Goal: Information Seeking & Learning: Learn about a topic

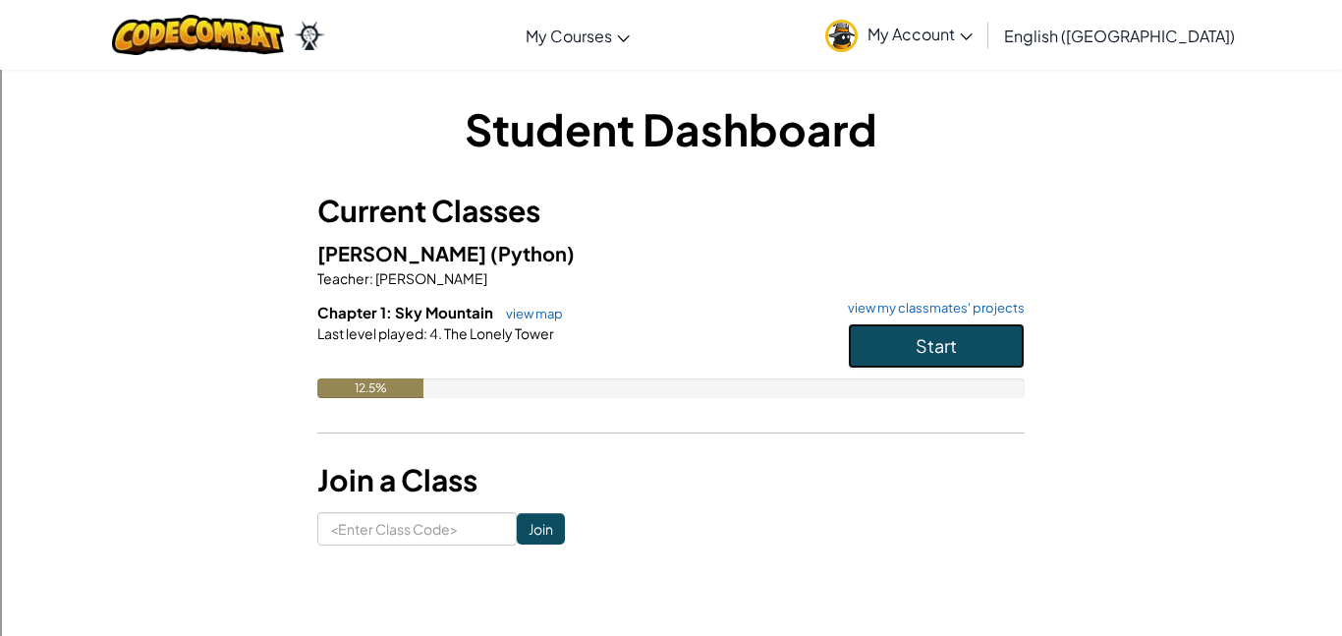
click at [922, 345] on span "Start" at bounding box center [936, 345] width 41 height 23
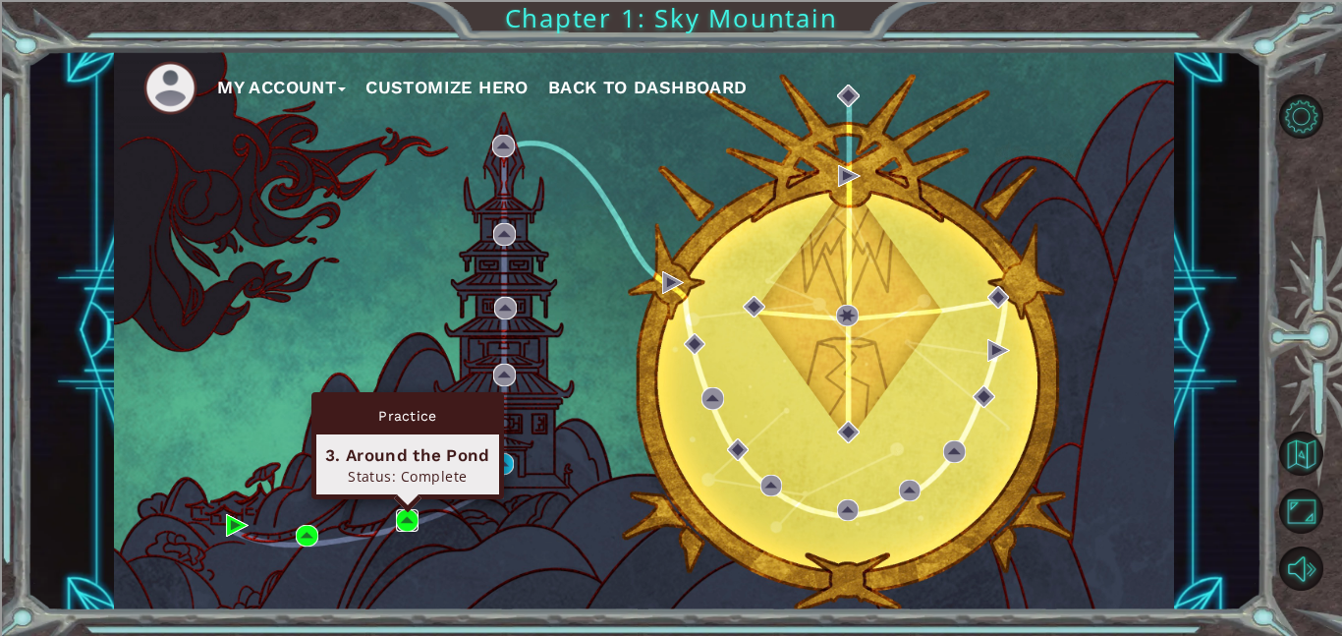
click at [402, 511] on img at bounding box center [407, 520] width 23 height 23
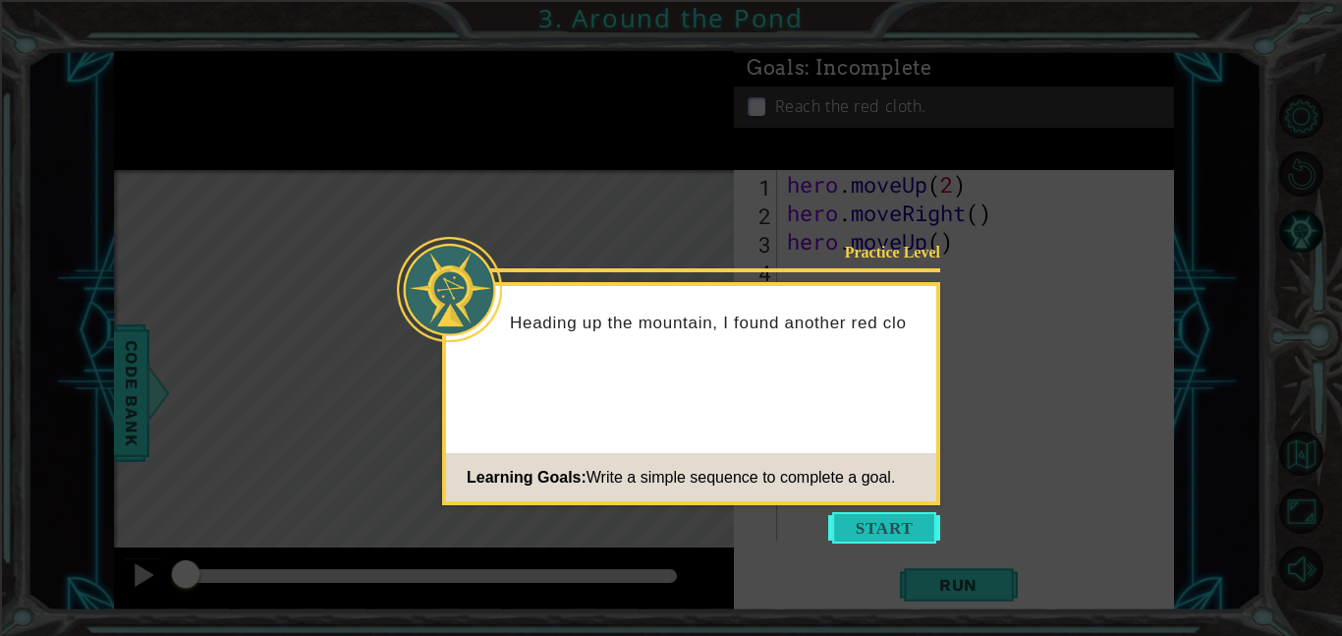
click at [895, 527] on button "Start" at bounding box center [884, 527] width 112 height 31
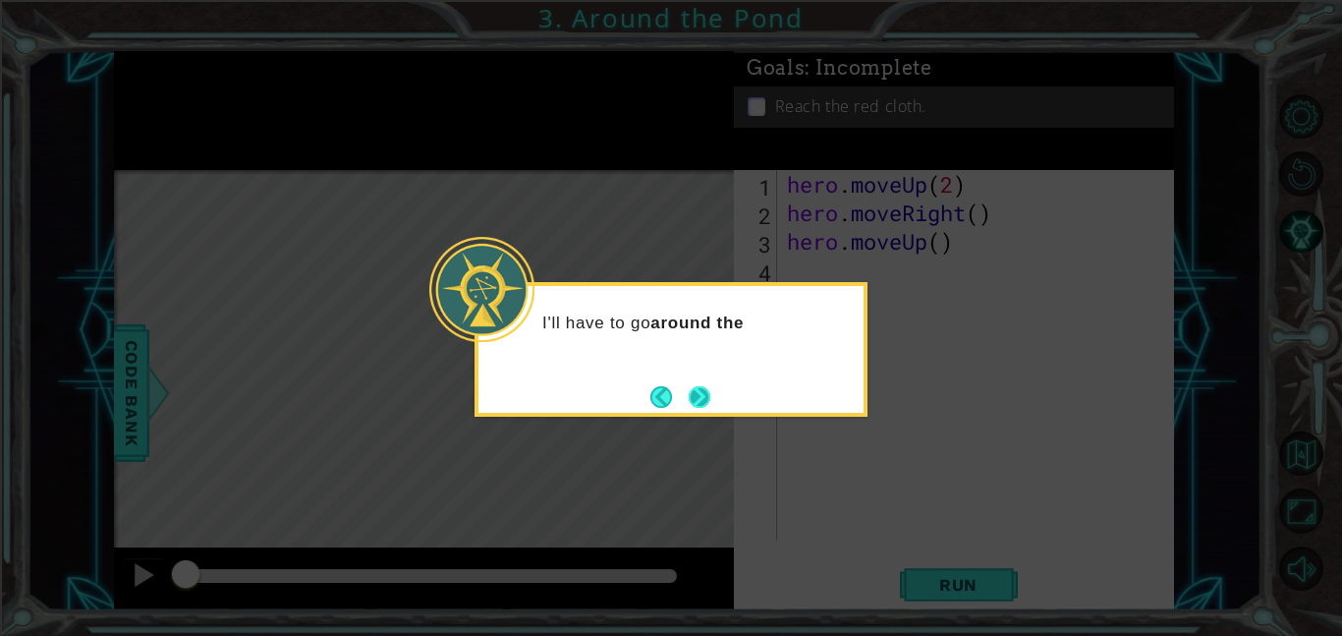
click at [700, 392] on button "Next" at bounding box center [699, 396] width 31 height 31
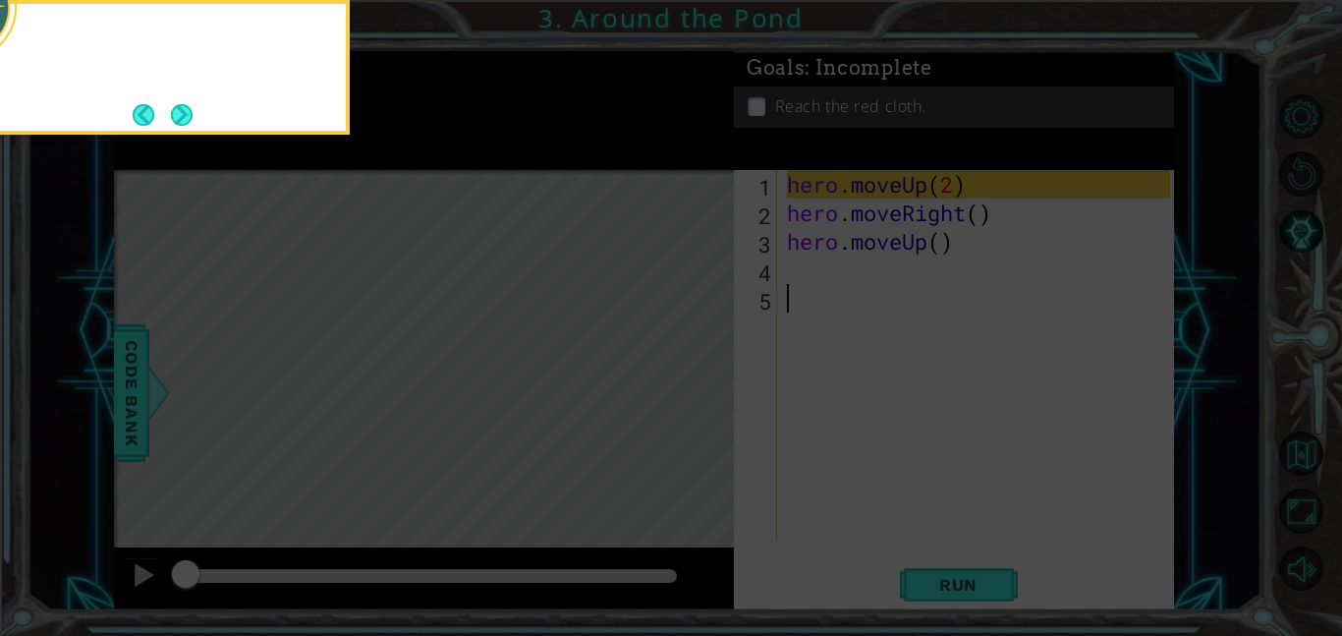
click at [700, 392] on icon at bounding box center [671, 95] width 1342 height 1081
click at [185, 121] on button "Next" at bounding box center [181, 114] width 23 height 23
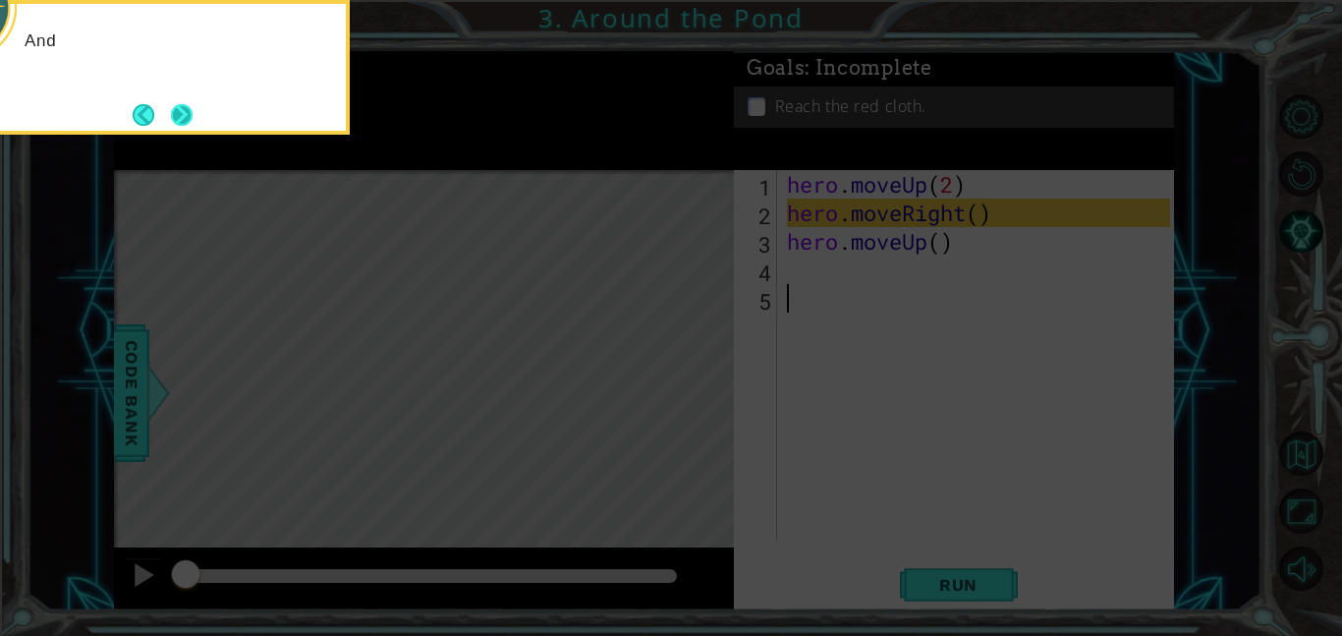
click at [186, 121] on button "Next" at bounding box center [181, 113] width 35 height 35
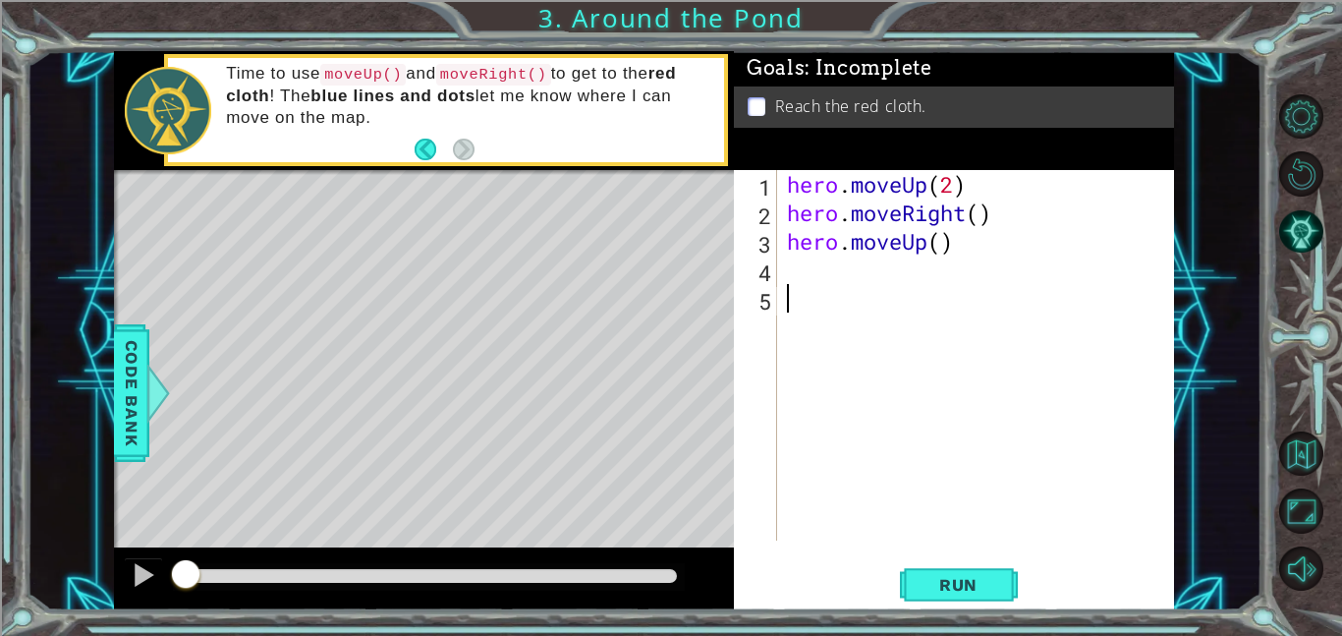
type textarea "m"
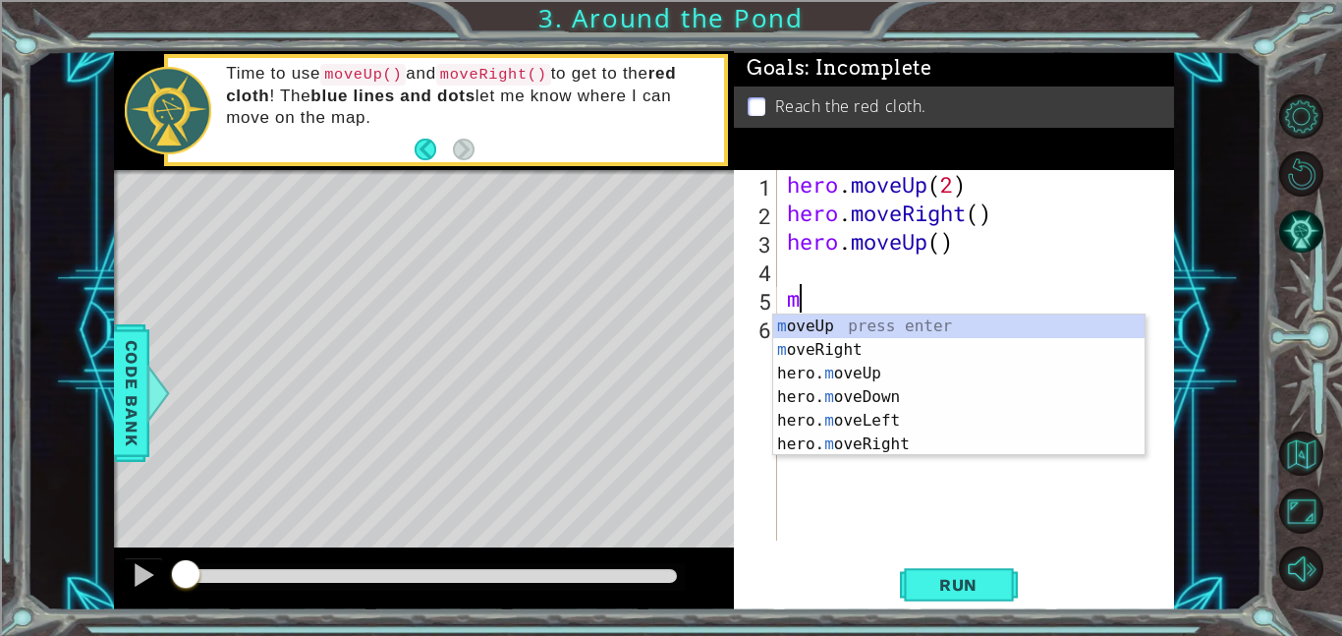
click at [905, 380] on div "m oveUp press enter m oveRight press enter hero. m oveUp press enter hero. m ov…" at bounding box center [958, 408] width 371 height 189
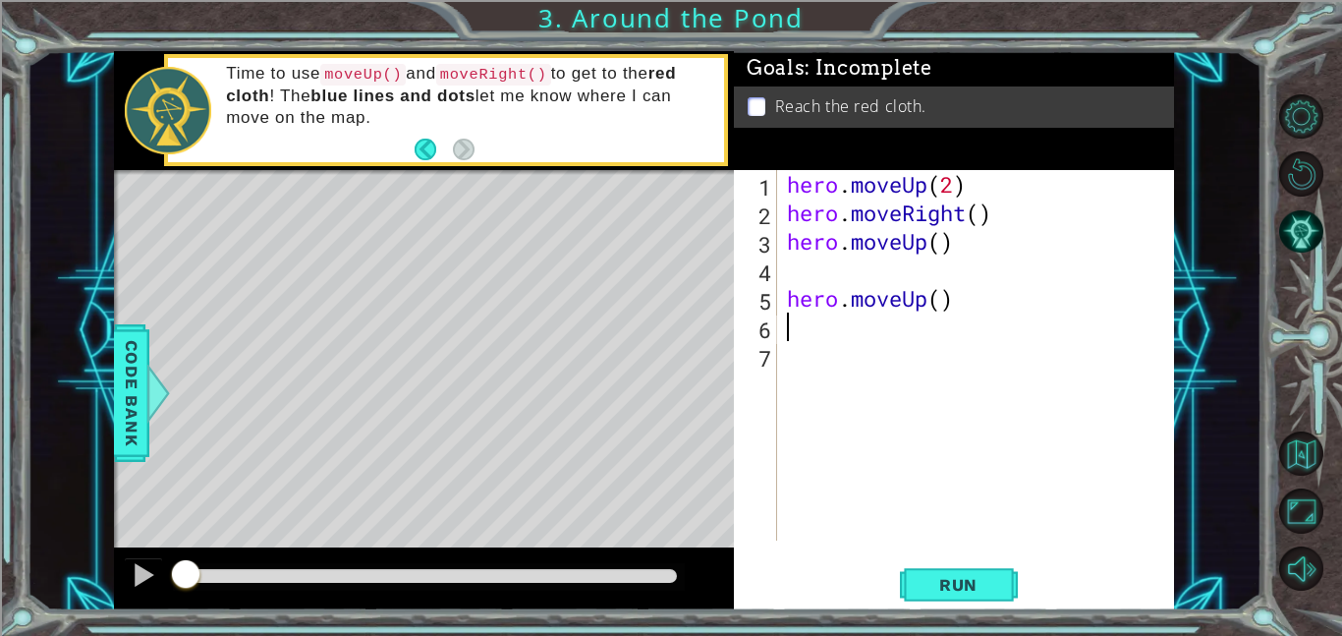
click at [940, 308] on div "hero . moveUp ( 2 ) hero . moveRight ( ) hero . moveUp ( ) hero . moveUp ( )" at bounding box center [981, 383] width 397 height 427
type textarea "hero.moveUp(2)"
click at [939, 580] on span "Run" at bounding box center [959, 585] width 78 height 20
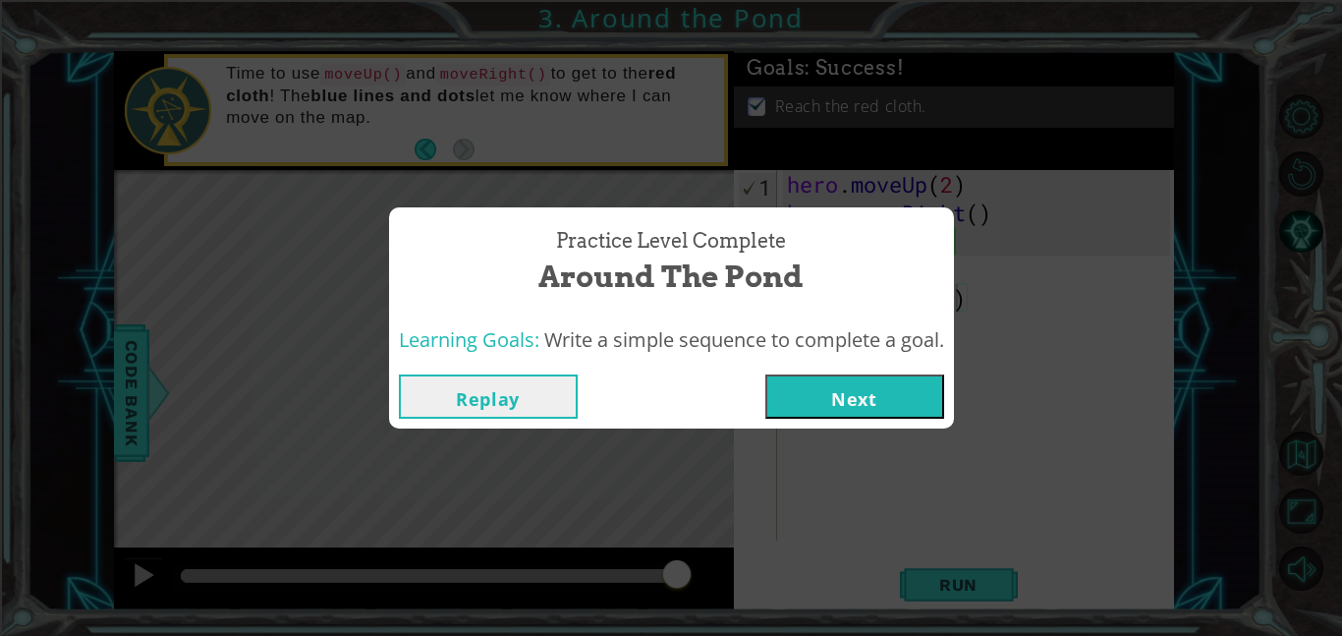
click at [920, 401] on button "Next" at bounding box center [855, 396] width 179 height 44
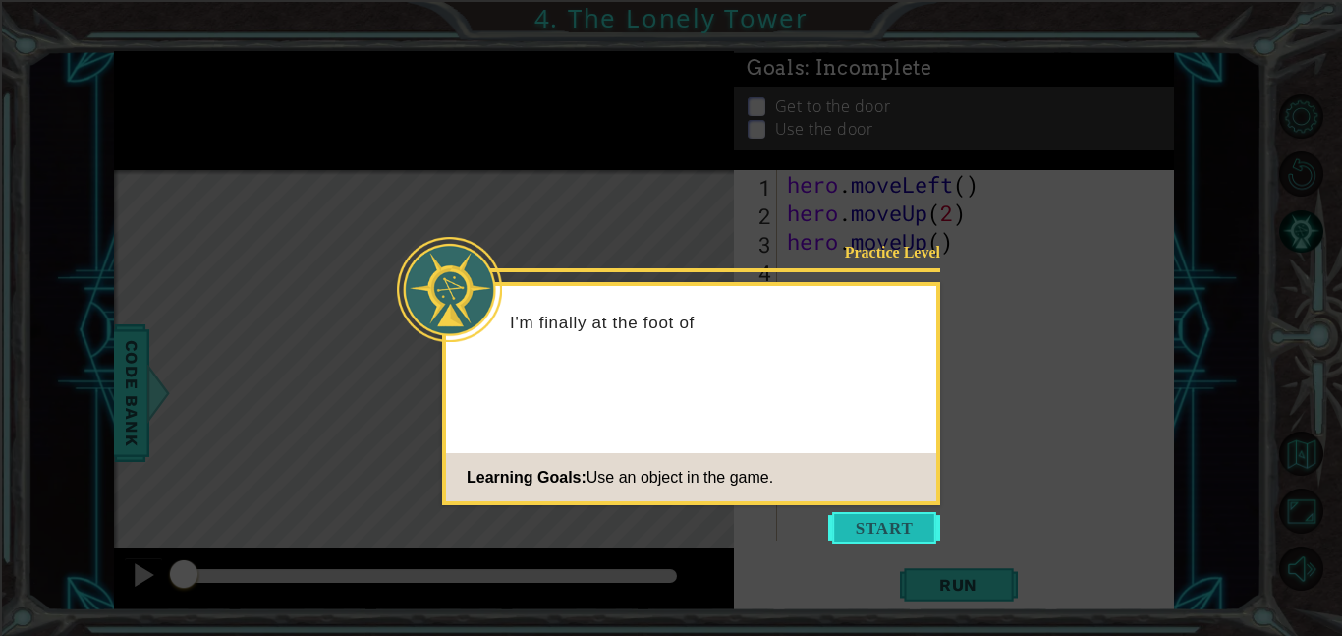
click at [875, 536] on button "Start" at bounding box center [884, 527] width 112 height 31
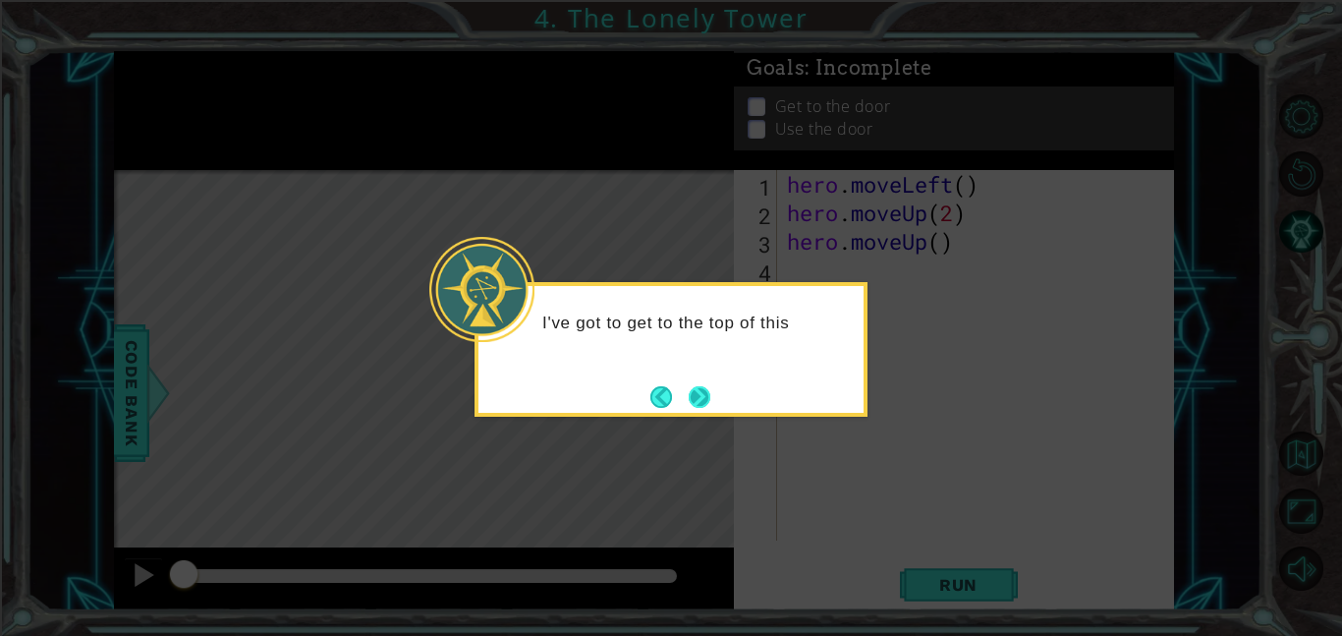
click at [703, 393] on button "Next" at bounding box center [699, 396] width 35 height 35
click at [701, 392] on button "Next" at bounding box center [699, 396] width 31 height 31
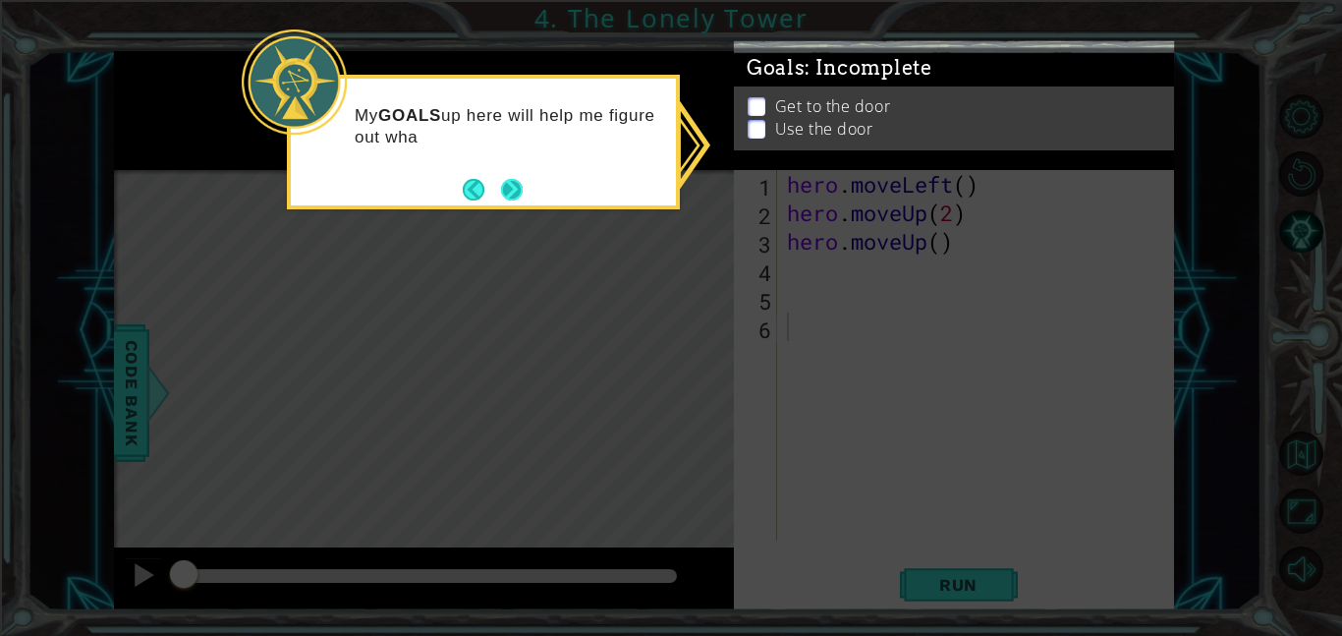
click at [504, 183] on button "Next" at bounding box center [511, 189] width 32 height 32
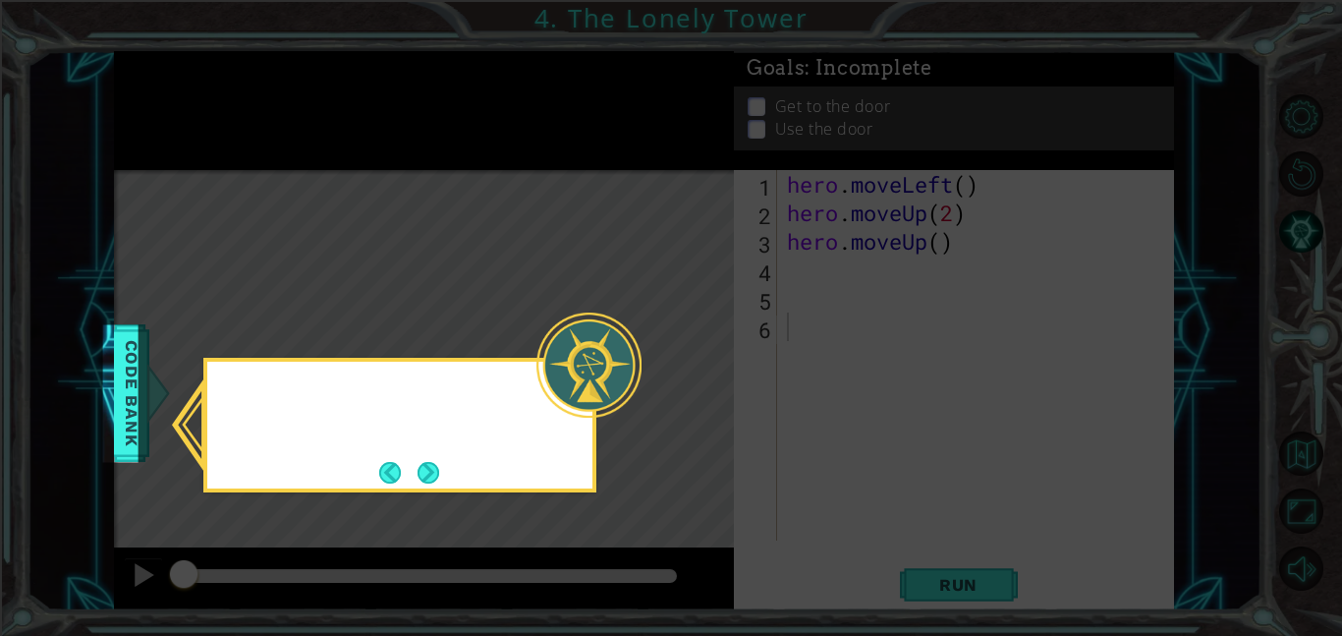
click at [504, 183] on icon at bounding box center [671, 318] width 1342 height 636
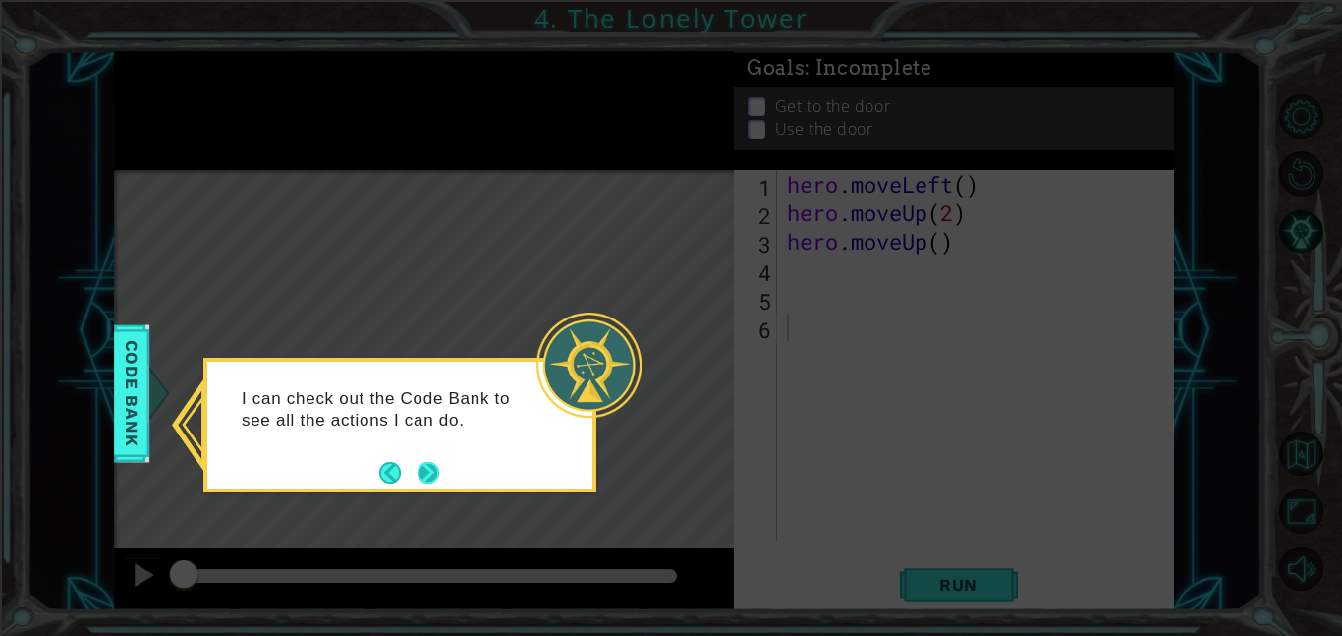
click at [422, 476] on button "Next" at bounding box center [429, 472] width 34 height 34
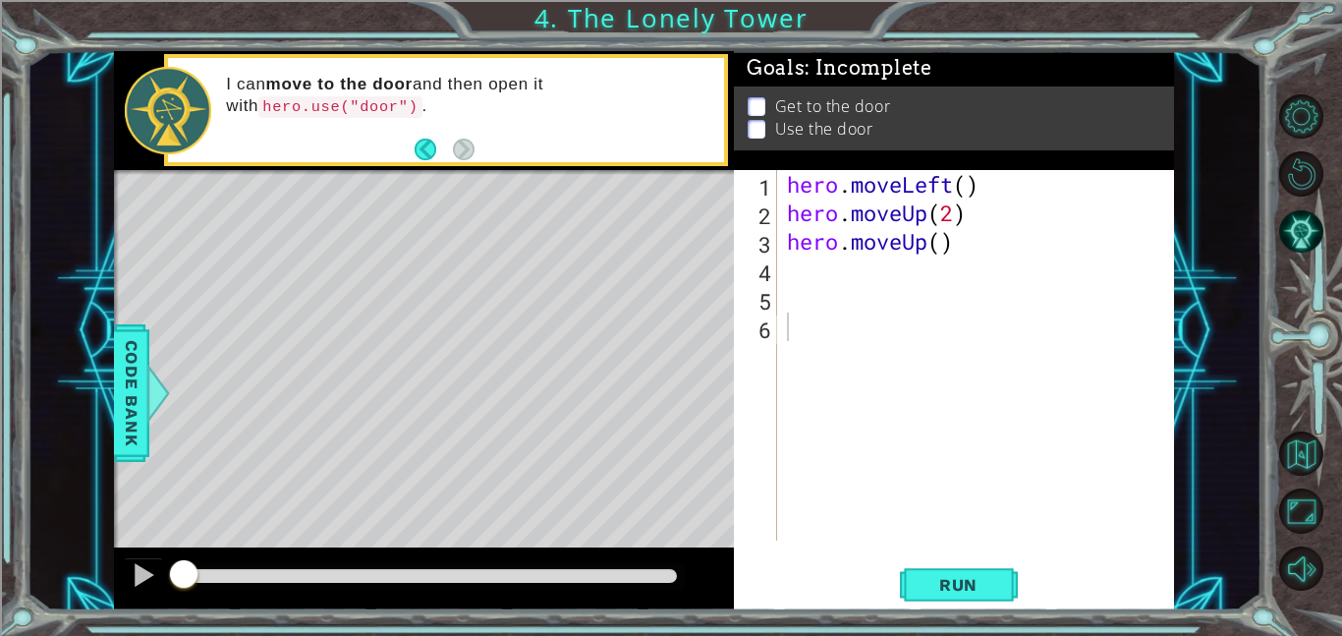
click at [780, 267] on div "1 2 3 4 5 6 hero . moveLeft ( ) hero . moveUp ( 2 ) hero . moveUp ( ) ההההההההה…" at bounding box center [952, 355] width 436 height 370
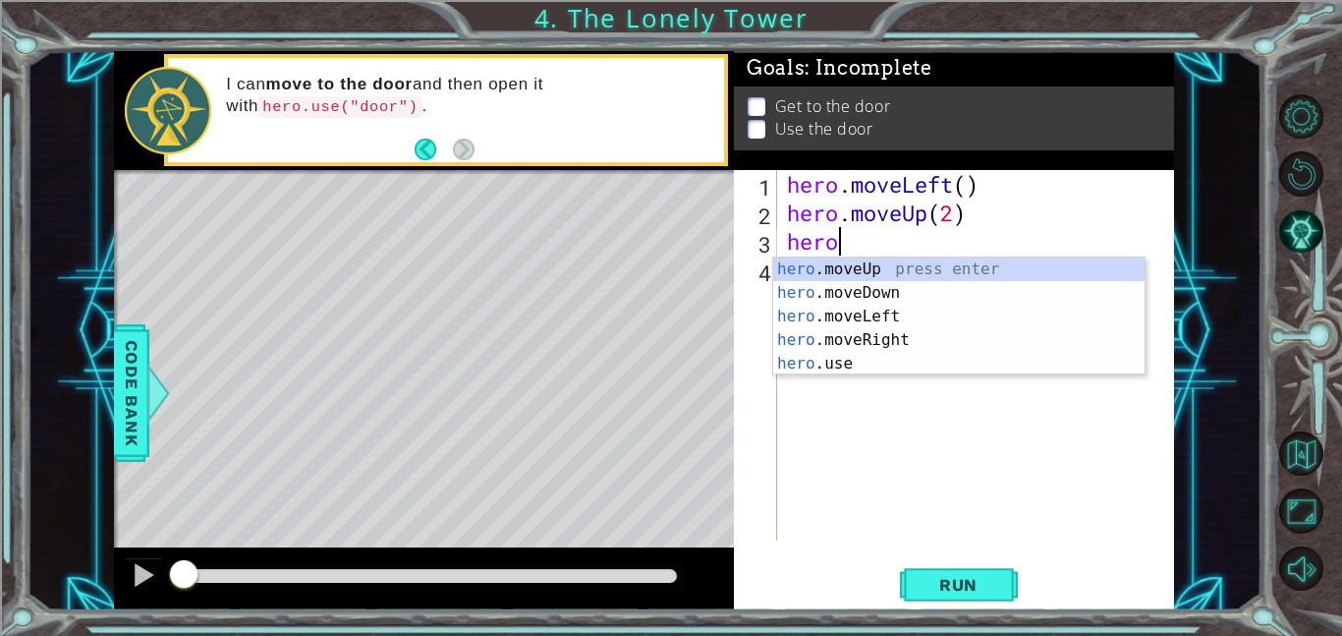
type textarea "hero"
click at [916, 265] on div "hero .moveUp press enter hero .moveDown press enter hero .moveLeft press enter …" at bounding box center [958, 339] width 371 height 165
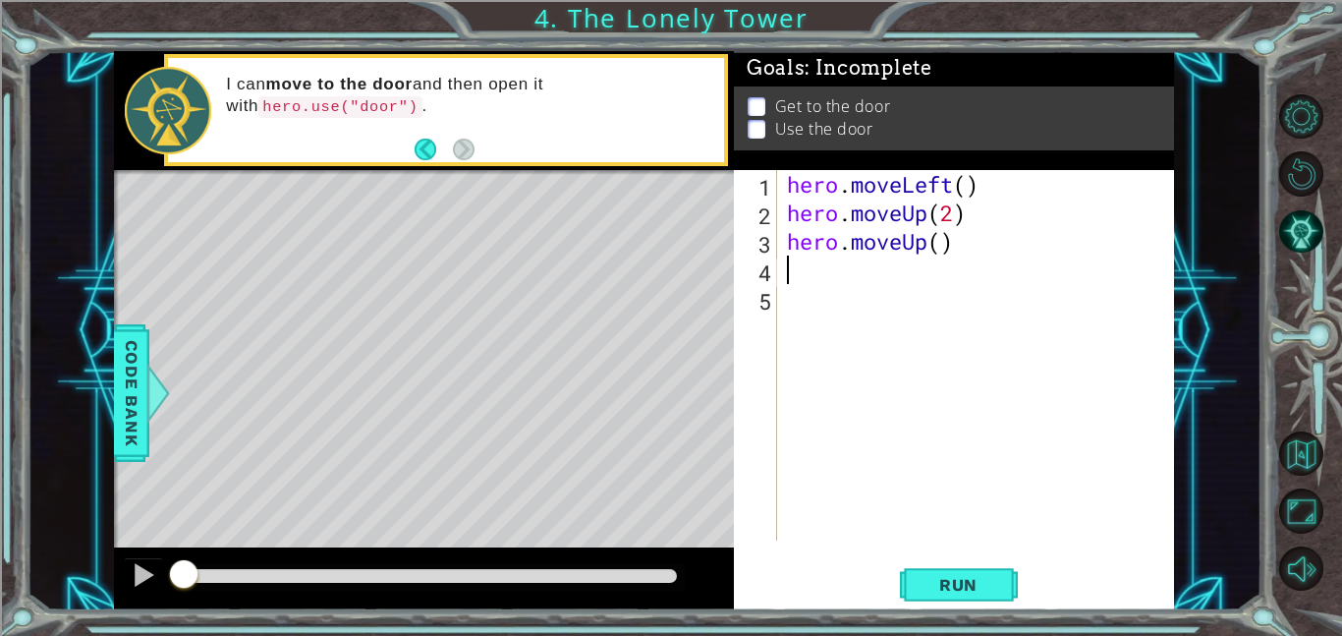
click at [924, 239] on div "hero . moveLeft ( ) hero . moveUp ( 2 ) hero . moveUp ( )" at bounding box center [981, 383] width 397 height 427
click at [950, 240] on div "hero . moveLeft ( ) hero . moveUp ( 2 ) hero . moveUp ( )" at bounding box center [981, 383] width 397 height 427
click at [938, 238] on div "hero . moveLeft ( ) hero . moveUp ( 2 ) hero . moveUp ( )" at bounding box center [981, 383] width 397 height 427
type textarea "hero.moveUp(2)"
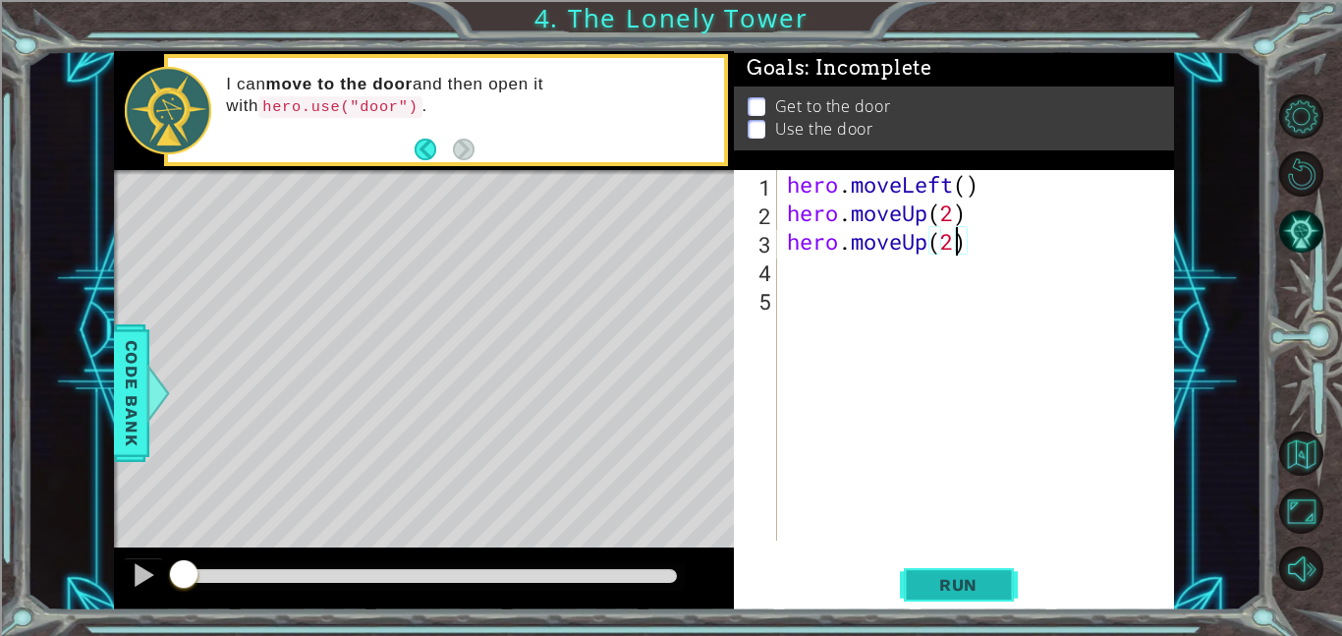
click at [984, 575] on span "Run" at bounding box center [959, 585] width 78 height 20
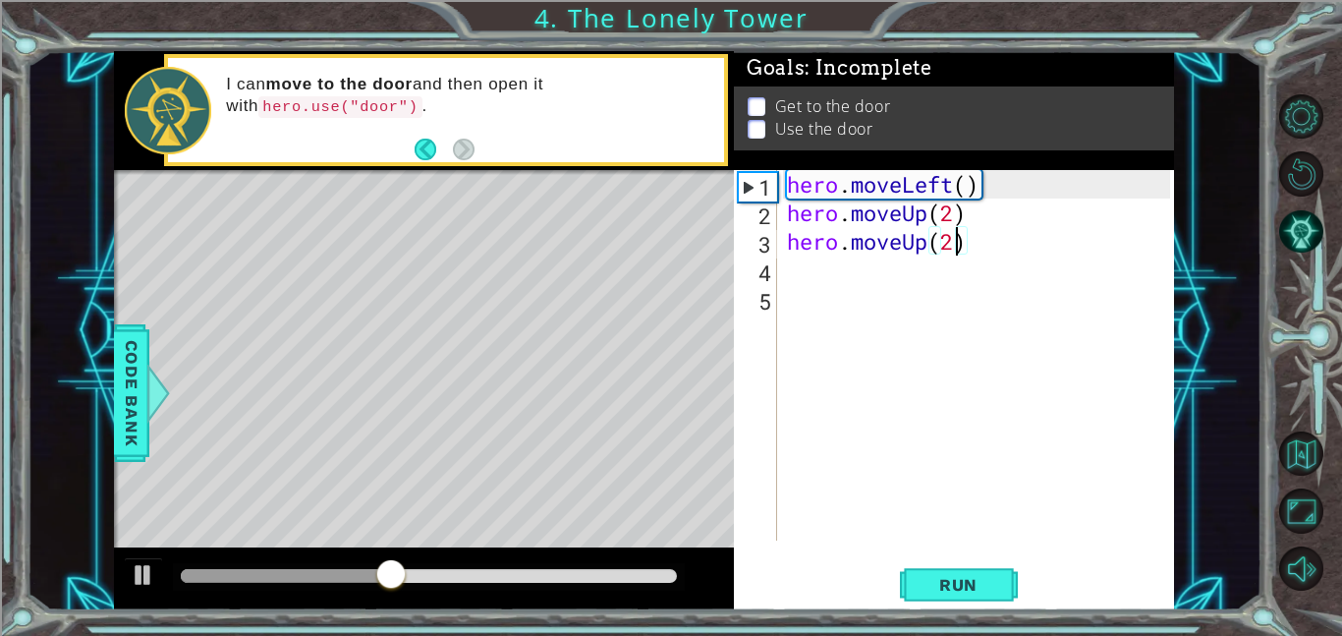
click at [774, 258] on div "4" at bounding box center [757, 272] width 39 height 28
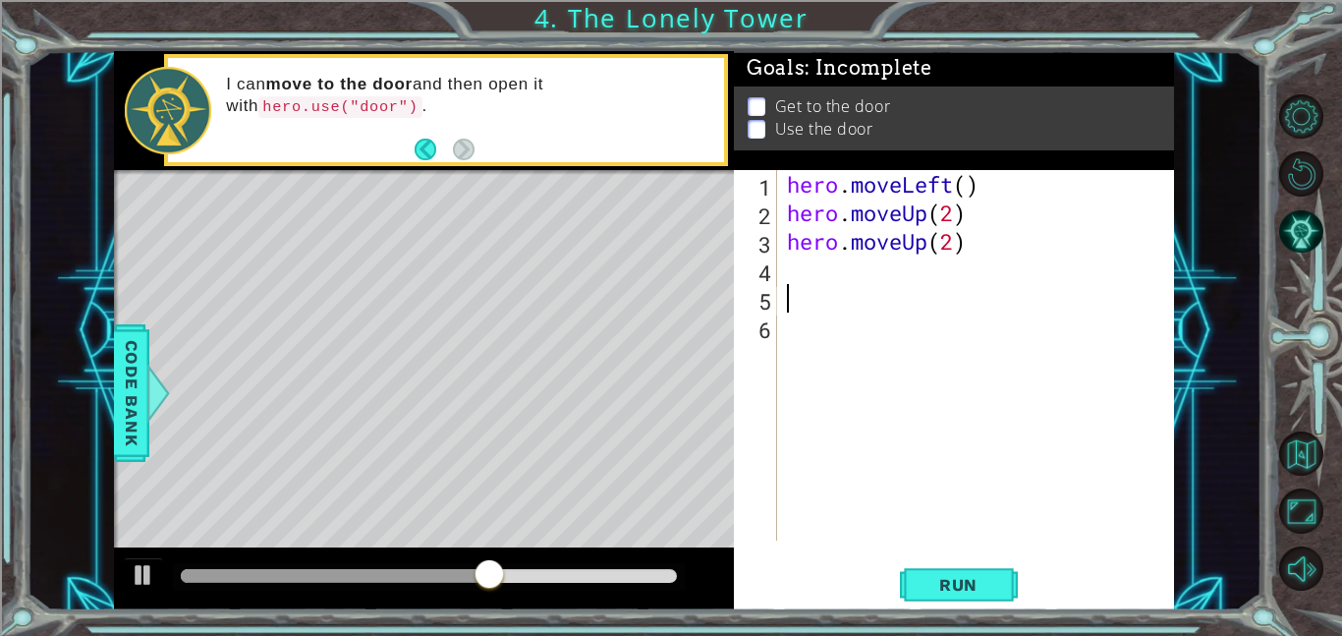
click at [792, 360] on div "hero . moveLeft ( ) hero . moveUp ( 2 ) hero . moveUp ( 2 )" at bounding box center [981, 383] width 397 height 427
type textarea "hero.moveUp(2)"
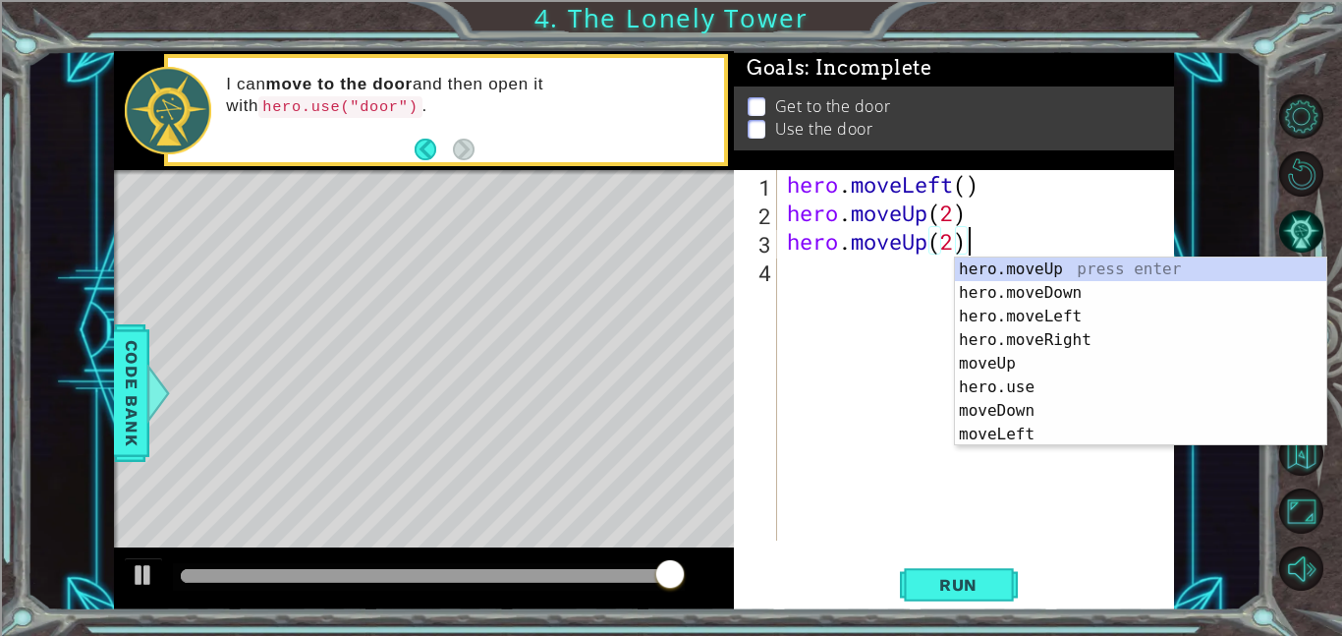
click at [779, 274] on div "hero.moveUp(2) 1 2 3 4 hero . moveLeft ( ) hero . moveUp ( 2 ) hero . moveUp ( …" at bounding box center [952, 355] width 436 height 370
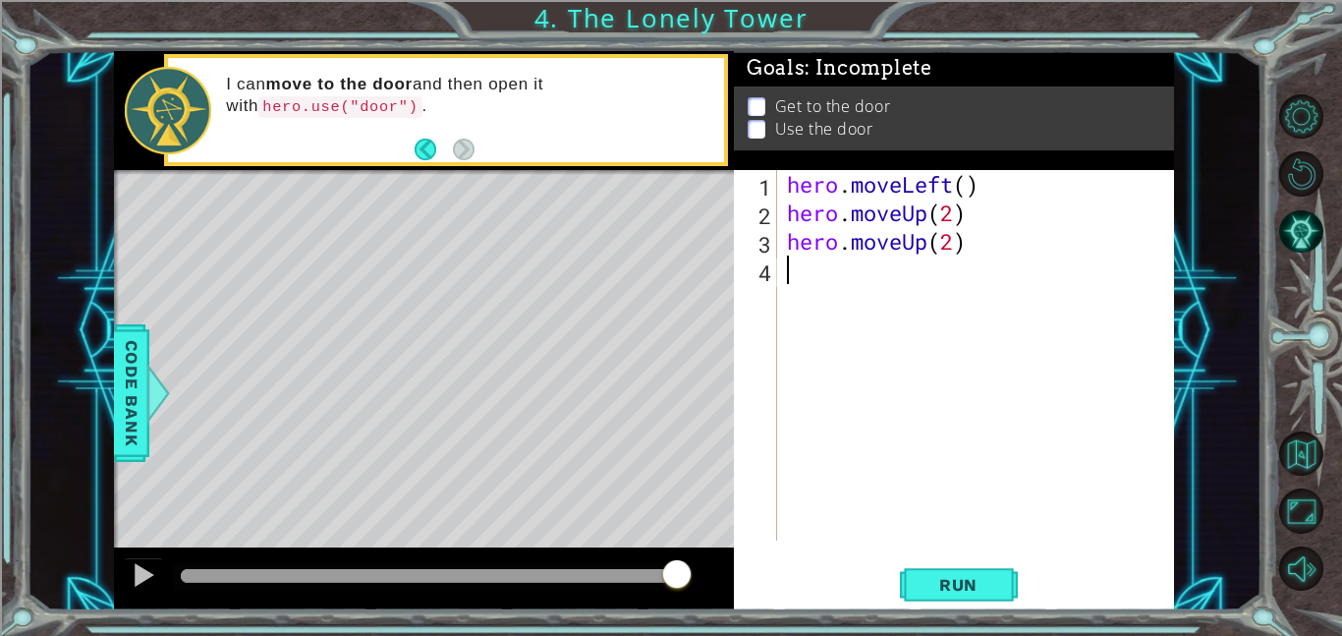
click at [832, 286] on div "hero . moveLeft ( ) hero . moveUp ( 2 ) hero . moveUp ( 2 )" at bounding box center [981, 383] width 397 height 427
type textarea "m"
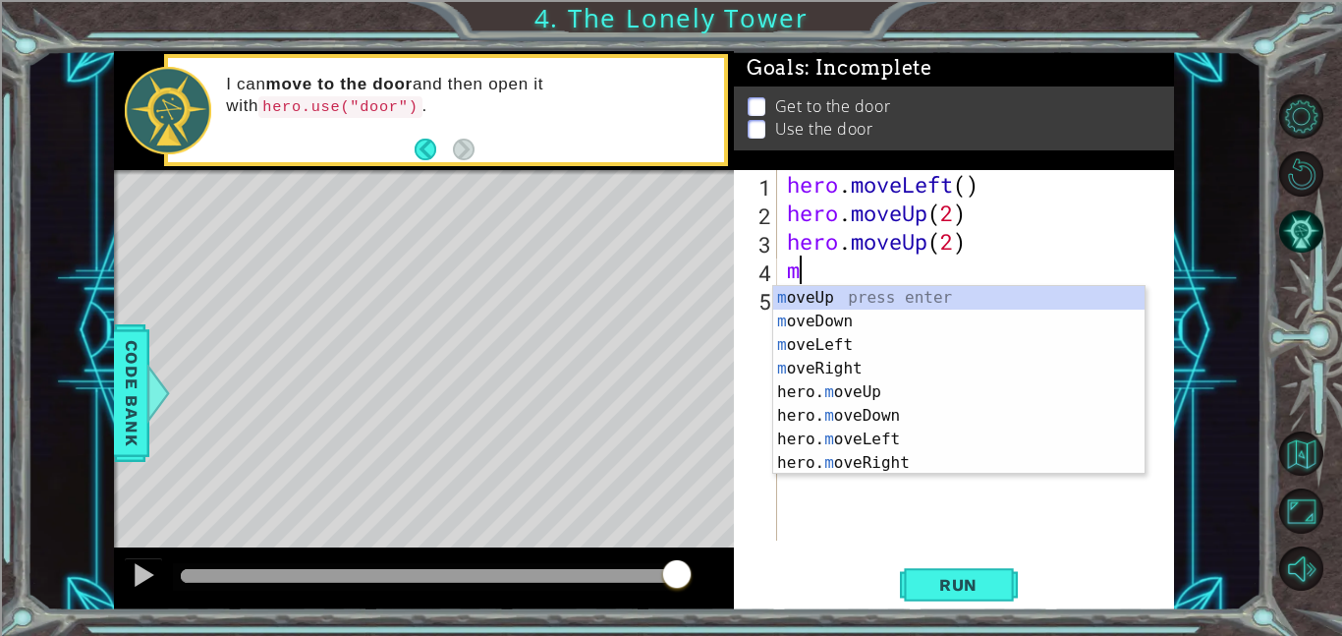
click at [921, 483] on div "hero . moveLeft ( ) hero . moveUp ( 2 ) hero . moveUp ( 2 ) m" at bounding box center [981, 383] width 397 height 427
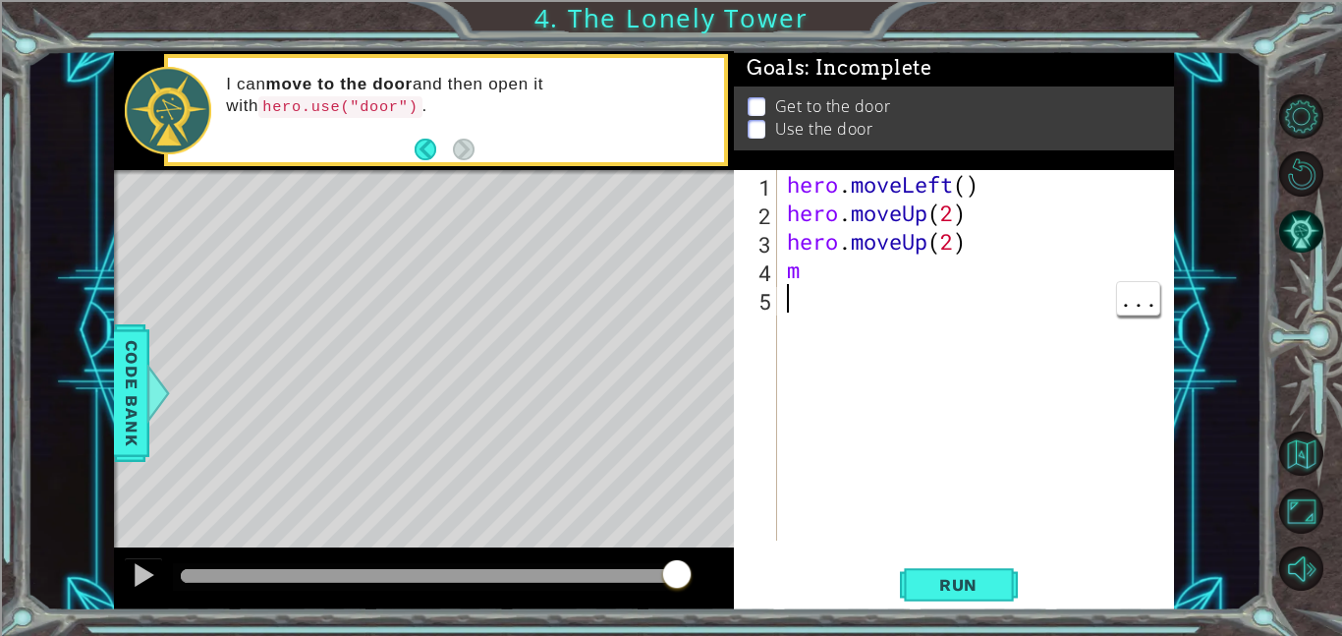
click at [816, 273] on div "hero . moveLeft ( ) hero . moveUp ( 2 ) hero . moveUp ( 2 ) m" at bounding box center [981, 383] width 397 height 427
type textarea "m"
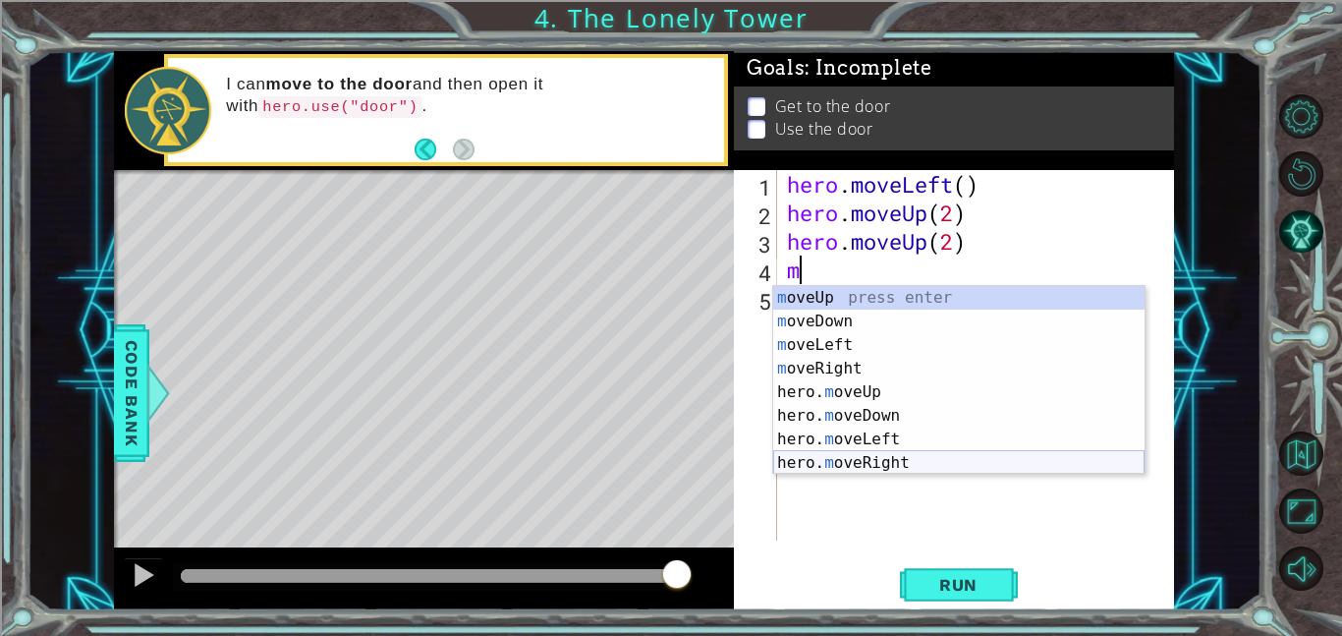
click at [863, 454] on div "m oveUp press enter m oveDown press enter m oveLeft press enter m oveRight pres…" at bounding box center [958, 404] width 371 height 236
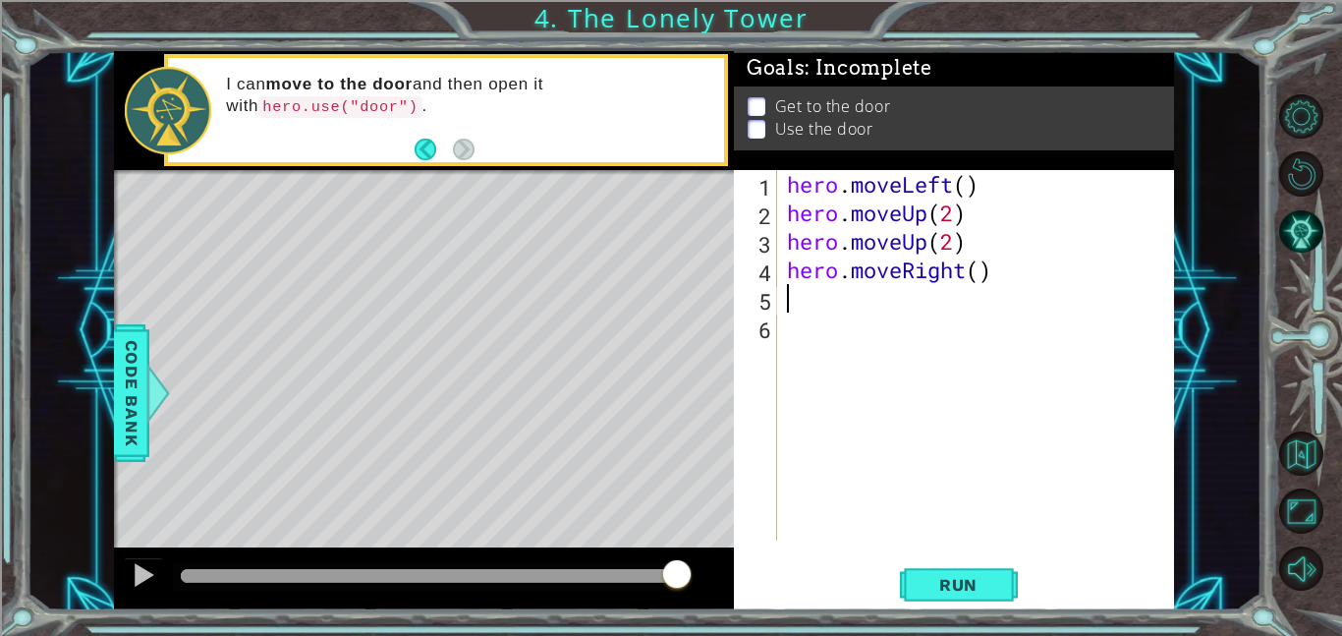
click at [770, 342] on div "6" at bounding box center [757, 329] width 39 height 28
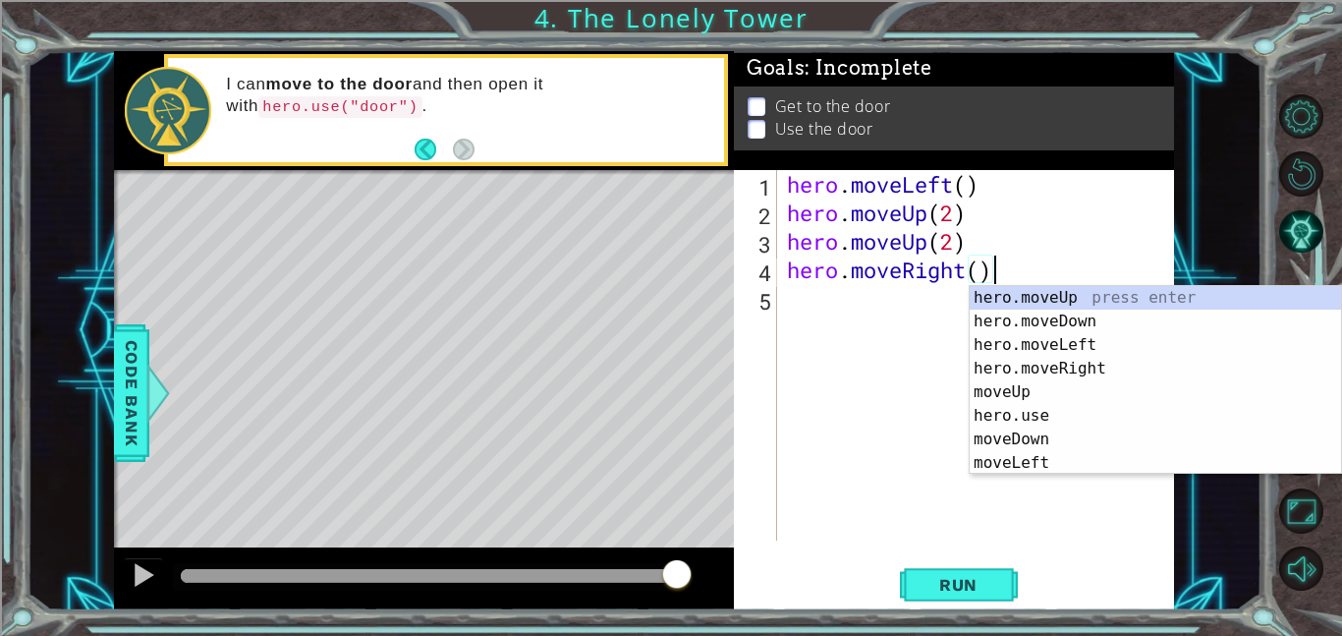
type textarea "hero.moveRight()hero.moveUp()"
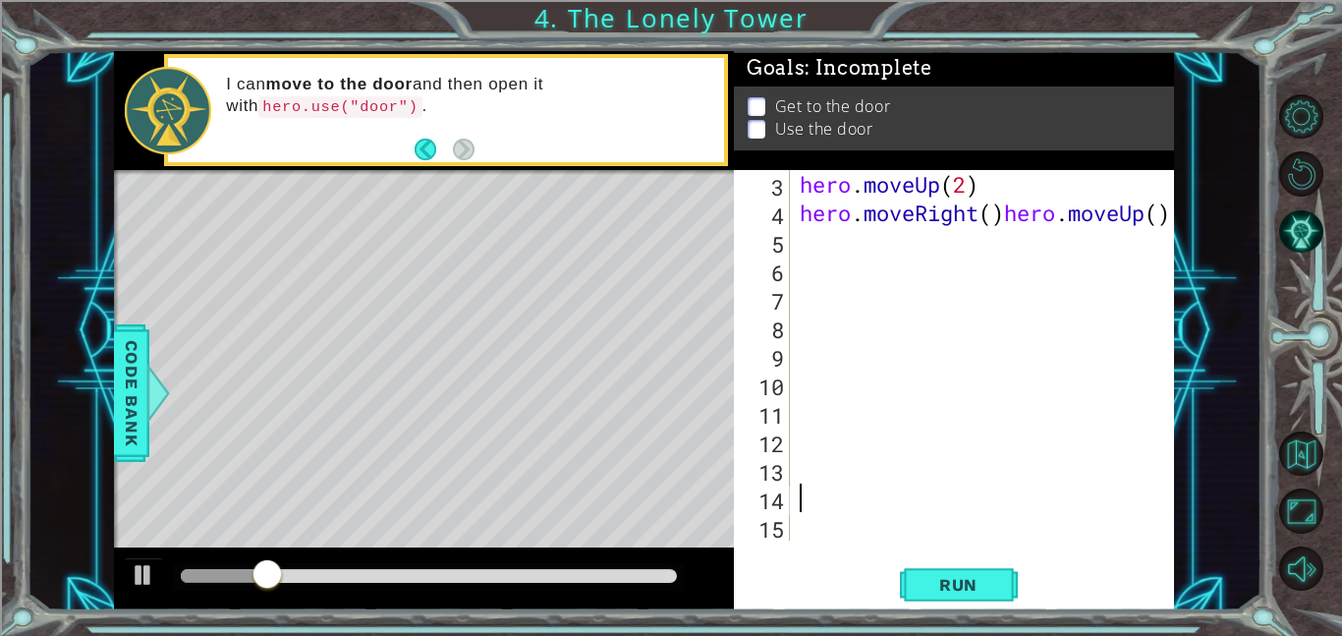
scroll to position [28, 0]
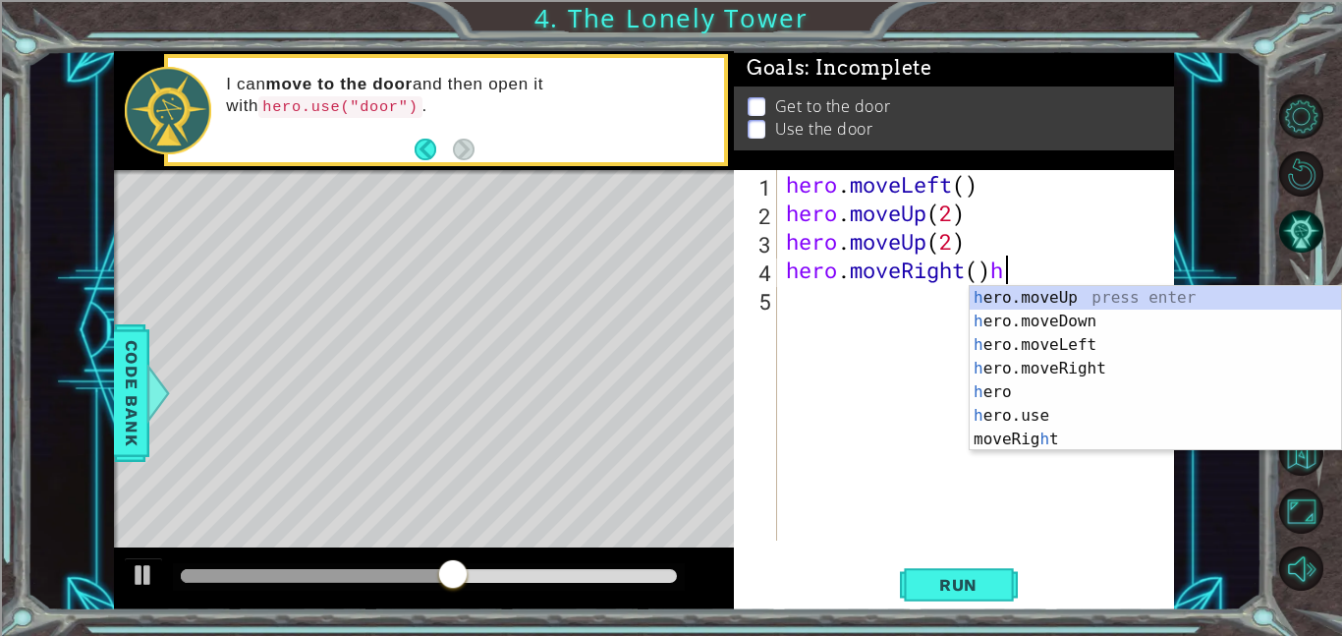
type textarea "hero.moveRight()"
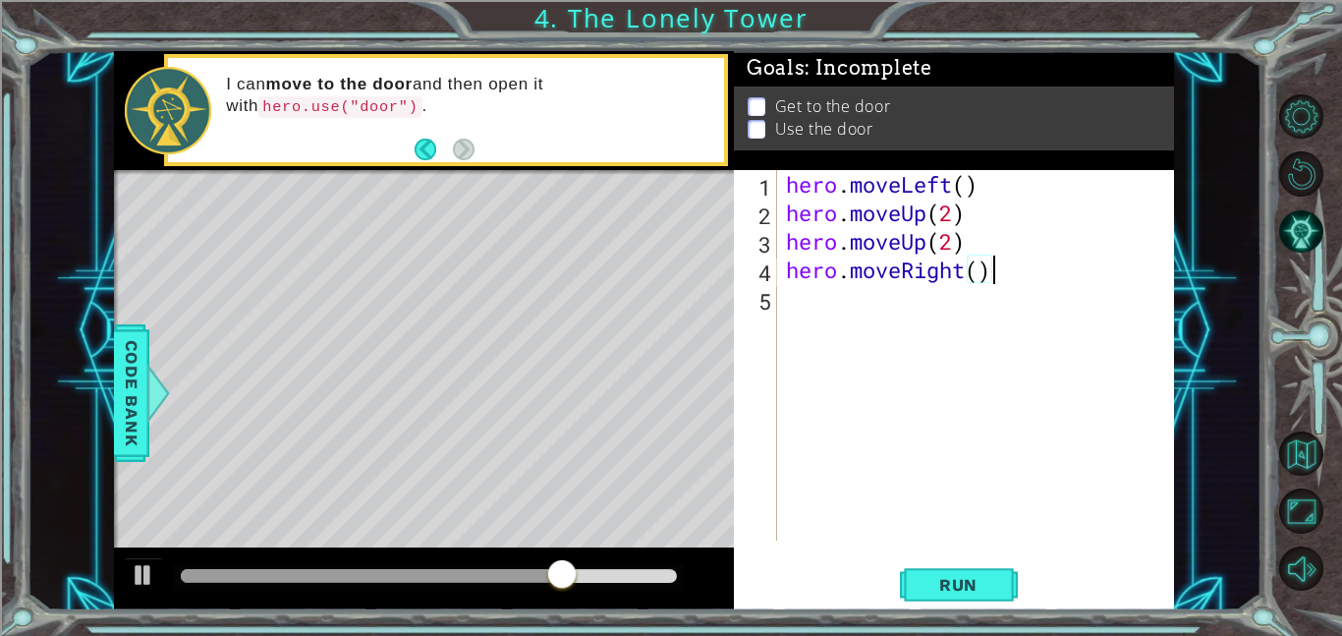
click at [978, 269] on div "hero . moveLeft ( ) hero . moveUp ( 2 ) hero . moveUp ( 2 ) hero . moveRight ( )" at bounding box center [981, 383] width 398 height 427
click at [798, 305] on div "hero . moveLeft ( ) hero . moveUp ( 2 ) hero . moveUp ( 2 ) hero . moveRight ( )" at bounding box center [981, 383] width 398 height 427
click at [971, 575] on span "Run" at bounding box center [959, 585] width 78 height 20
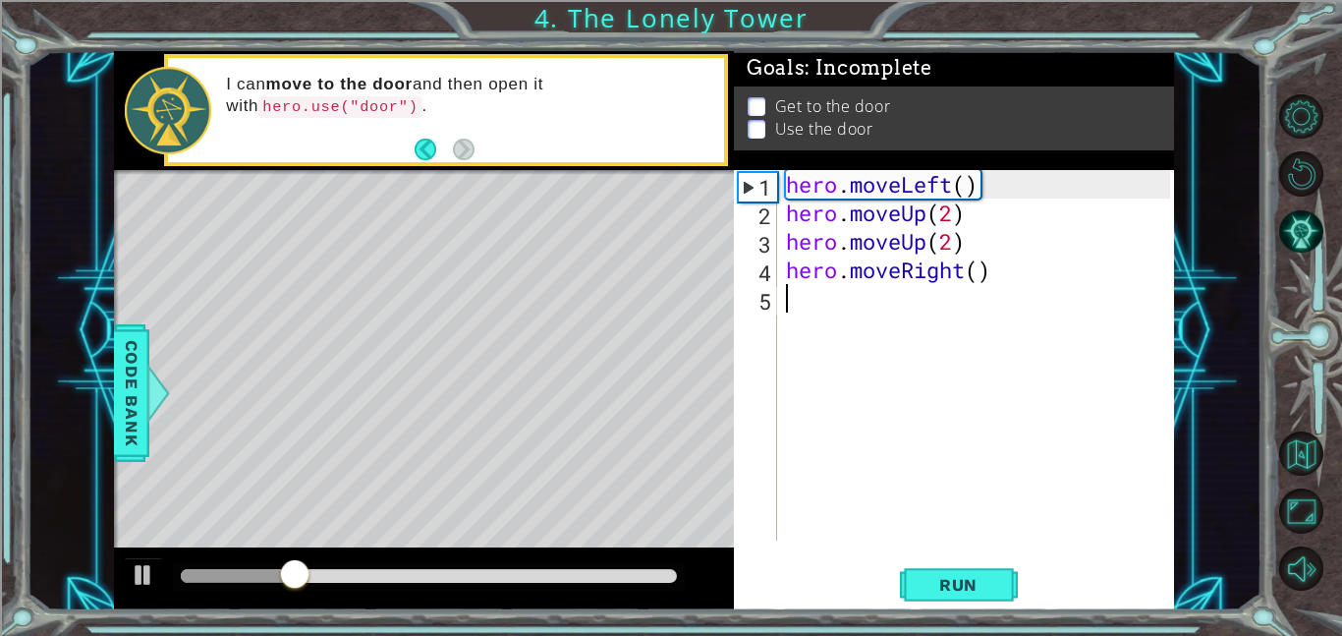
click at [776, 298] on div "5" at bounding box center [757, 301] width 39 height 28
type textarea "m"
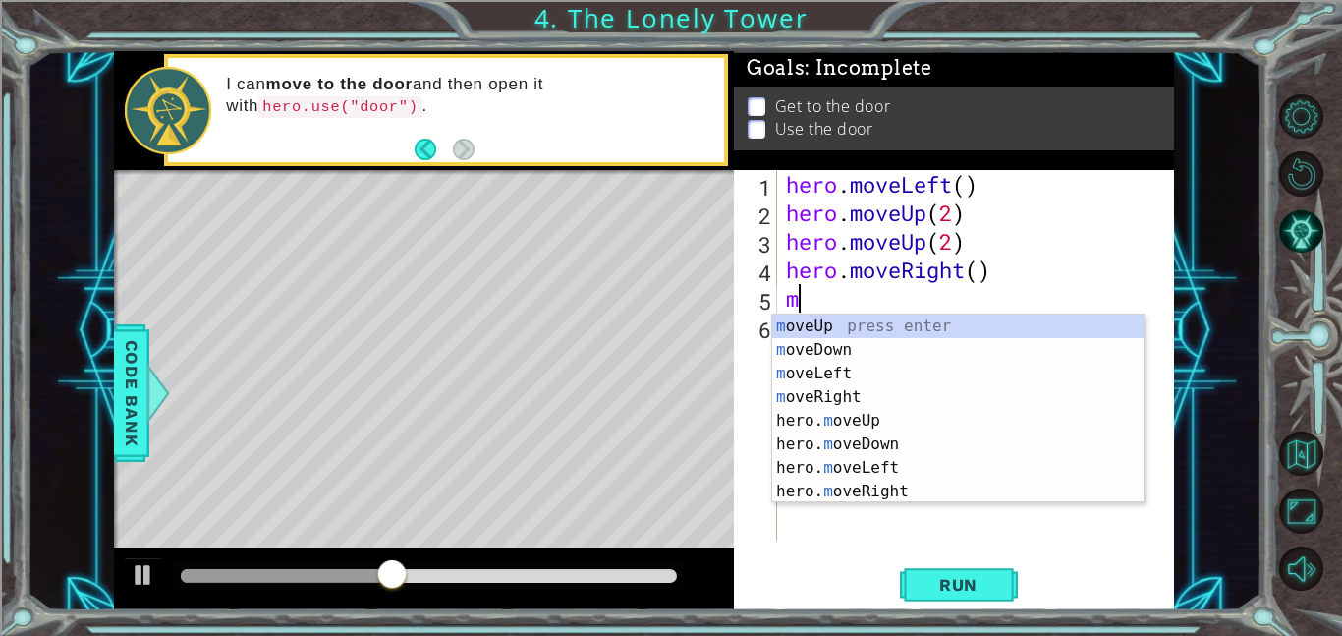
click at [893, 361] on div "m oveUp press enter m oveDown press enter m oveLeft press enter m oveRight pres…" at bounding box center [957, 432] width 371 height 236
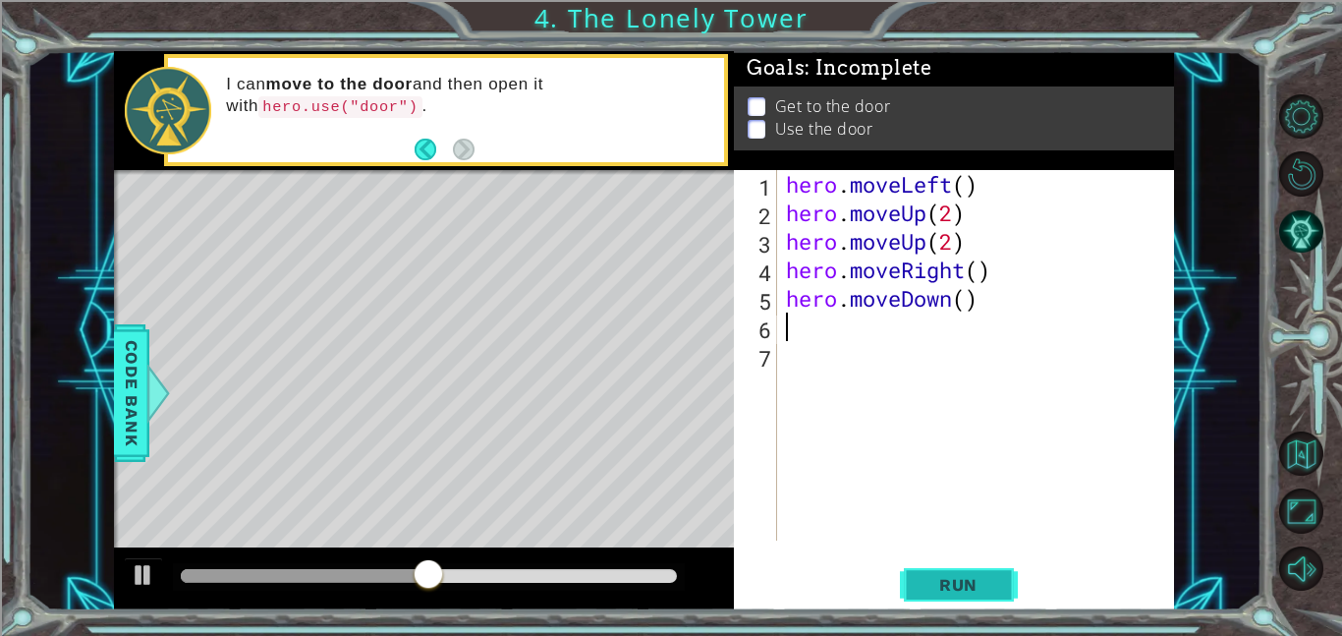
click at [1005, 566] on button "Run" at bounding box center [959, 584] width 118 height 44
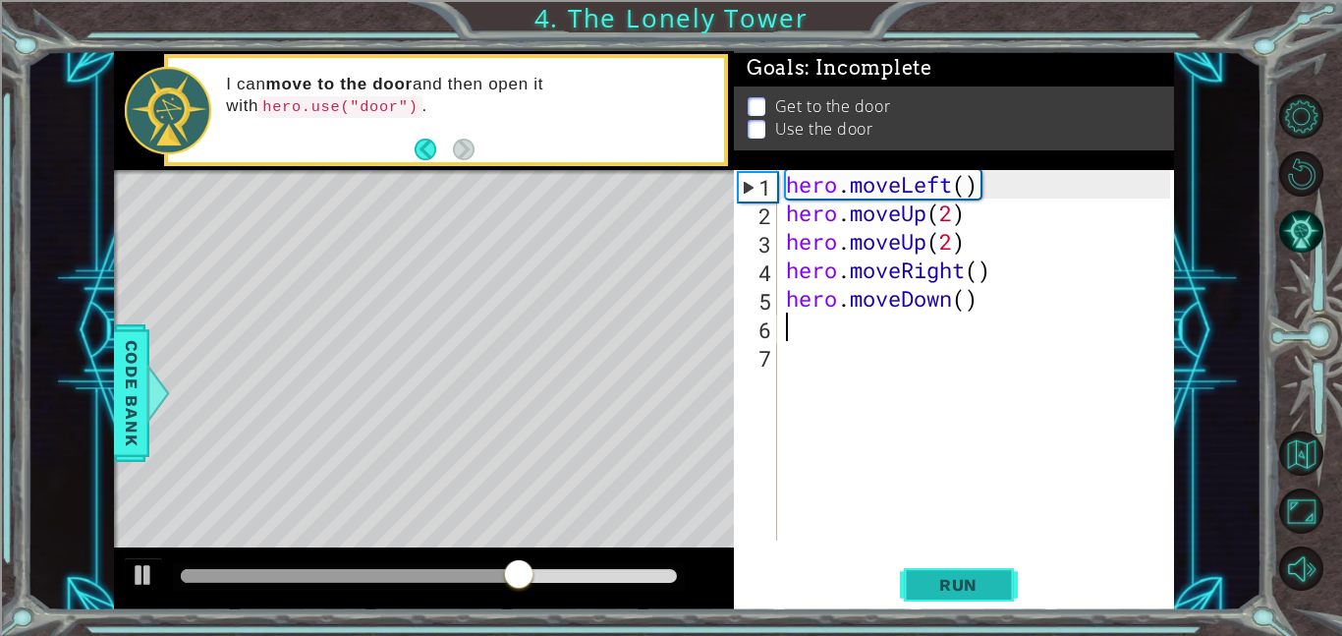
type textarea "m"
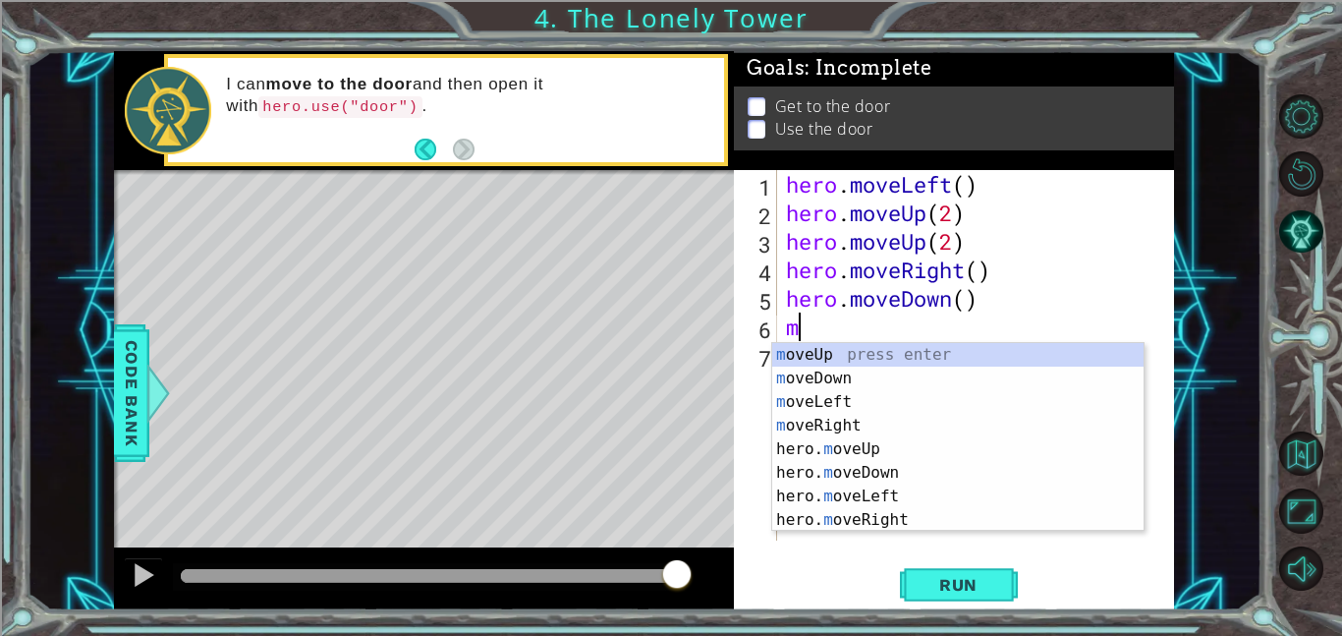
click at [923, 445] on div "m oveUp press enter m oveDown press enter m oveLeft press enter m oveRight pres…" at bounding box center [957, 461] width 371 height 236
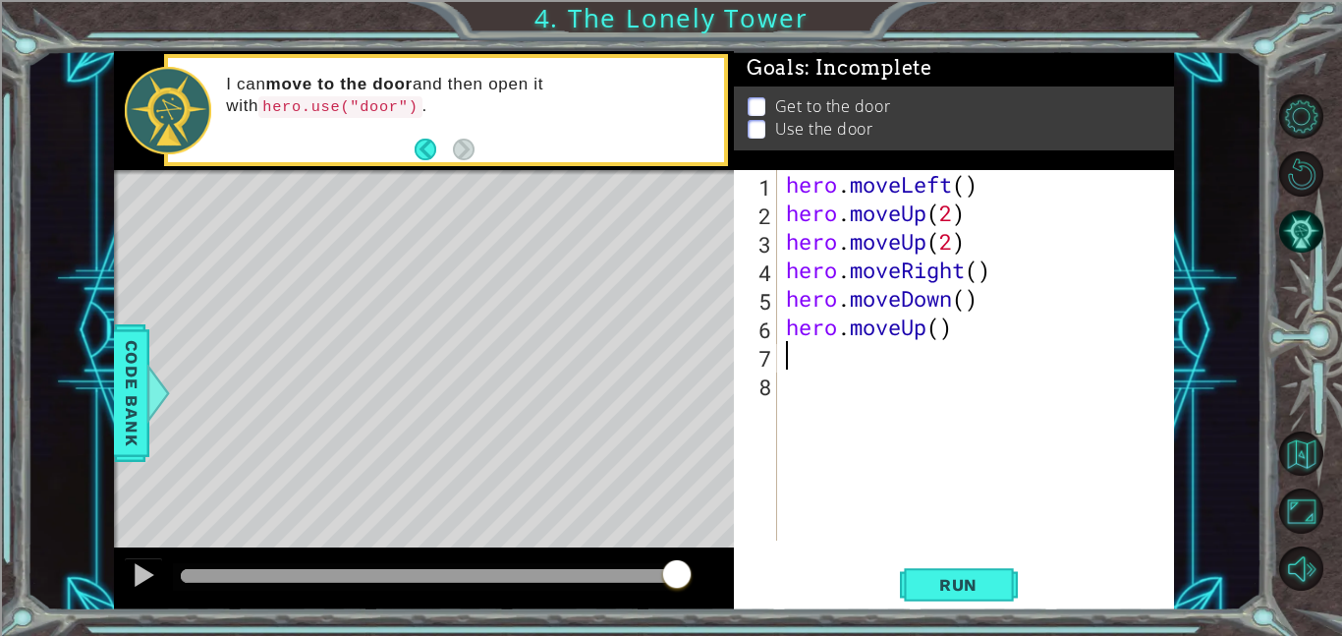
type textarea "m"
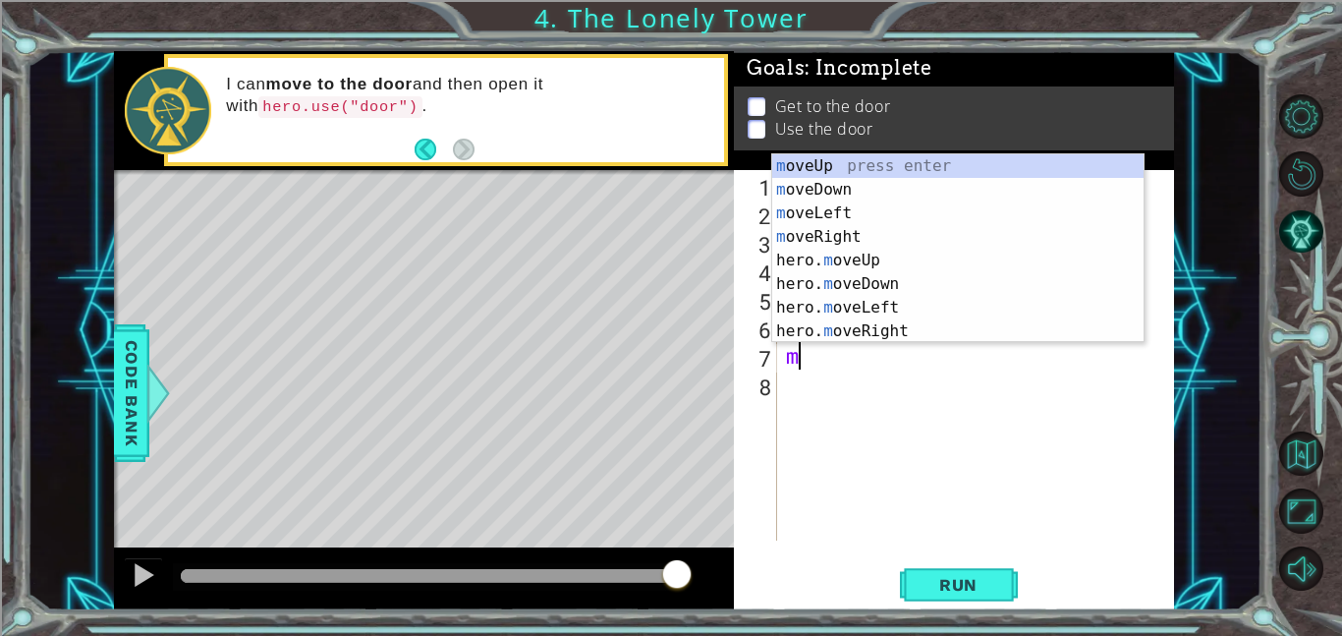
click at [926, 341] on div "m oveUp press enter m oveDown press enter m oveLeft press enter m oveRight pres…" at bounding box center [957, 272] width 371 height 236
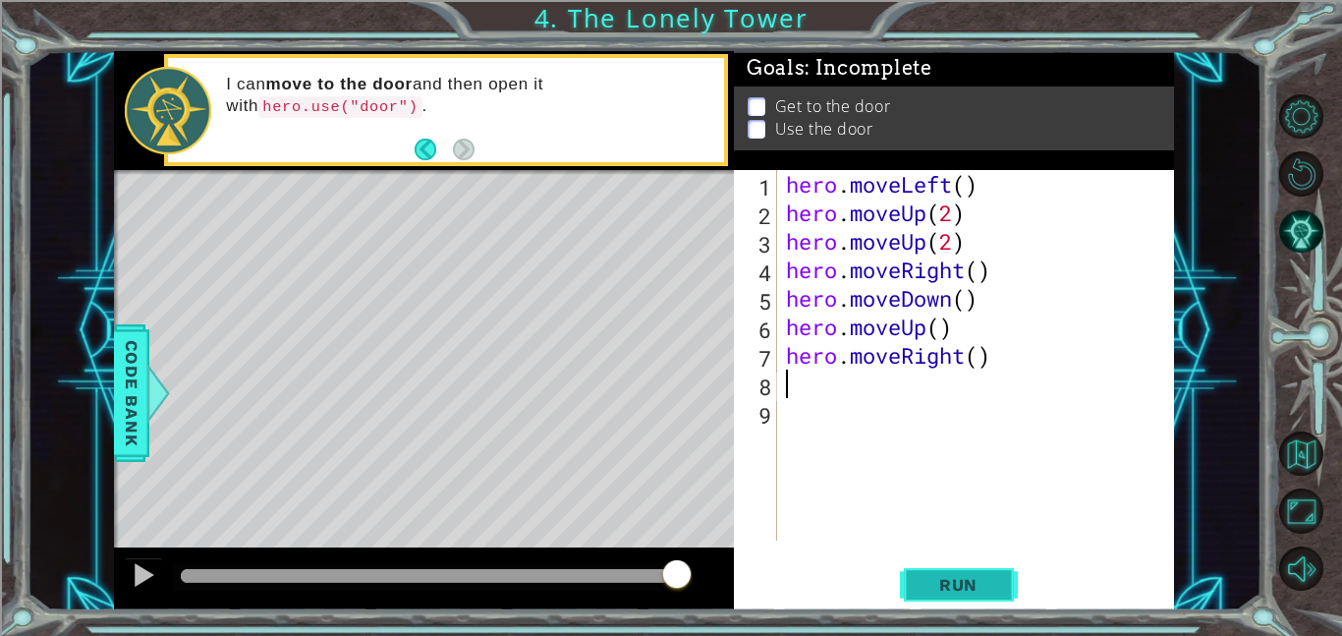
click at [991, 575] on span "Run" at bounding box center [959, 585] width 78 height 20
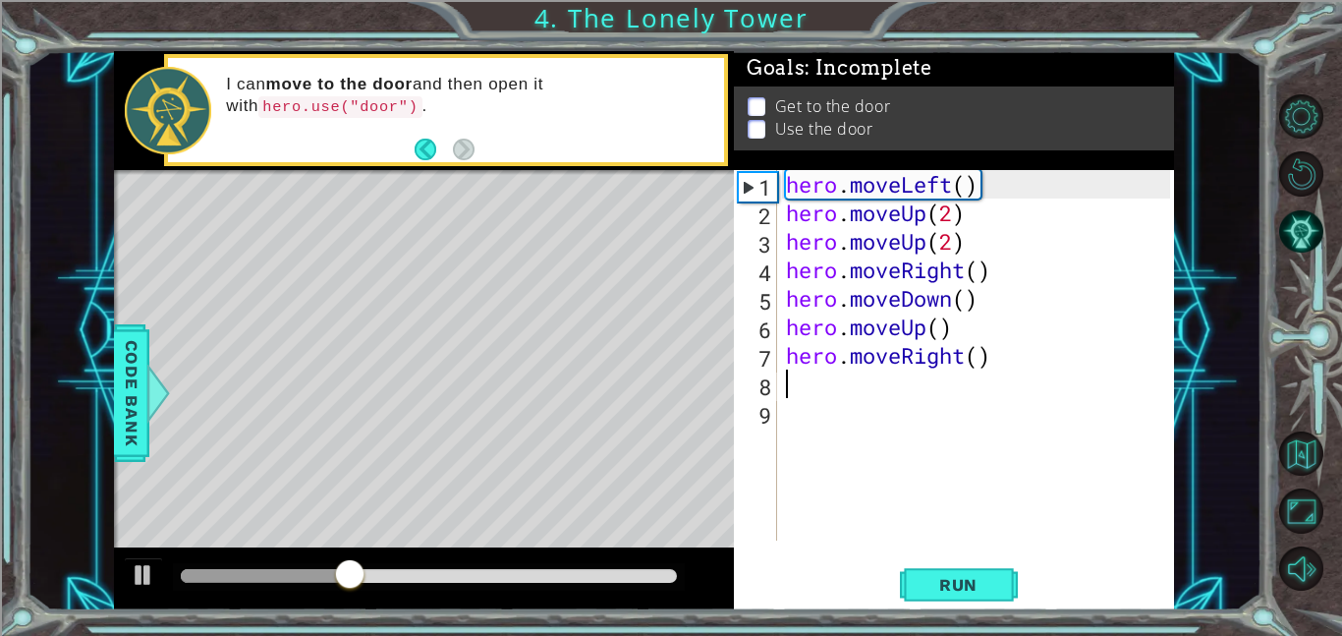
click at [967, 214] on div "hero . moveLeft ( ) hero . moveUp ( 2 ) hero . moveUp ( 2 ) hero . moveRight ( …" at bounding box center [981, 383] width 398 height 427
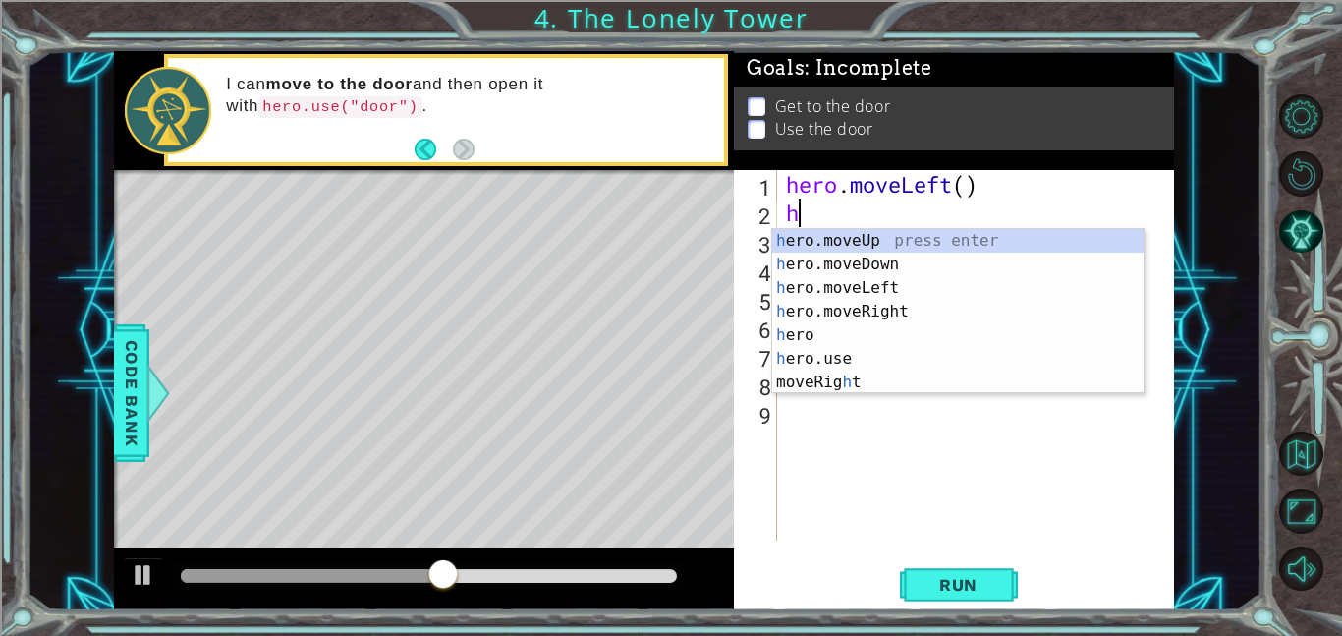
type textarea "h"
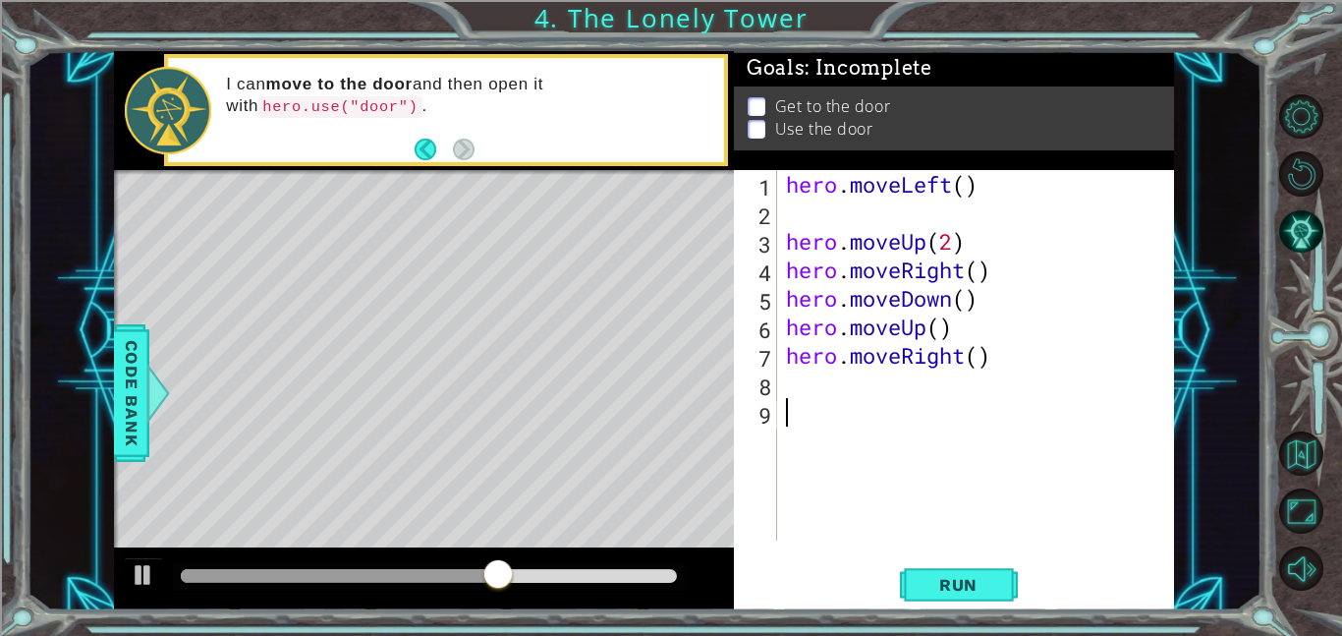
click at [824, 438] on div "hero . moveLeft ( ) hero . moveUp ( 2 ) hero . moveRight ( ) hero . moveDown ( …" at bounding box center [981, 383] width 398 height 427
click at [768, 419] on div "9" at bounding box center [757, 415] width 39 height 28
click at [782, 419] on div "hero . moveLeft ( ) hero . moveUp ( 2 ) hero . moveRight ( ) hero . moveDown ( …" at bounding box center [981, 383] width 398 height 427
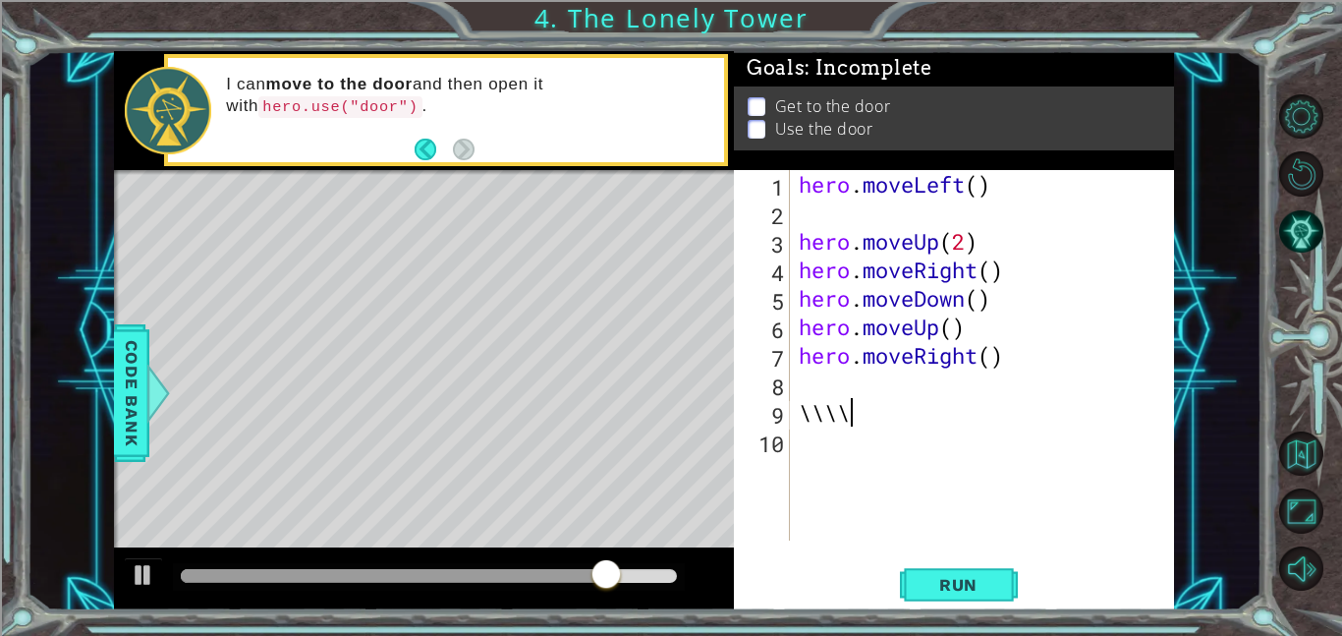
type textarea "\\\\\"
click at [779, 437] on div "10" at bounding box center [764, 443] width 52 height 28
type textarea "\"
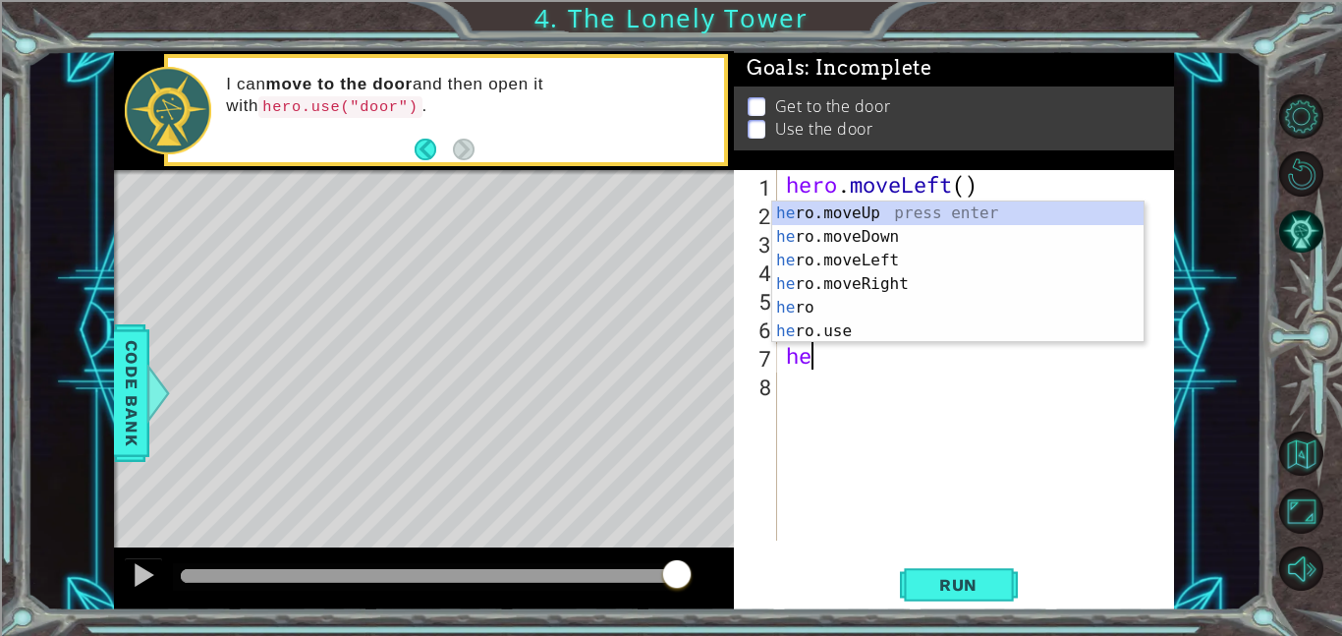
type textarea "h"
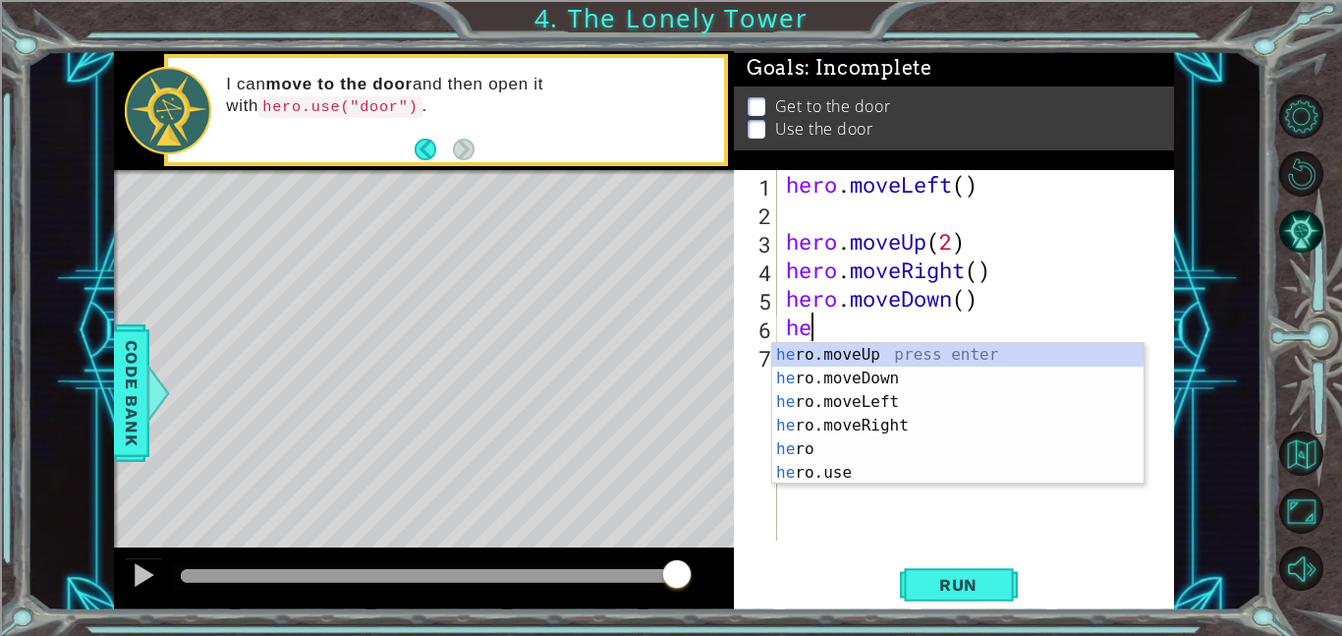
type textarea "h"
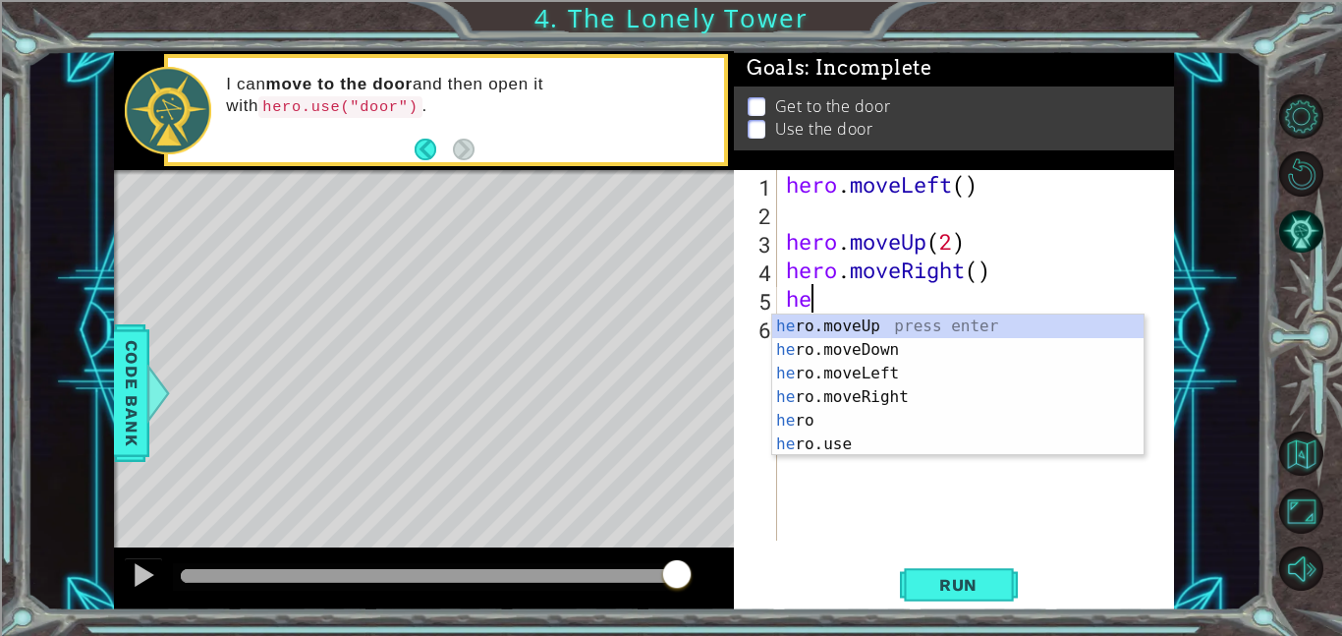
type textarea "h"
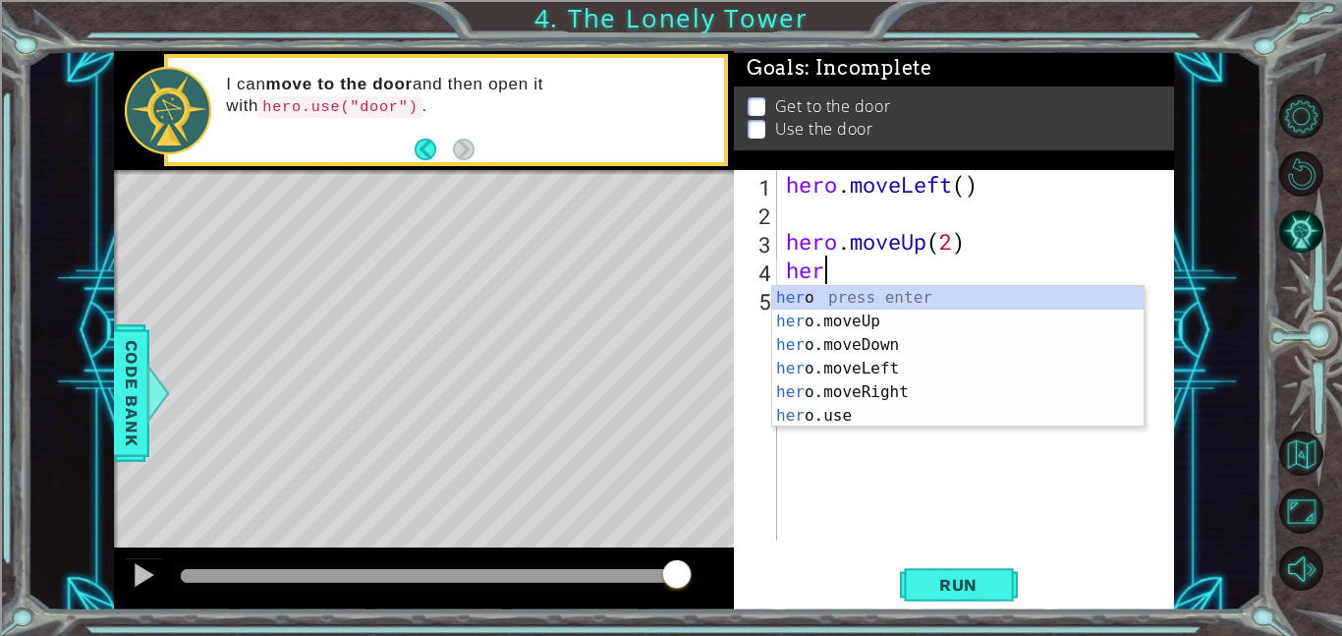
type textarea "h"
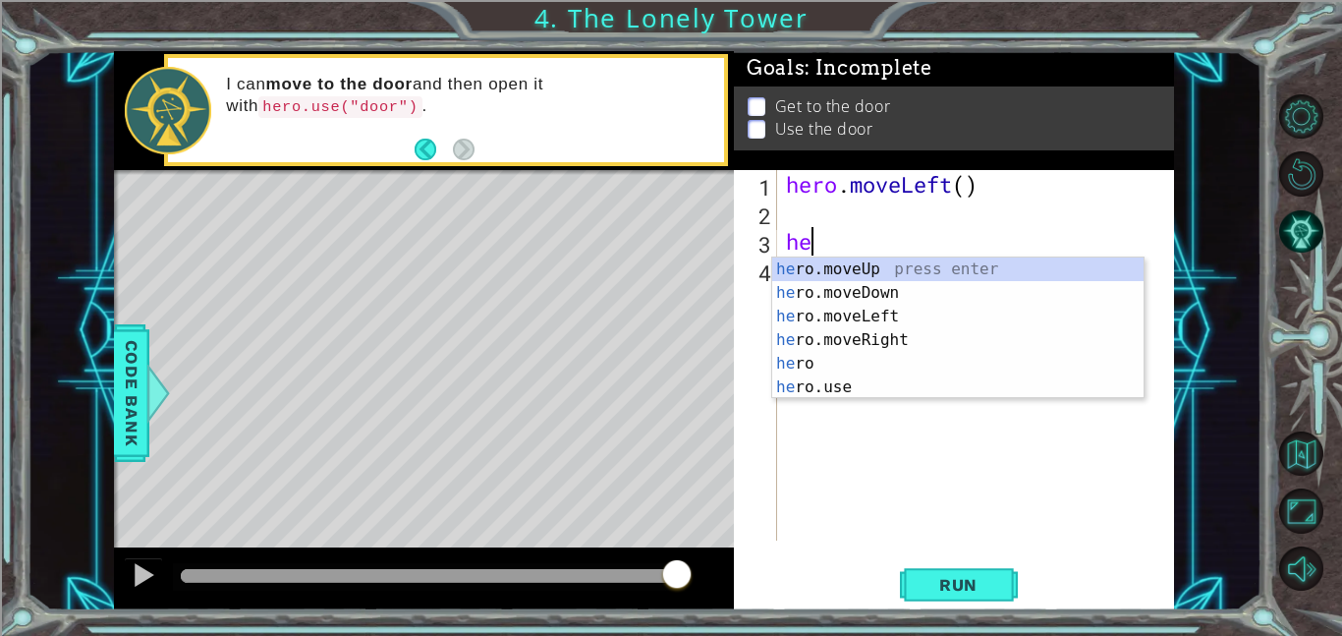
type textarea "h"
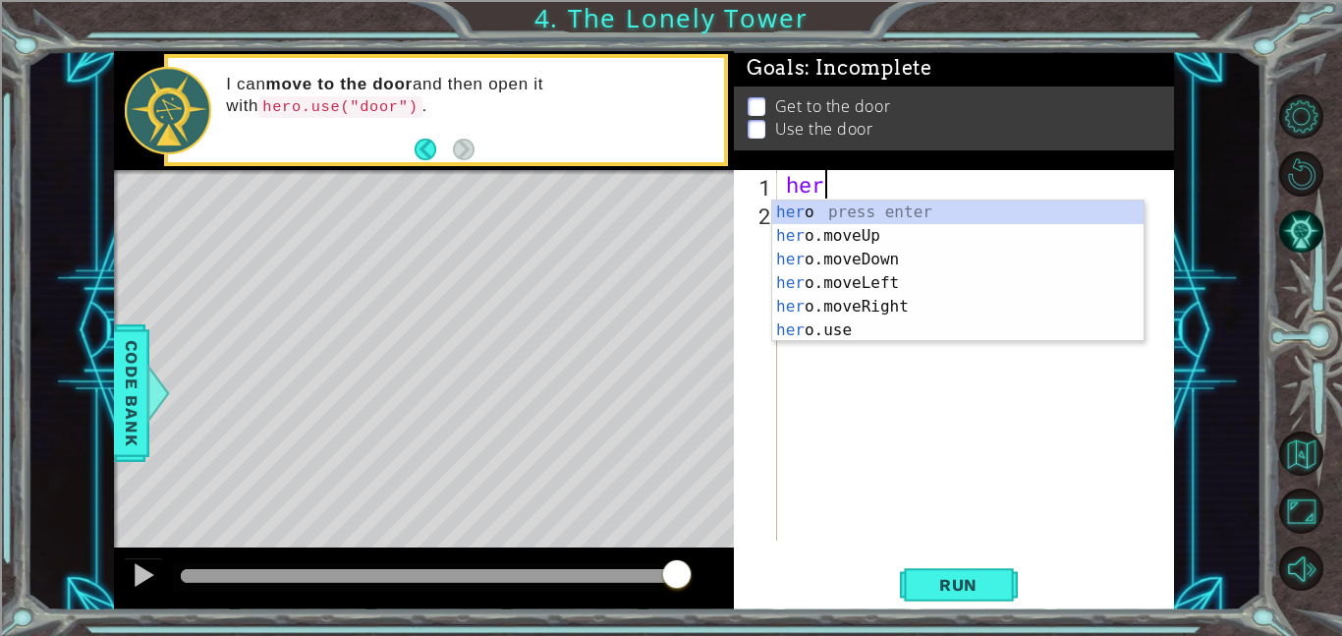
type textarea "h"
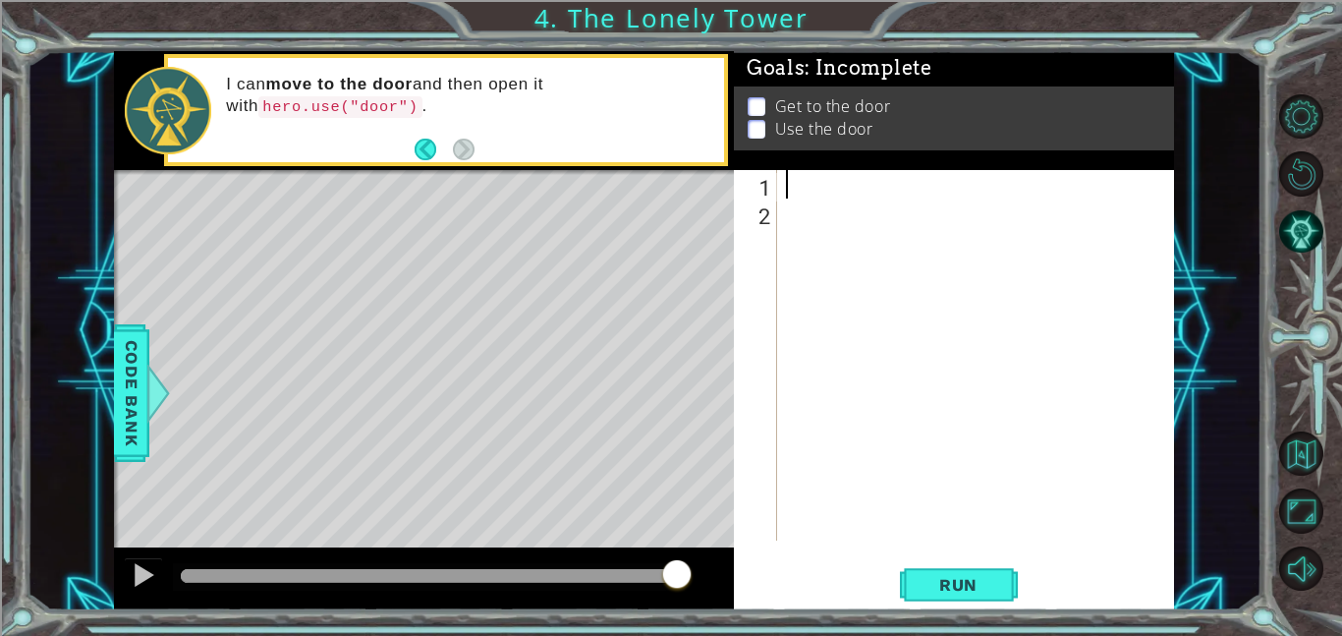
type textarea "d"
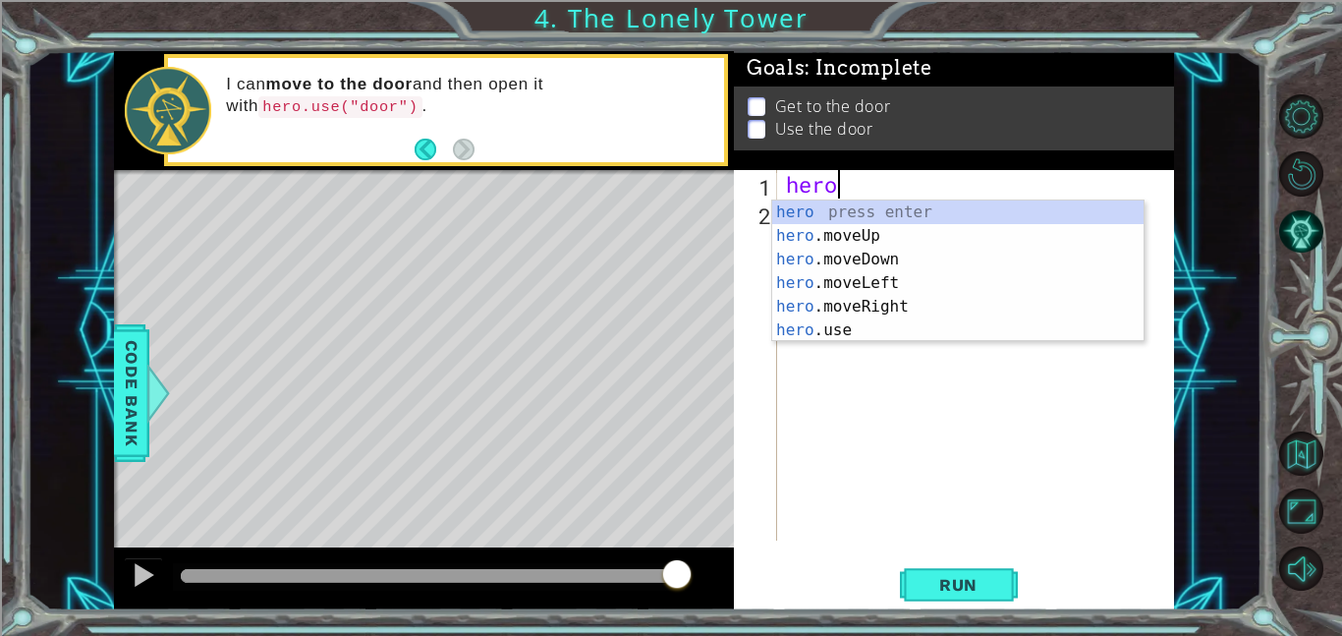
scroll to position [0, 1]
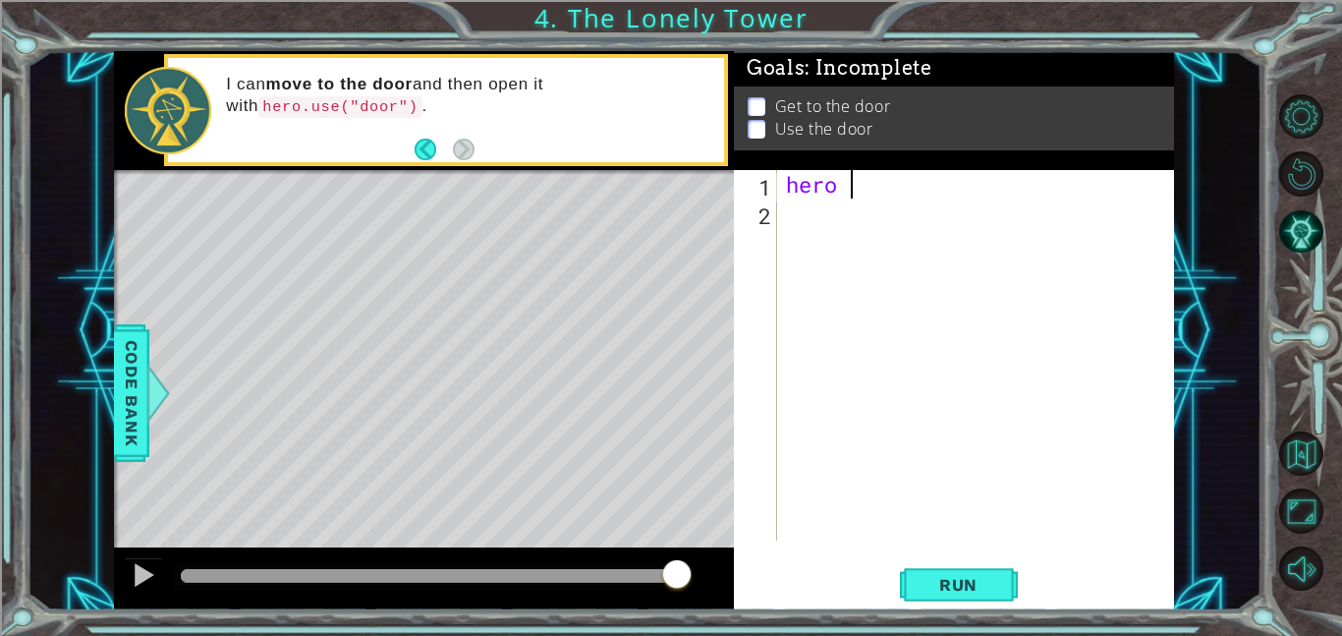
type textarea "hero ."
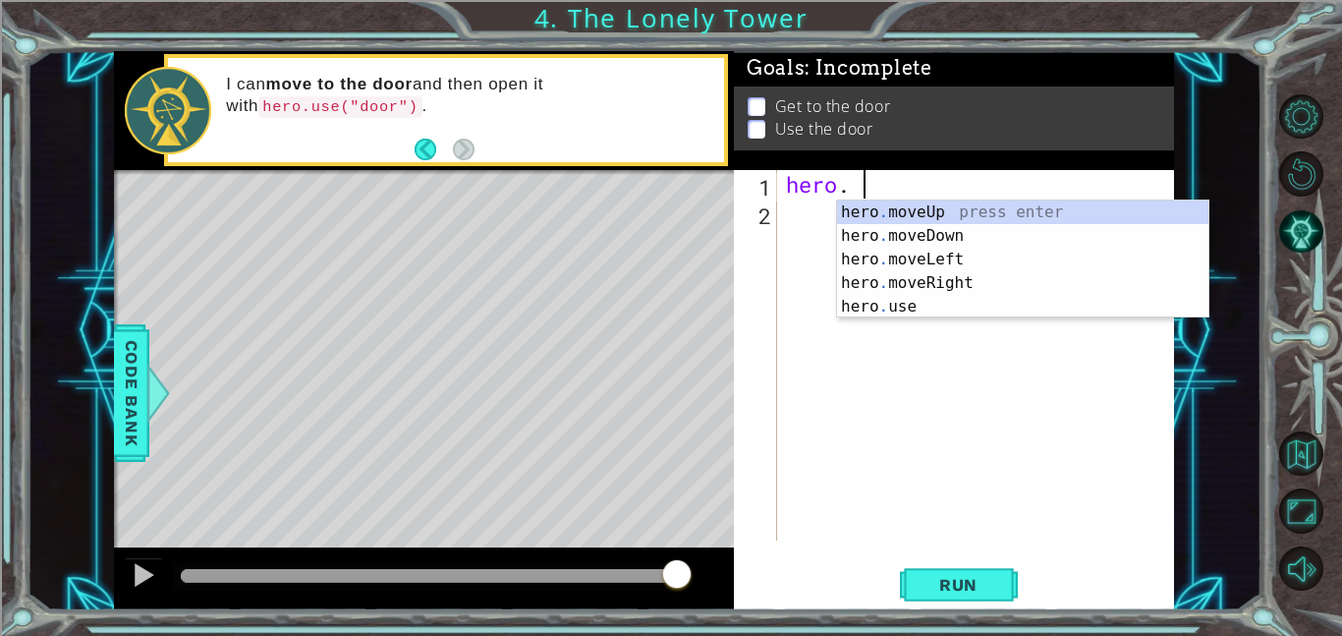
scroll to position [0, 2]
click at [927, 326] on div "hero ." at bounding box center [981, 383] width 398 height 427
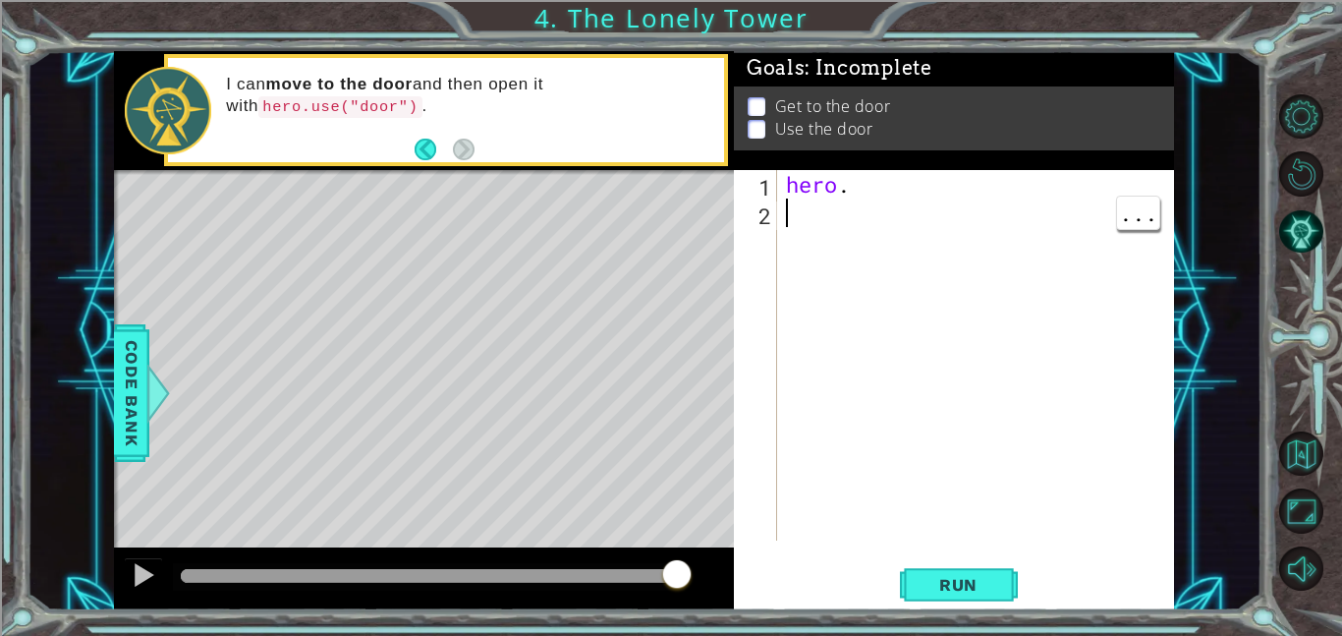
scroll to position [0, 0]
click at [871, 186] on div "hero ." at bounding box center [981, 383] width 398 height 427
type textarea "hero .use door"
click at [925, 581] on span "Run" at bounding box center [959, 585] width 78 height 20
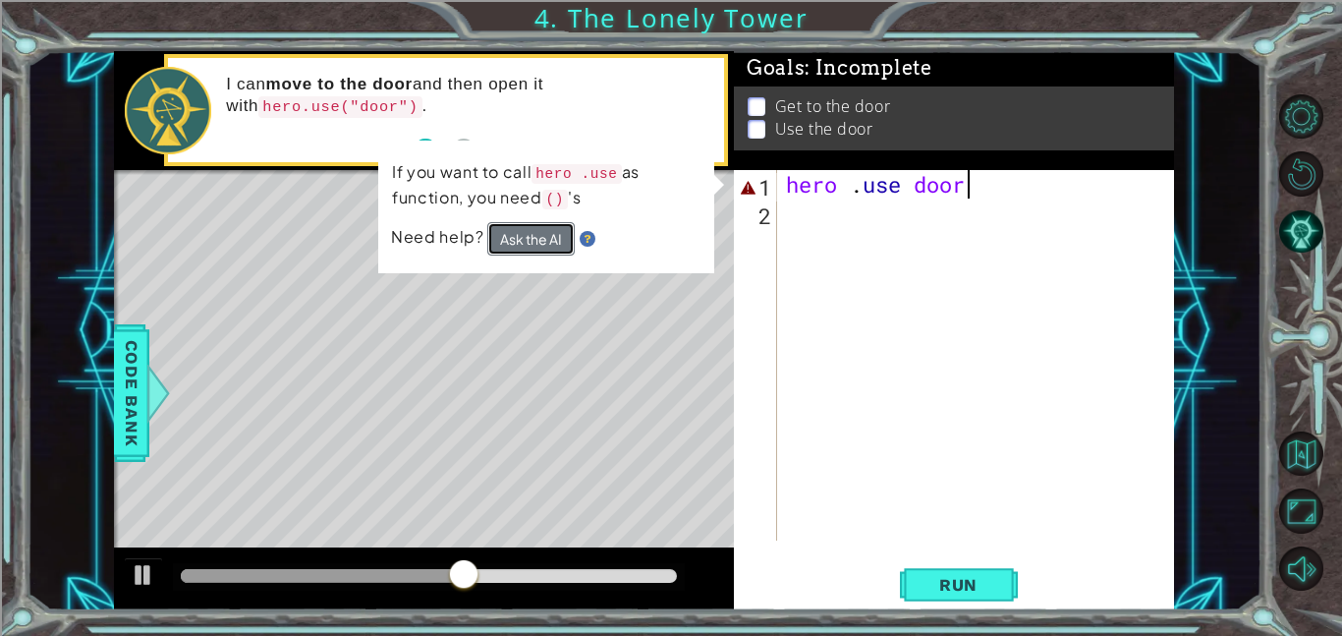
click at [540, 255] on button "Ask the AI" at bounding box center [530, 238] width 87 height 33
click at [532, 240] on button "Ask the AI" at bounding box center [530, 238] width 87 height 33
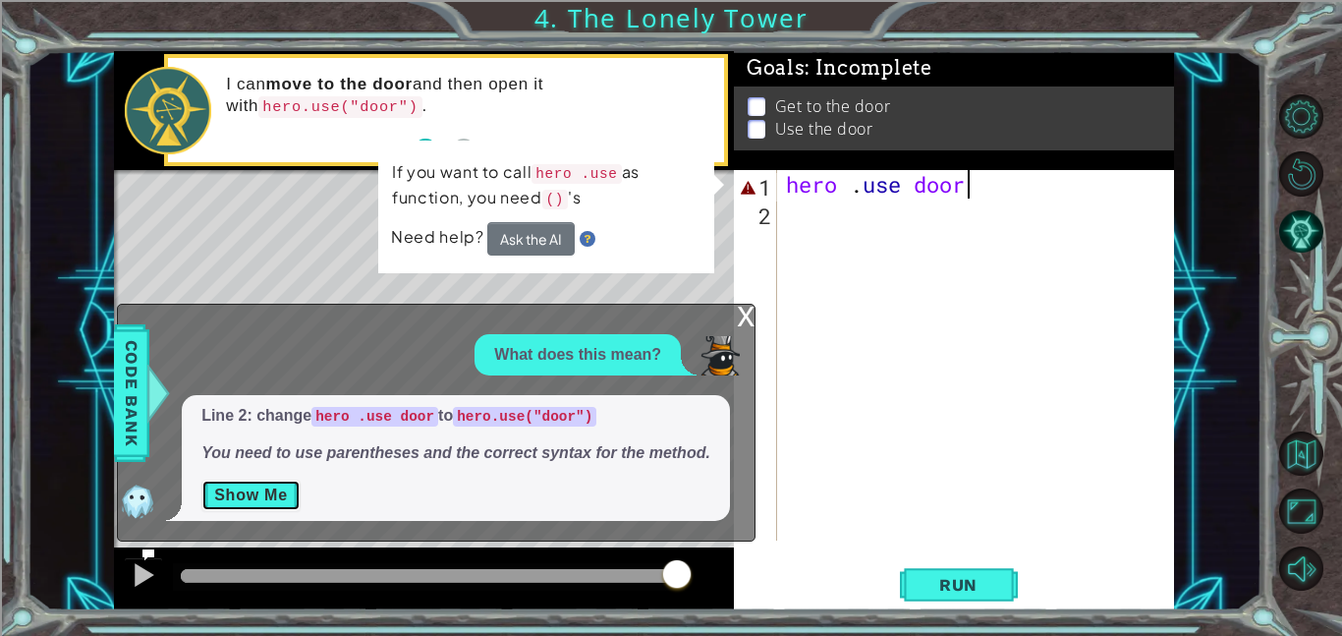
click at [268, 501] on button "Show Me" at bounding box center [250, 495] width 99 height 31
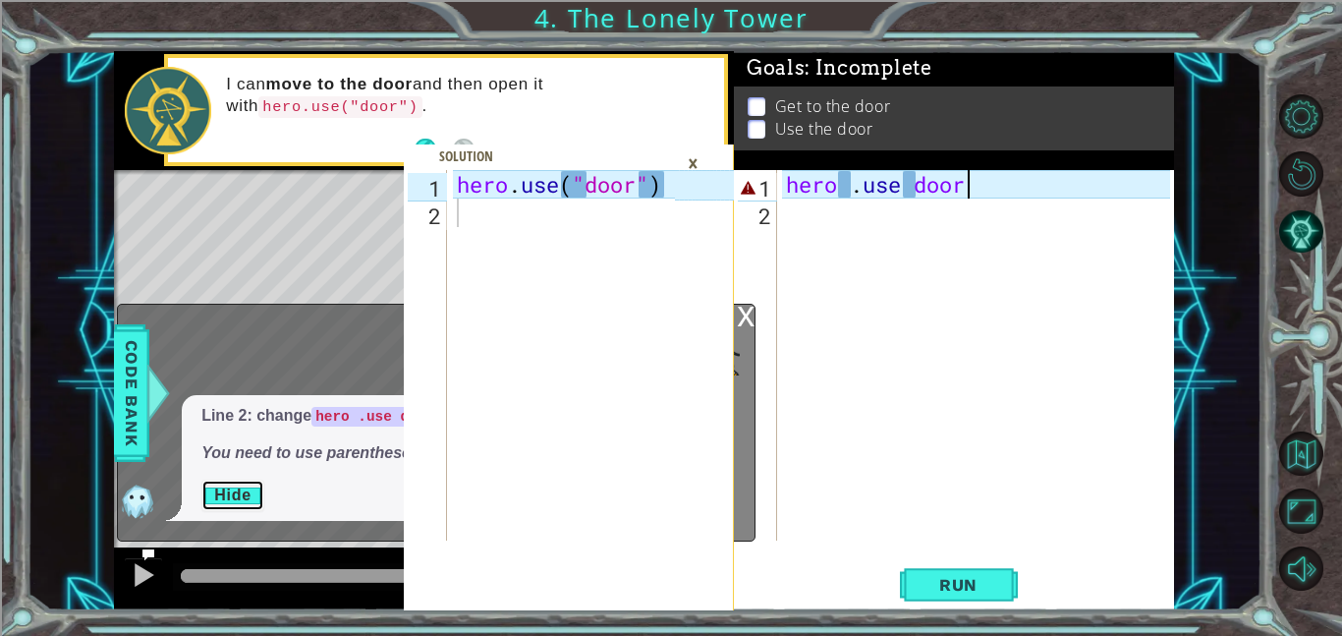
click at [241, 497] on button "Hide" at bounding box center [232, 495] width 63 height 31
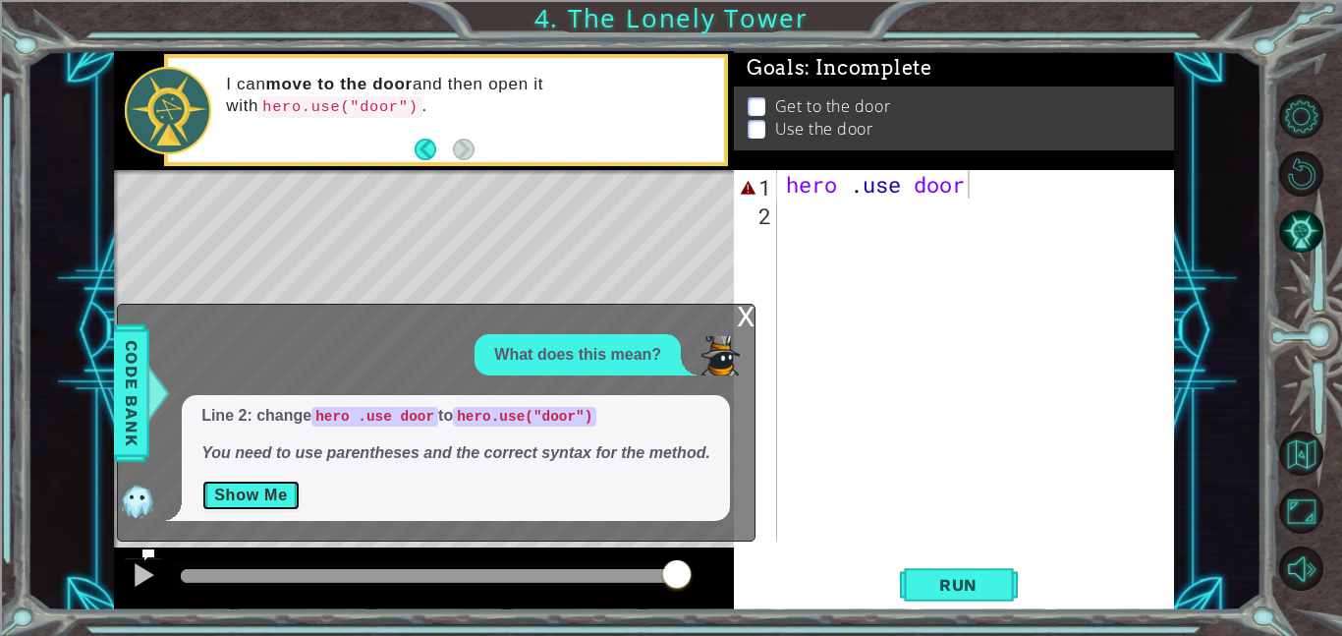
click at [241, 497] on button "Show Me" at bounding box center [250, 495] width 99 height 31
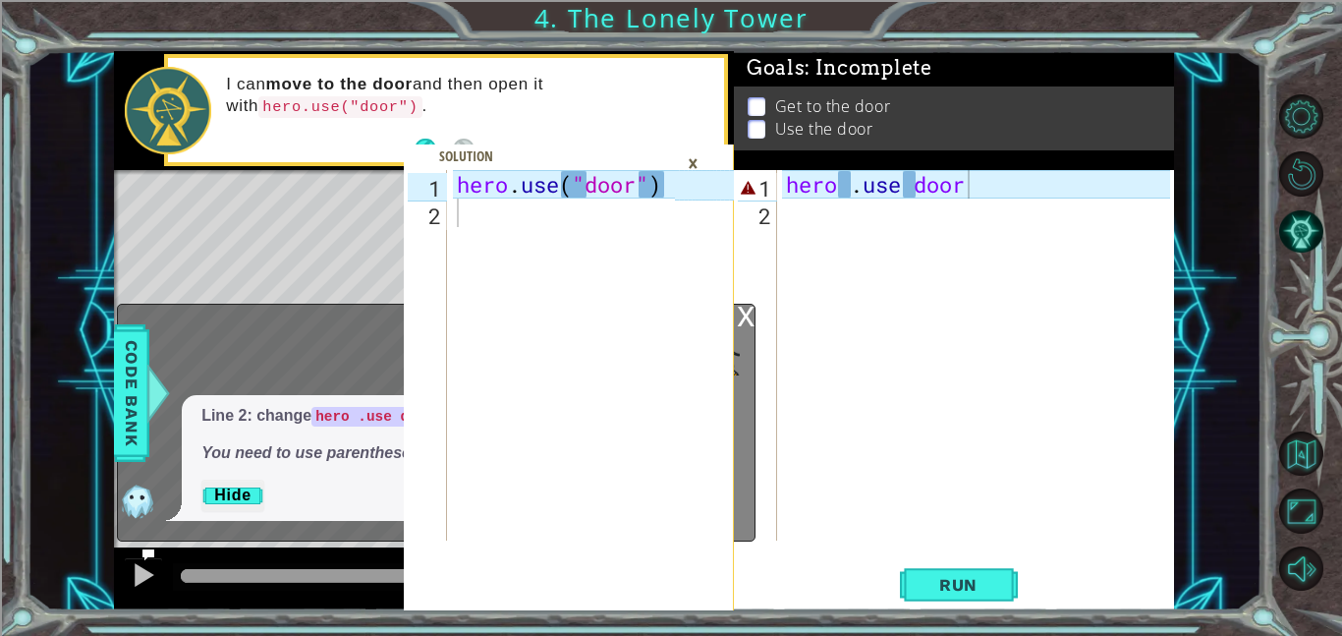
scroll to position [0, 0]
click at [885, 216] on div "hero . use door" at bounding box center [981, 383] width 398 height 427
click at [914, 183] on div "hero . use door" at bounding box center [981, 383] width 398 height 427
click at [912, 187] on div "hero . use door" at bounding box center [981, 383] width 398 height 427
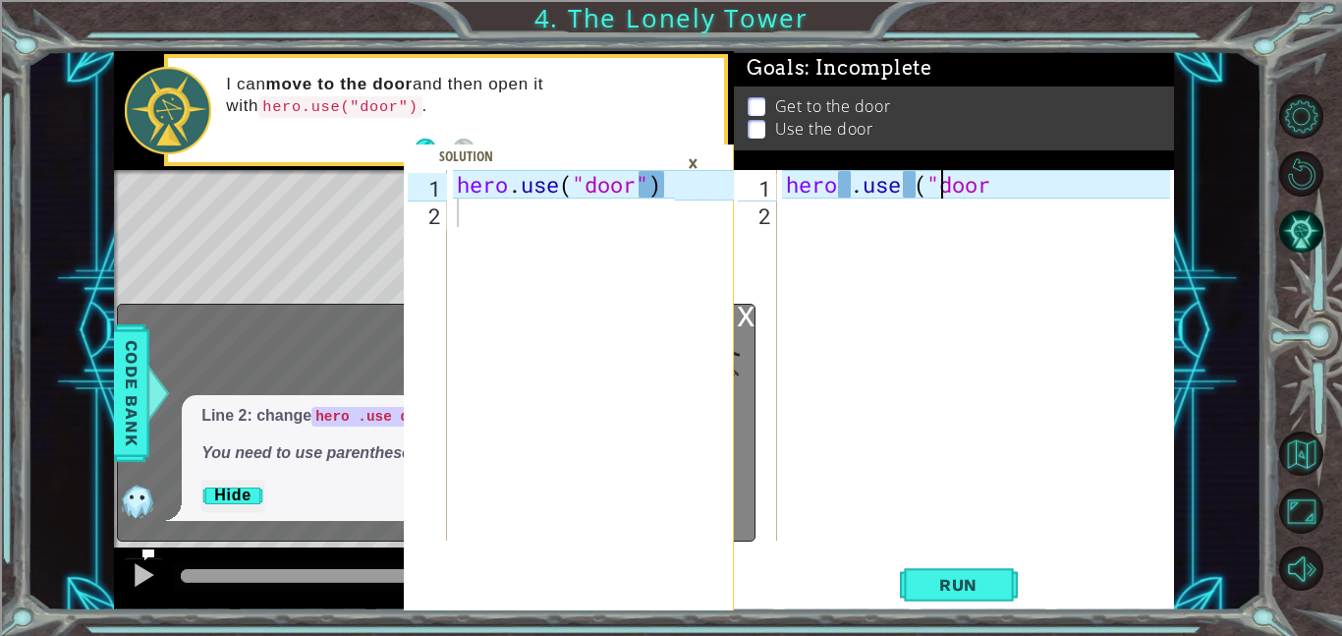
click at [1000, 185] on div "hero . use ( "door" at bounding box center [981, 383] width 398 height 427
type textarea "hero .use ("door")"
click at [958, 593] on span "Run" at bounding box center [959, 585] width 78 height 20
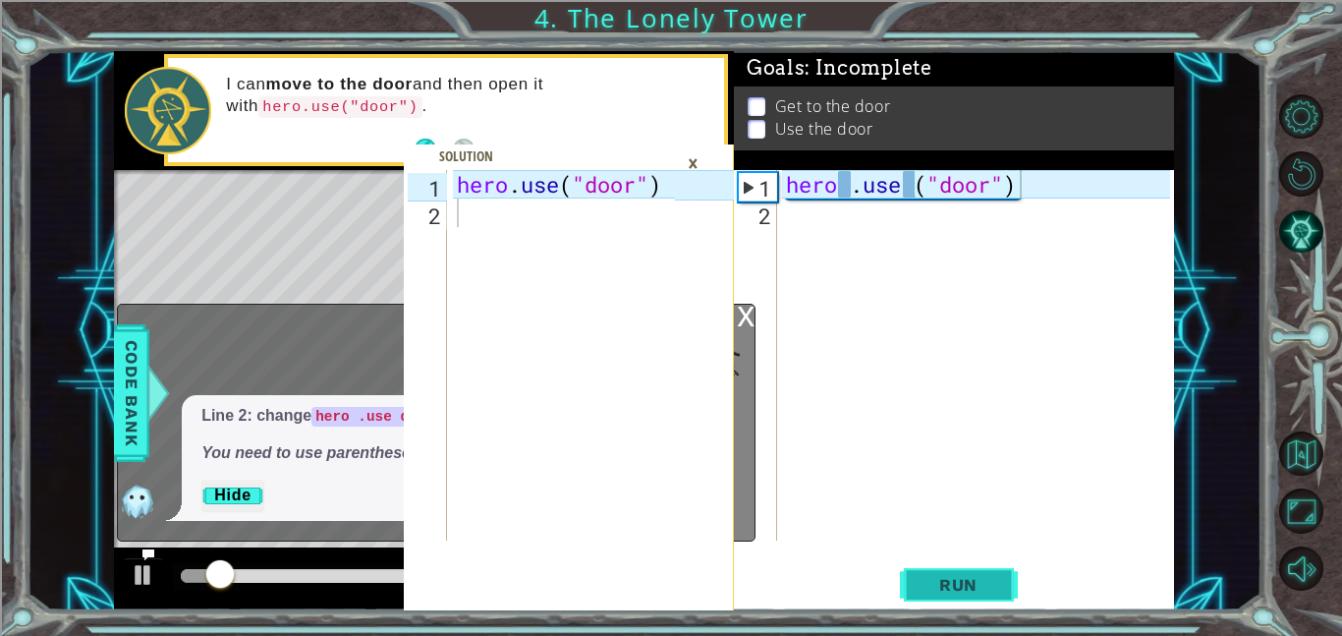
click at [957, 592] on span "Run" at bounding box center [959, 585] width 78 height 20
click at [232, 495] on button "Hide" at bounding box center [232, 495] width 63 height 31
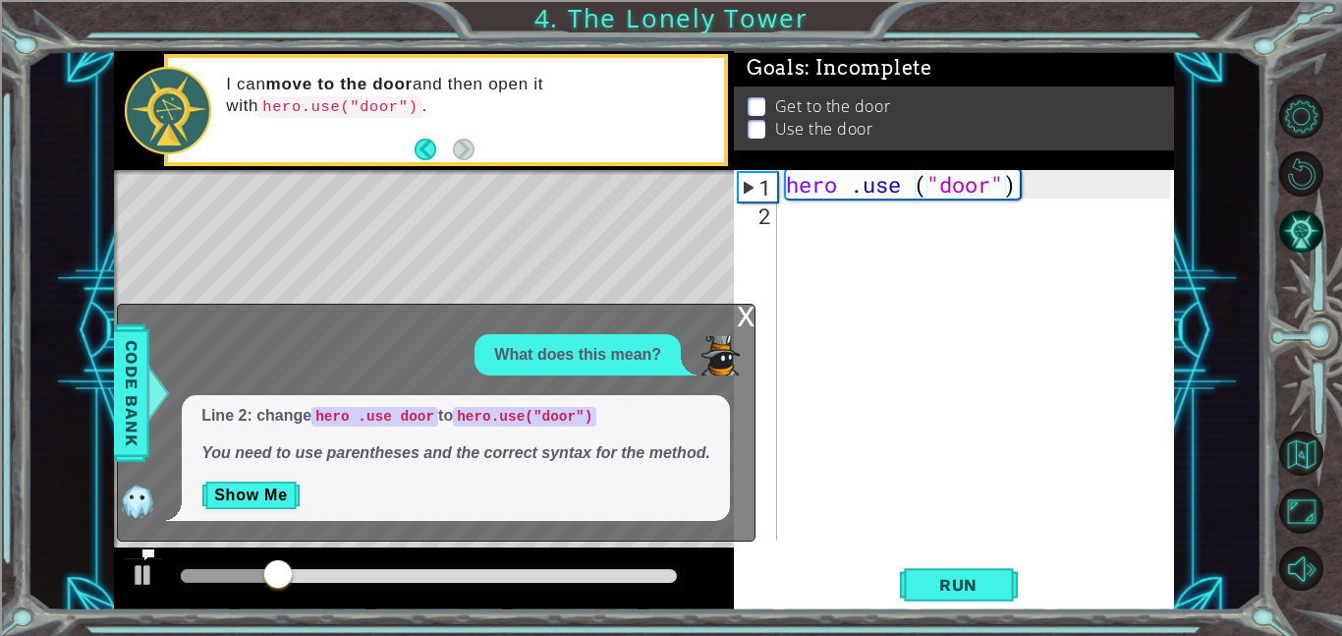
click at [741, 315] on div "x" at bounding box center [746, 315] width 18 height 20
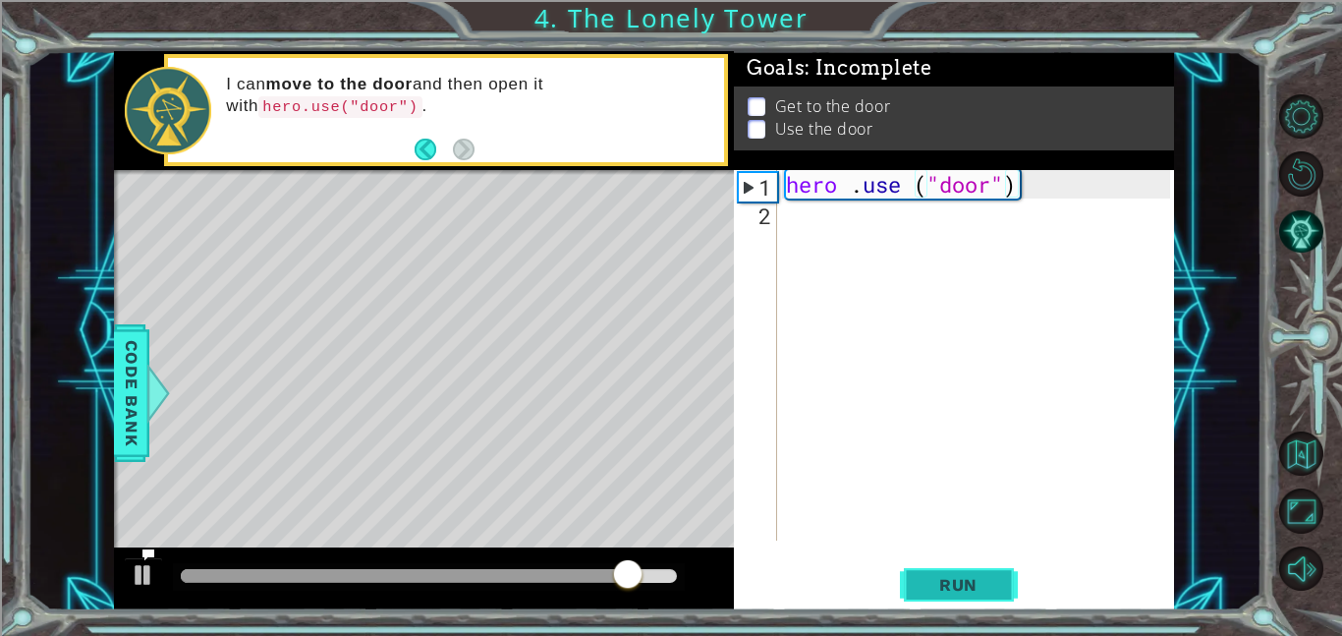
click at [970, 578] on span "Run" at bounding box center [959, 585] width 78 height 20
click at [967, 578] on span "Run" at bounding box center [959, 585] width 78 height 20
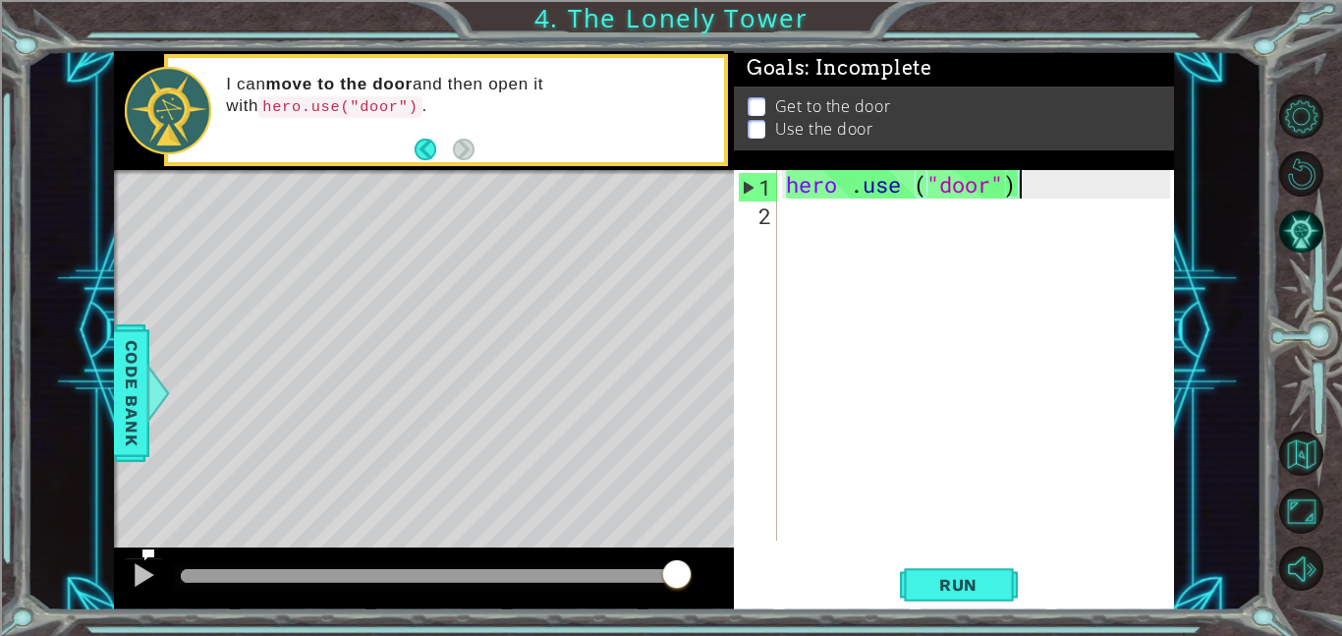
click at [789, 224] on div "hero . use ( "door" )" at bounding box center [981, 383] width 398 height 427
type textarea "m"
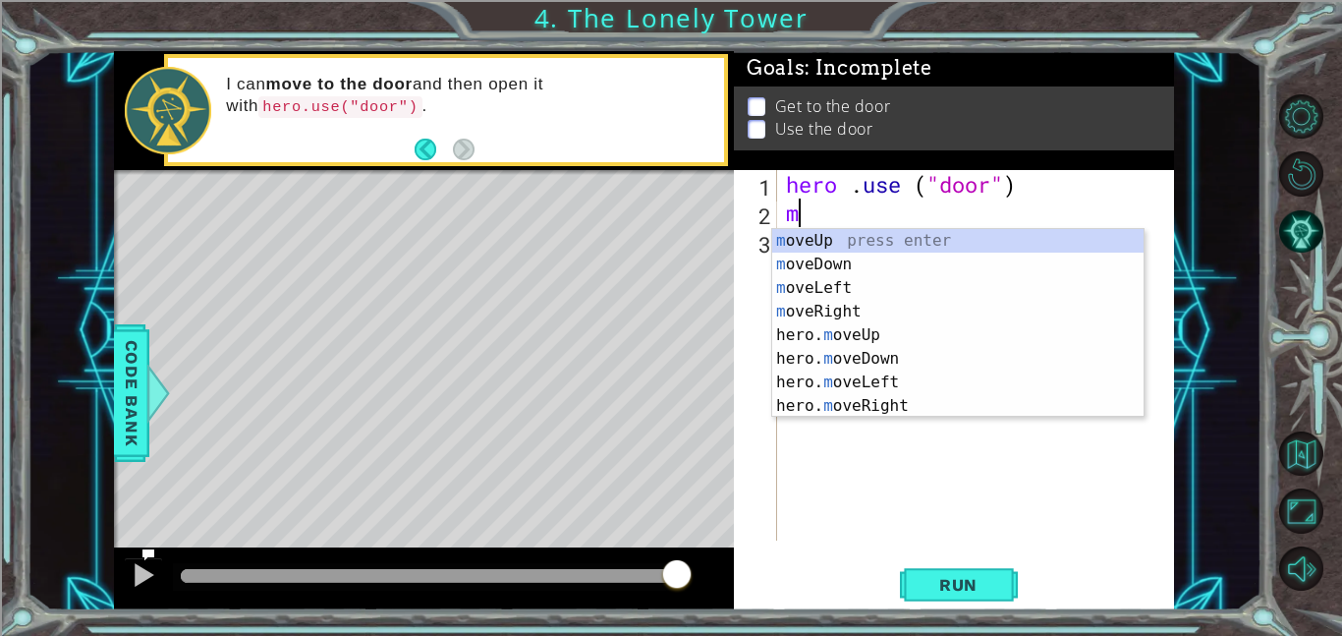
click at [912, 344] on div "m oveUp press enter m oveDown press enter m oveLeft press enter m oveRight pres…" at bounding box center [957, 347] width 371 height 236
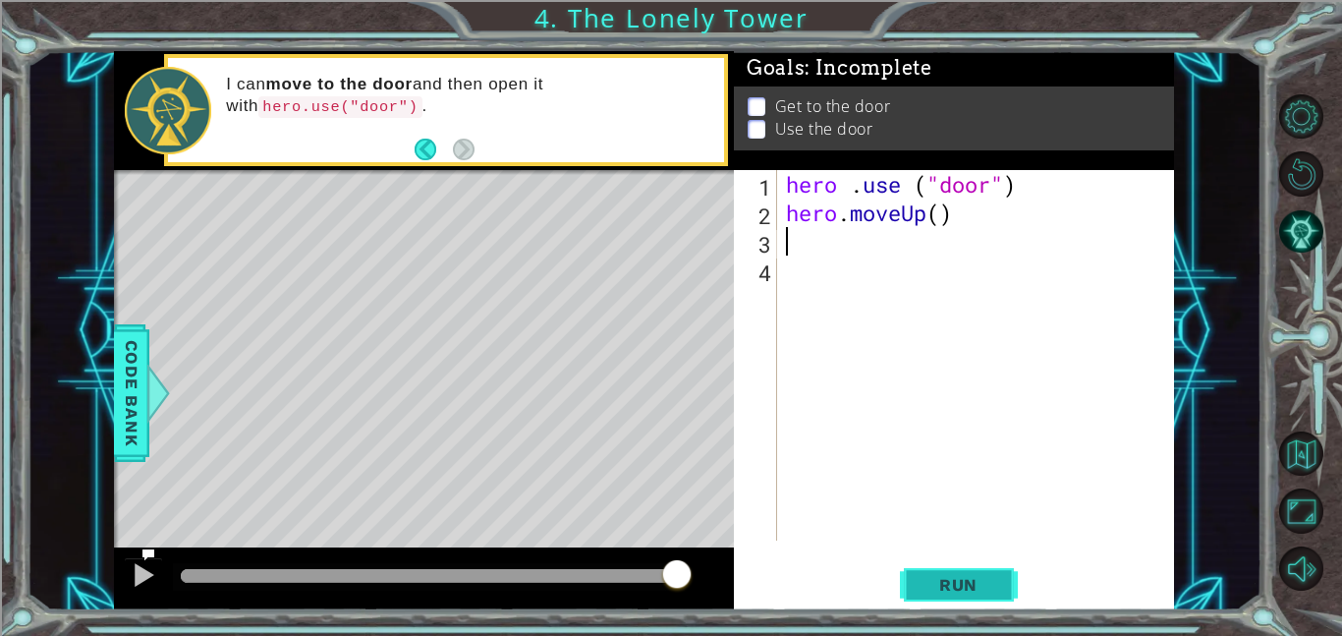
click at [991, 600] on button "Run" at bounding box center [959, 584] width 118 height 44
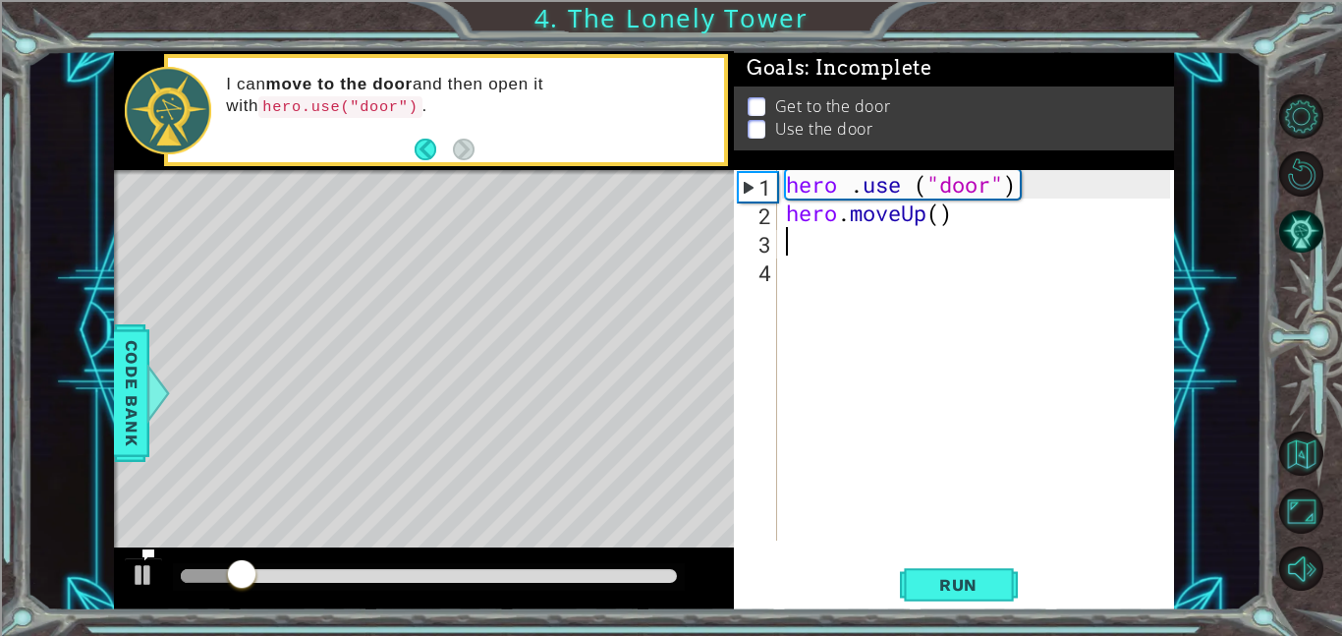
click at [967, 226] on div "hero . use ( "door" ) hero . moveUp ( )" at bounding box center [981, 383] width 398 height 427
click at [976, 591] on span "Run" at bounding box center [959, 585] width 78 height 20
click at [987, 590] on span "Run" at bounding box center [959, 585] width 78 height 20
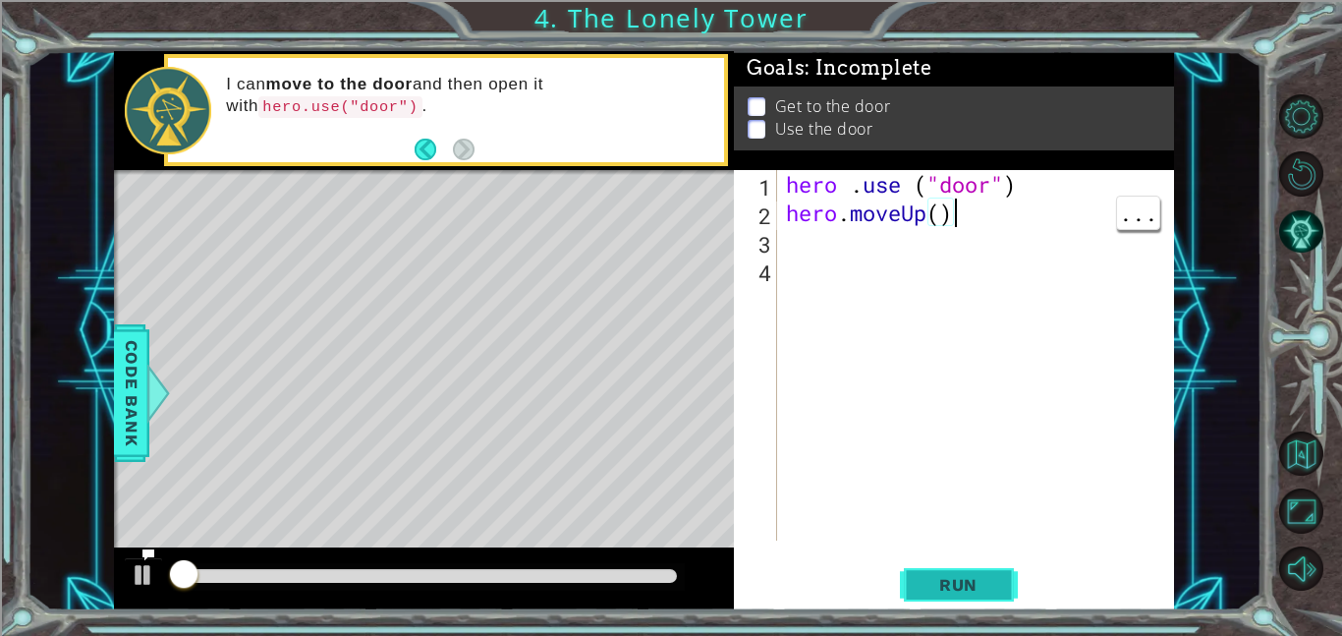
click at [992, 592] on span "Run" at bounding box center [959, 585] width 78 height 20
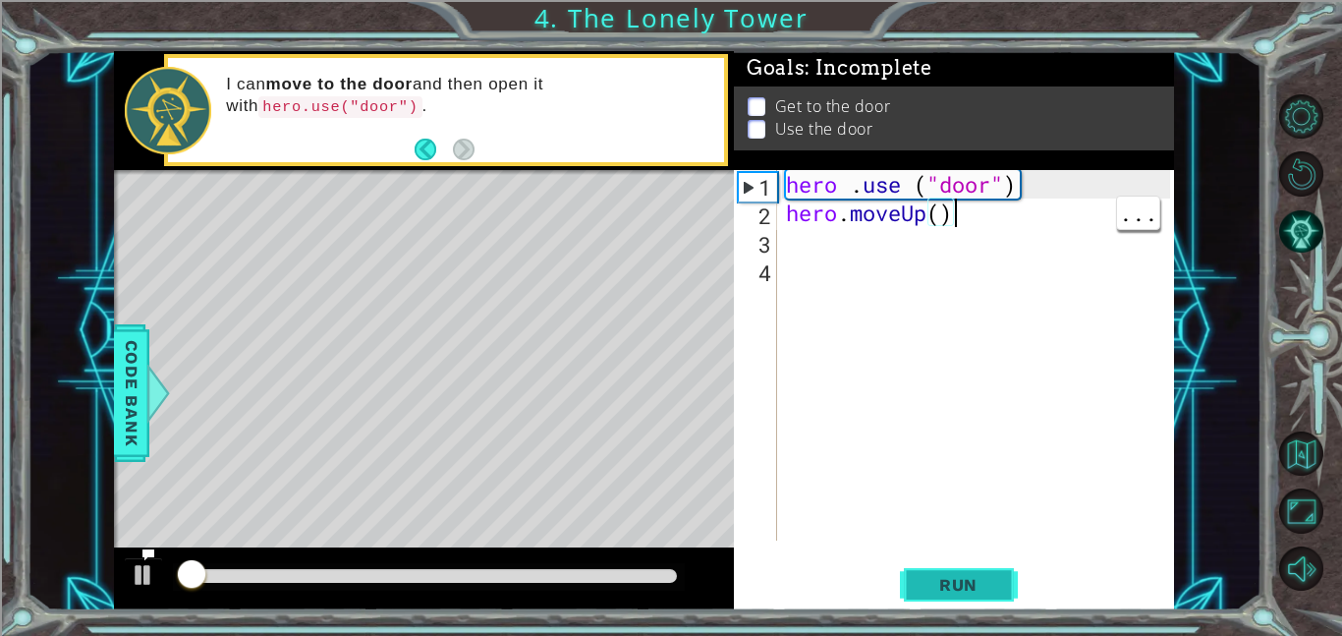
click at [987, 593] on span "Run" at bounding box center [959, 585] width 78 height 20
click at [1026, 193] on div "hero . use ( "door" ) hero . moveUp ( )" at bounding box center [981, 383] width 398 height 427
click at [1038, 187] on div "hero . use ( "door" ) hero . moveUp ( )" at bounding box center [981, 383] width 398 height 427
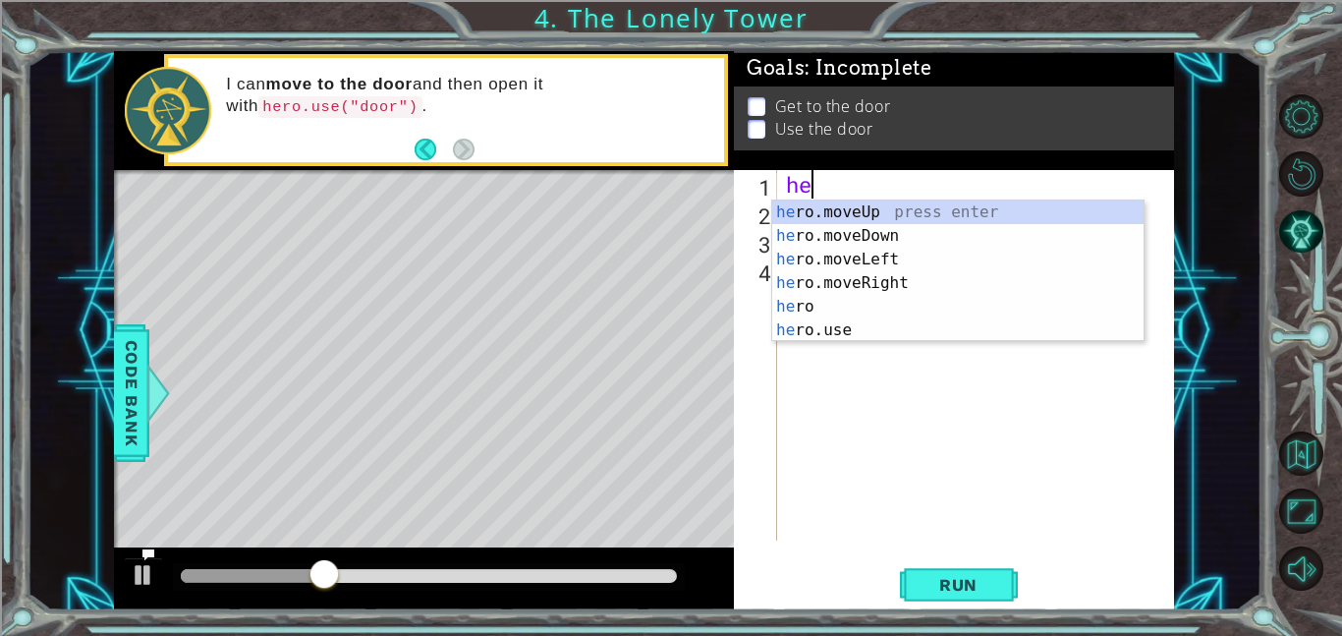
type textarea "h"
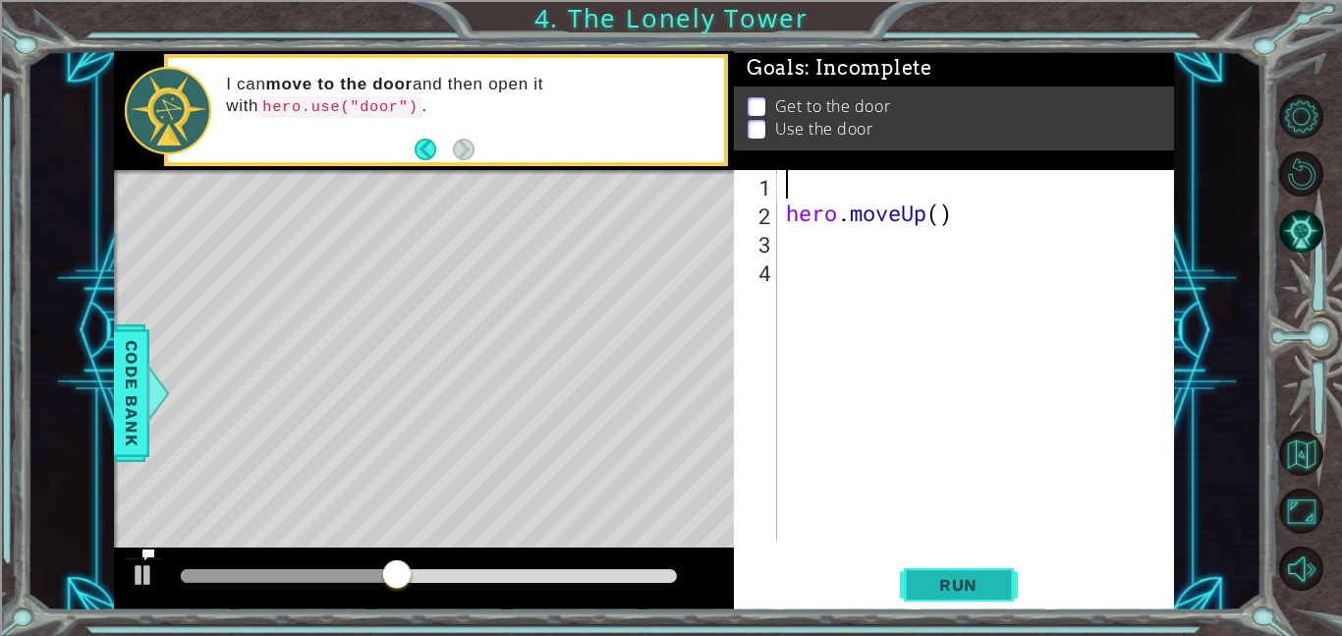
click at [971, 598] on button "Run" at bounding box center [959, 584] width 118 height 44
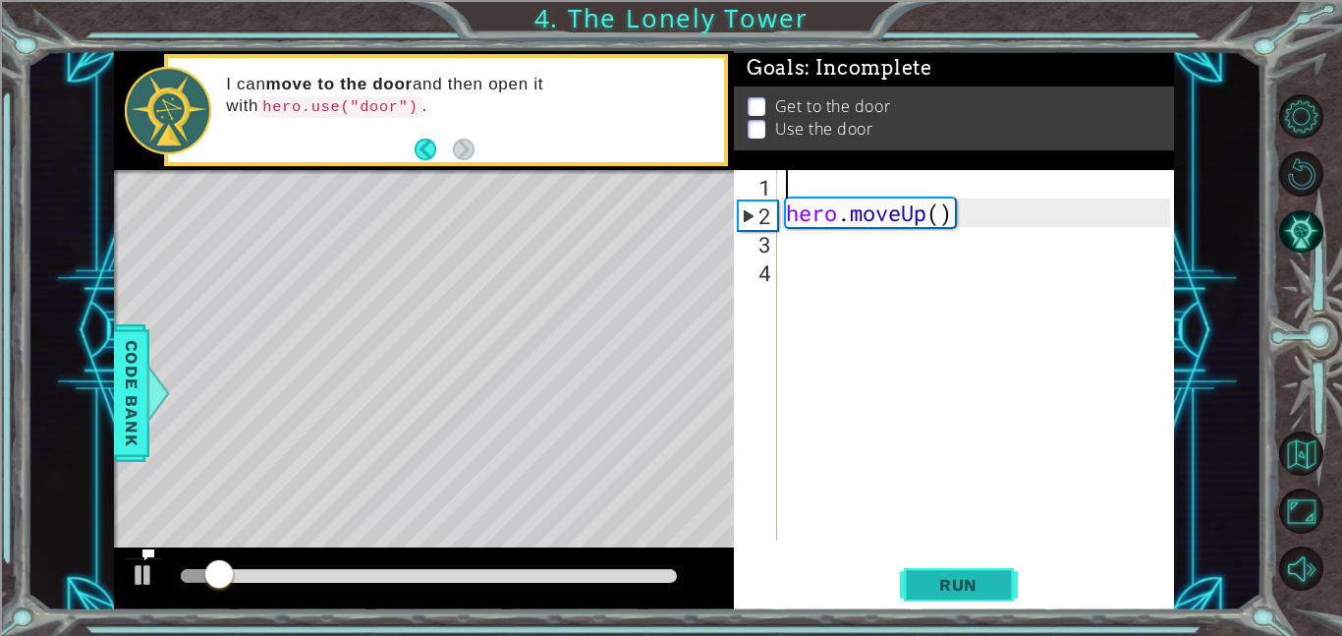
click at [1001, 588] on button "Run" at bounding box center [959, 584] width 118 height 44
click at [1004, 580] on button "Run" at bounding box center [959, 584] width 118 height 44
click at [1013, 582] on button "Run" at bounding box center [959, 584] width 118 height 44
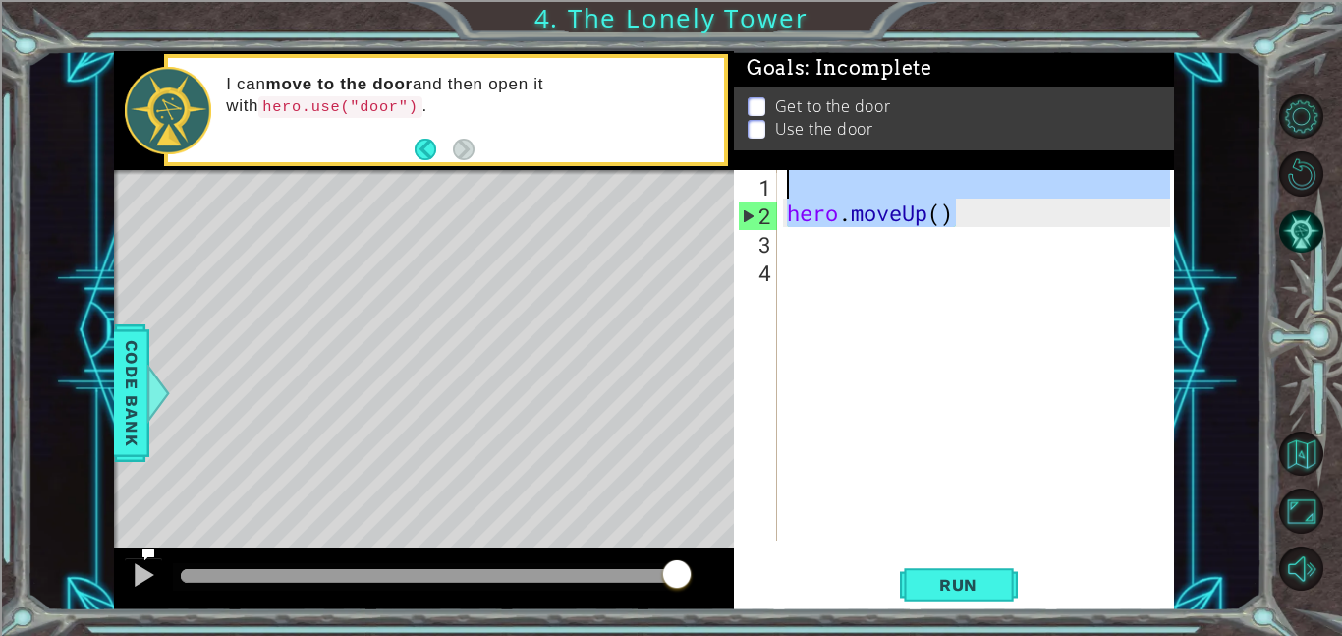
drag, startPoint x: 987, startPoint y: 215, endPoint x: 759, endPoint y: 181, distance: 230.6
click at [759, 181] on div "1 2 3 4 hero . moveUp ( ) ההההההההההההההההההההההההההההההההההההההההההההההההההההה…" at bounding box center [952, 355] width 436 height 370
type textarea "="
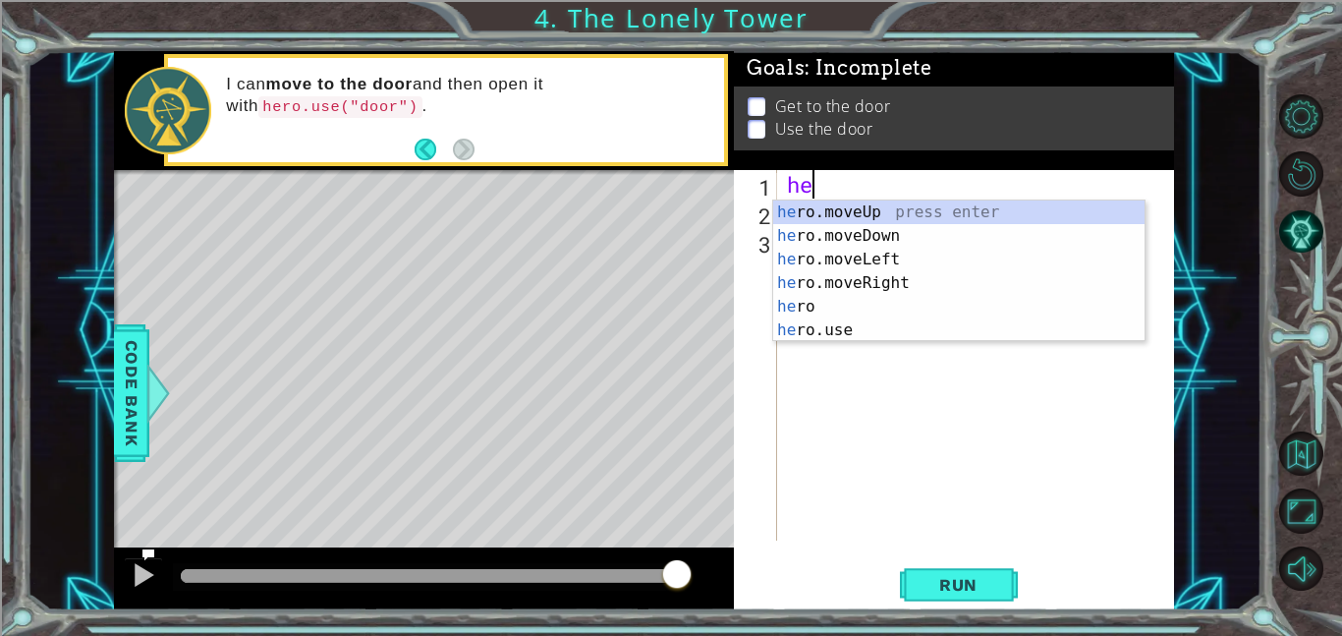
type textarea "her"
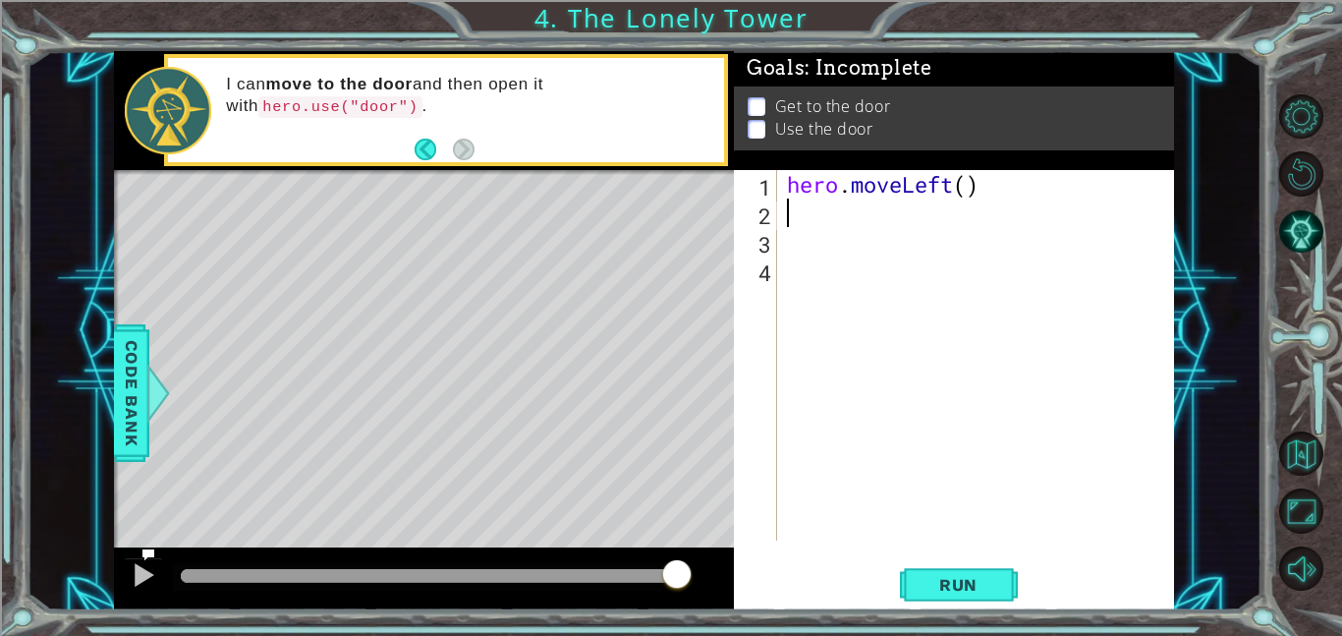
click at [963, 191] on div "hero . moveLeft ( )" at bounding box center [981, 383] width 397 height 427
type textarea "hero.moveLeft(2)"
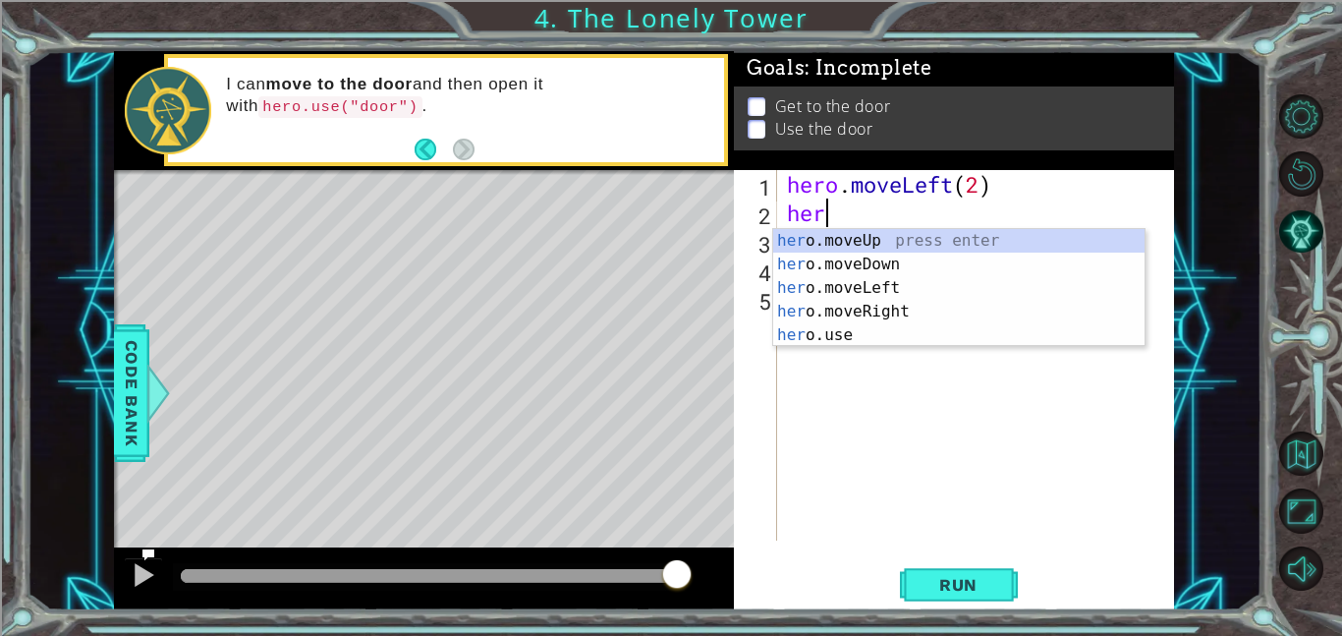
type textarea "hero"
click at [1012, 230] on div "hero .moveUp press enter hero .moveDown press enter hero .moveLeft press enter …" at bounding box center [958, 311] width 371 height 165
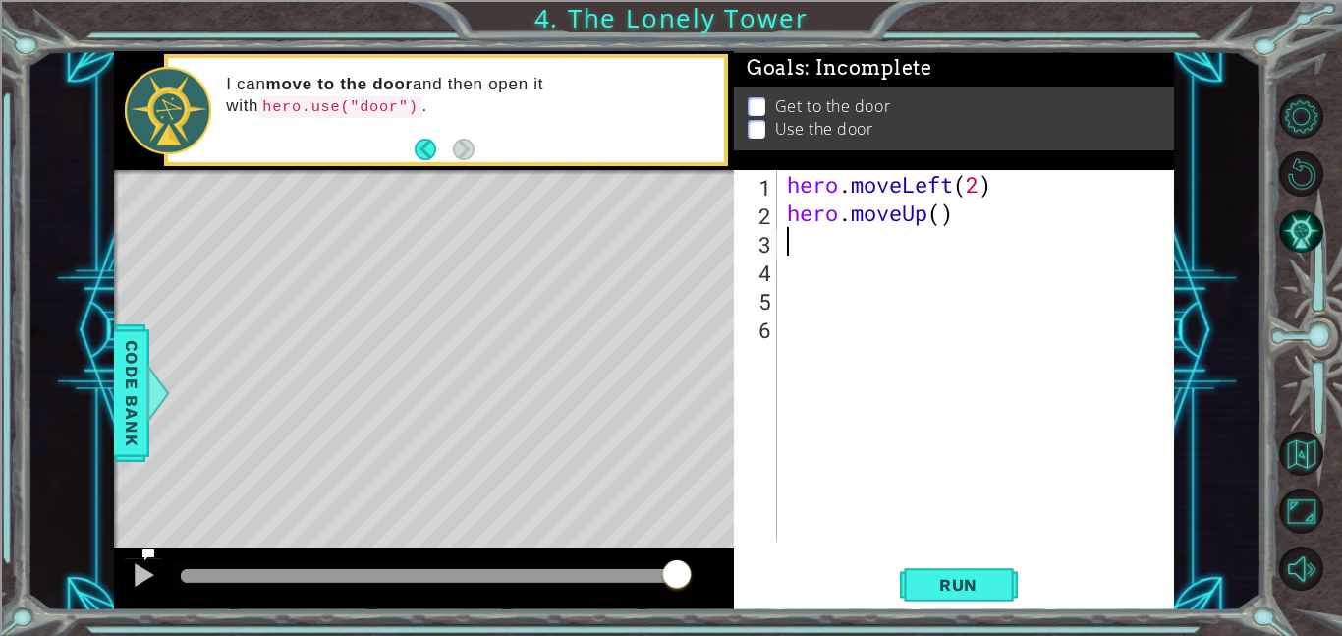
click at [941, 211] on div "hero . moveLeft ( 2 ) hero . moveUp ( )" at bounding box center [981, 383] width 397 height 427
type textarea "hero.moveUp(2)"
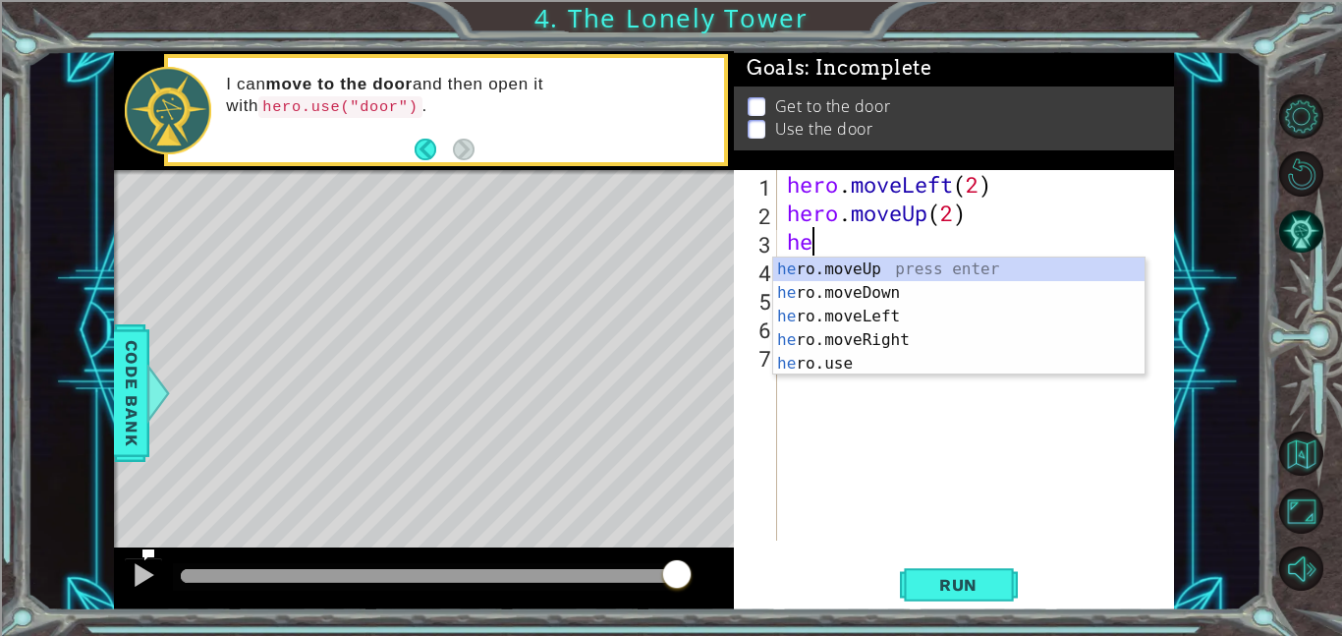
type textarea "her"
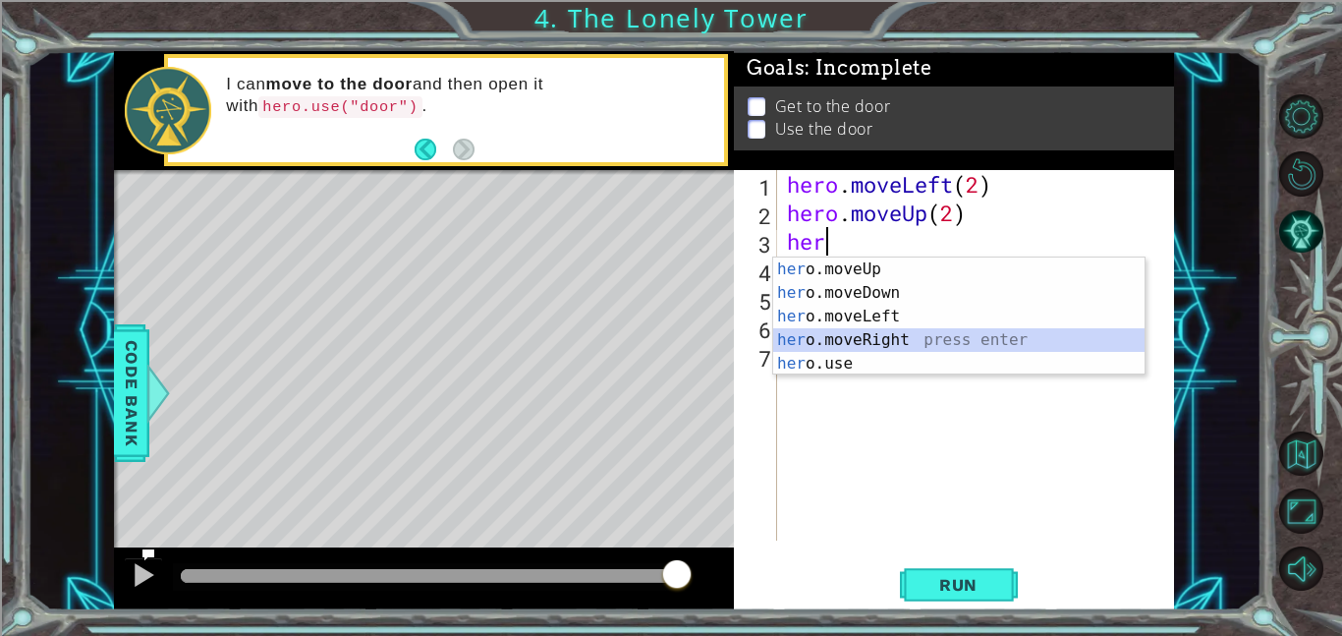
click at [926, 330] on div "her o.moveUp press enter her o.moveDown press enter her o.moveLeft press enter …" at bounding box center [958, 339] width 371 height 165
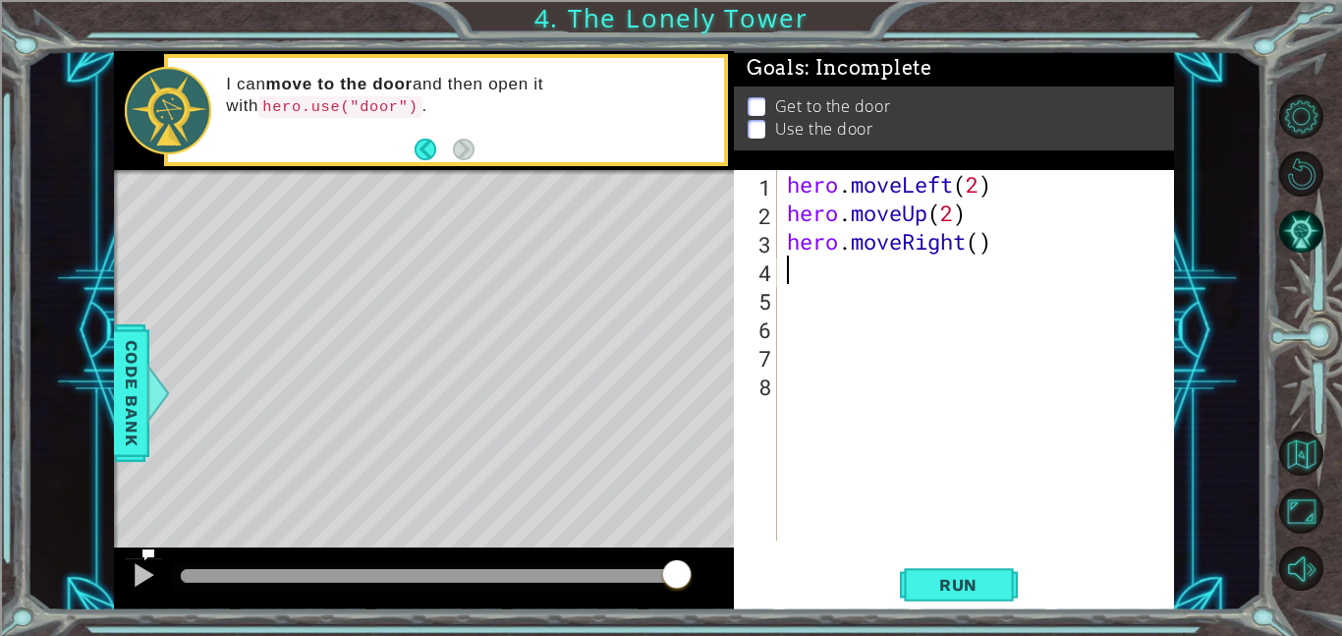
click at [981, 250] on div "hero . moveLeft ( 2 ) hero . moveUp ( 2 ) hero . moveRight ( )" at bounding box center [981, 383] width 397 height 427
type textarea "hero.moveRight(2)"
click at [991, 258] on div "hero . moveLeft ( 2 ) hero . moveUp ( 2 ) hero . moveRight ( 2 )" at bounding box center [981, 383] width 397 height 427
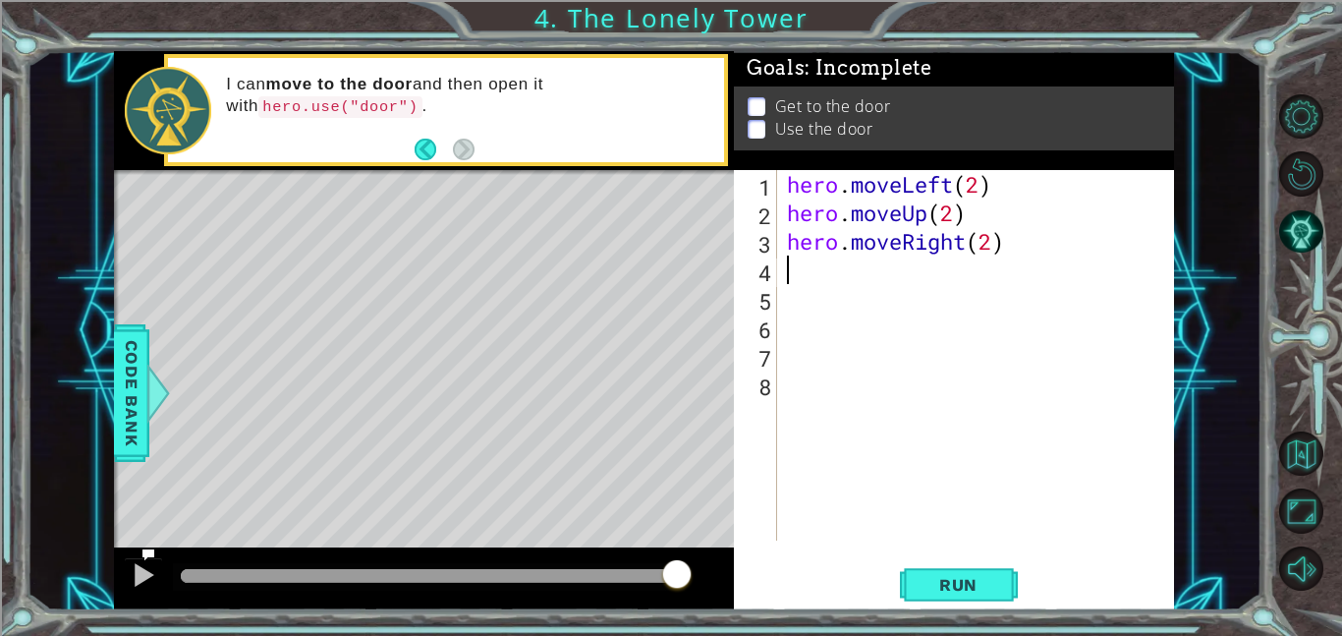
click at [992, 256] on div "hero . moveLeft ( 2 ) hero . moveUp ( 2 ) hero . moveRight ( 2 )" at bounding box center [981, 383] width 397 height 427
type textarea "hero.use("door")"
click at [959, 569] on button "Run" at bounding box center [959, 584] width 118 height 44
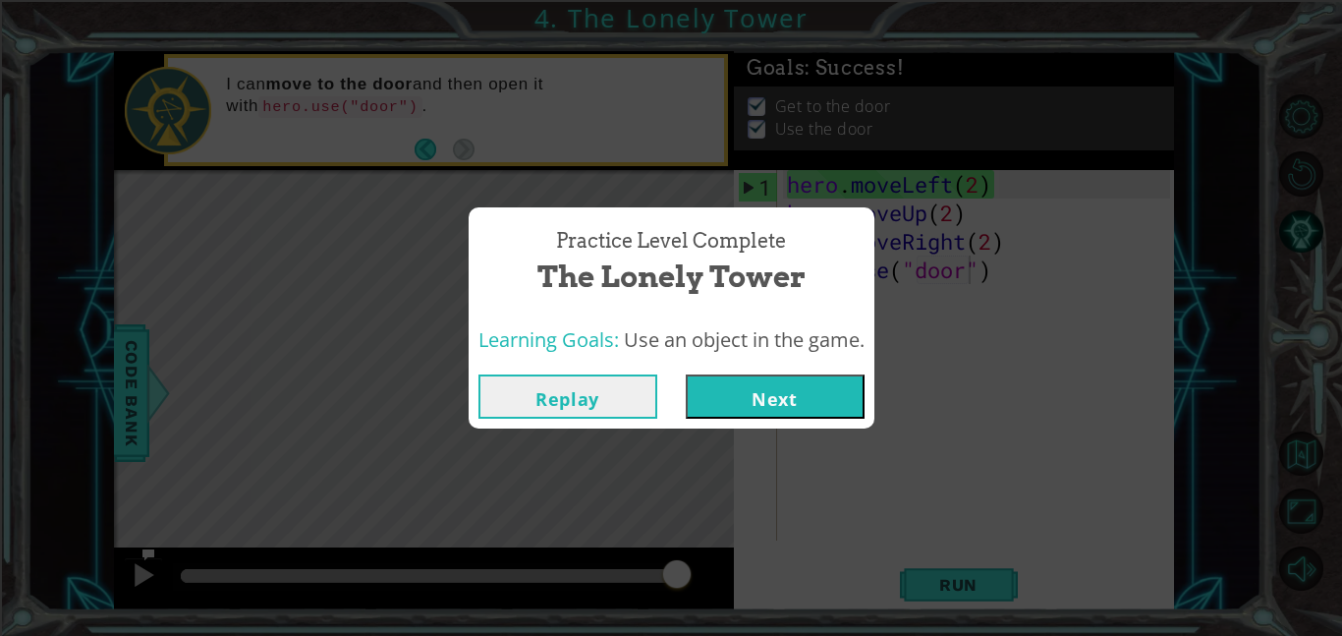
click at [732, 371] on div "Replay Next" at bounding box center [672, 397] width 406 height 64
click at [735, 394] on button "Next" at bounding box center [775, 396] width 179 height 44
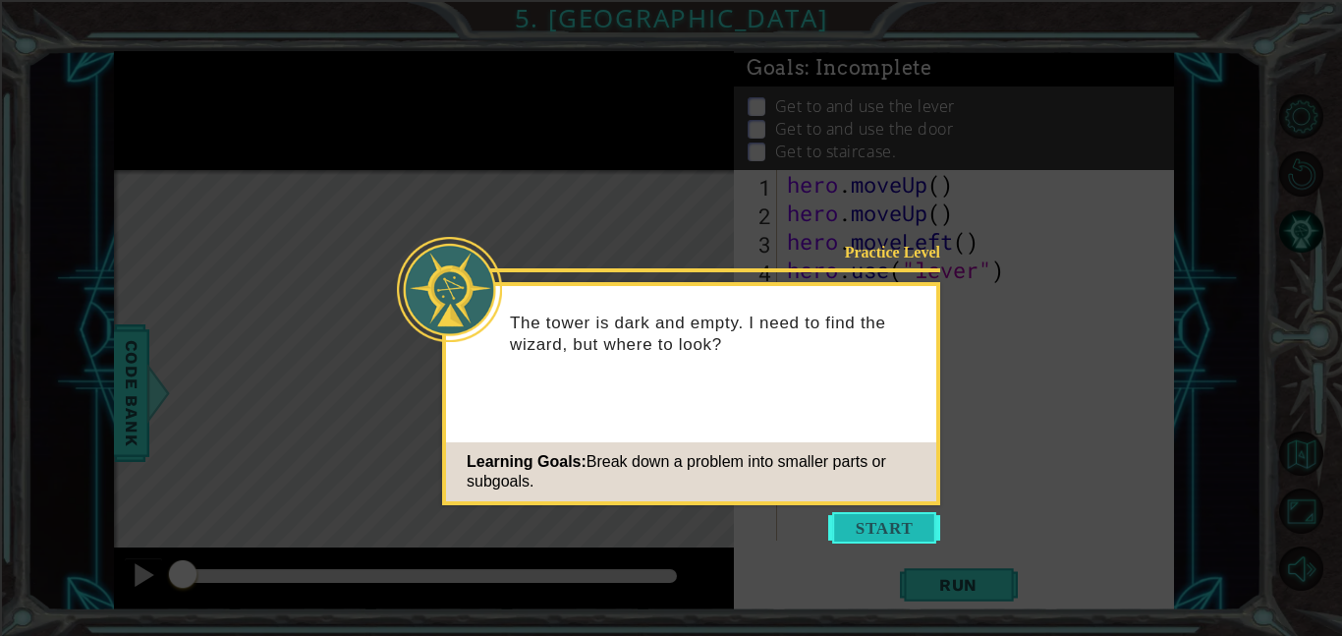
click at [916, 528] on button "Start" at bounding box center [884, 527] width 112 height 31
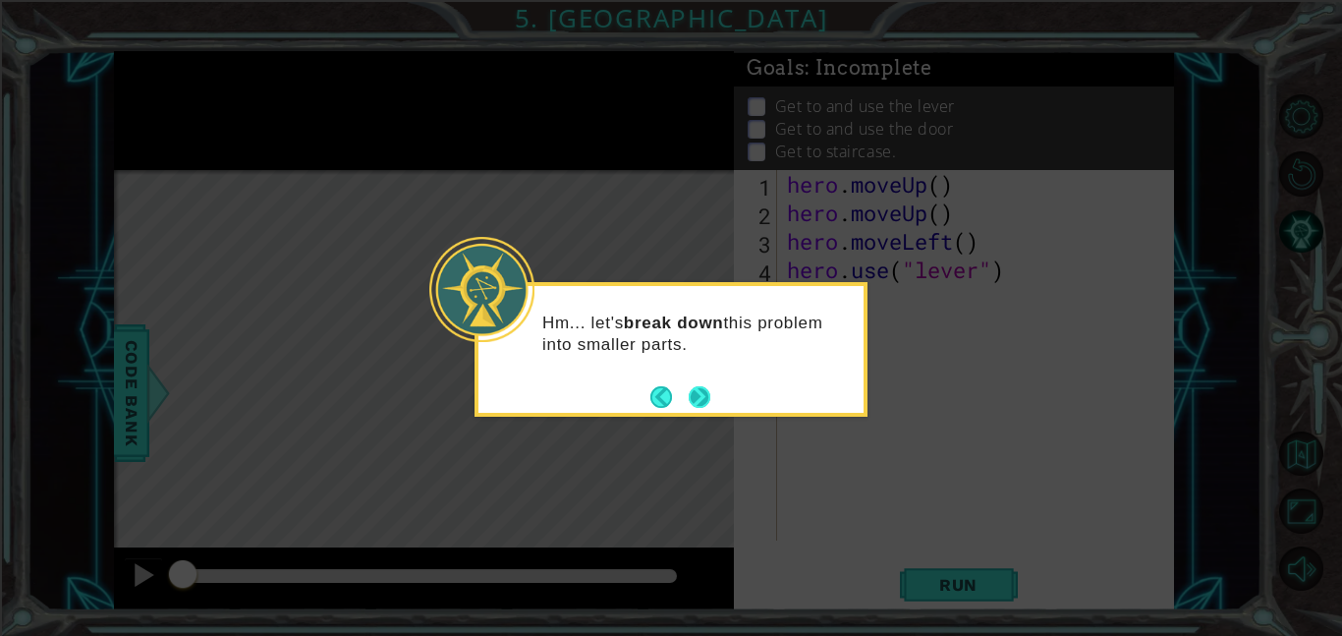
click at [694, 405] on button "Next" at bounding box center [700, 396] width 23 height 23
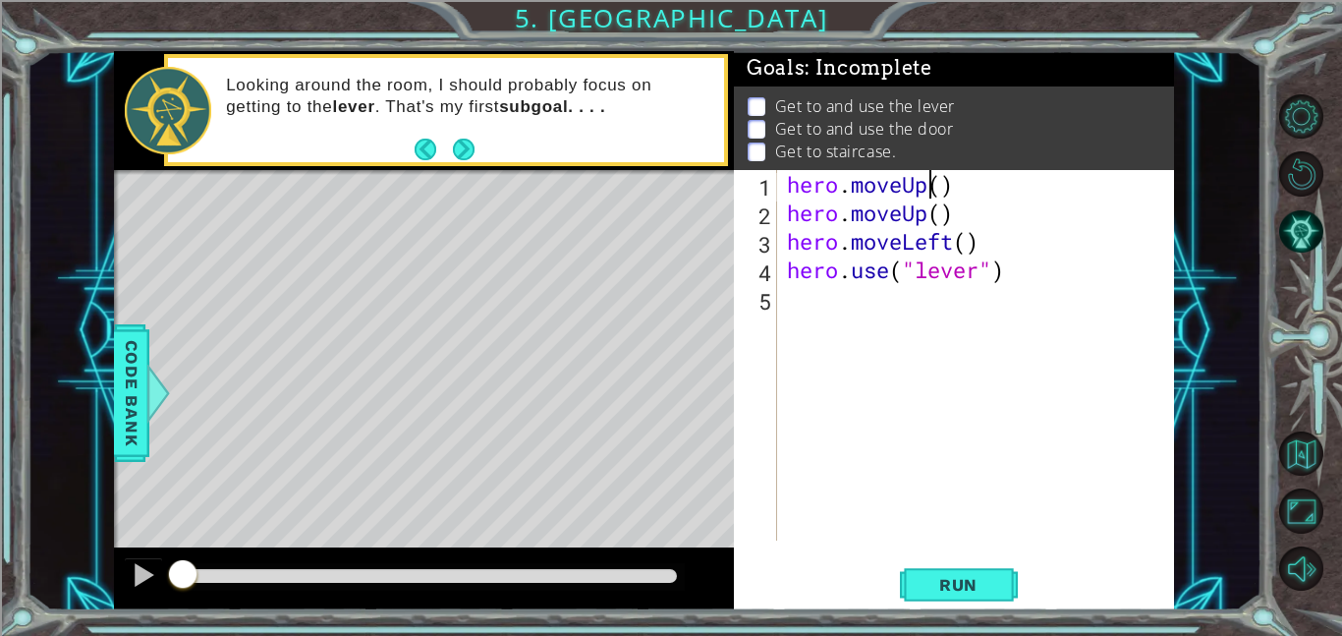
click at [936, 191] on div "hero . moveUp ( ) hero . moveUp ( ) hero . moveLeft ( ) hero . use ( "lever" )" at bounding box center [981, 383] width 397 height 427
click at [941, 187] on div "hero . moveUp ( ) hero . moveUp ( ) hero . moveLeft ( ) hero . use ( "lever" )" at bounding box center [981, 383] width 397 height 427
click at [950, 217] on div "hero . moveUp ( 2 ) hero . moveUp ( ) hero . moveLeft ( ) hero . use ( "lever" )" at bounding box center [981, 383] width 397 height 427
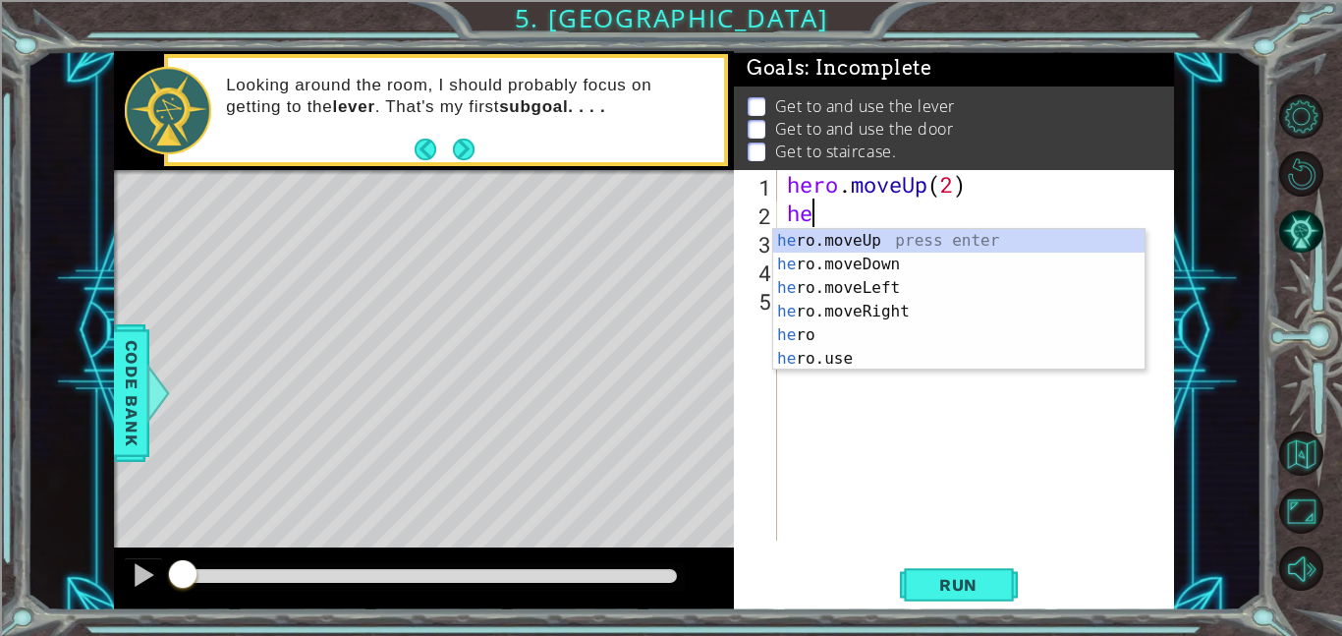
scroll to position [0, 0]
type textarea "h"
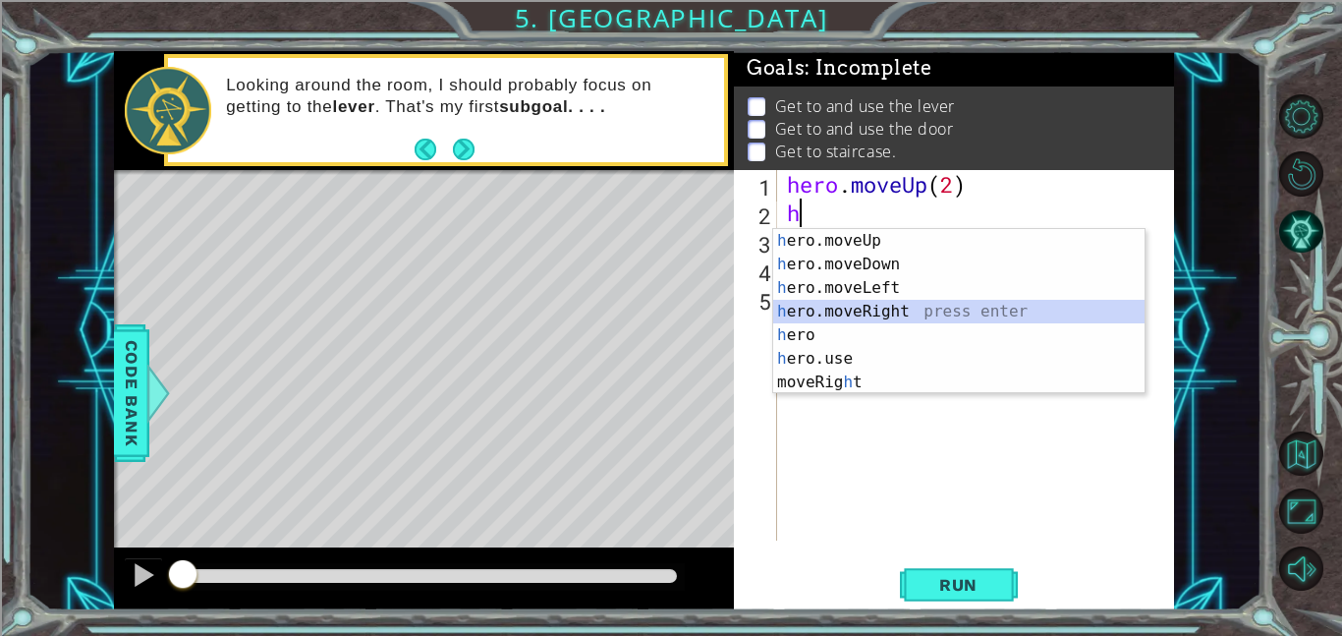
click at [888, 311] on div "h ero.moveUp press enter h ero.moveDown press enter h ero.moveLeft press enter …" at bounding box center [958, 335] width 371 height 212
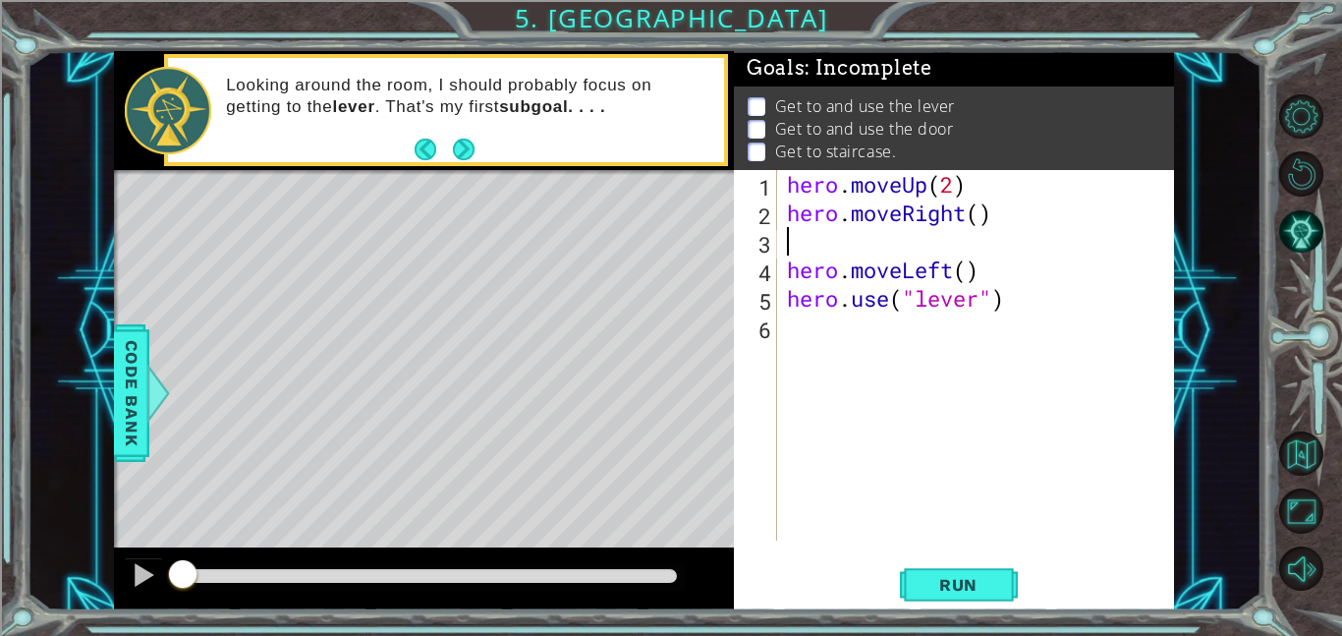
click at [985, 217] on div "hero . moveUp ( 2 ) hero . moveRight ( ) hero . moveLeft ( ) hero . use ( "leve…" at bounding box center [981, 383] width 397 height 427
click at [971, 578] on span "Run" at bounding box center [959, 585] width 78 height 20
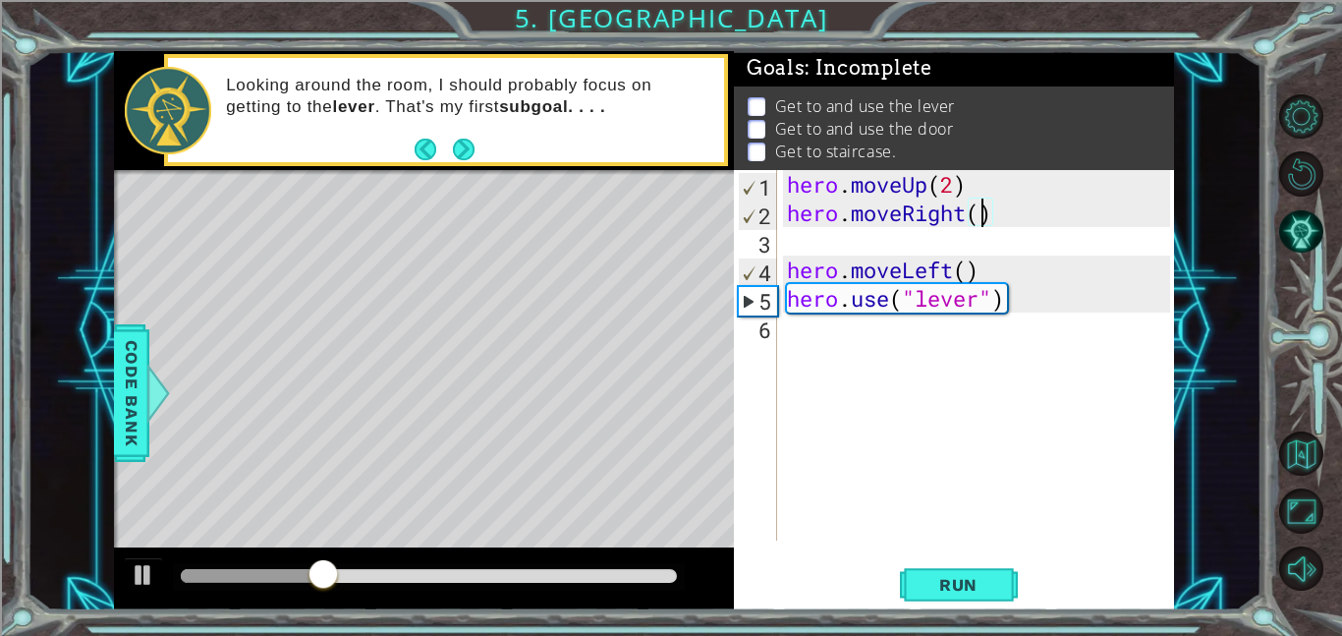
click at [986, 262] on div "hero . moveUp ( 2 ) hero . moveRight ( ) hero . moveLeft ( ) hero . use ( "leve…" at bounding box center [981, 383] width 397 height 427
click at [983, 207] on div "hero . moveUp ( 2 ) hero . moveRight ( ) hero . moveLeft ( ) hero . use ( "leve…" at bounding box center [981, 383] width 397 height 427
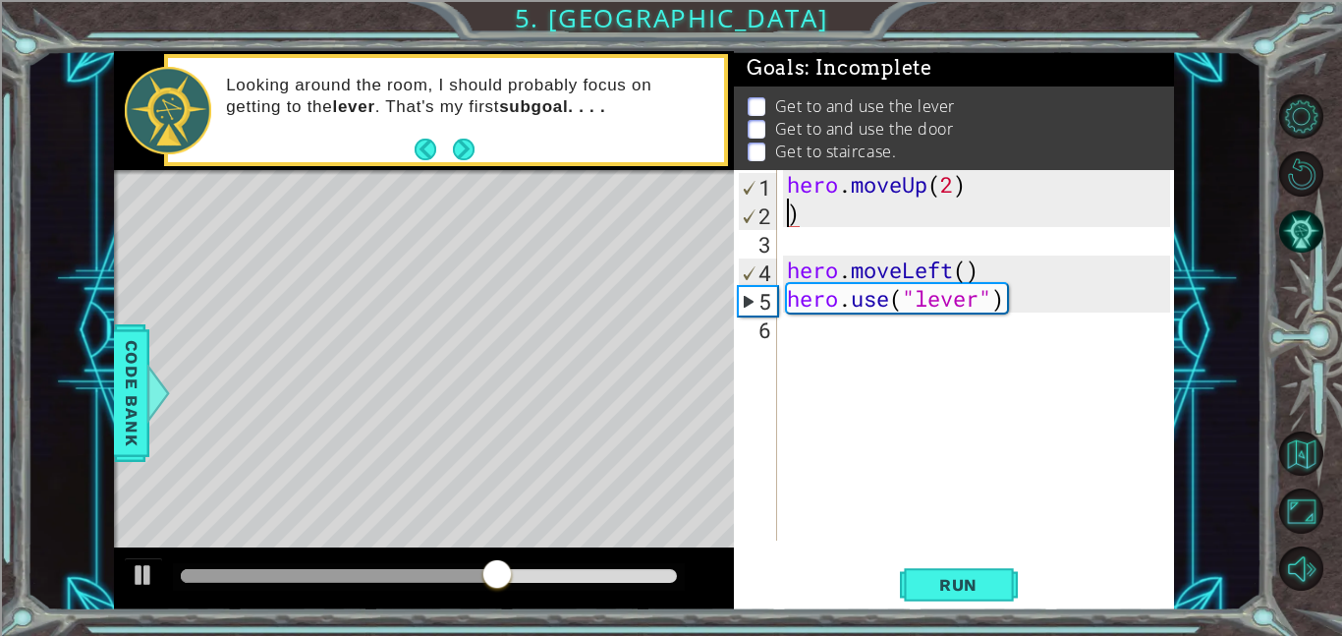
type textarea "hero.moveUp(2))"
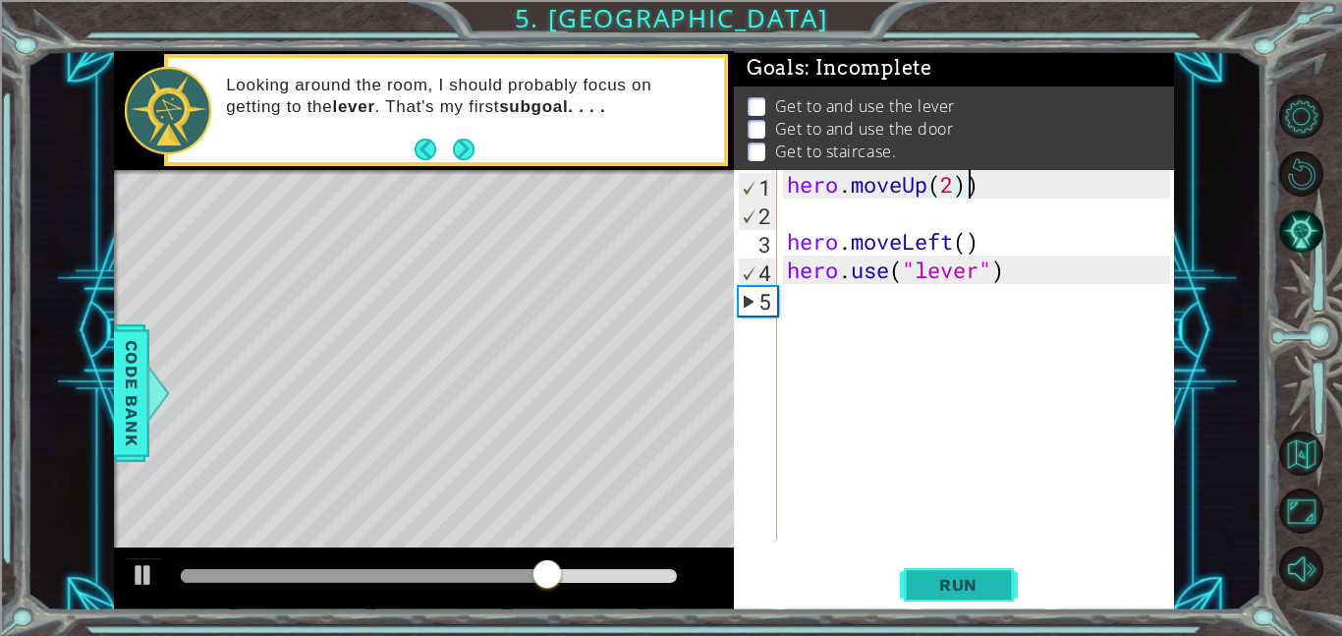
click at [929, 592] on span "Run" at bounding box center [959, 585] width 78 height 20
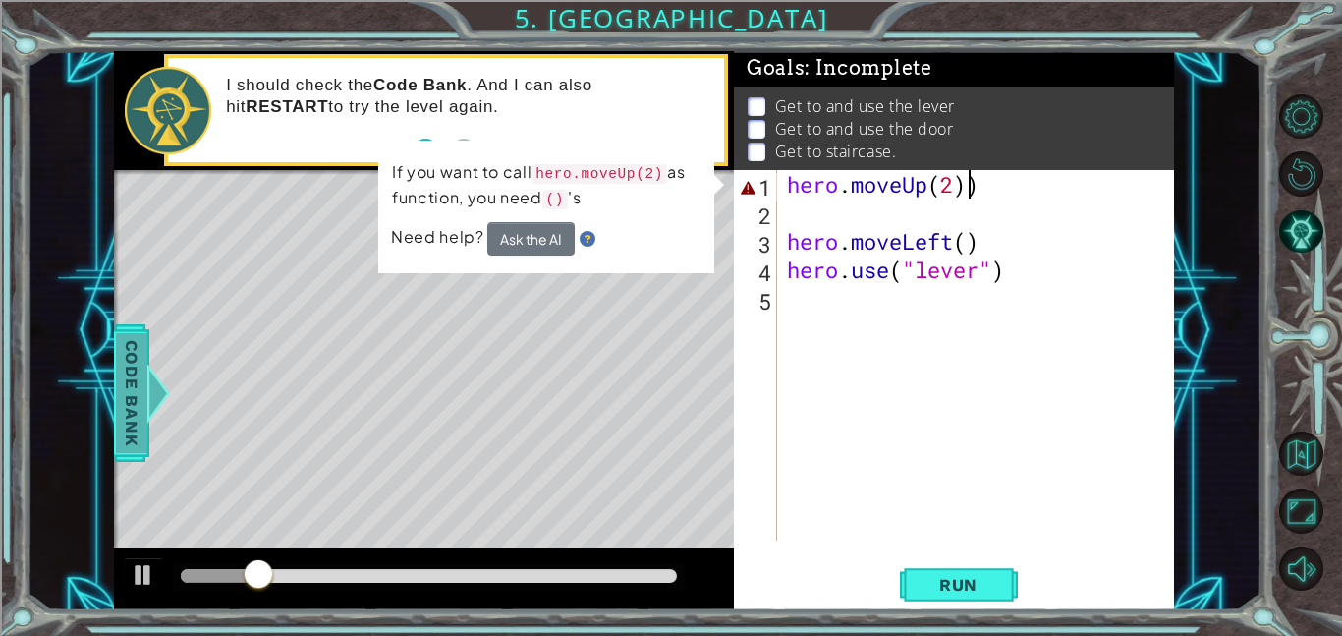
click at [133, 358] on span "Code Bank" at bounding box center [131, 393] width 31 height 120
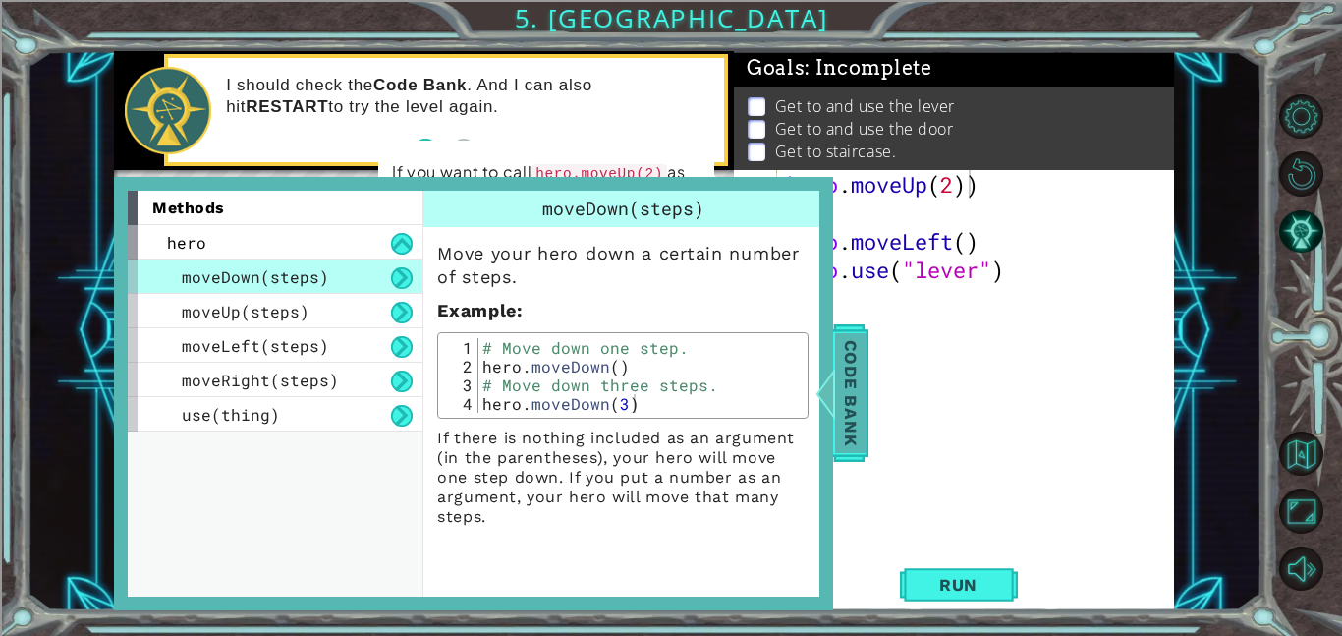
click at [858, 429] on span "Code Bank" at bounding box center [850, 393] width 31 height 120
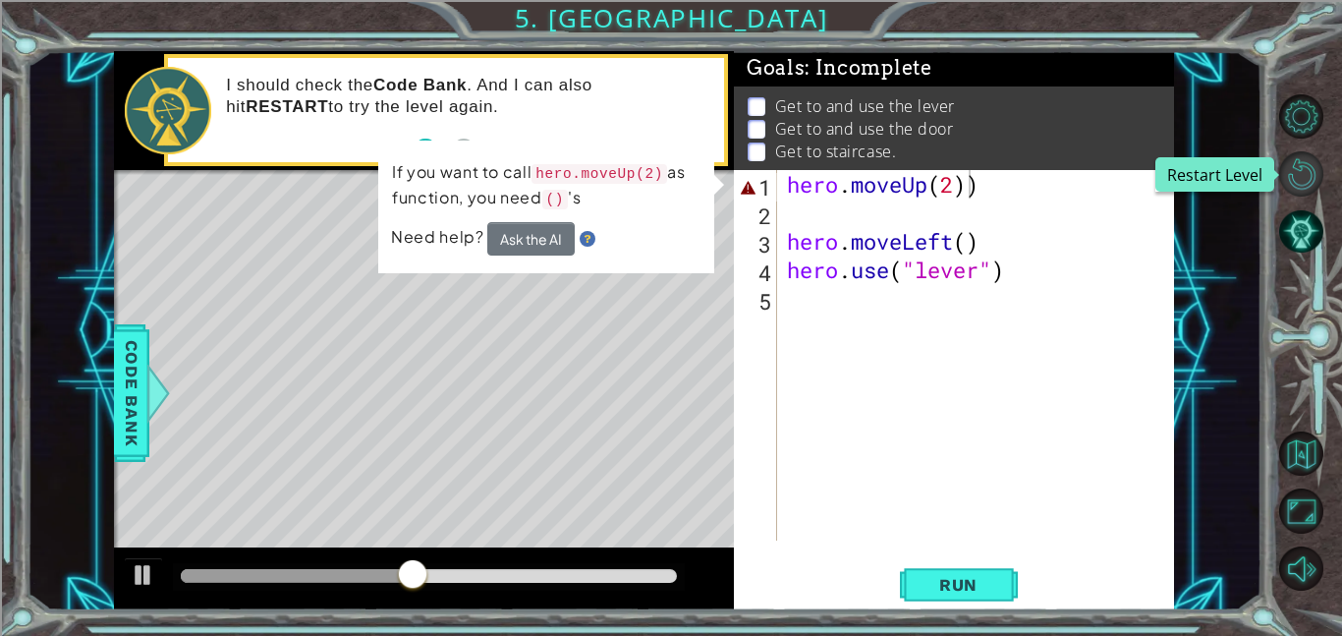
click at [1301, 164] on button "Restart Level" at bounding box center [1302, 173] width 44 height 44
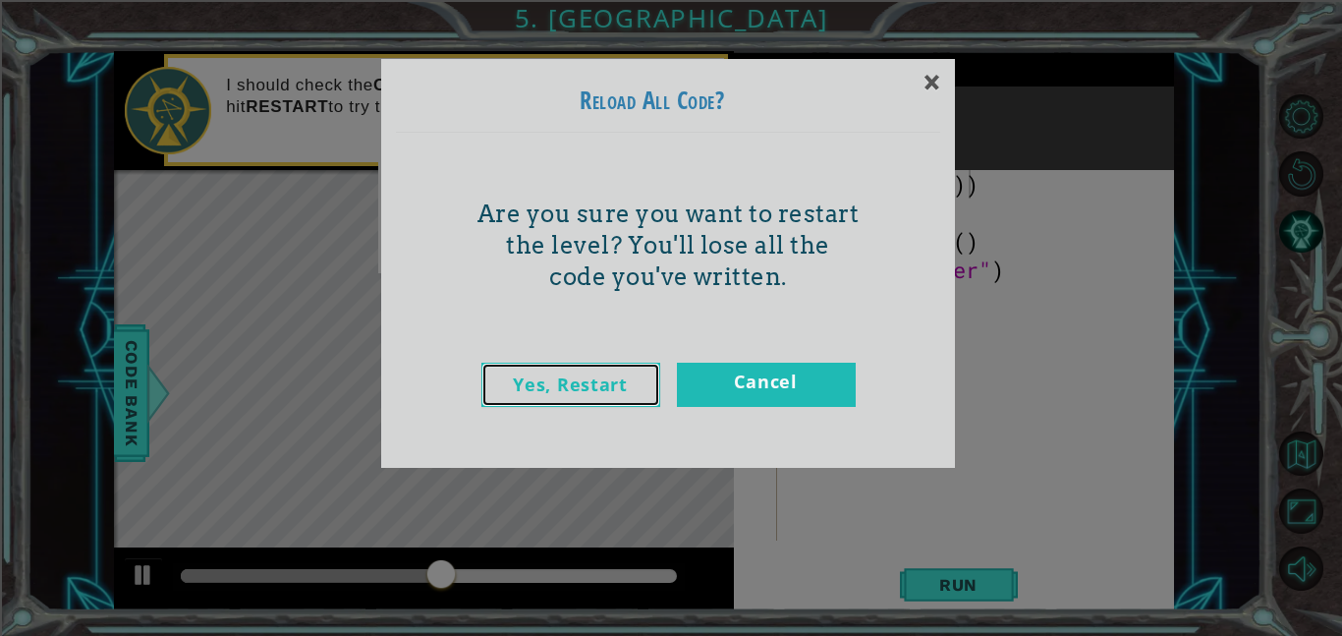
click at [617, 392] on link "Yes, Restart" at bounding box center [571, 385] width 179 height 44
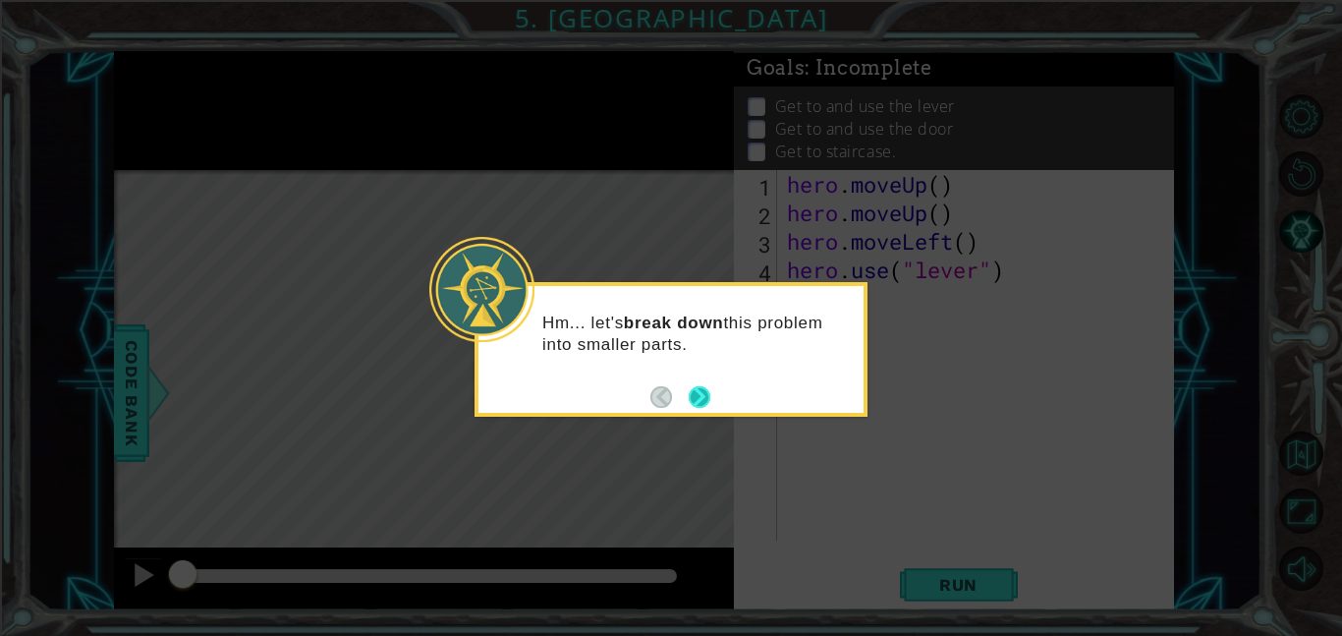
click at [705, 399] on button "Next" at bounding box center [700, 397] width 24 height 24
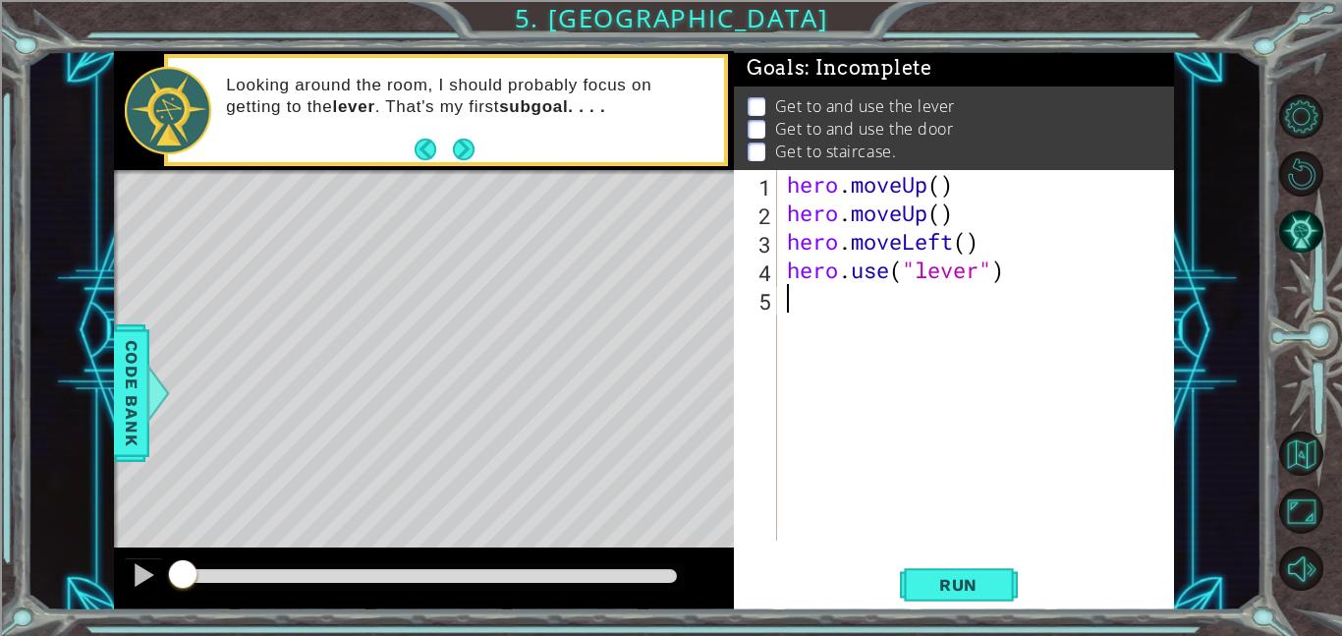
click at [940, 186] on div "hero . moveUp ( ) hero . moveUp ( ) hero . moveLeft ( ) hero . use ( "lever" )" at bounding box center [981, 383] width 397 height 427
click at [944, 221] on div "hero . moveUp ( 1 ) hero . moveUp ( ) hero . moveLeft ( ) hero . use ( "lever" )" at bounding box center [981, 383] width 397 height 427
click at [967, 256] on div "hero . moveUp ( 1 ) hero . moveUp ( 1 ) hero . moveLeft ( ) hero . use ( "lever…" at bounding box center [981, 383] width 397 height 427
click at [969, 242] on div "hero . moveUp ( 1 ) hero . moveUp ( 1 ) hero . moveLeft ( ) hero . use ( "lever…" at bounding box center [981, 383] width 397 height 427
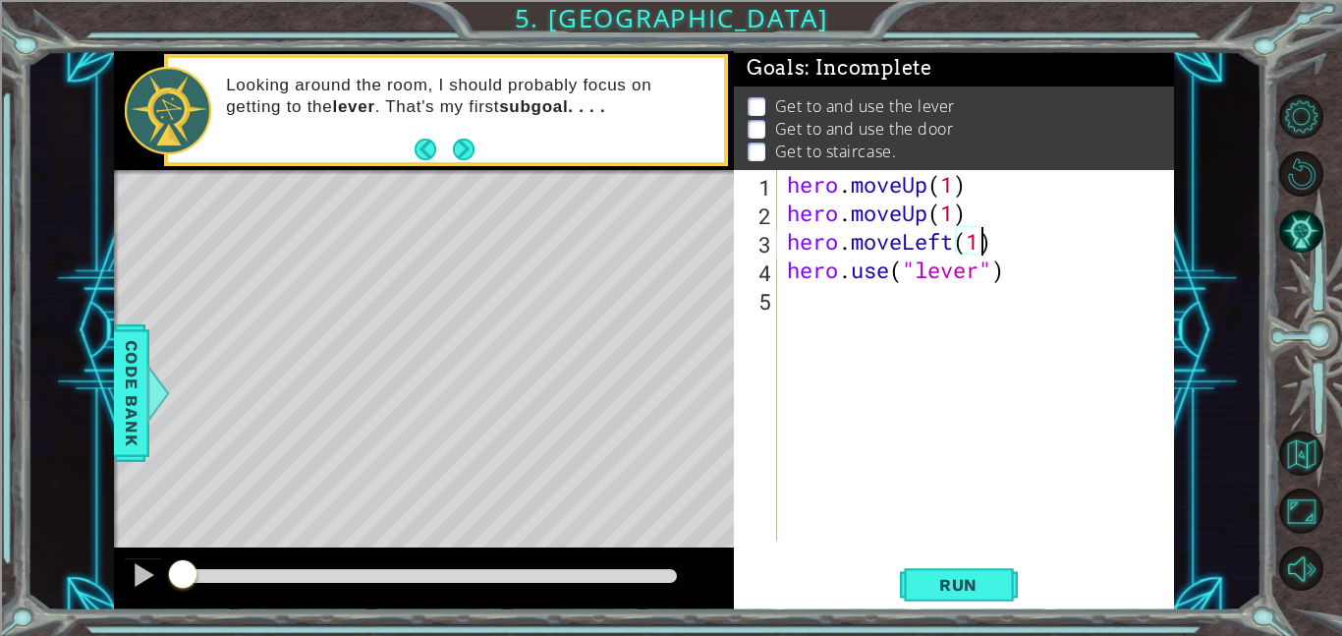
scroll to position [0, 8]
type textarea "hero.moveLeft(1)"
click at [941, 576] on span "Run" at bounding box center [959, 585] width 78 height 20
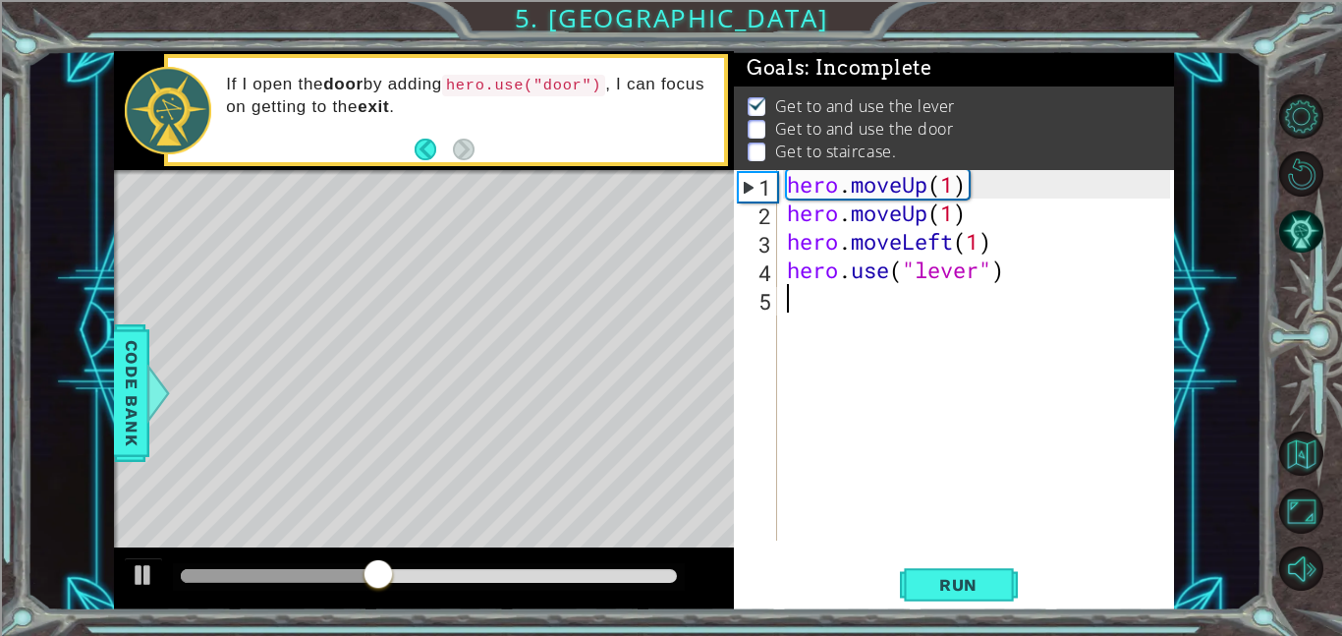
click at [803, 304] on div "hero . moveUp ( 1 ) hero . moveUp ( 1 ) hero . moveLeft ( 1 ) hero . use ( "lev…" at bounding box center [981, 383] width 397 height 427
type textarea "m"
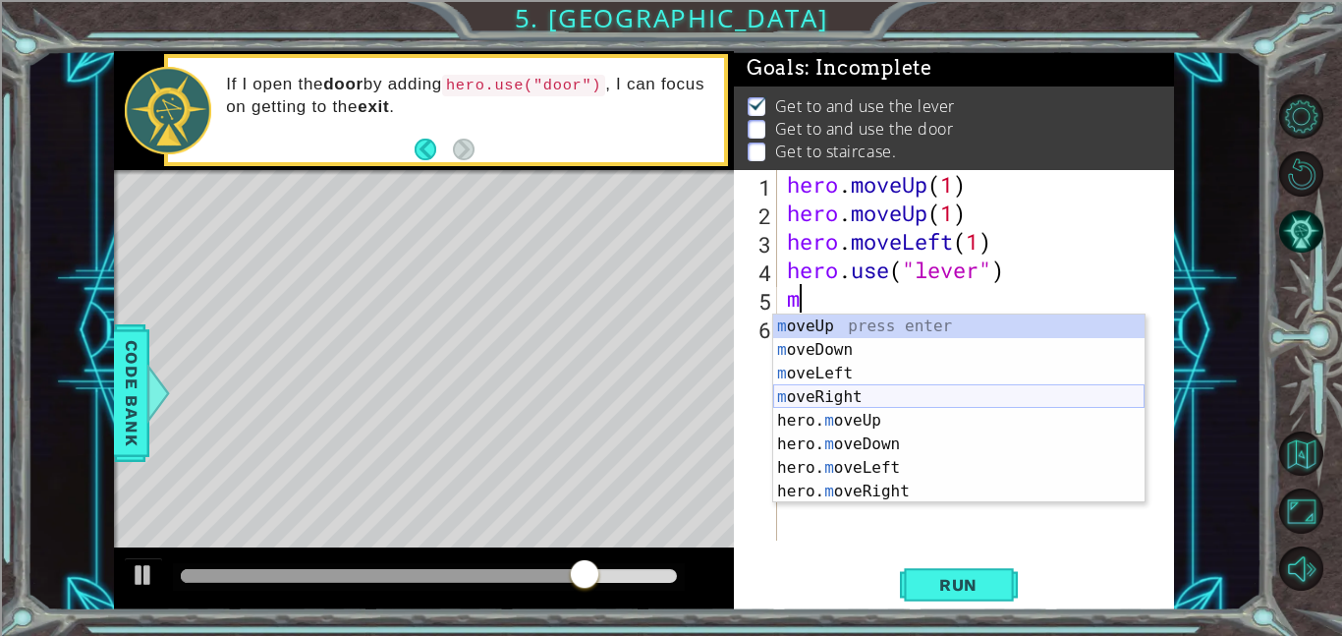
click at [849, 401] on div "m oveUp press enter m oveDown press enter m oveLeft press enter m oveRight pres…" at bounding box center [958, 432] width 371 height 236
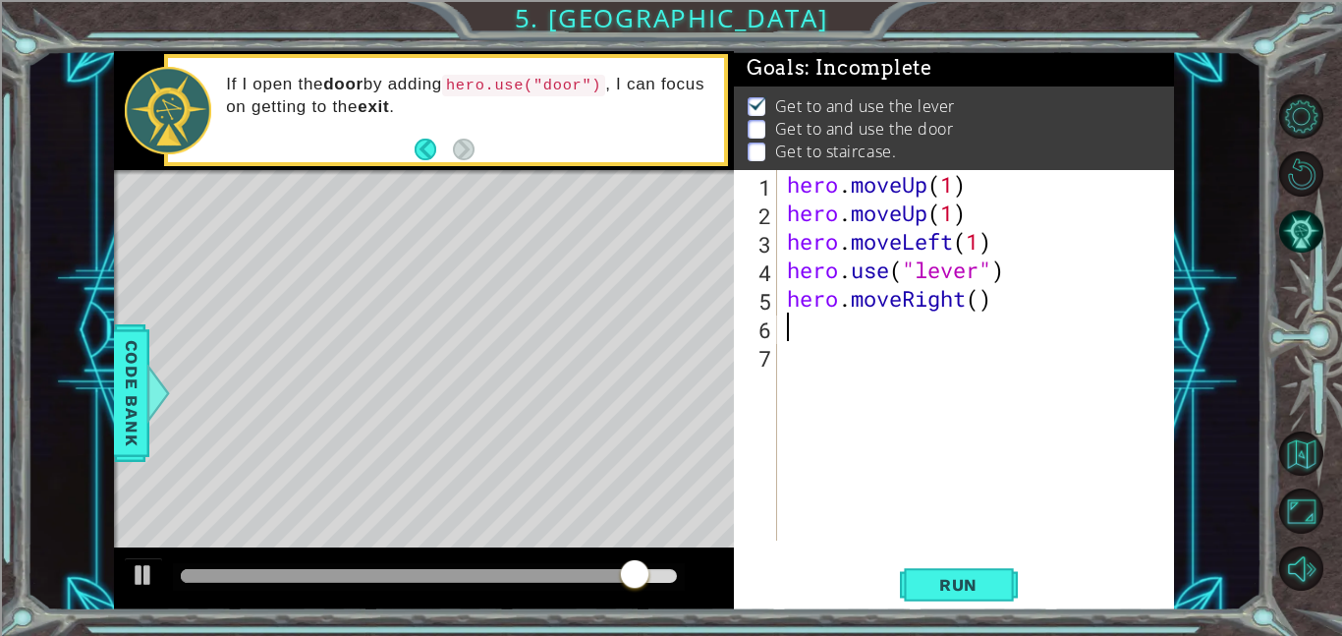
click at [983, 304] on div "hero . moveUp ( 1 ) hero . moveUp ( 1 ) hero . moveLeft ( 1 ) hero . use ( "lev…" at bounding box center [981, 383] width 397 height 427
click at [952, 572] on button "Run" at bounding box center [959, 584] width 118 height 44
type textarea "hero.moveRight(3)"
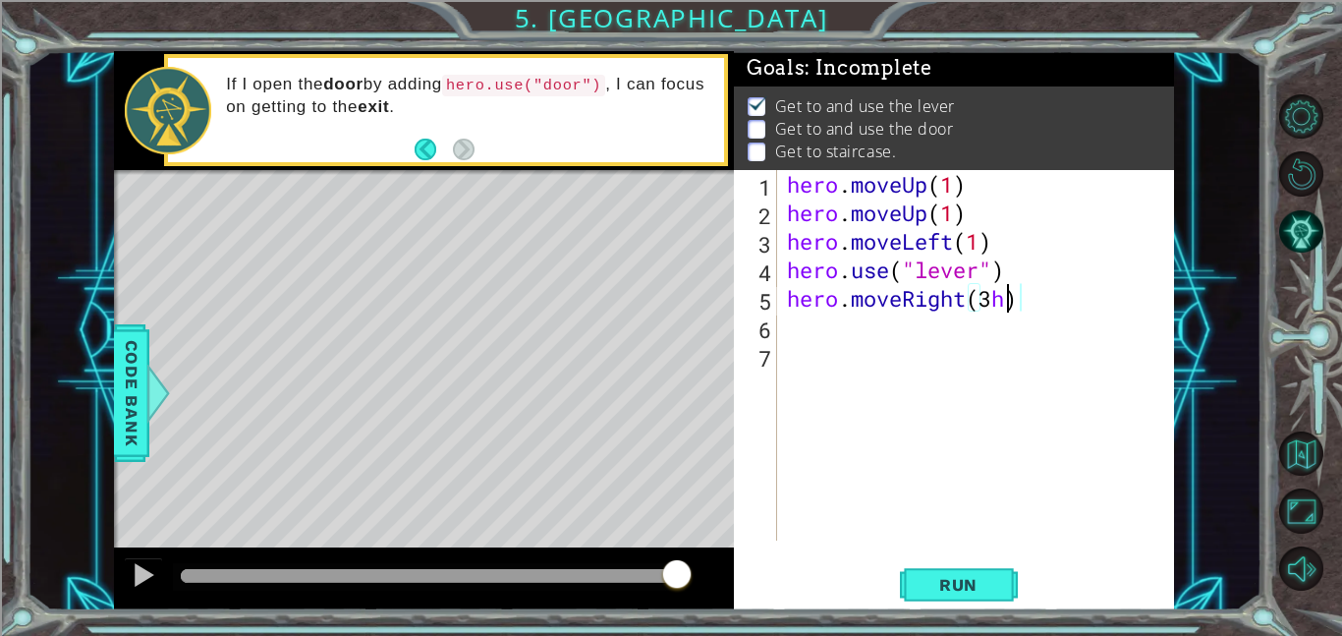
scroll to position [0, 9]
click at [788, 328] on div "hero . moveUp ( 1 ) hero . moveUp ( 1 ) hero . moveLeft ( 1 ) hero . use ( "lev…" at bounding box center [981, 383] width 397 height 427
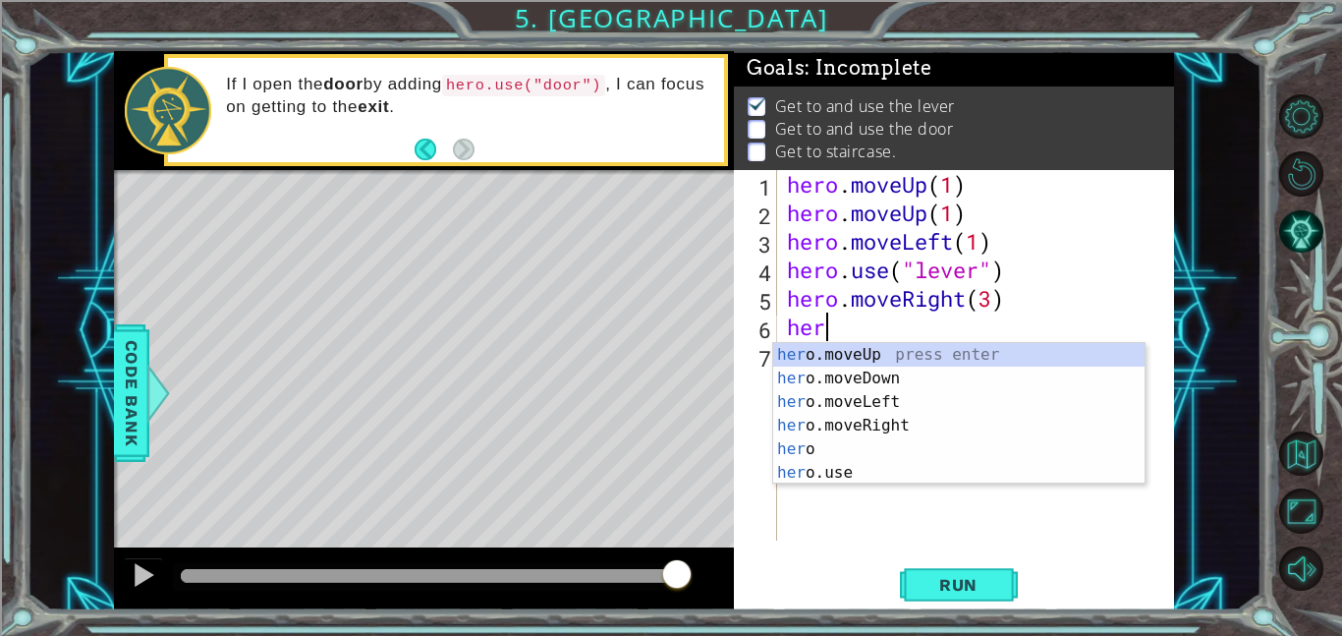
scroll to position [0, 1]
click at [858, 467] on div "hero press enter hero .moveUp press enter hero .moveDown press enter hero .move…" at bounding box center [958, 437] width 371 height 189
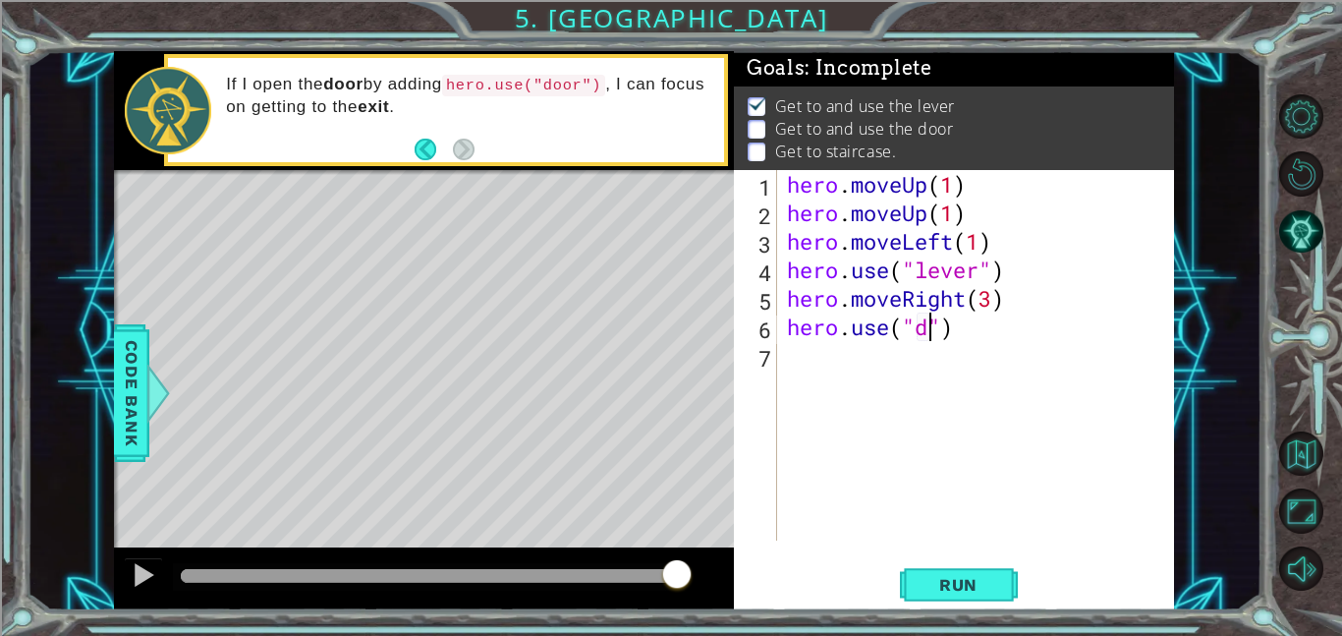
scroll to position [0, 7]
type textarea "hero.use("door")"
click at [784, 364] on div "hero . moveUp ( 1 ) hero . moveUp ( 1 ) hero . moveLeft ( 1 ) hero . use ( "lev…" at bounding box center [981, 383] width 397 height 427
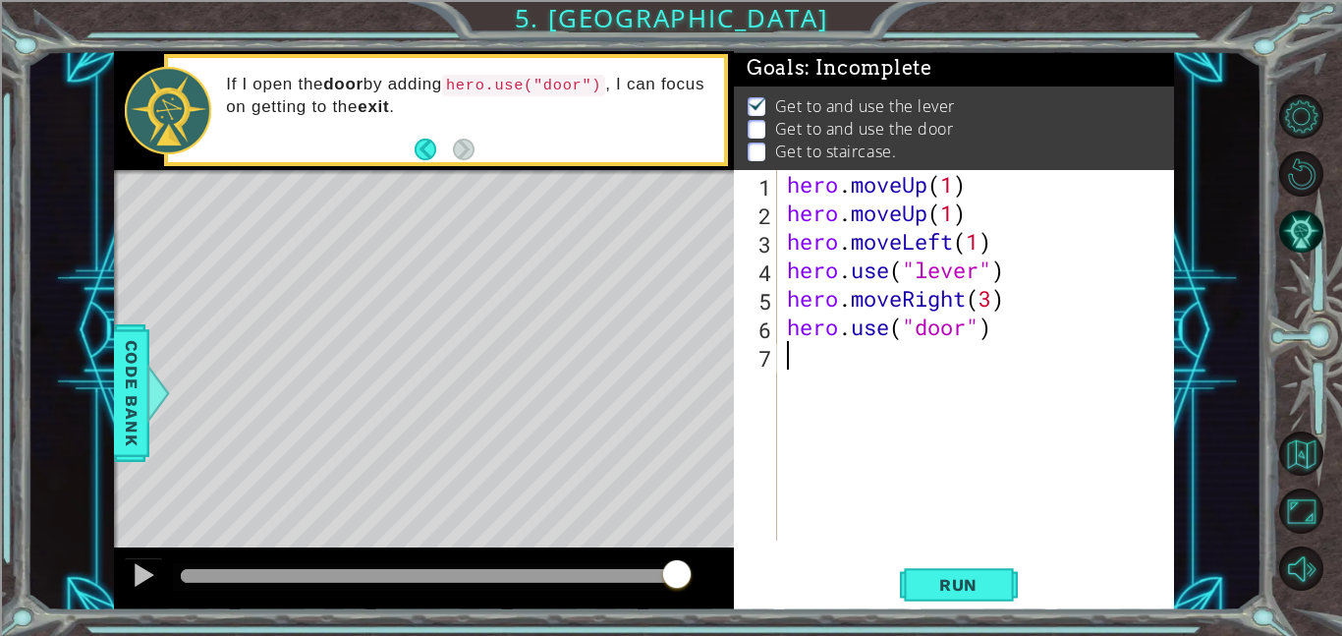
click at [783, 354] on div "hero . moveUp ( 1 ) hero . moveUp ( 1 ) hero . moveLeft ( 1 ) hero . use ( "lev…" at bounding box center [981, 383] width 397 height 427
type textarea "m"
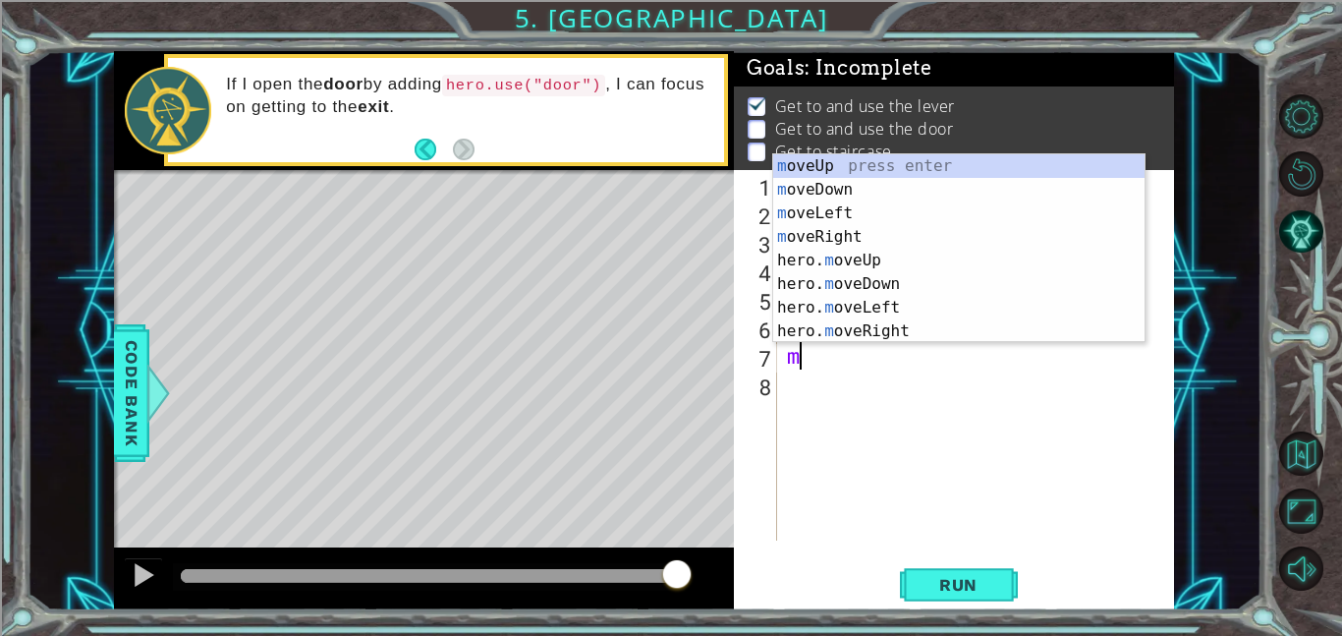
click at [882, 261] on div "m oveUp press enter m oveDown press enter m oveLeft press enter m oveRight pres…" at bounding box center [958, 272] width 371 height 236
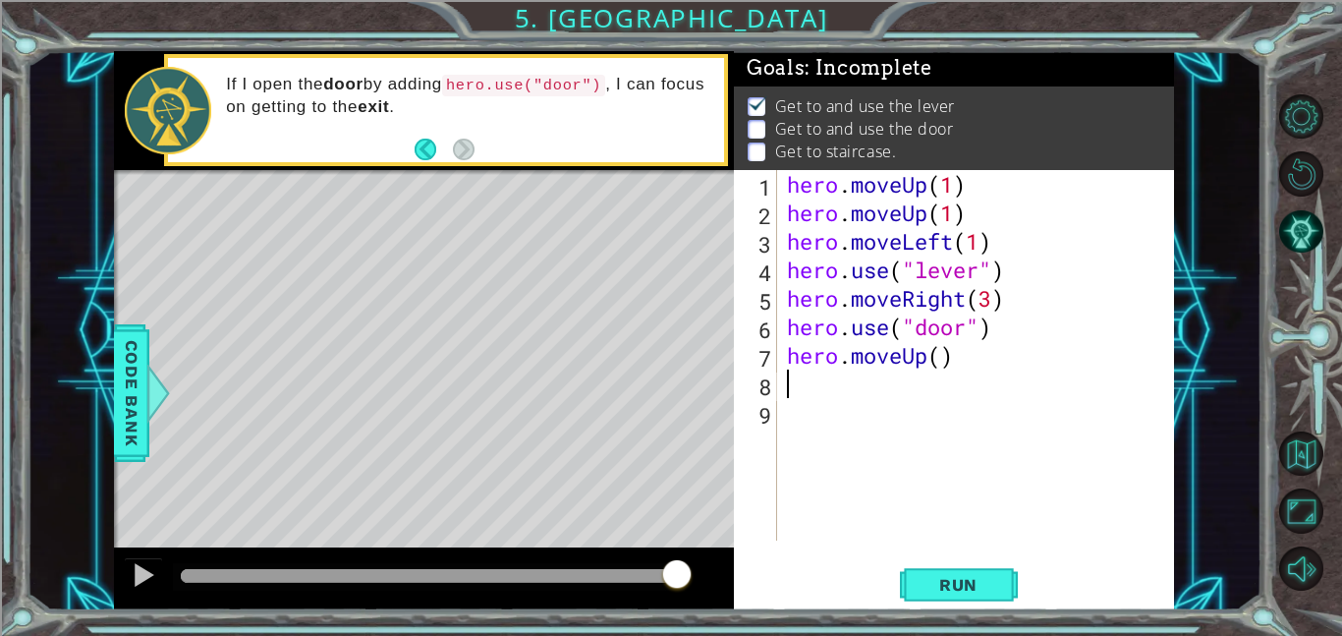
type textarea "m"
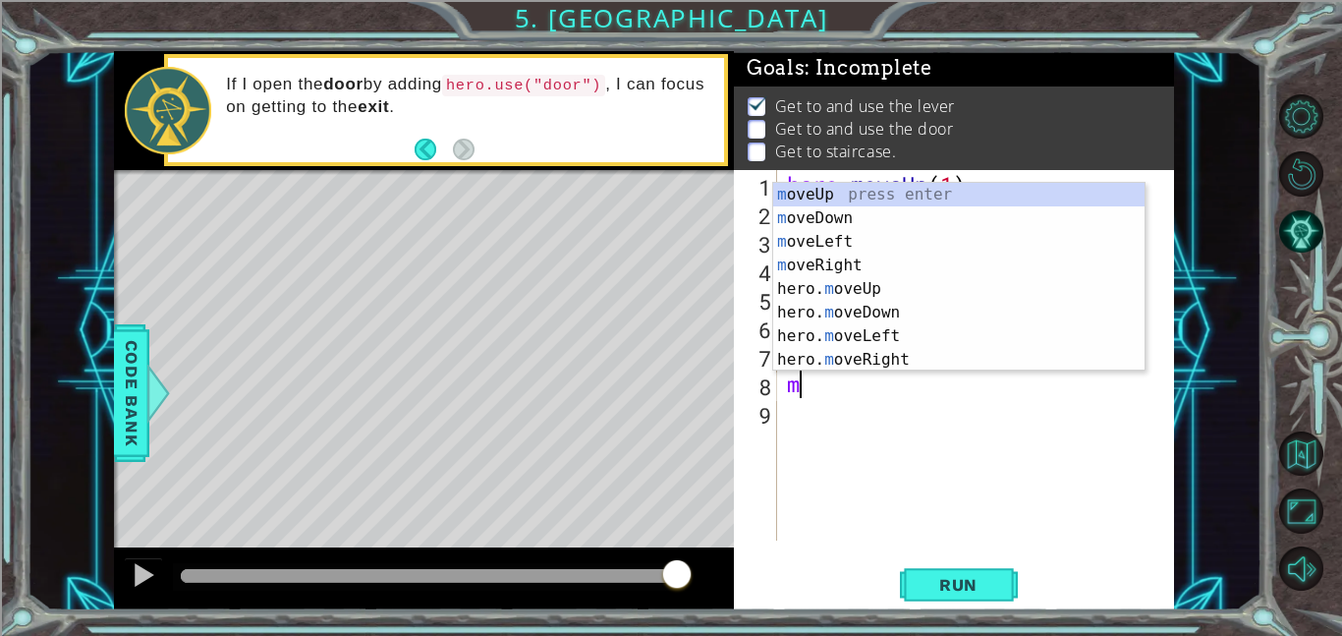
click at [888, 337] on div "m oveUp press enter m oveDown press enter m oveLeft press enter m oveRight pres…" at bounding box center [958, 301] width 371 height 236
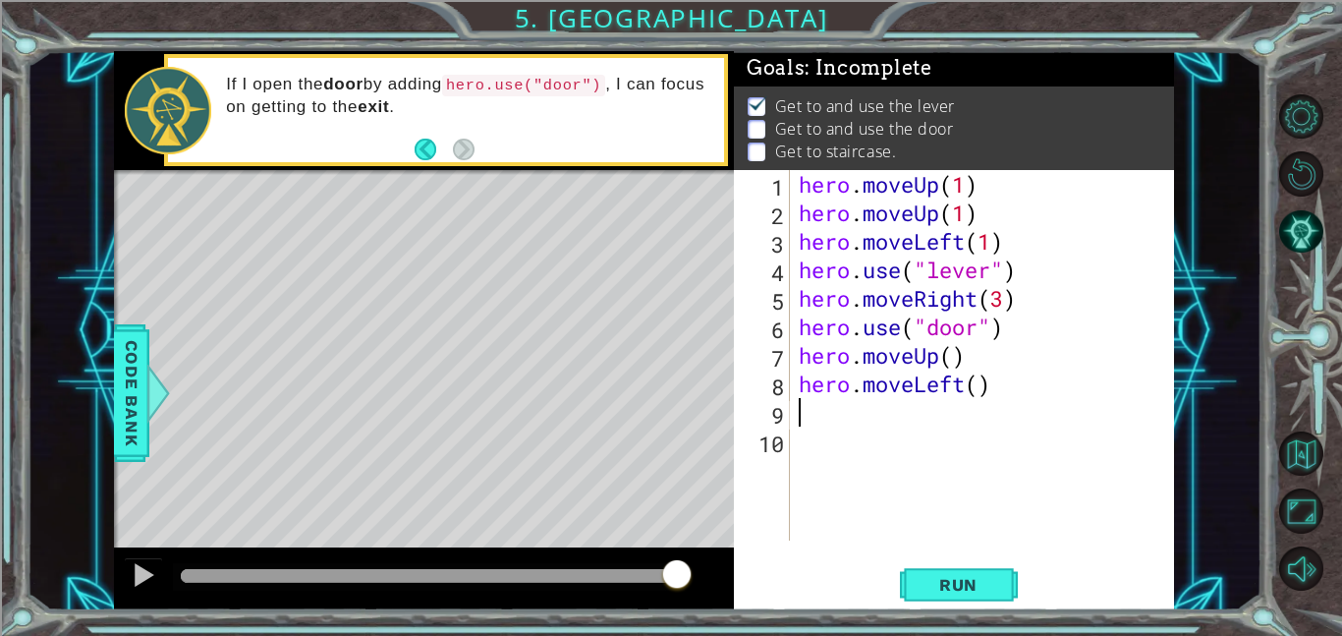
click at [995, 378] on div "hero . moveUp ( 1 ) hero . moveUp ( 1 ) hero . moveLeft ( 1 ) hero . use ( "lev…" at bounding box center [987, 383] width 385 height 427
type textarea "hero.moveLeft()"
click at [968, 402] on div "hero . moveUp ( 1 ) hero . moveUp ( 1 ) hero . moveLeft ( 1 ) hero . use ( "lev…" at bounding box center [987, 383] width 385 height 427
click at [980, 380] on div "hero . moveUp ( 1 ) hero . moveUp ( 1 ) hero . moveLeft ( 1 ) hero . use ( "lev…" at bounding box center [987, 383] width 385 height 427
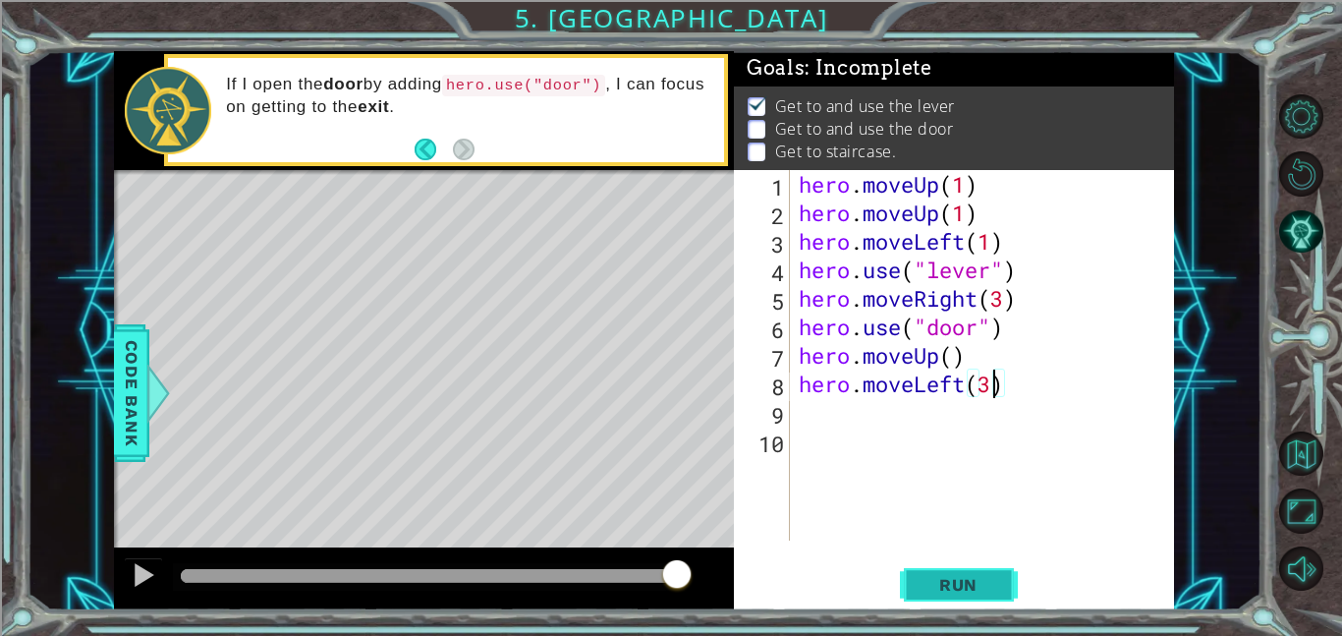
click at [975, 597] on button "Run" at bounding box center [959, 584] width 118 height 44
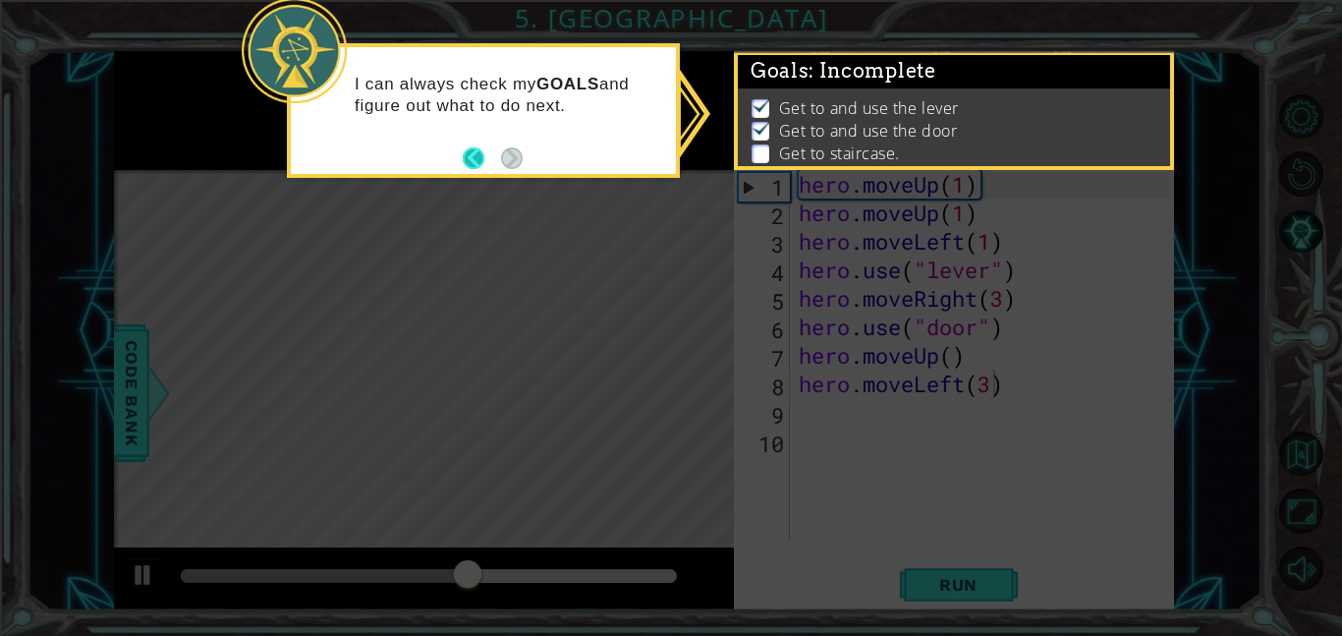
click at [481, 163] on button "Back" at bounding box center [482, 158] width 38 height 22
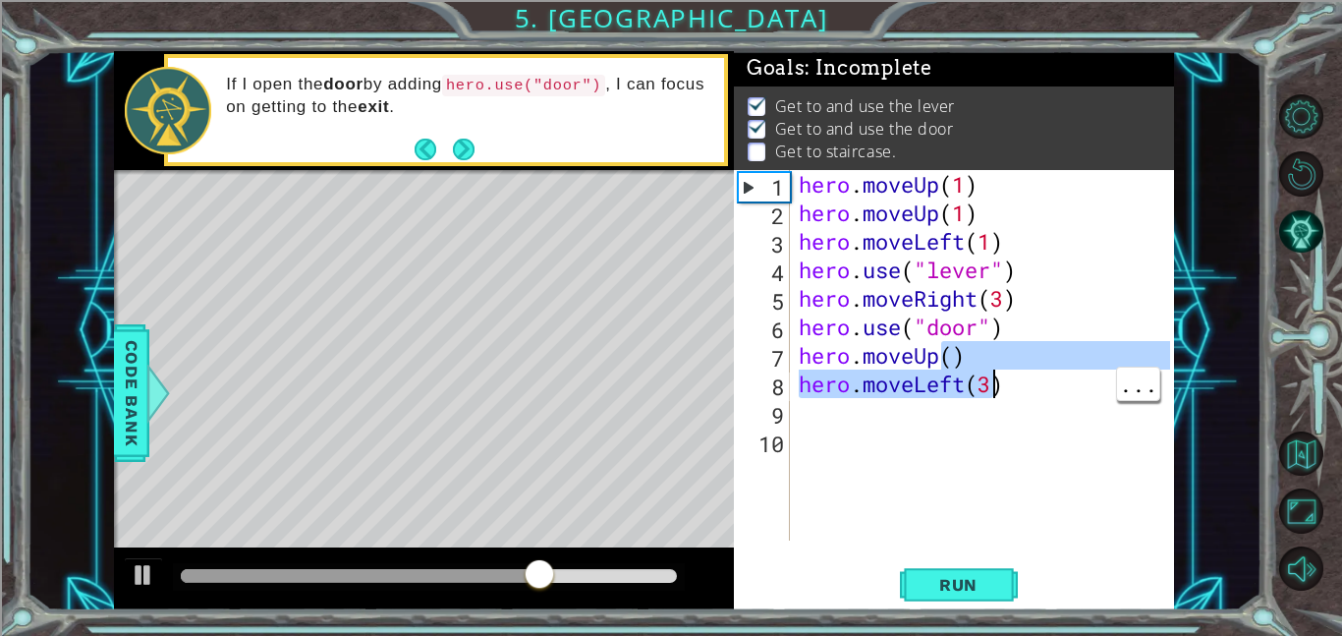
click at [949, 359] on div "hero . moveUp ( 1 ) hero . moveUp ( 1 ) hero . moveLeft ( 1 ) hero . use ( "lev…" at bounding box center [987, 383] width 385 height 427
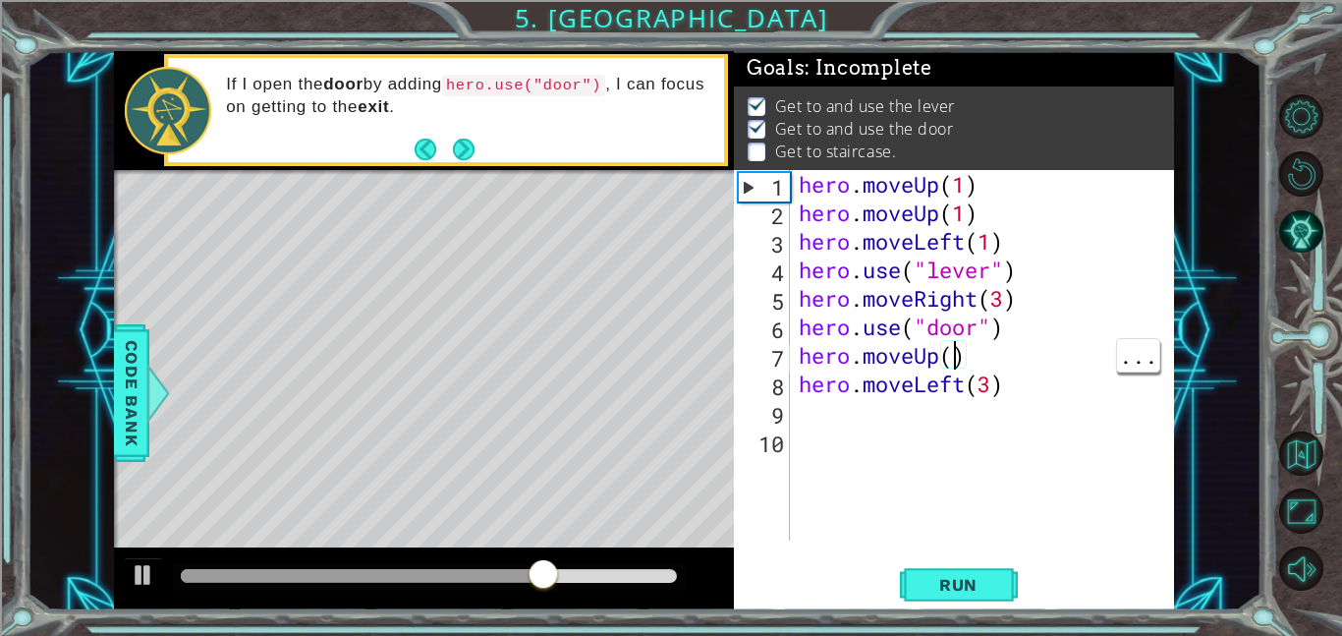
scroll to position [0, 7]
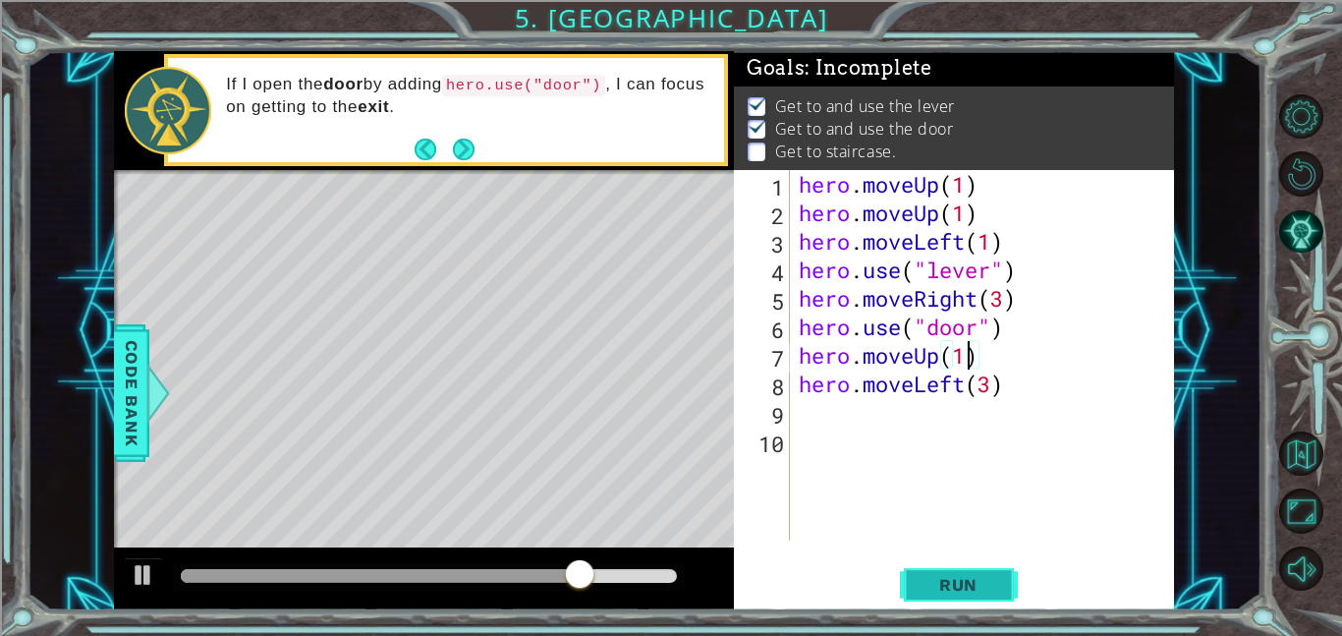
click at [984, 571] on button "Run" at bounding box center [959, 584] width 118 height 44
type textarea "hero.moveUp(2)"
click at [967, 582] on span "Run" at bounding box center [959, 585] width 78 height 20
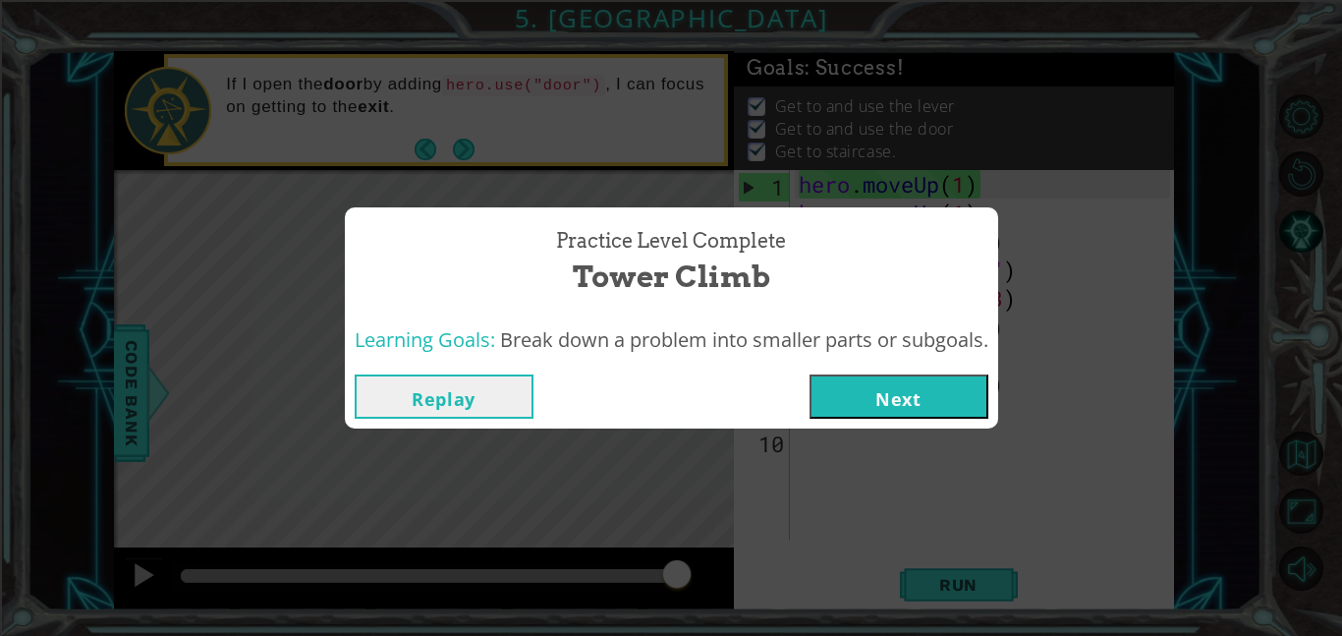
click at [948, 388] on button "Next" at bounding box center [899, 396] width 179 height 44
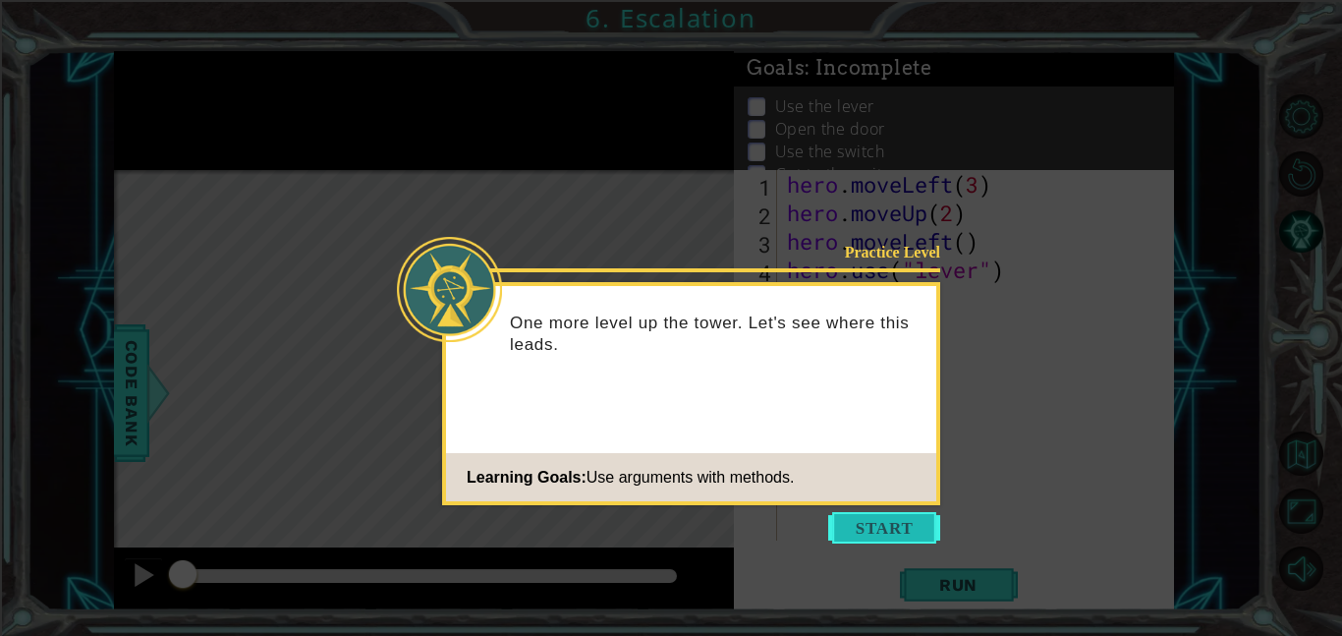
click at [915, 526] on button "Start" at bounding box center [884, 527] width 112 height 31
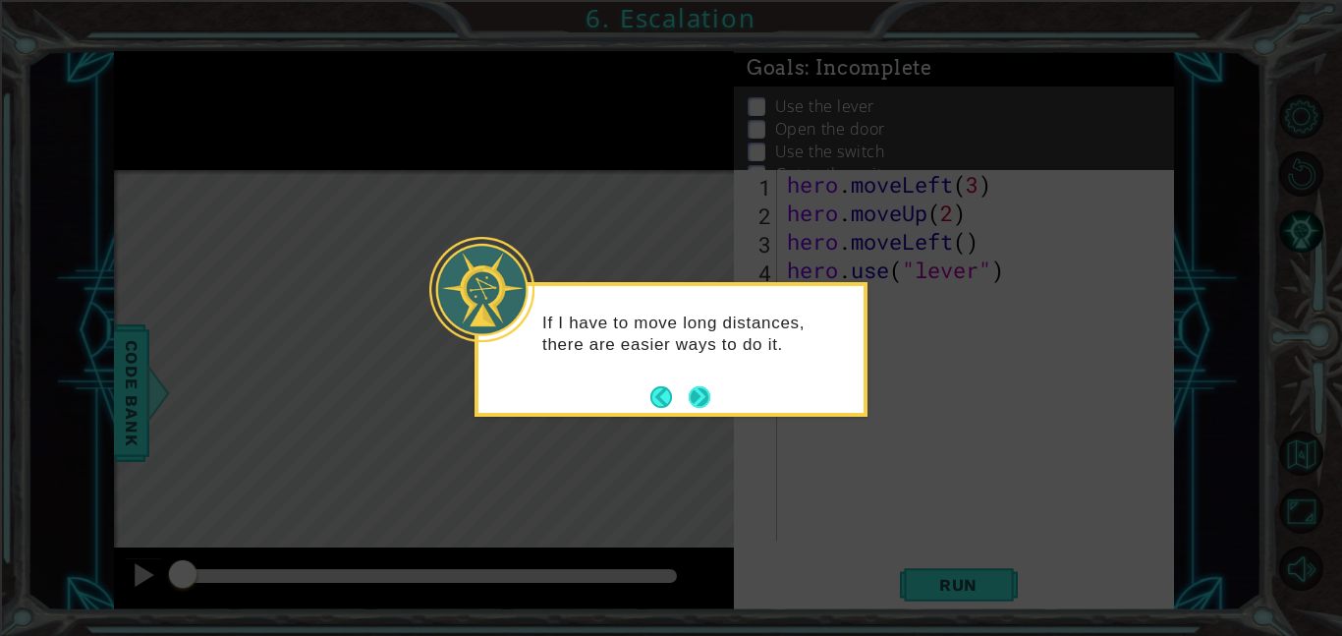
click at [696, 406] on button "Next" at bounding box center [700, 396] width 23 height 23
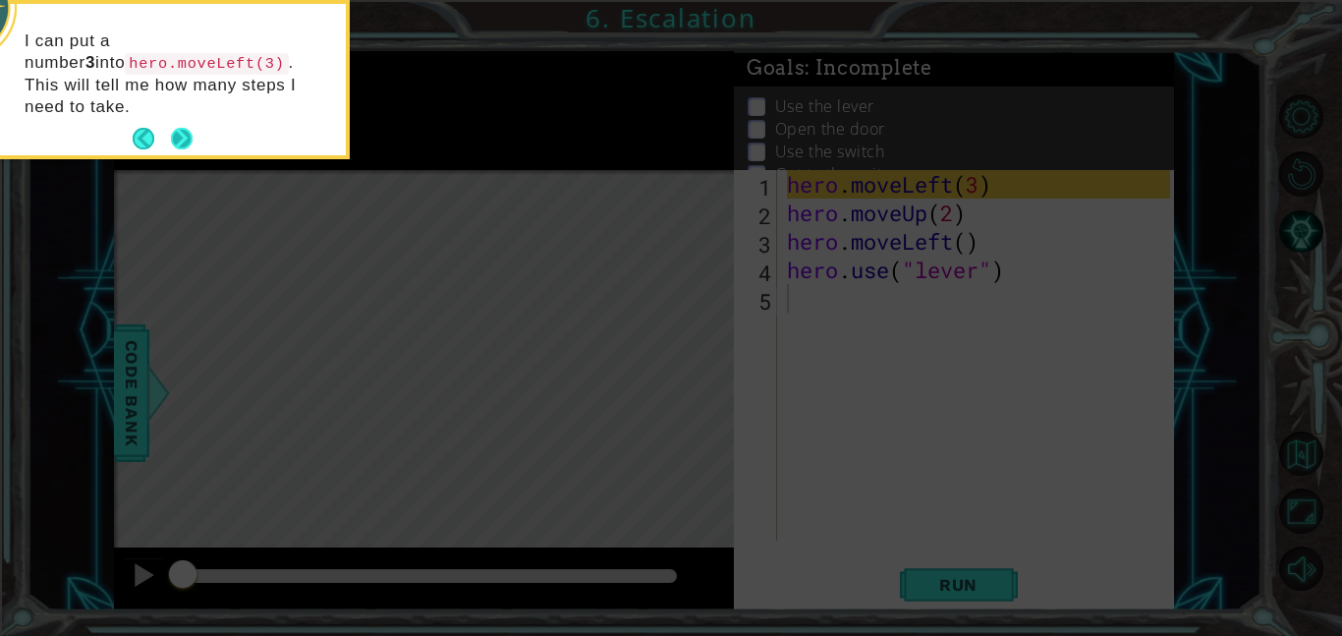
click at [184, 128] on button "Next" at bounding box center [182, 139] width 22 height 22
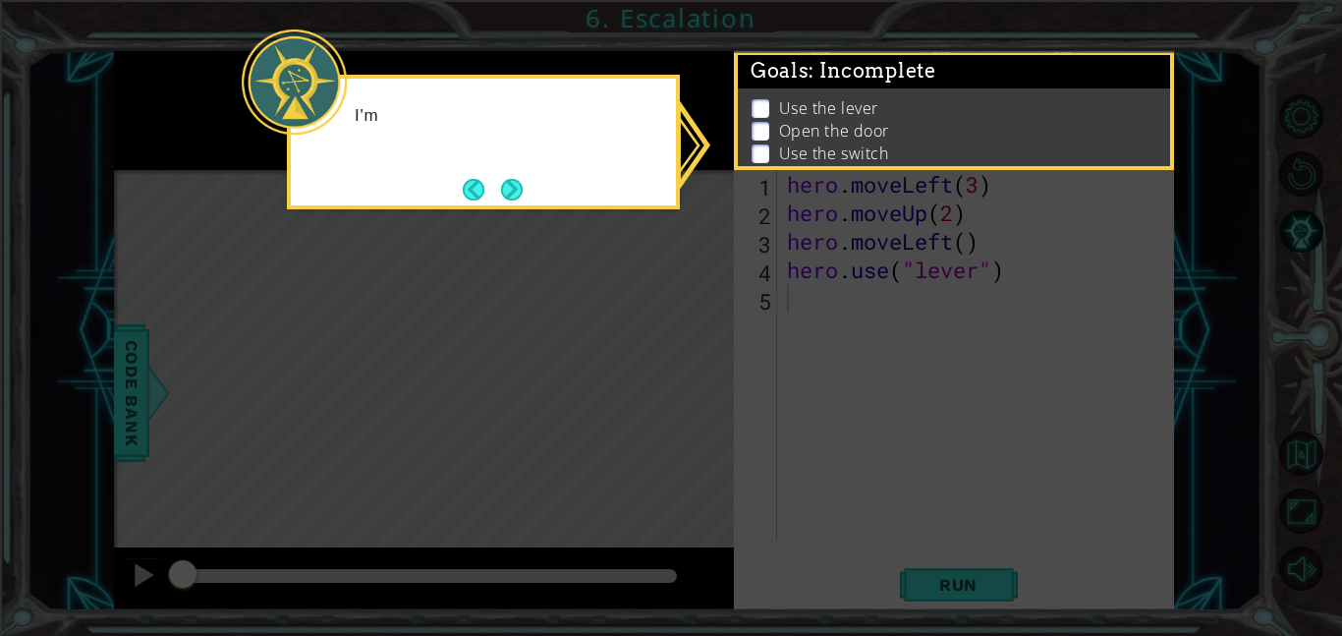
click at [184, 123] on icon at bounding box center [671, 318] width 1342 height 636
click at [497, 191] on button "Next" at bounding box center [512, 189] width 32 height 32
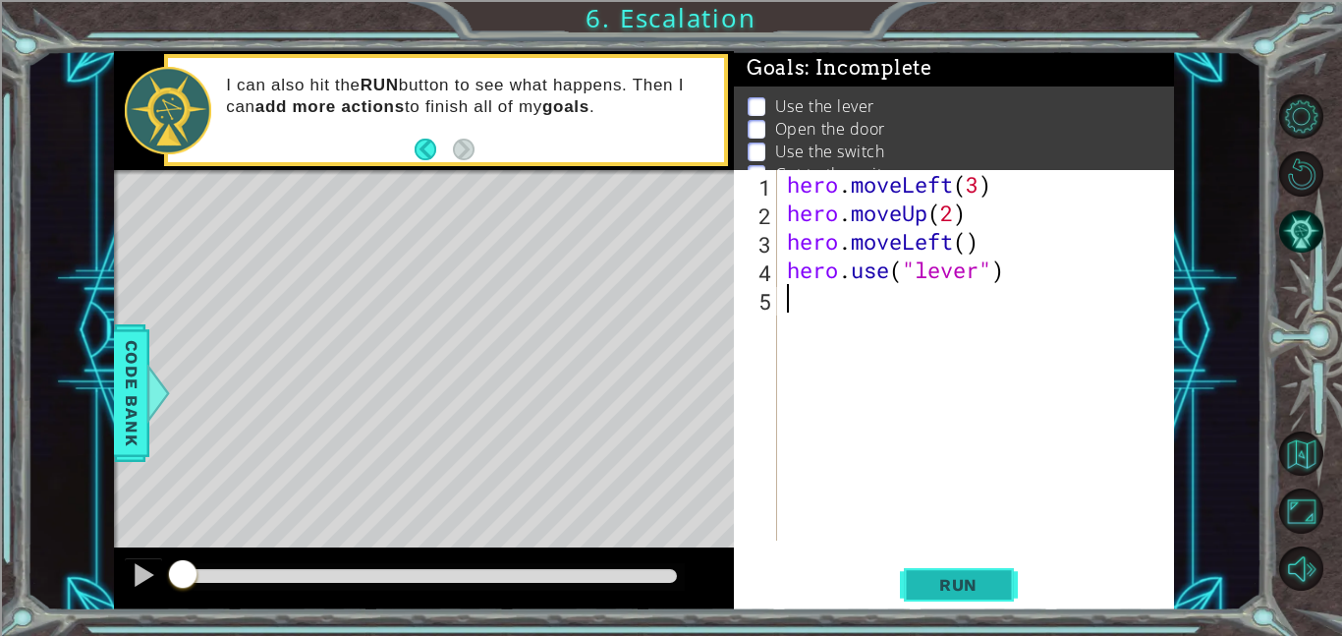
click at [926, 577] on span "Run" at bounding box center [959, 585] width 78 height 20
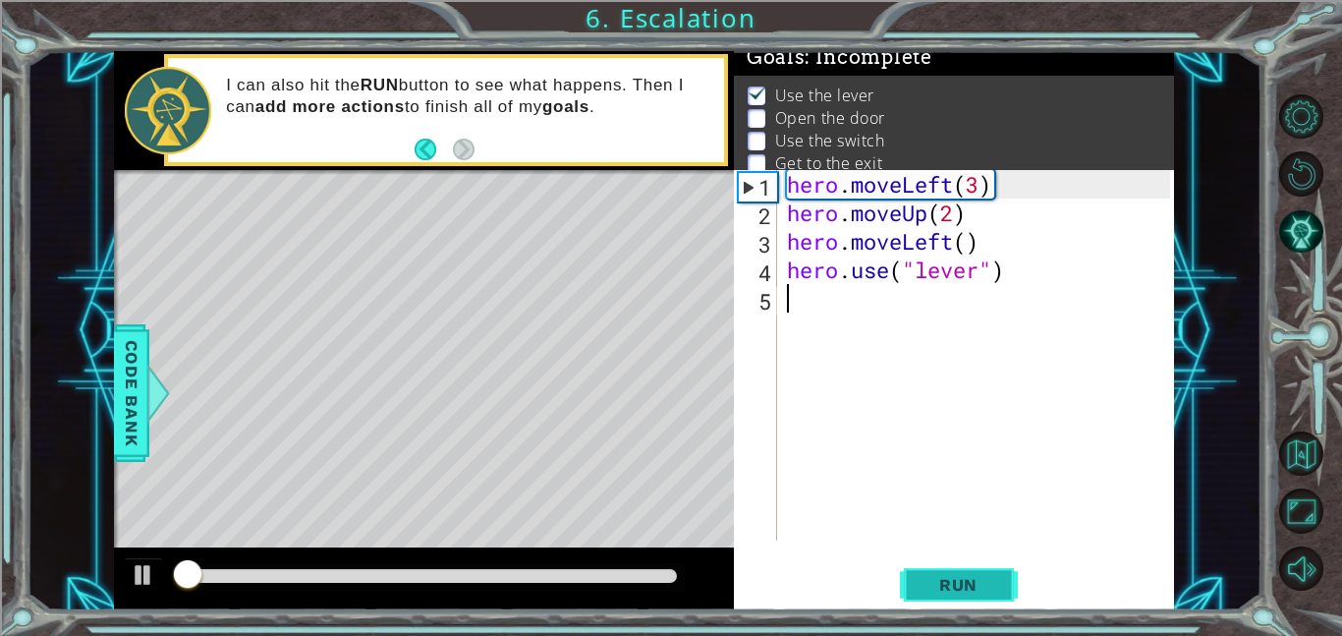
scroll to position [13, 0]
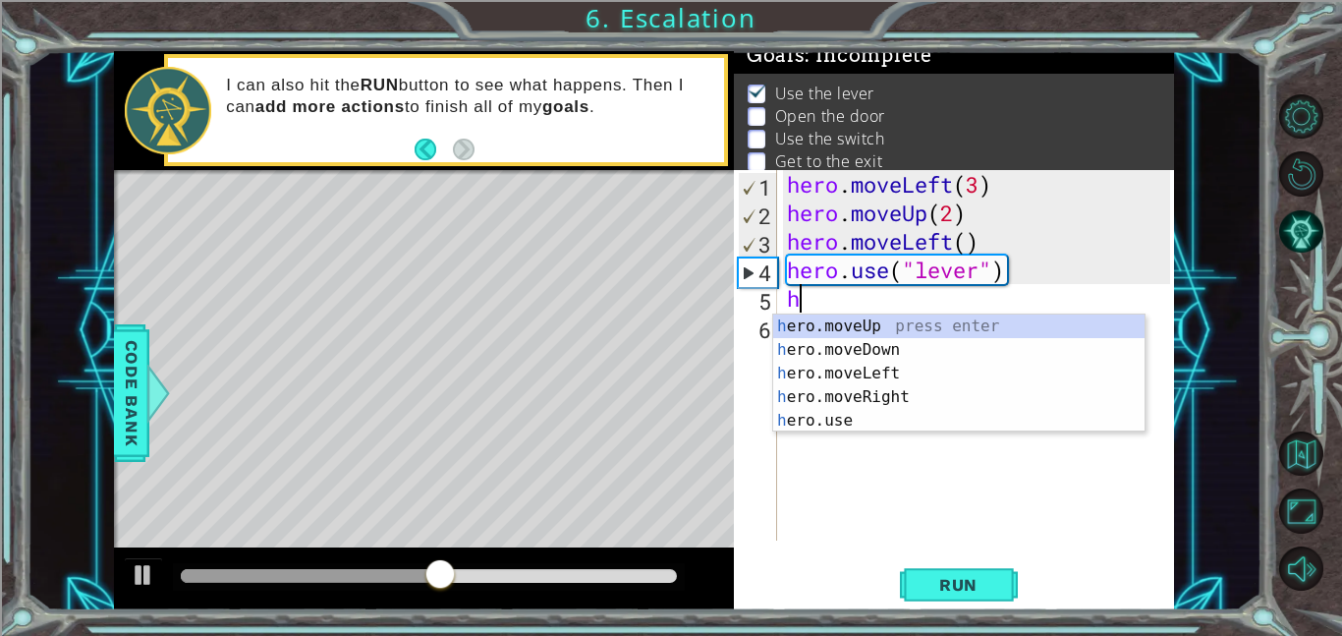
click at [922, 379] on div "h ero.moveUp press enter h ero.moveDown press enter h ero.moveLeft press enter …" at bounding box center [958, 396] width 371 height 165
type textarea "hero.moveLeft(1)"
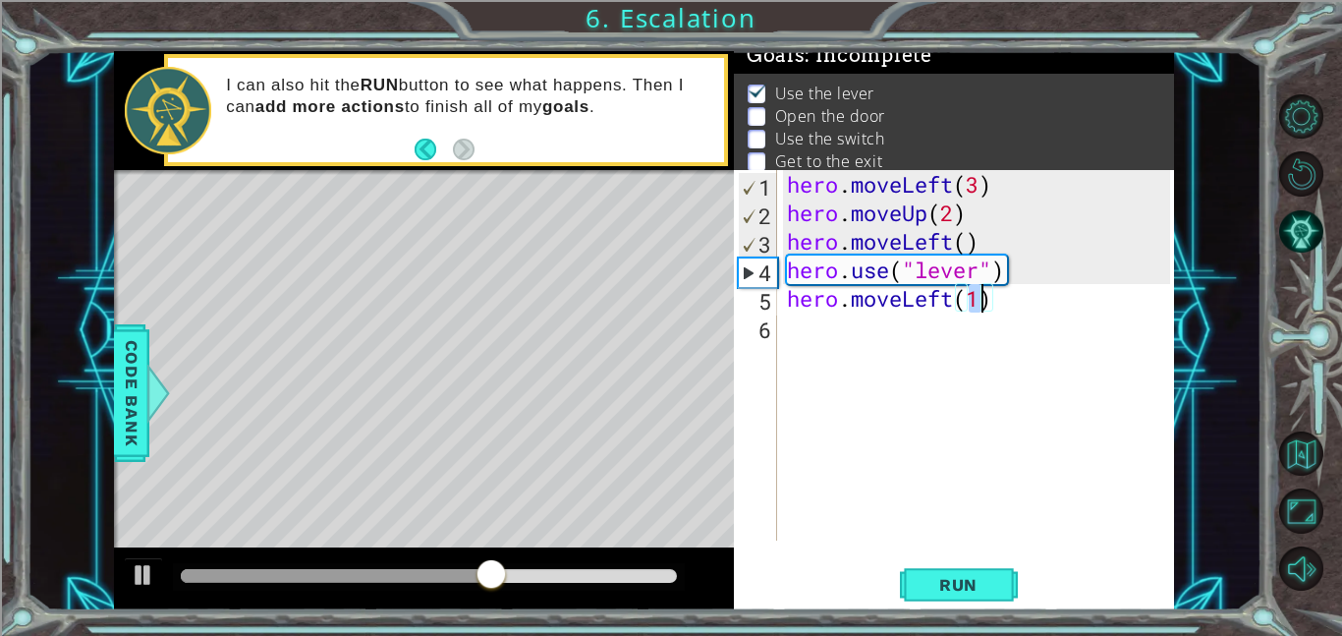
click at [788, 338] on div "hero . moveLeft ( 3 ) hero . moveUp ( 2 ) hero . moveLeft ( ) hero . use ( "lev…" at bounding box center [981, 383] width 397 height 427
type textarea "h"
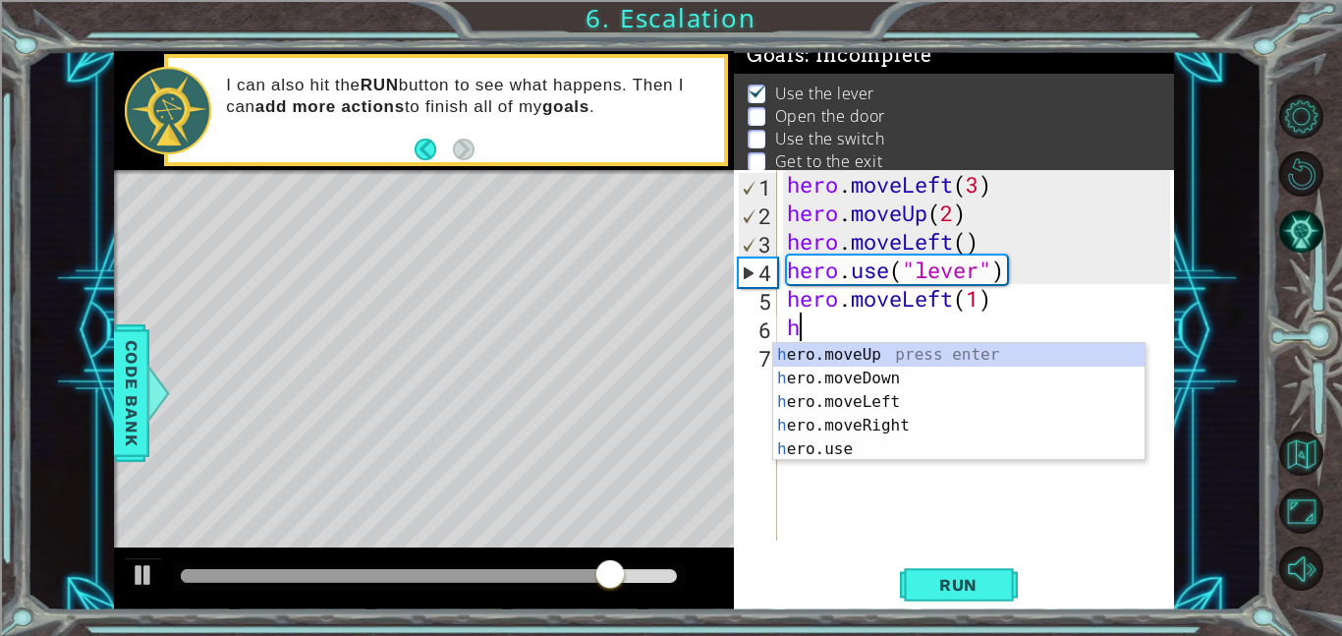
click at [841, 461] on div "hero . moveLeft ( 3 ) hero . moveUp ( 2 ) hero . moveLeft ( ) hero . use ( "lev…" at bounding box center [981, 383] width 397 height 427
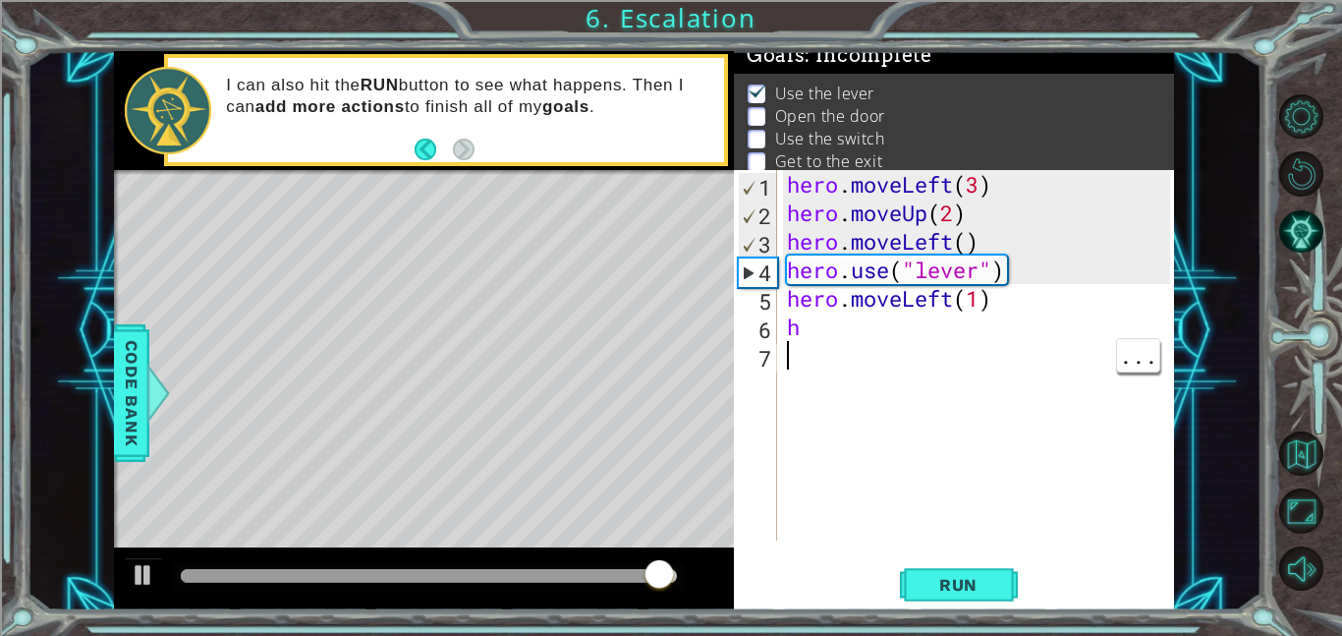
click at [818, 322] on div "hero . moveLeft ( 3 ) hero . moveUp ( 2 ) hero . moveLeft ( ) hero . use ( "lev…" at bounding box center [981, 383] width 397 height 427
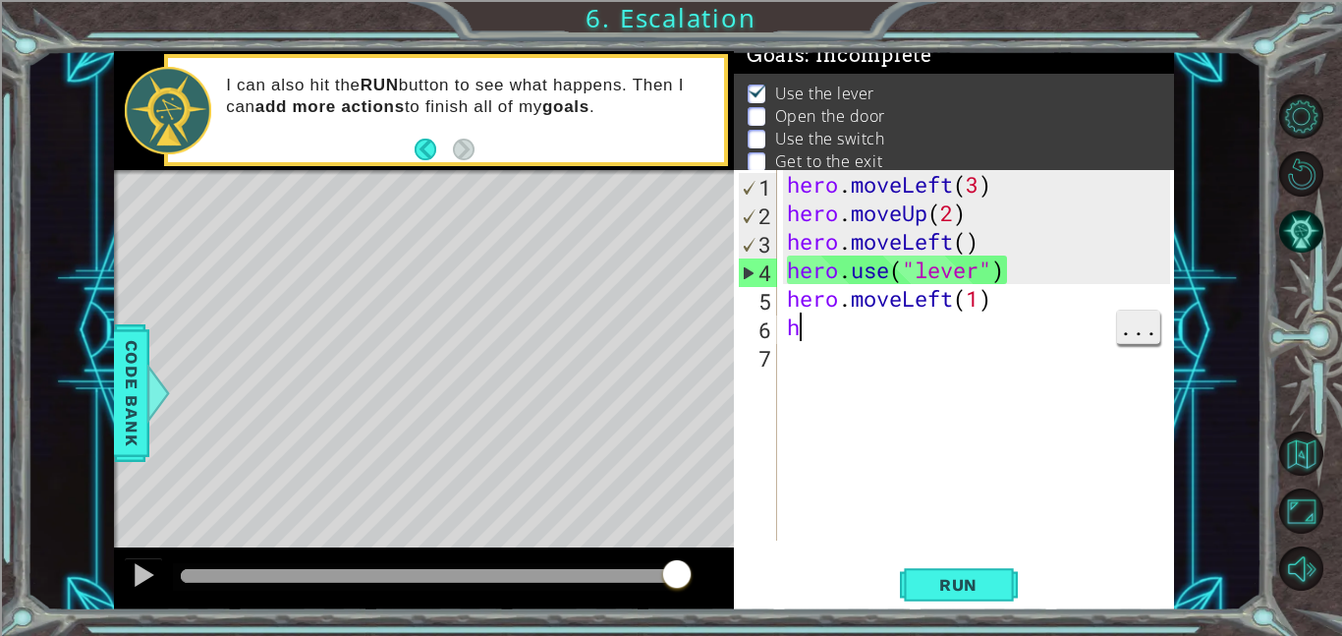
click at [1120, 337] on span "..." at bounding box center [1138, 327] width 42 height 32
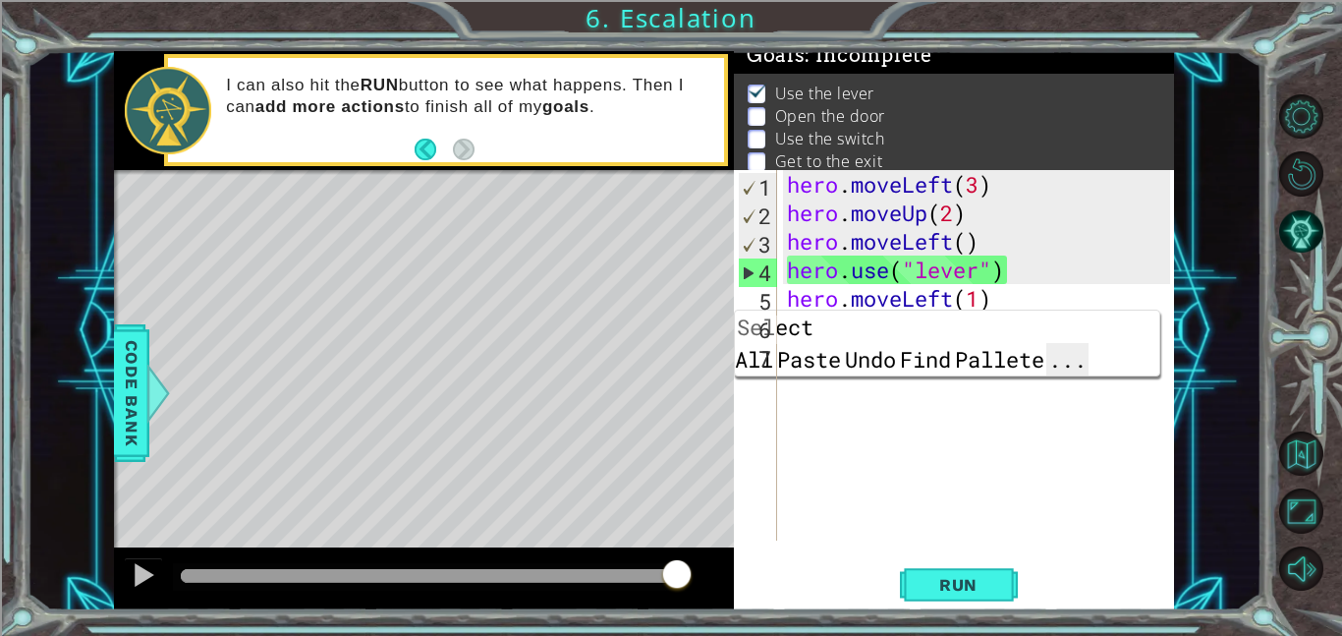
click at [1089, 343] on span "..." at bounding box center [1068, 359] width 42 height 32
type textarea "hero.moveLeft(1)"
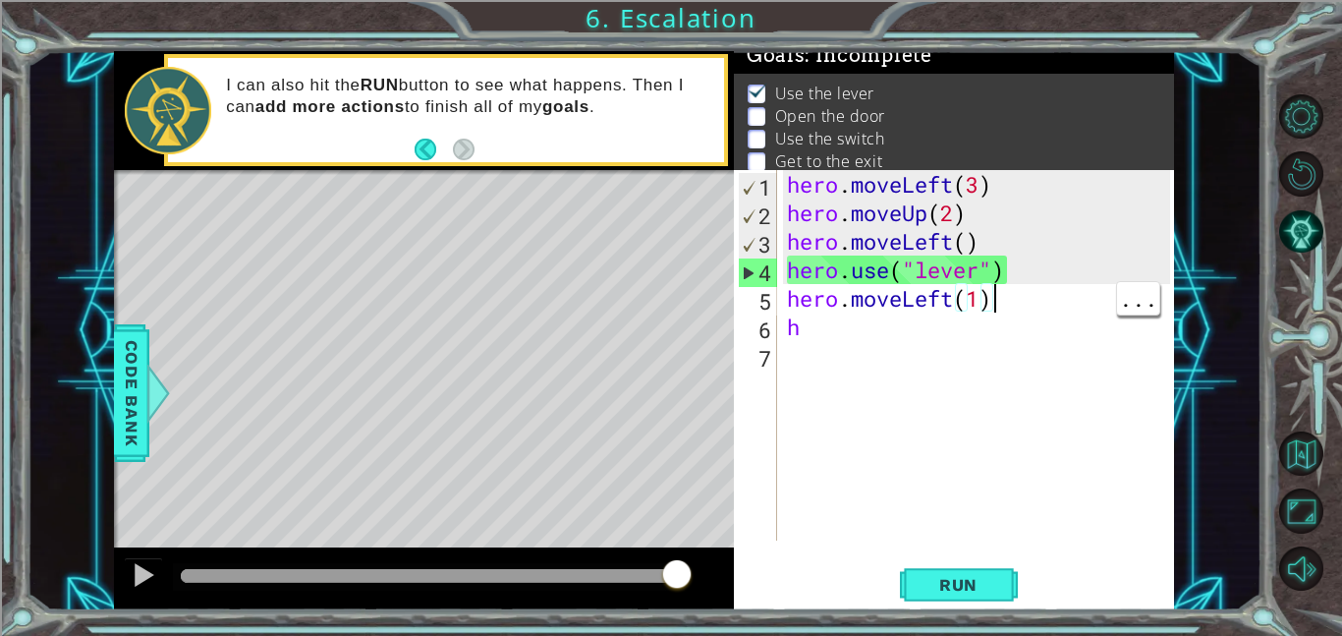
click at [833, 343] on div "hero . moveLeft ( 3 ) hero . moveUp ( 2 ) hero . moveLeft ( ) hero . use ( "lev…" at bounding box center [981, 383] width 397 height 427
click at [813, 321] on div "hero . moveLeft ( 3 ) hero . moveUp ( 2 ) hero . moveLeft ( ) hero . use ( "lev…" at bounding box center [981, 383] width 397 height 427
type textarea "h"
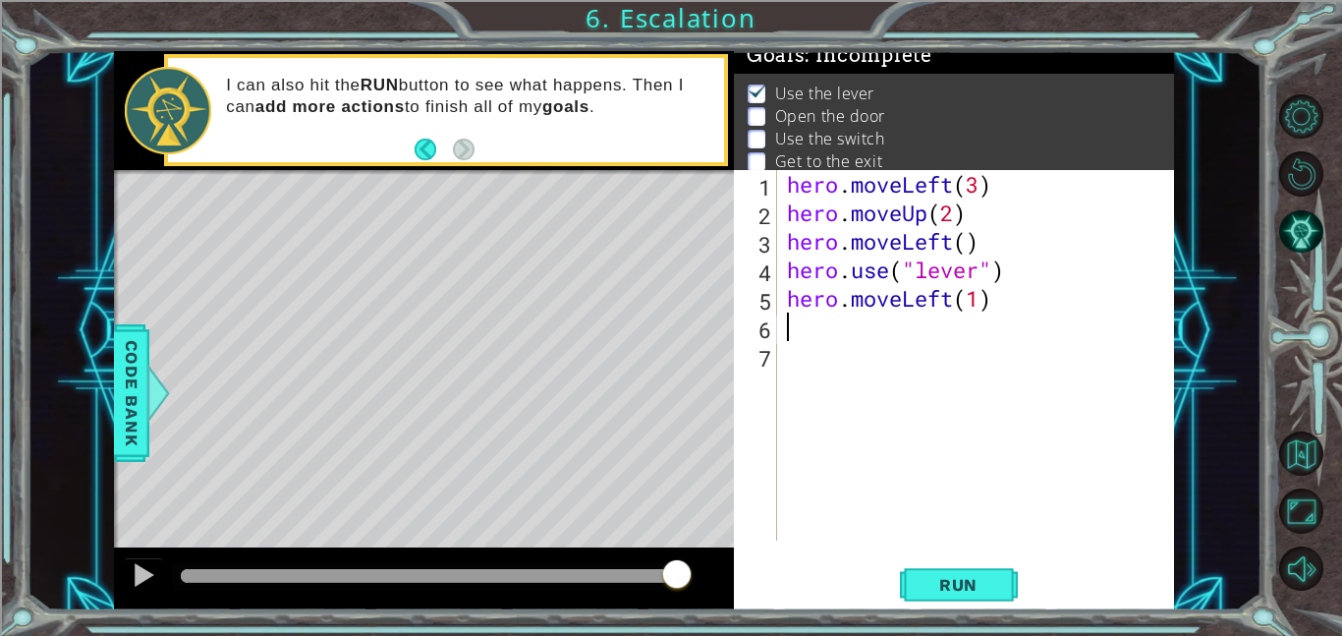
type textarea "h"
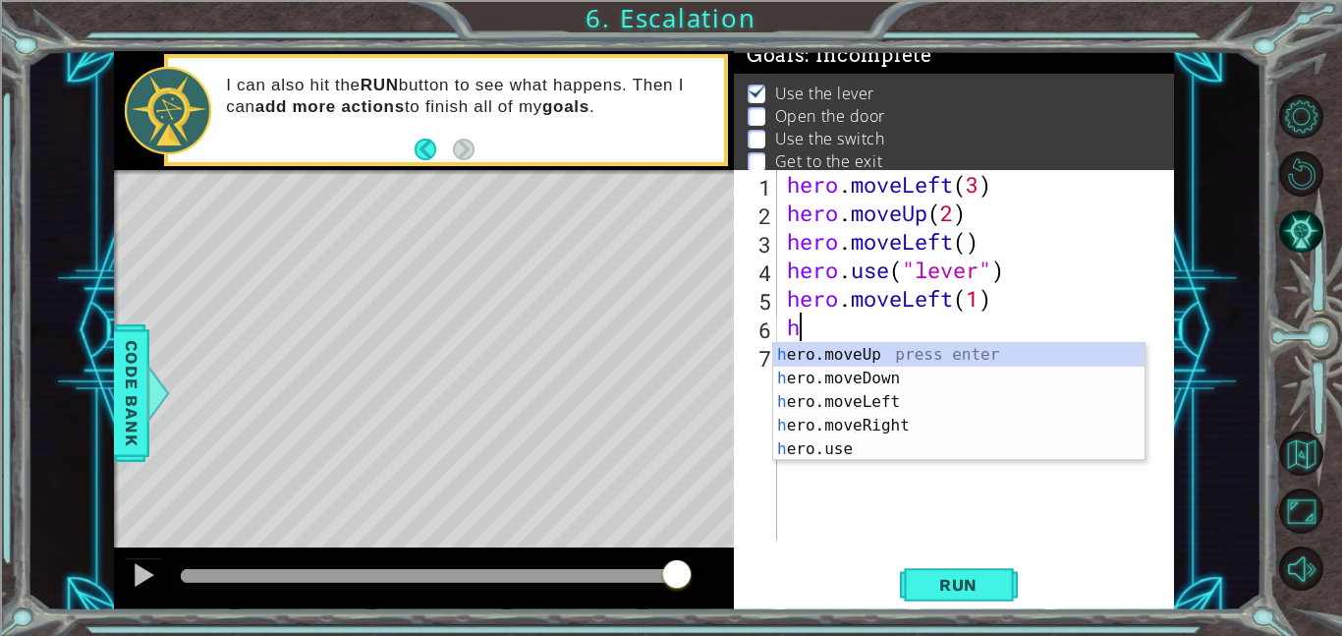
click at [785, 477] on div "hero . moveLeft ( 3 ) hero . moveUp ( 2 ) hero . moveLeft ( ) hero . use ( "lev…" at bounding box center [981, 383] width 397 height 427
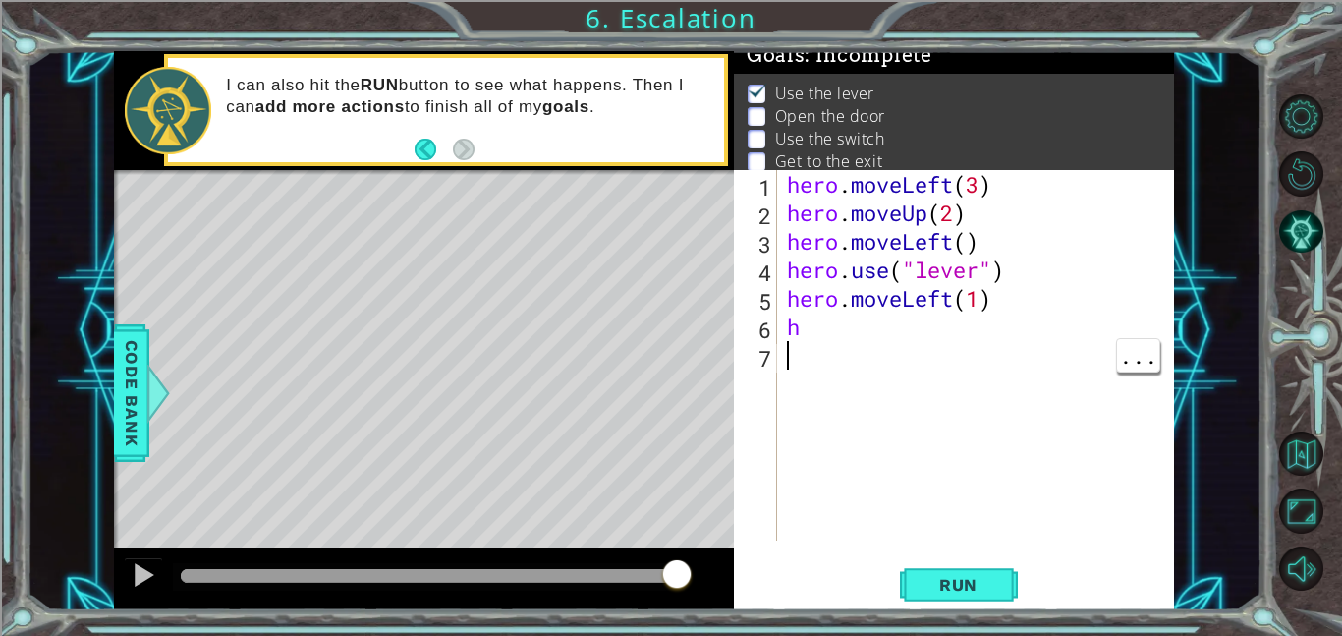
click at [811, 321] on div "hero . moveLeft ( 3 ) hero . moveUp ( 2 ) hero . moveLeft ( ) hero . use ( "lev…" at bounding box center [981, 383] width 397 height 427
type textarea "h"
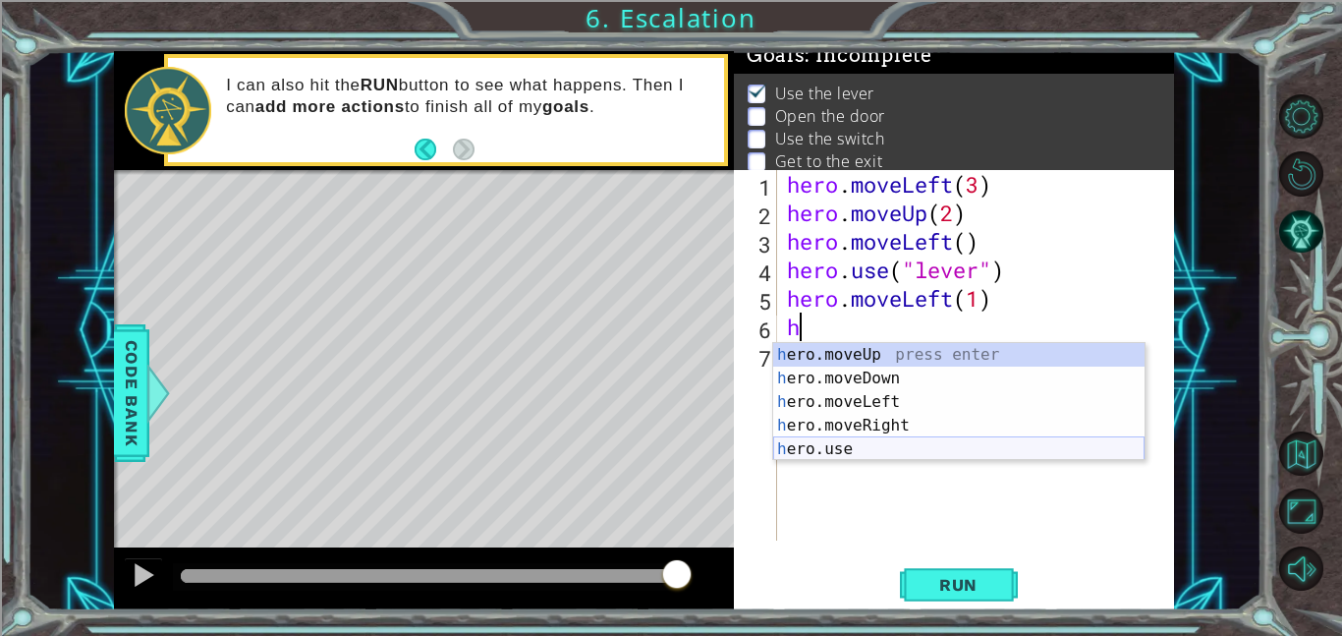
click at [834, 452] on div "h ero.moveUp press enter h ero.moveDown press enter h ero.moveLeft press enter …" at bounding box center [958, 425] width 371 height 165
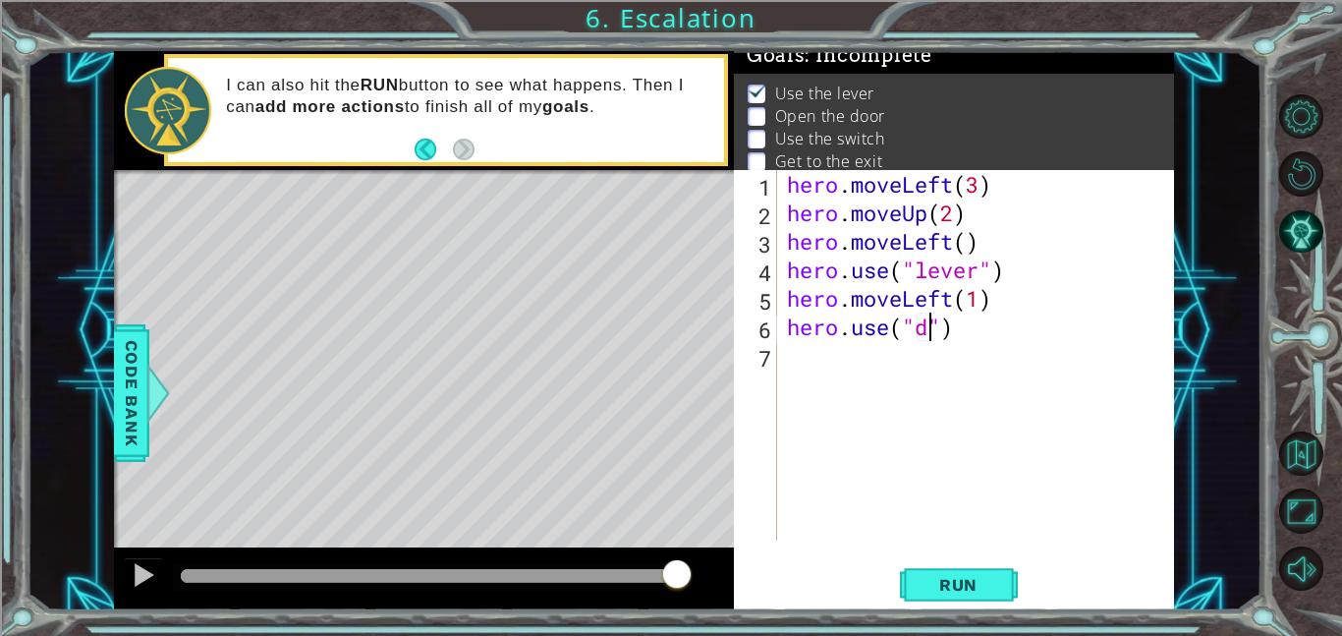
scroll to position [0, 6]
type textarea "hero.use("door")"
click at [803, 363] on div "hero . moveLeft ( 3 ) hero . moveUp ( 2 ) hero . moveLeft ( ) hero . use ( "lev…" at bounding box center [981, 383] width 397 height 427
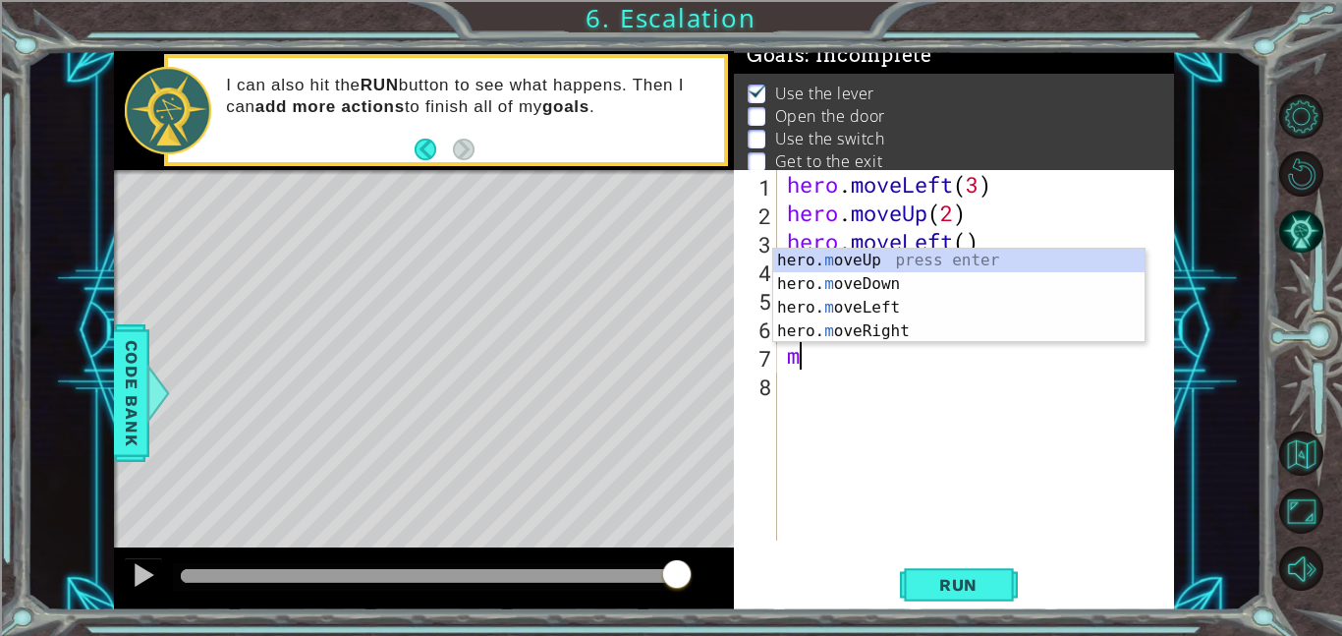
click at [912, 311] on div "hero. m oveUp press enter hero. m oveDown press enter hero. m oveLeft press ent…" at bounding box center [958, 320] width 371 height 142
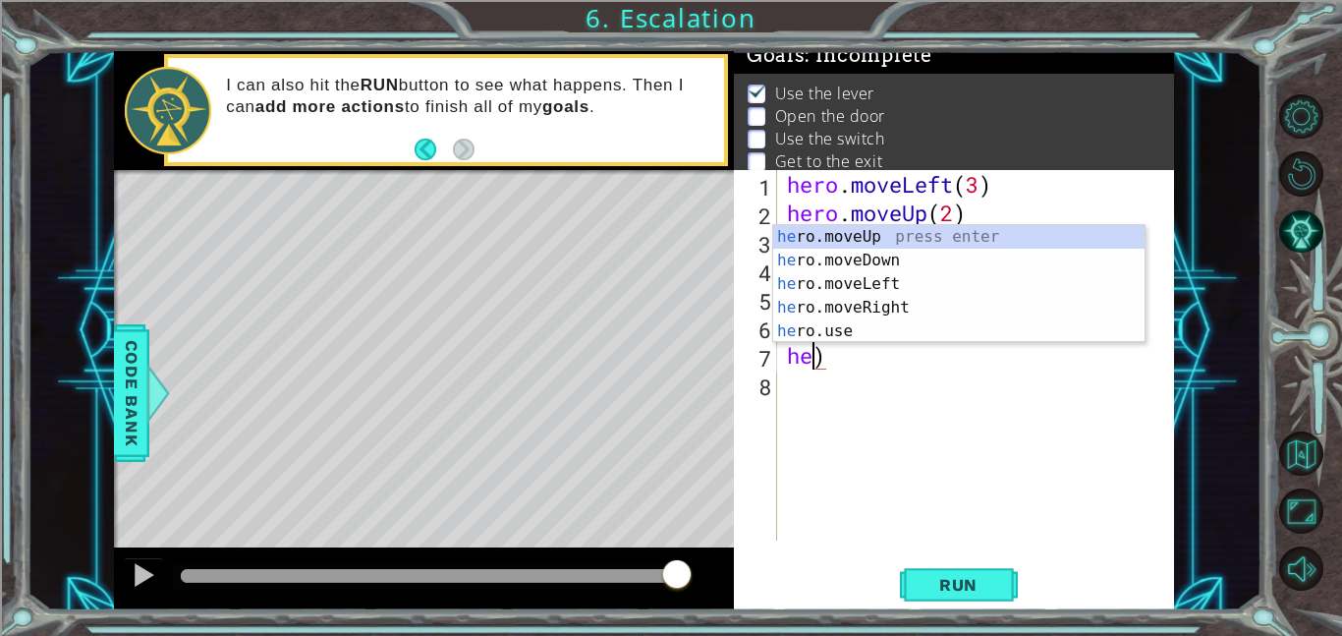
type textarea ")"
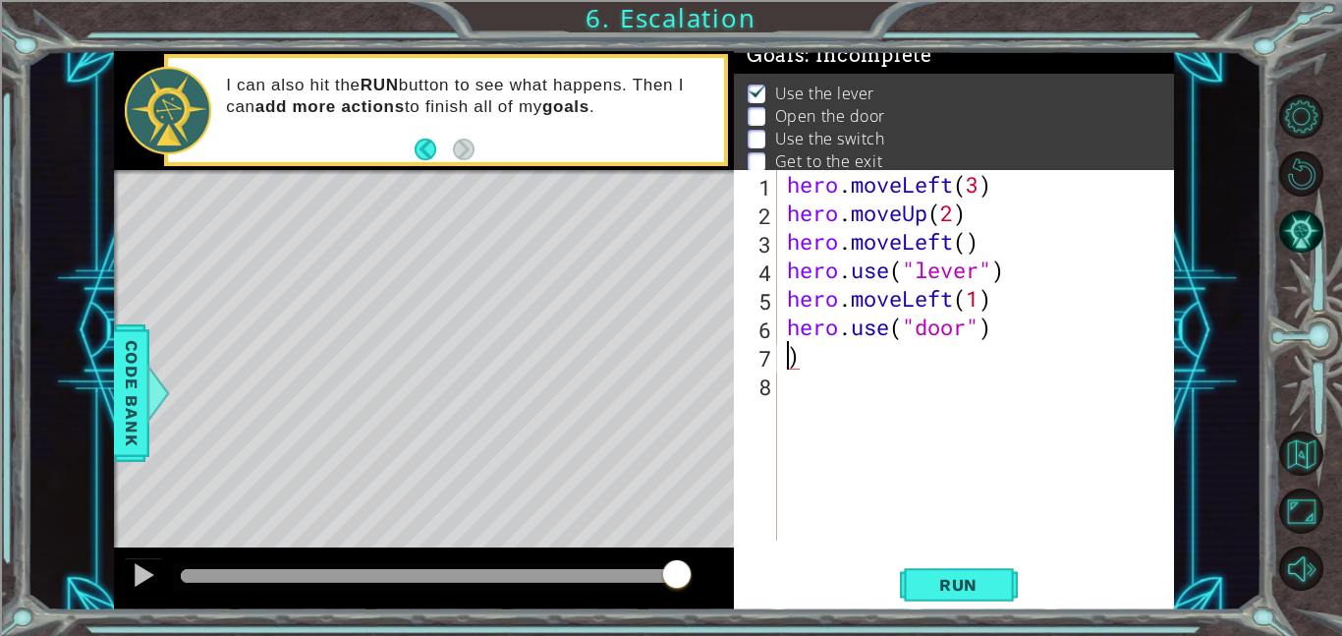
click at [800, 356] on div "hero . moveLeft ( 3 ) hero . moveUp ( 2 ) hero . moveLeft ( ) hero . use ( "lev…" at bounding box center [981, 383] width 397 height 427
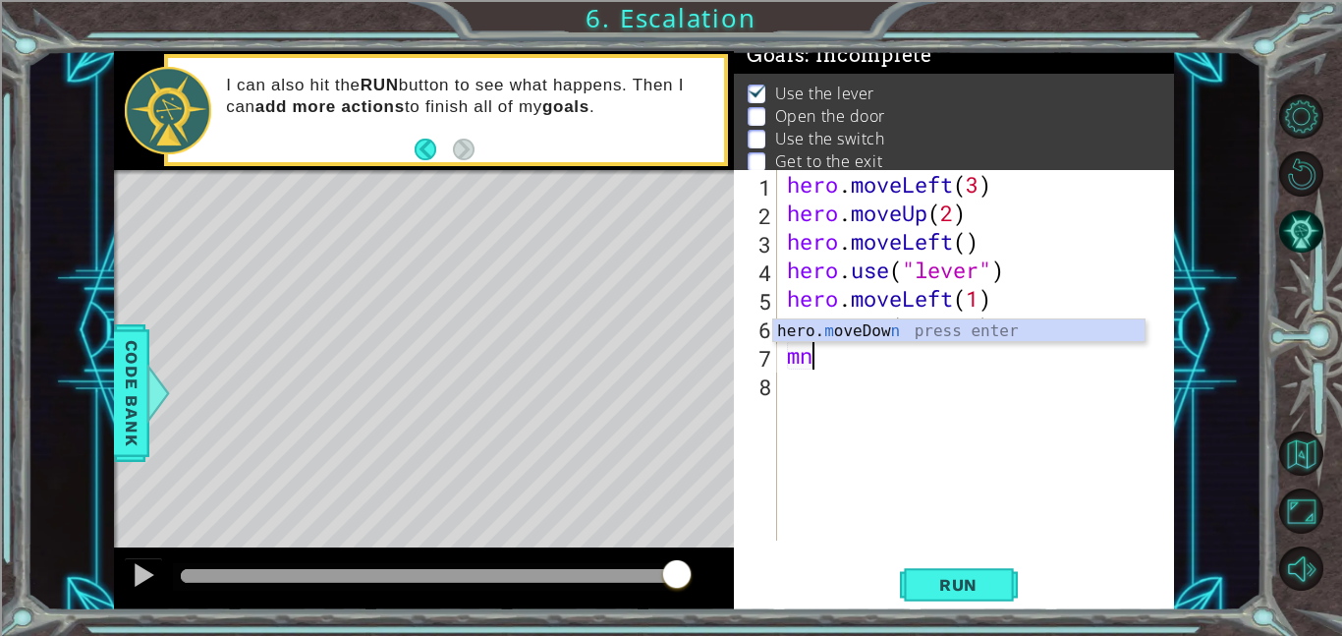
type textarea "m"
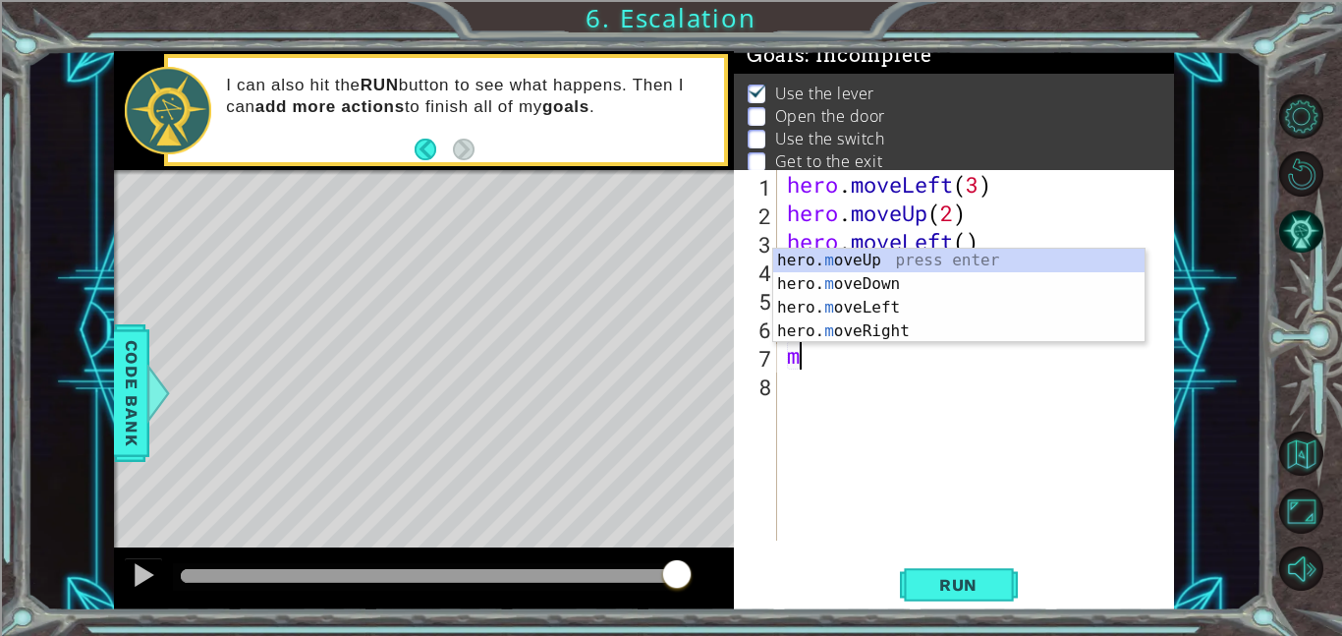
click at [886, 259] on div "hero. m oveUp press enter hero. m oveDown press enter hero. m oveLeft press ent…" at bounding box center [958, 320] width 371 height 142
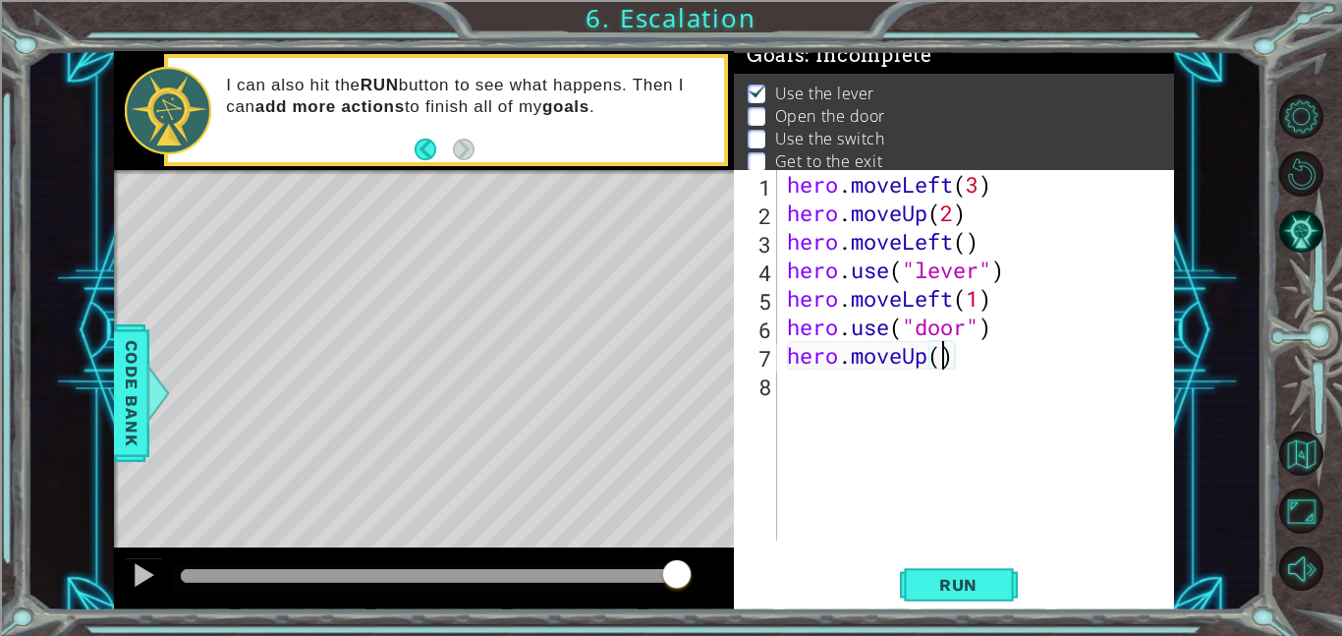
type textarea "hero.moveUp(2)"
click at [790, 381] on div "hero . moveLeft ( 3 ) hero . moveUp ( 2 ) hero . moveLeft ( ) hero . use ( "lev…" at bounding box center [981, 383] width 397 height 427
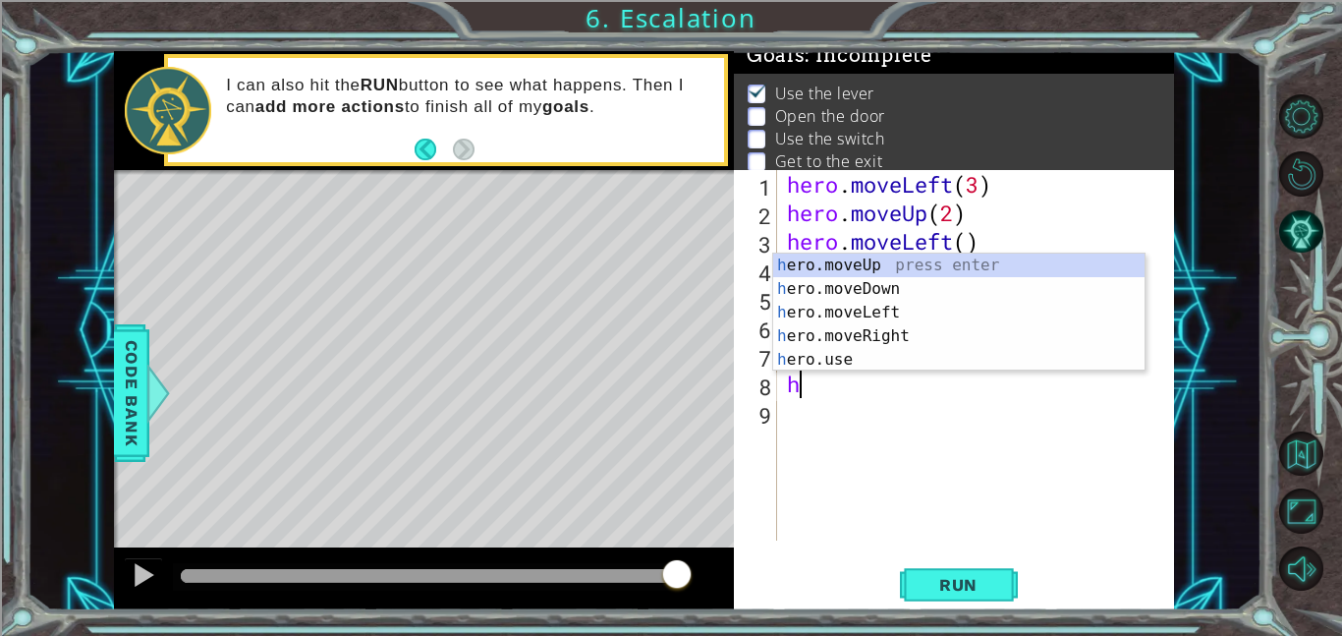
click at [820, 365] on div "h ero.moveUp press enter h ero.moveDown press enter h ero.moveLeft press enter …" at bounding box center [958, 336] width 371 height 165
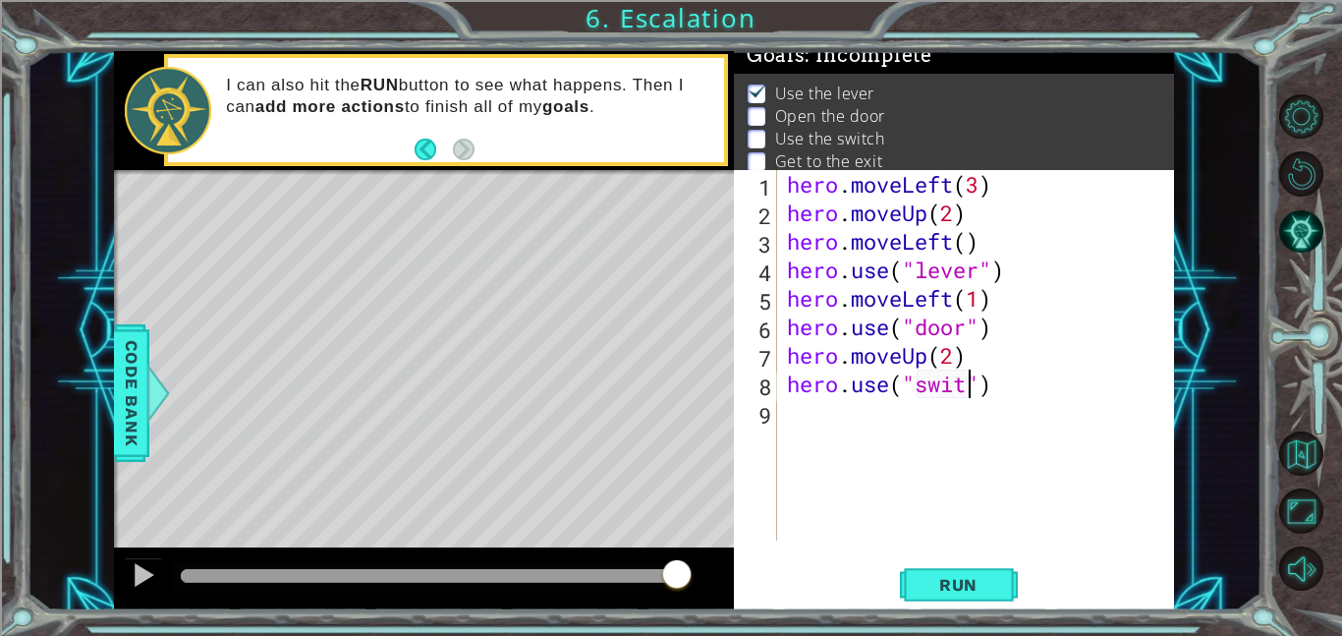
scroll to position [0, 9]
type textarea "hero.use("switch")"
click at [811, 424] on div "hero . moveLeft ( 3 ) hero . moveUp ( 2 ) hero . moveLeft ( ) hero . use ( "lev…" at bounding box center [981, 383] width 397 height 427
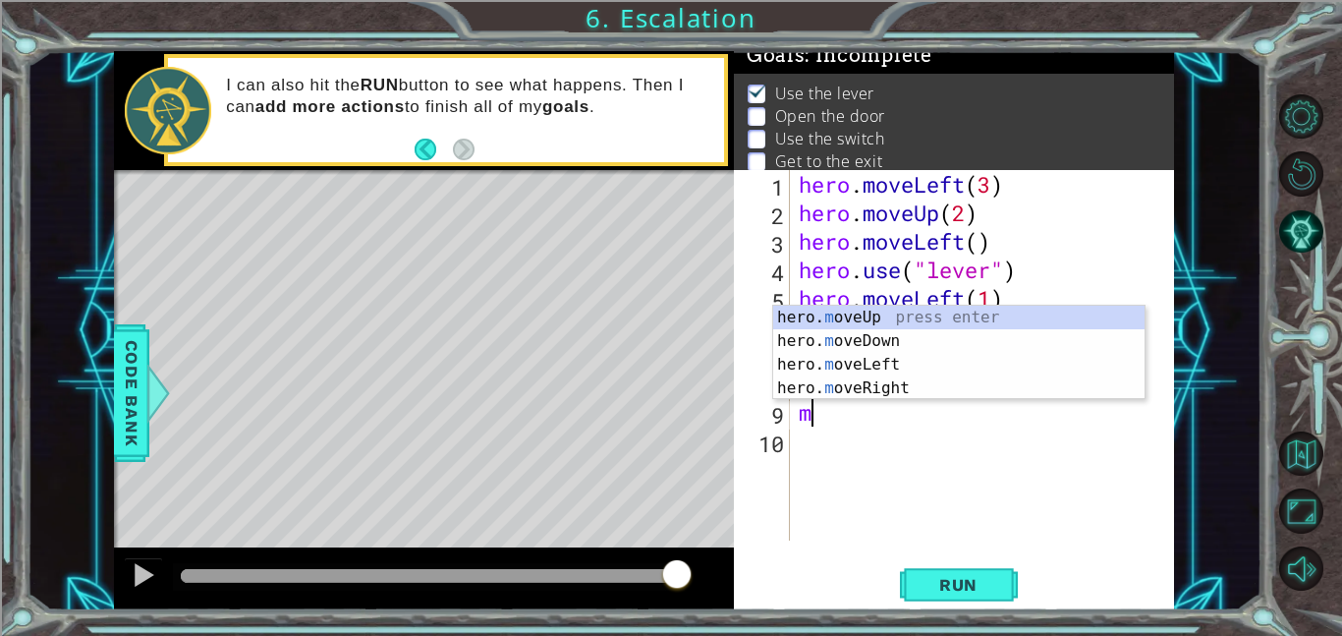
click at [899, 394] on div "hero. m oveUp press enter hero. m oveDown press enter hero. m oveLeft press ent…" at bounding box center [958, 377] width 371 height 142
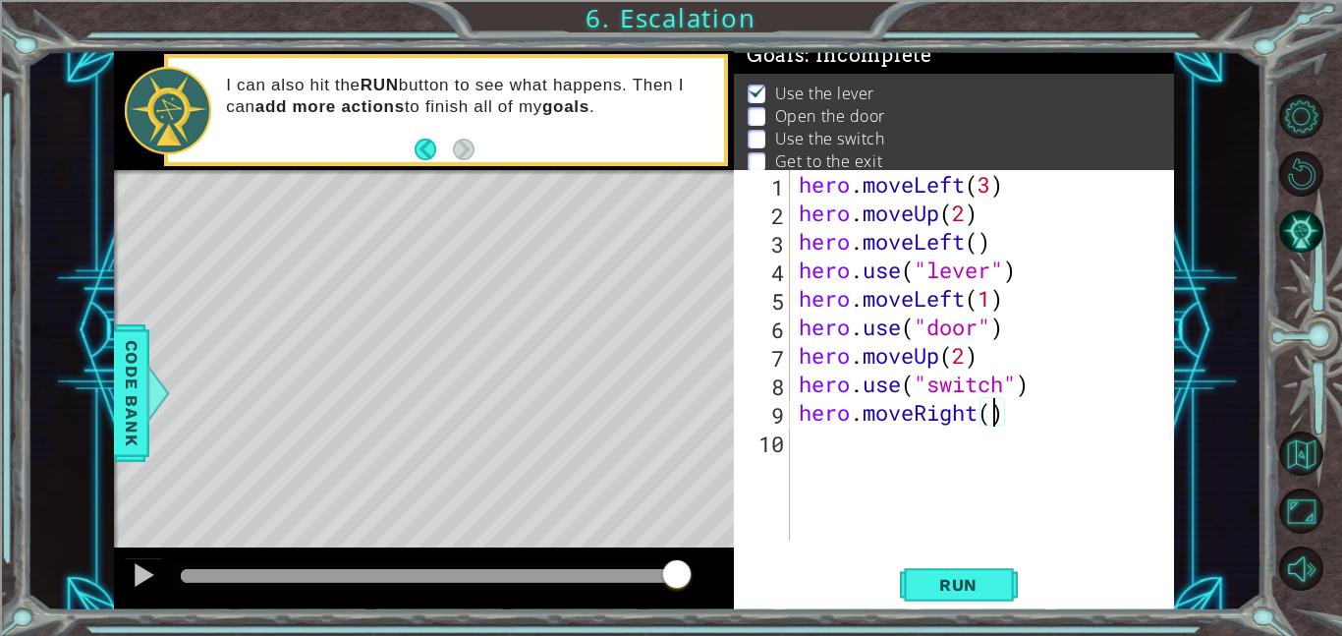
type textarea "hero.moveRight(2)"
click at [809, 444] on div "hero . moveLeft ( 3 ) hero . moveUp ( 2 ) hero . moveLeft ( ) hero . use ( "lev…" at bounding box center [987, 383] width 385 height 427
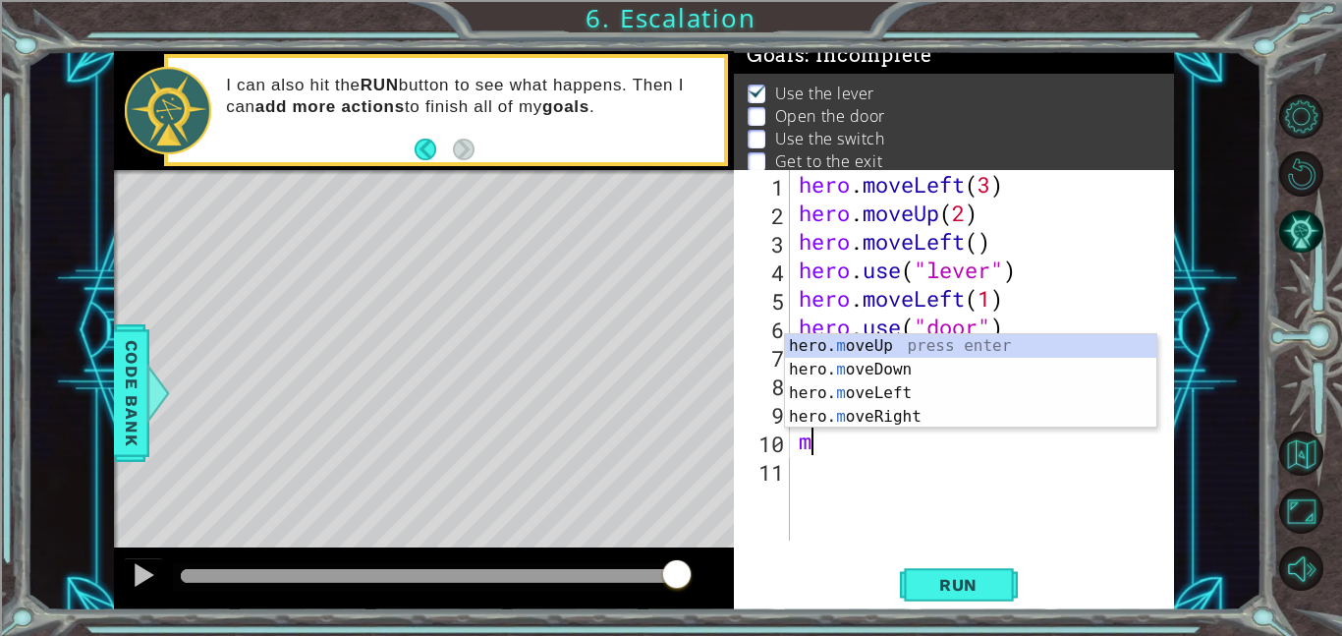
click at [877, 353] on div "hero. m oveUp press enter hero. m oveDown press enter hero. m oveLeft press ent…" at bounding box center [970, 405] width 371 height 142
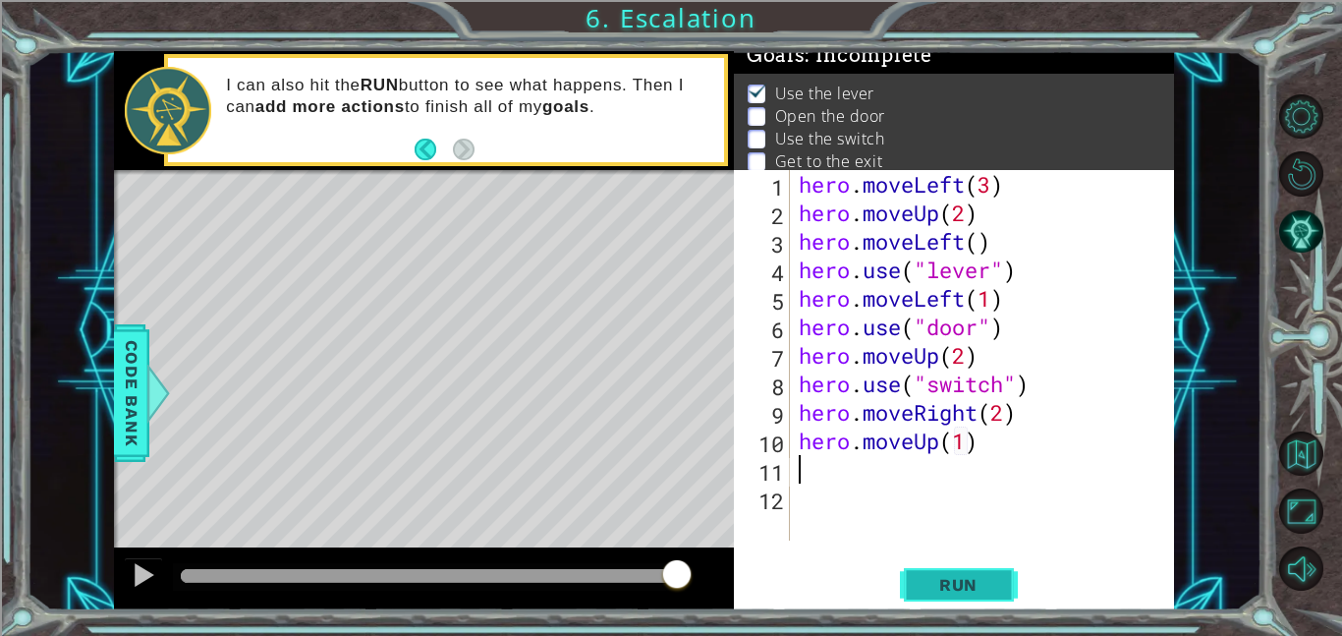
type textarea "hero.moveUp(1)"
click at [987, 579] on span "Run" at bounding box center [959, 585] width 78 height 20
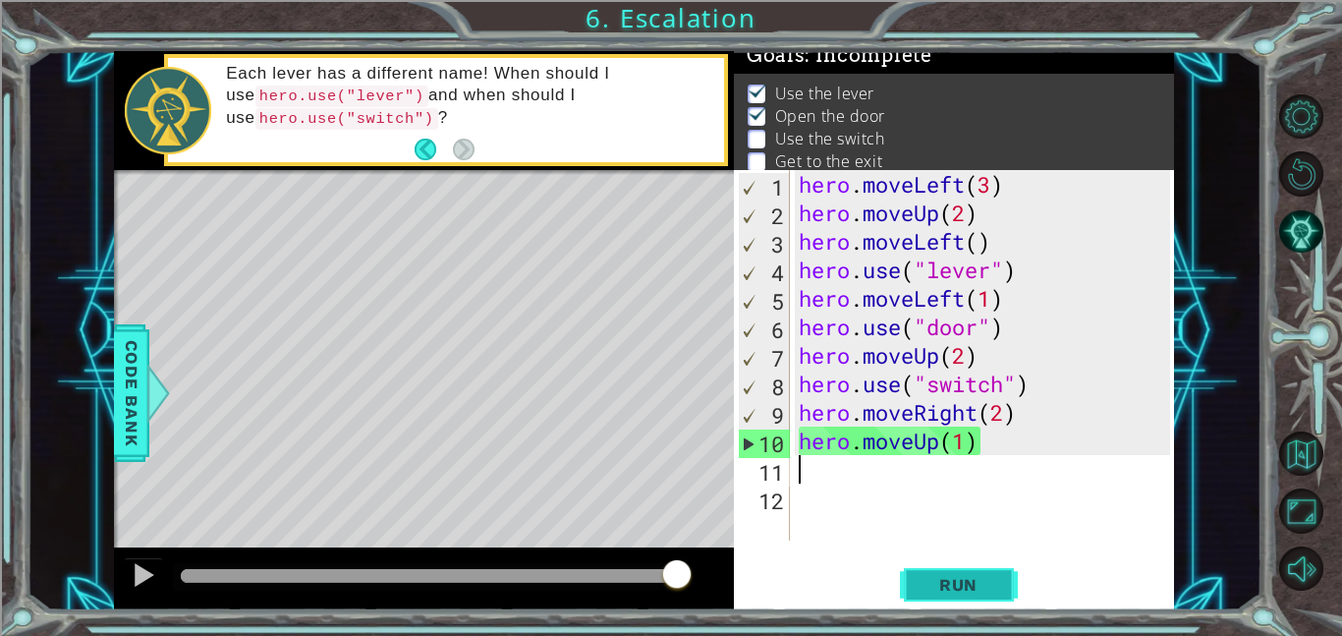
click at [959, 567] on button "Run" at bounding box center [959, 584] width 118 height 44
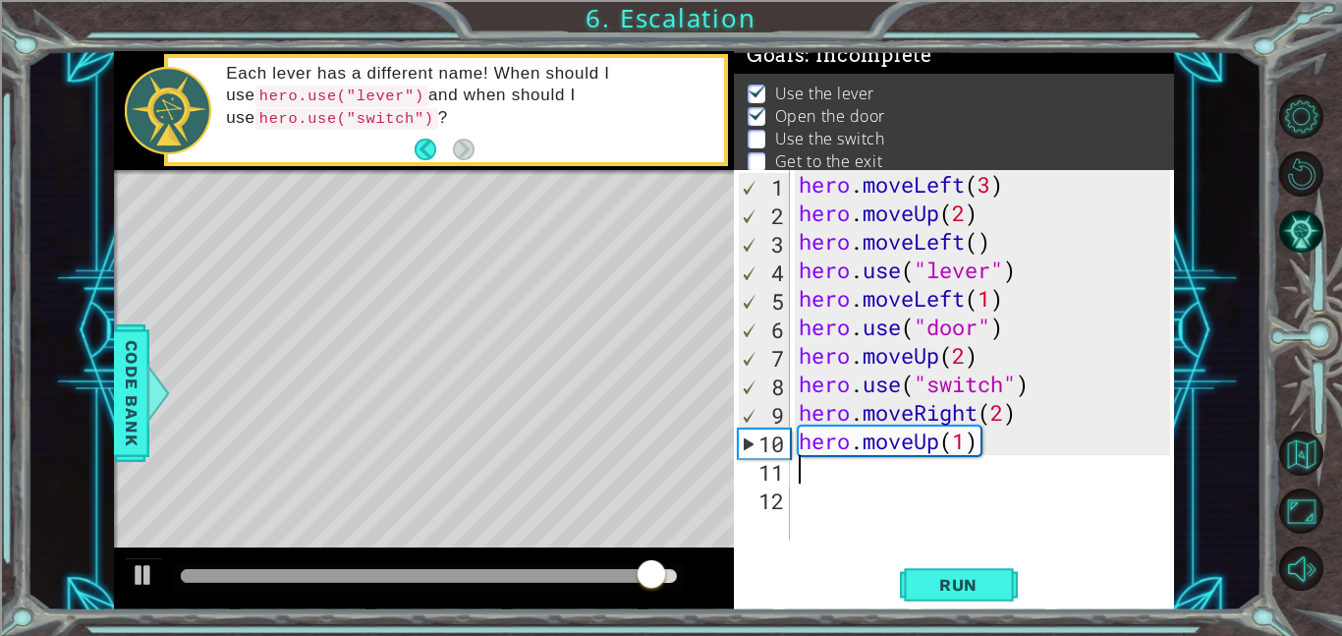
click at [1009, 405] on div "hero . moveLeft ( 3 ) hero . moveUp ( 2 ) hero . moveLeft ( ) hero . use ( "lev…" at bounding box center [987, 383] width 385 height 427
click at [1023, 415] on div "hero . moveLeft ( 3 ) hero . moveUp ( 2 ) hero . moveLeft ( ) hero . use ( "lev…" at bounding box center [987, 383] width 385 height 427
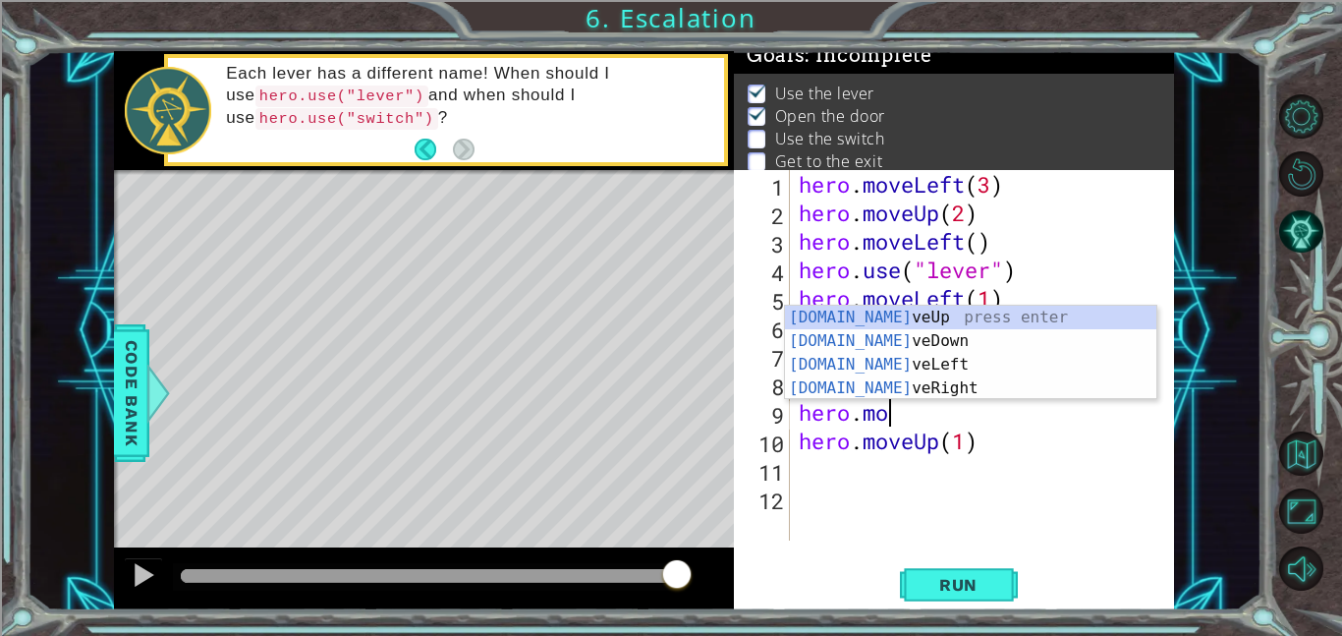
click at [900, 400] on div "hero . moveLeft ( 3 ) hero . moveUp ( 2 ) hero . moveLeft ( ) hero . use ( "lev…" at bounding box center [987, 383] width 385 height 427
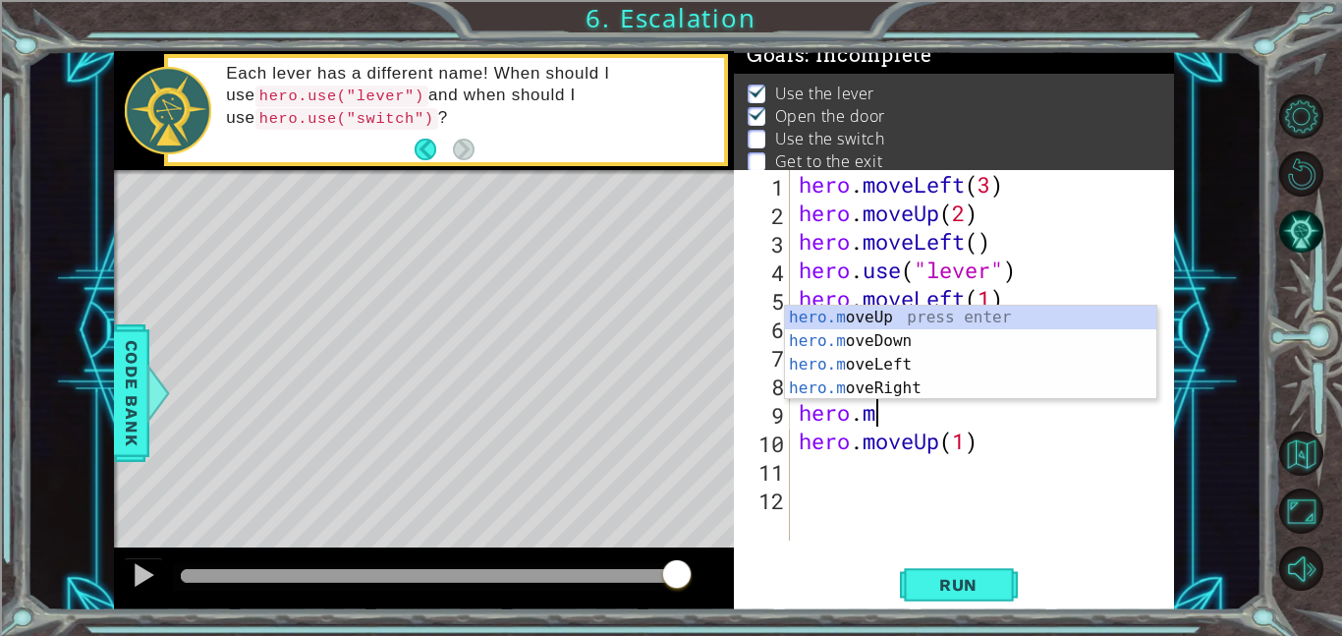
click at [920, 377] on div "hero.m oveUp press enter hero.m oveDown press enter hero.m oveLeft press enter …" at bounding box center [970, 377] width 371 height 142
type textarea "hero.moveRight(1)"
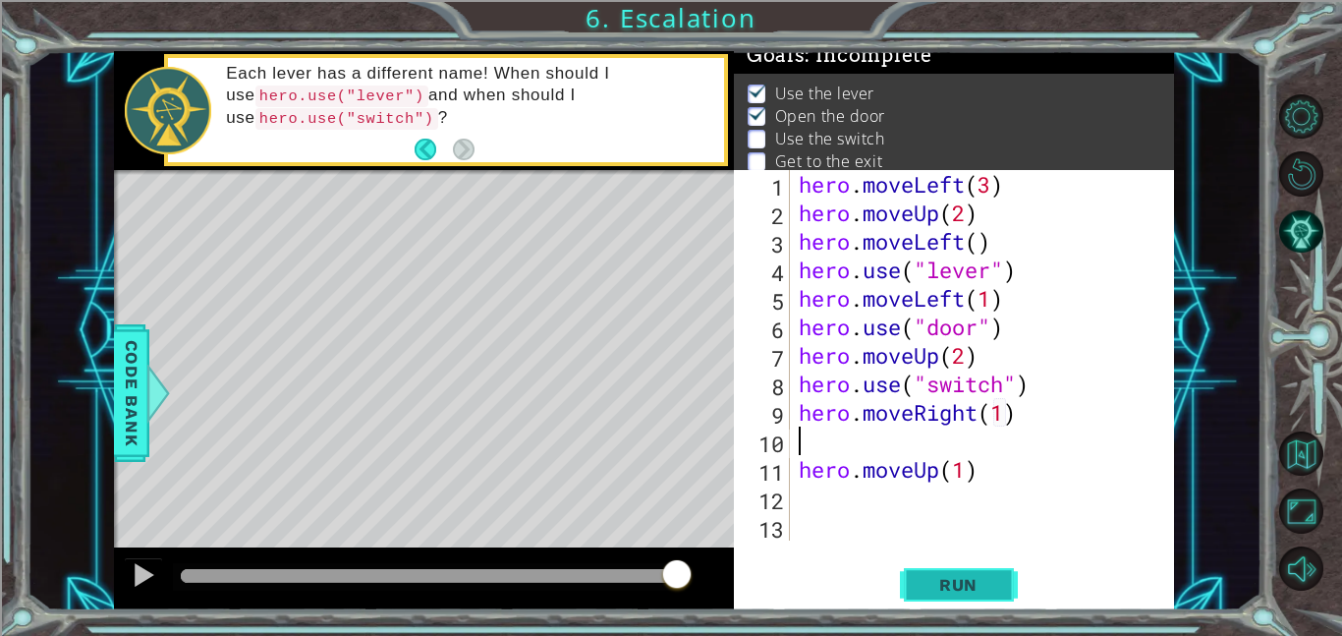
click at [976, 585] on span "Run" at bounding box center [959, 585] width 78 height 20
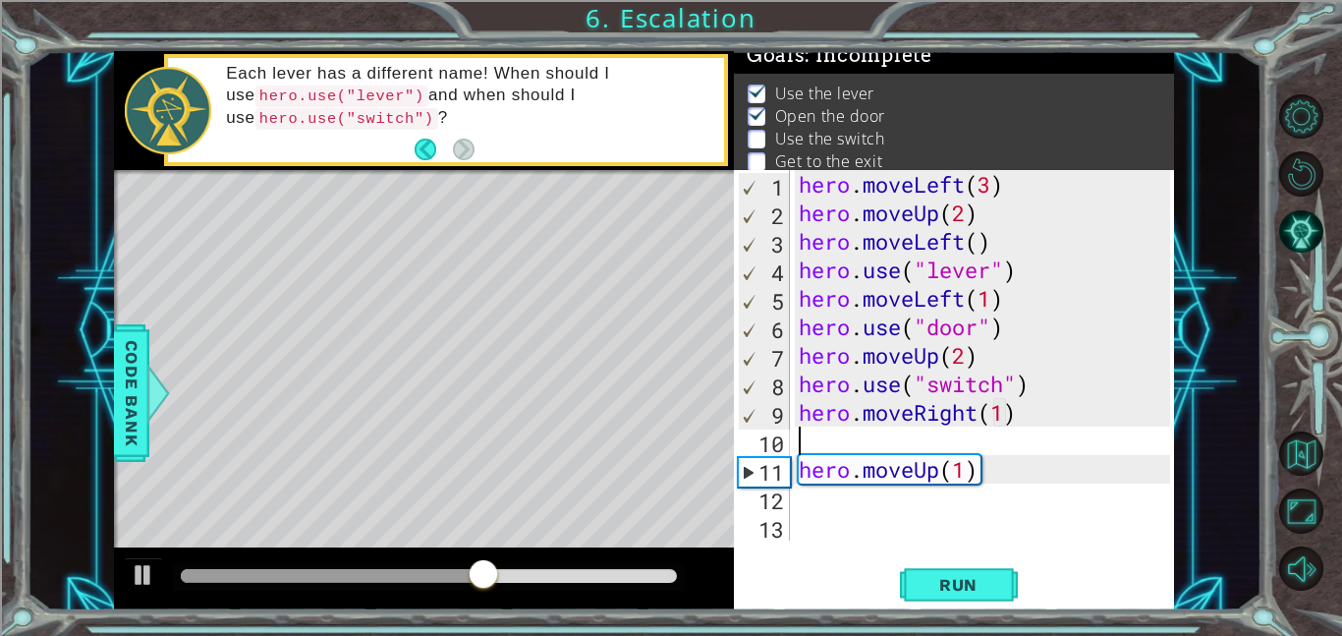
click at [1029, 415] on div "hero . moveLeft ( 3 ) hero . moveUp ( 2 ) hero . moveLeft ( ) hero . use ( "lev…" at bounding box center [987, 383] width 385 height 427
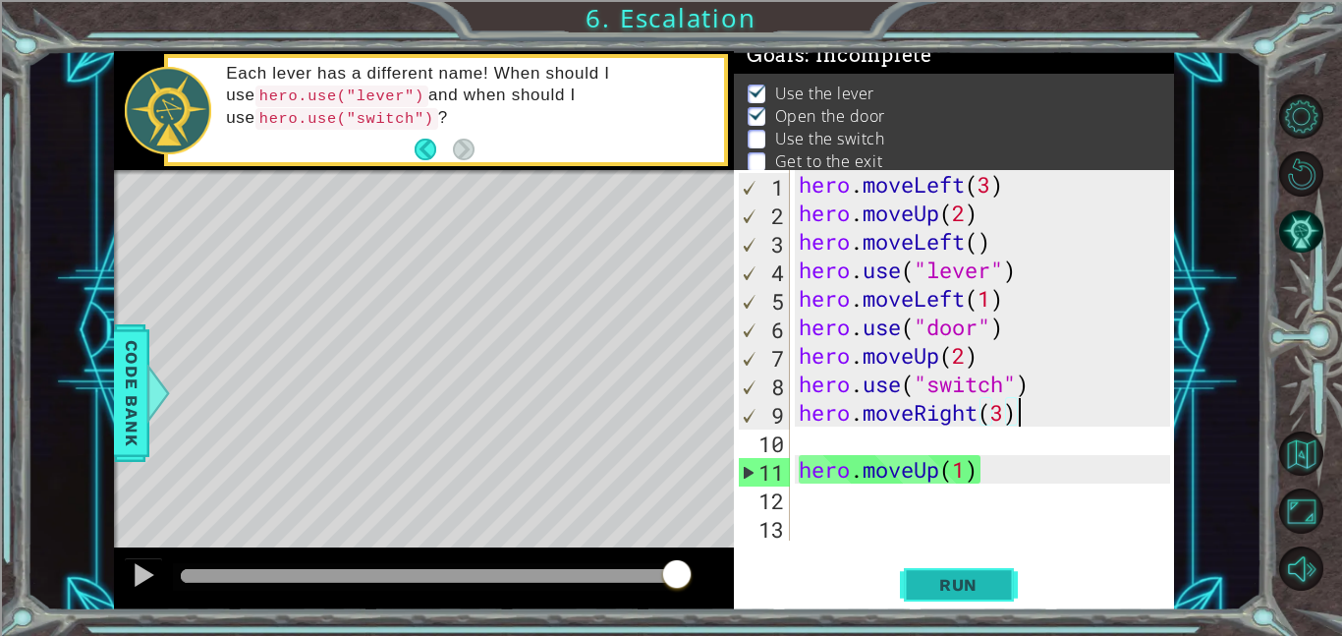
click at [977, 593] on span "Run" at bounding box center [959, 585] width 78 height 20
click at [1025, 385] on div "hero . moveLeft ( 3 ) hero . moveUp ( 2 ) hero . moveLeft ( ) hero . use ( "lev…" at bounding box center [987, 383] width 385 height 427
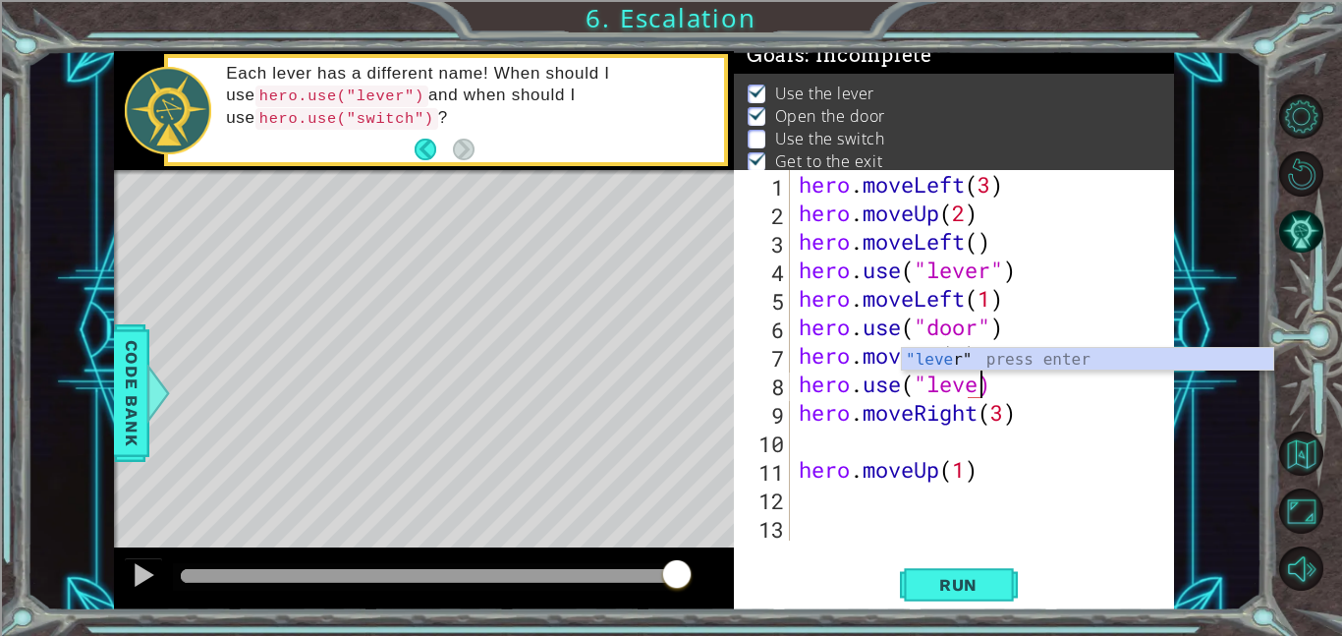
scroll to position [0, 8]
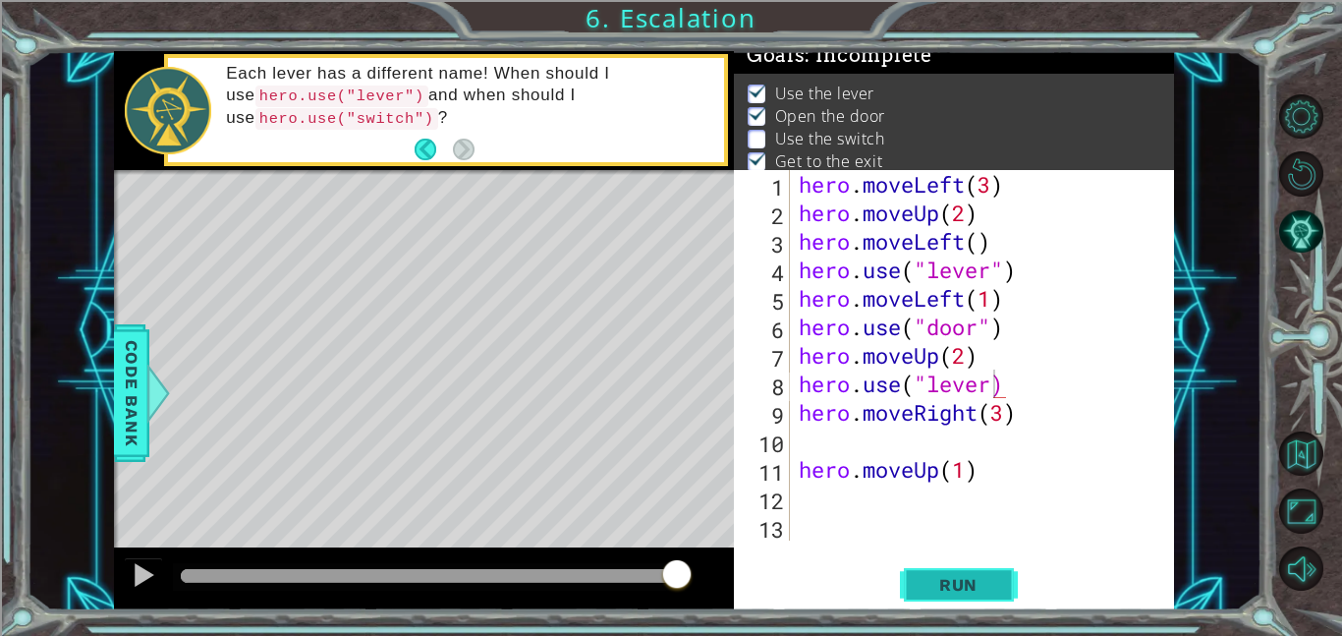
click at [925, 588] on span "Run" at bounding box center [959, 585] width 78 height 20
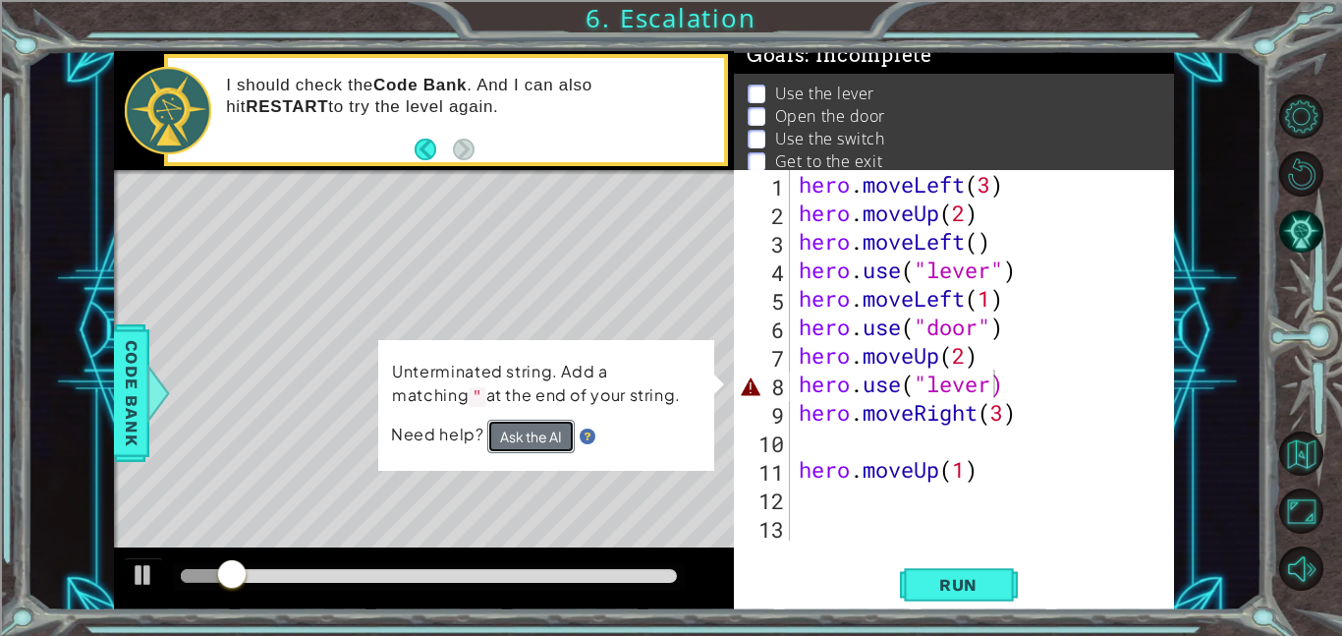
click at [553, 443] on button "Ask the AI" at bounding box center [530, 435] width 87 height 33
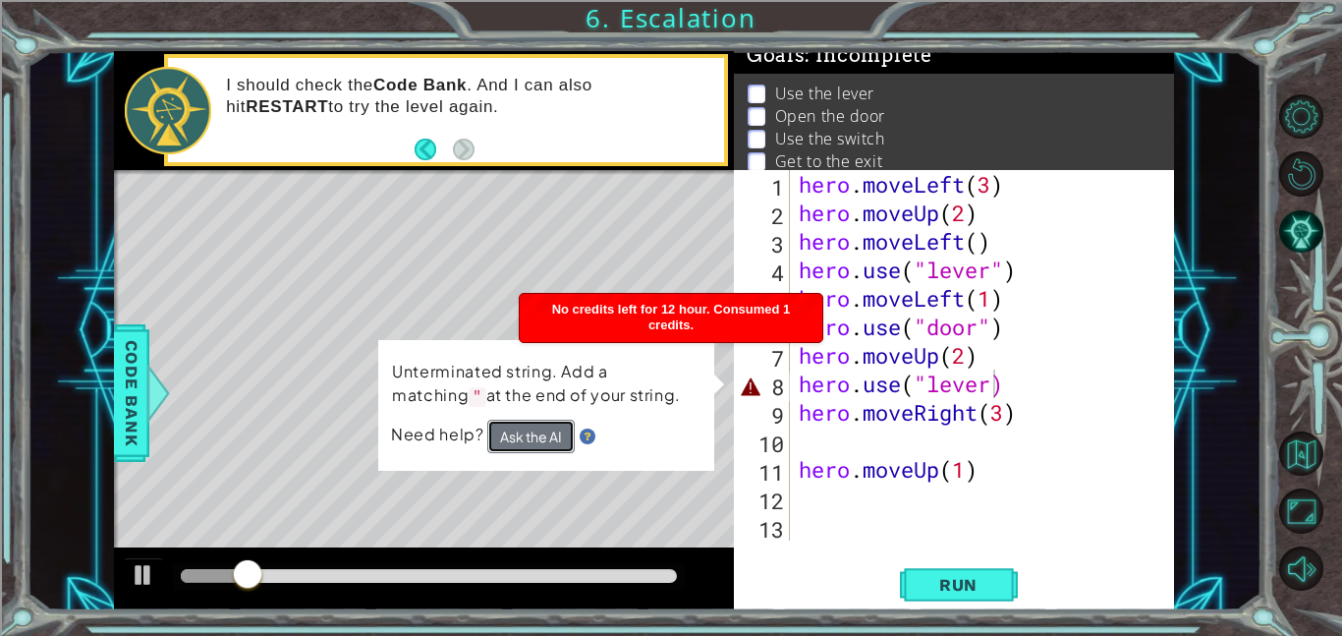
click at [549, 443] on button "Ask the AI" at bounding box center [530, 435] width 87 height 33
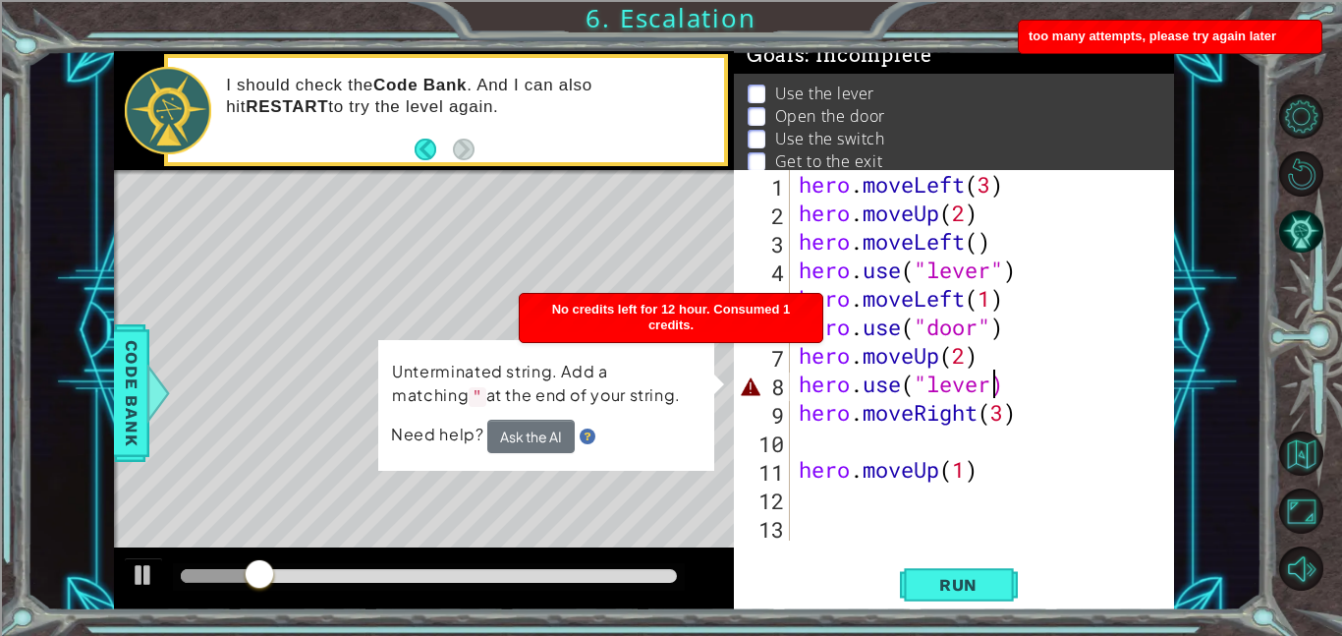
click at [107, 378] on div "1 ההההההההההההההההההההההההההההההההההההההההההההההההההההההההההההההההההההההההההההה…" at bounding box center [644, 330] width 1235 height 559
click at [120, 373] on span "Code Bank" at bounding box center [131, 393] width 31 height 120
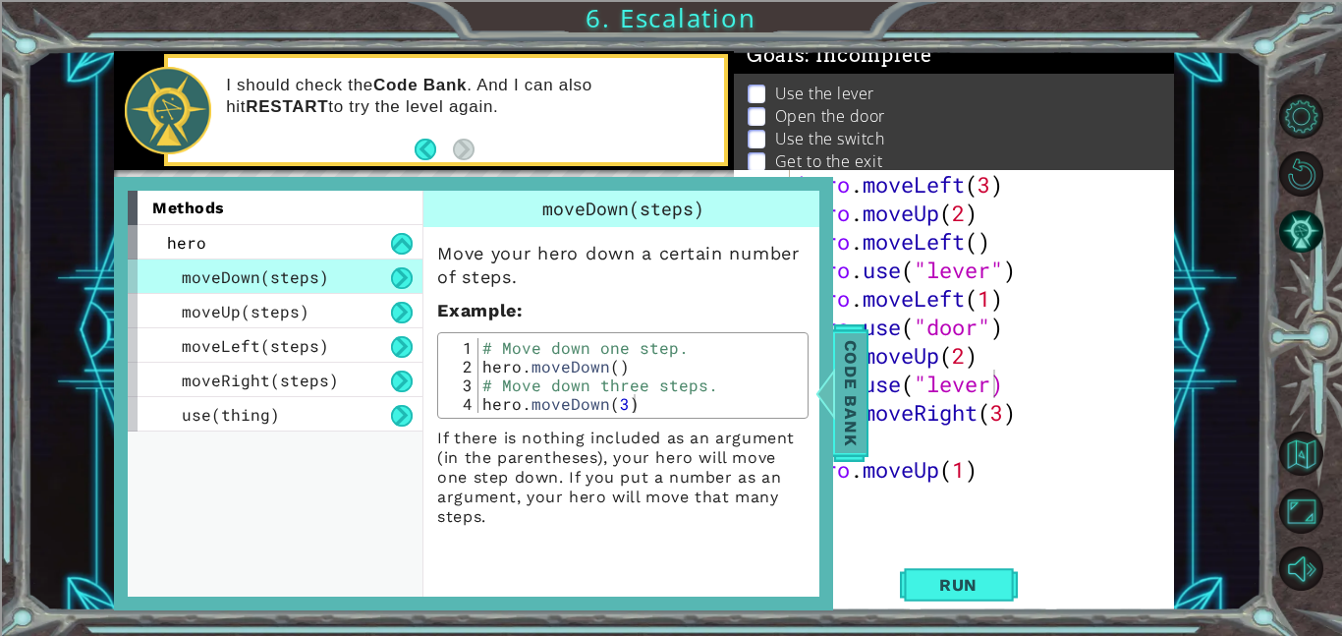
click at [843, 451] on span "Code Bank" at bounding box center [850, 393] width 31 height 120
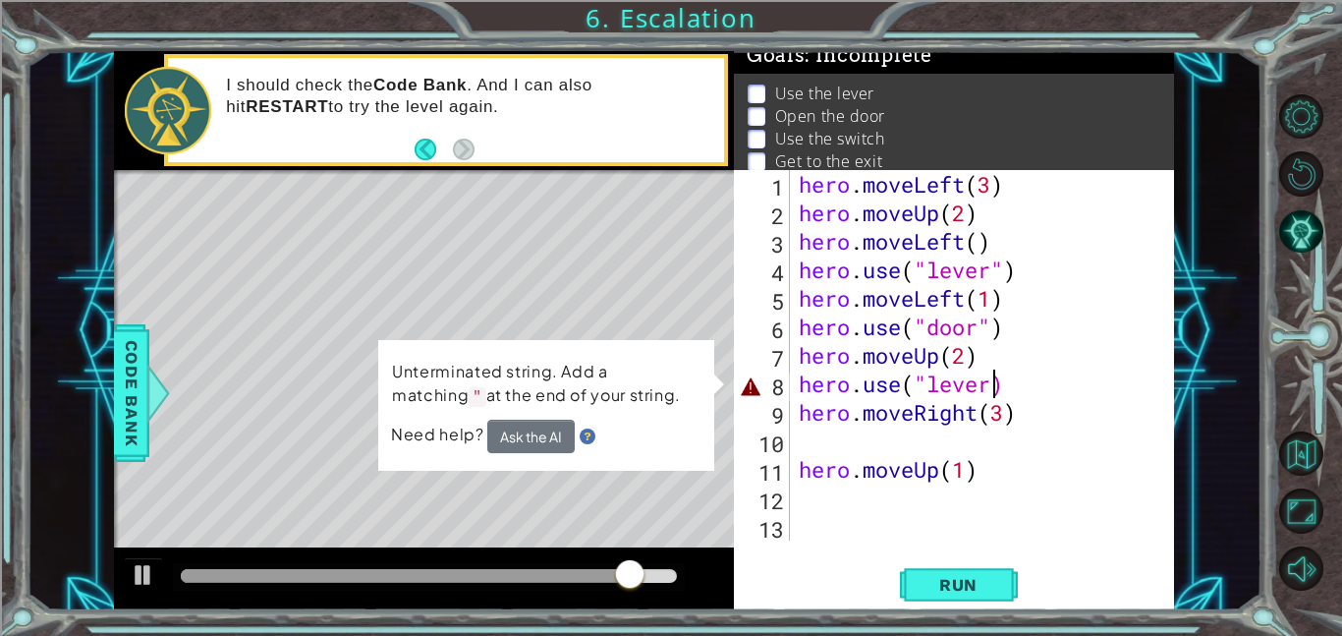
click at [992, 385] on div "hero . moveLeft ( 3 ) hero . moveUp ( 2 ) hero . moveLeft ( ) hero . use ( "lev…" at bounding box center [987, 383] width 385 height 427
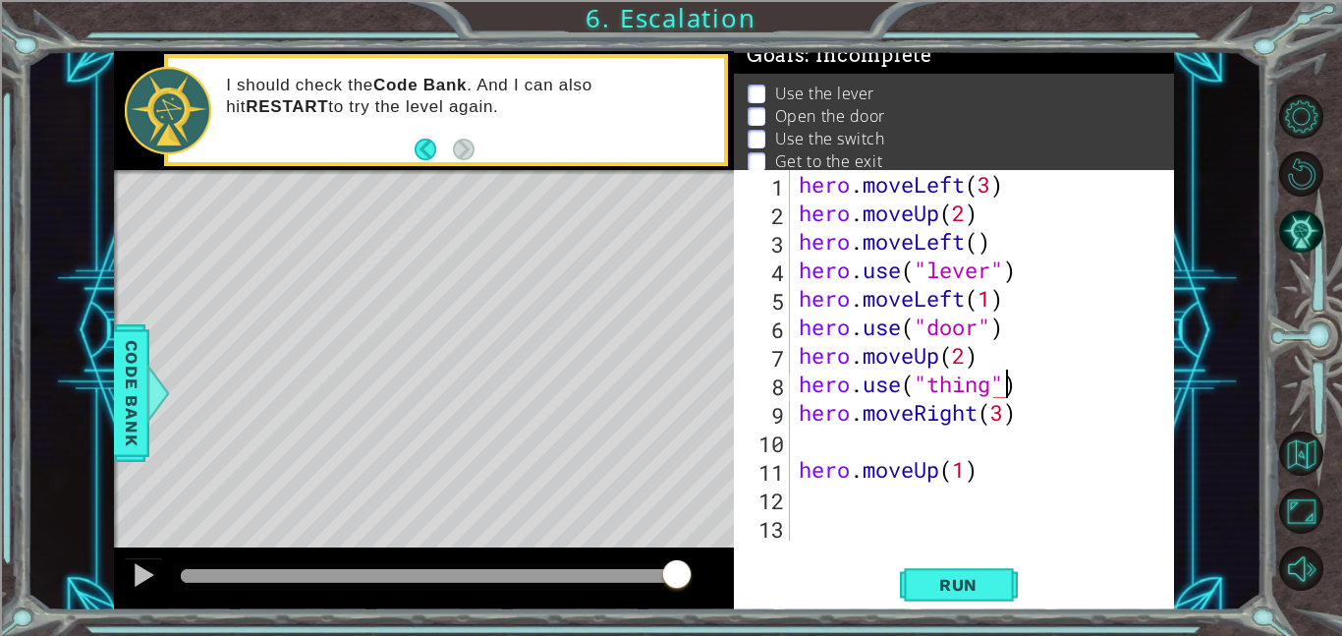
scroll to position [0, 9]
click at [1003, 599] on button "Run" at bounding box center [959, 584] width 118 height 44
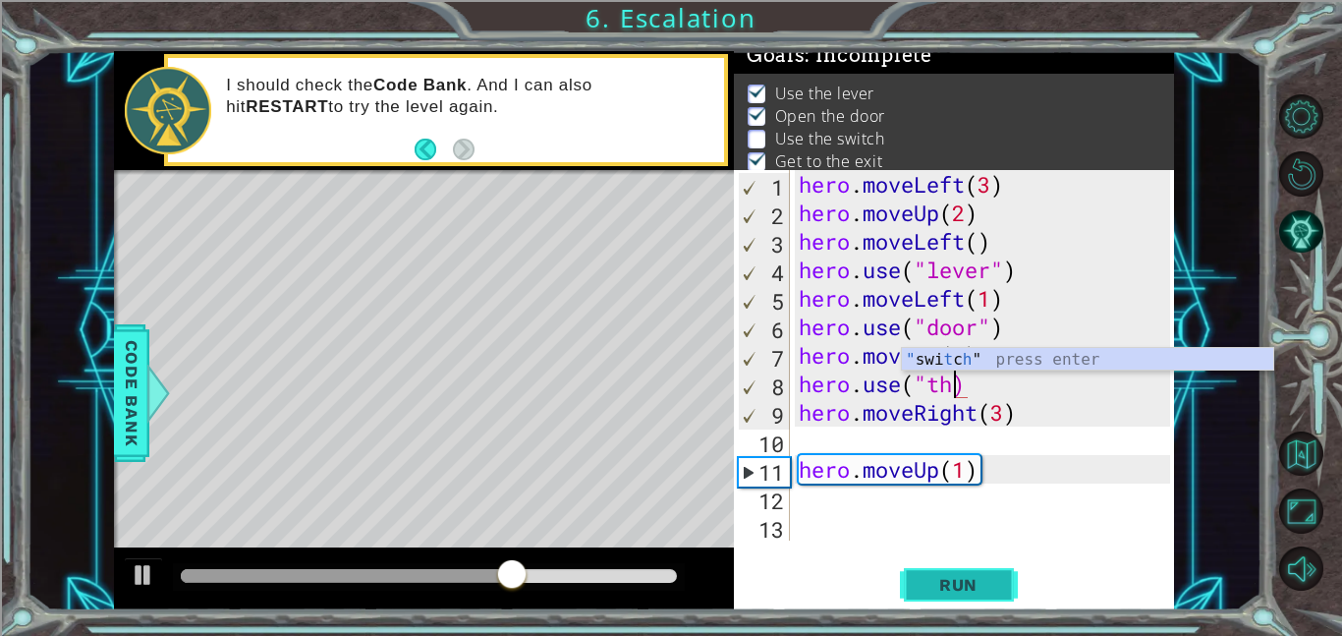
scroll to position [0, 6]
click at [995, 355] on div "" swi t ch" press enter" at bounding box center [1087, 383] width 371 height 71
type textarea "hero.use("switch")"
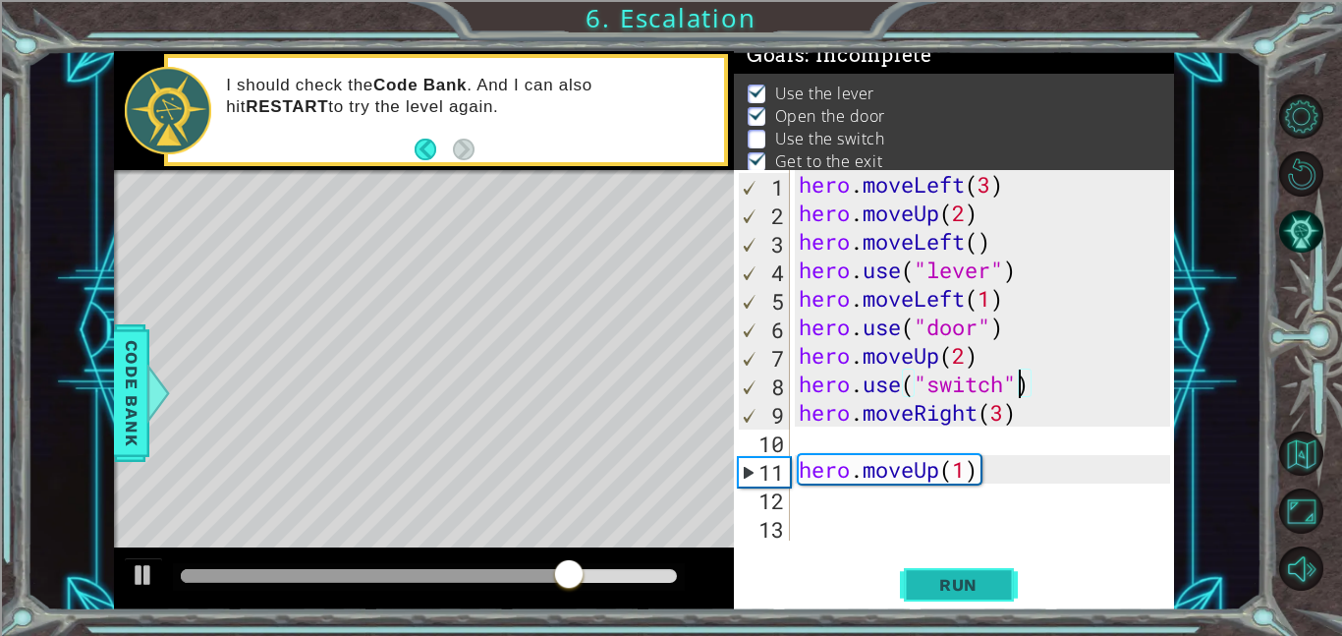
click at [988, 576] on span "Run" at bounding box center [959, 585] width 78 height 20
